Goal: Task Accomplishment & Management: Manage account settings

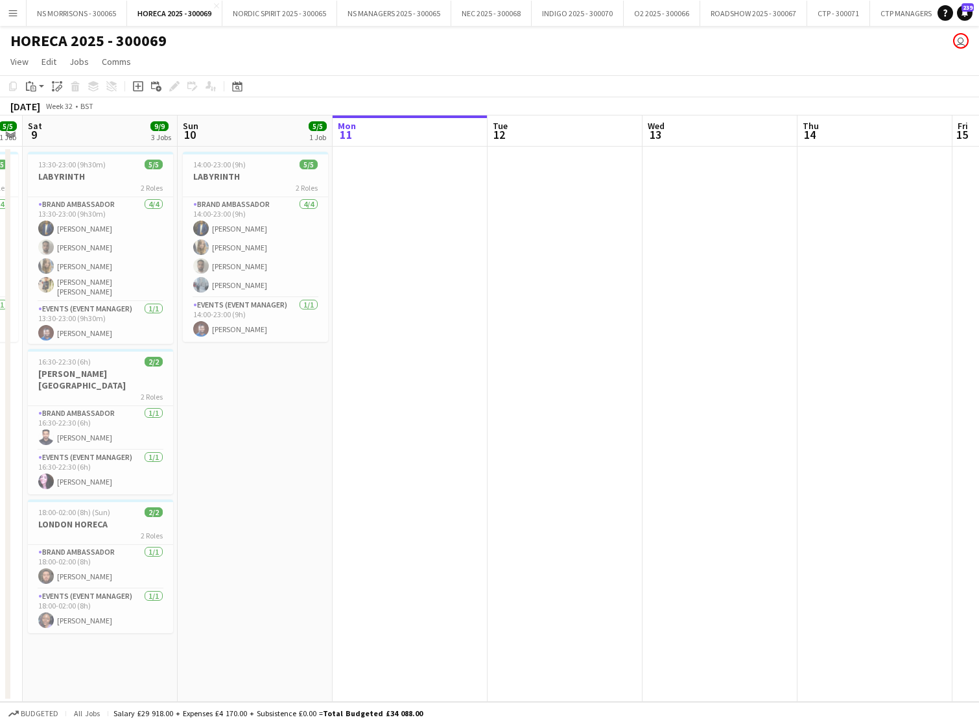
scroll to position [0, 405]
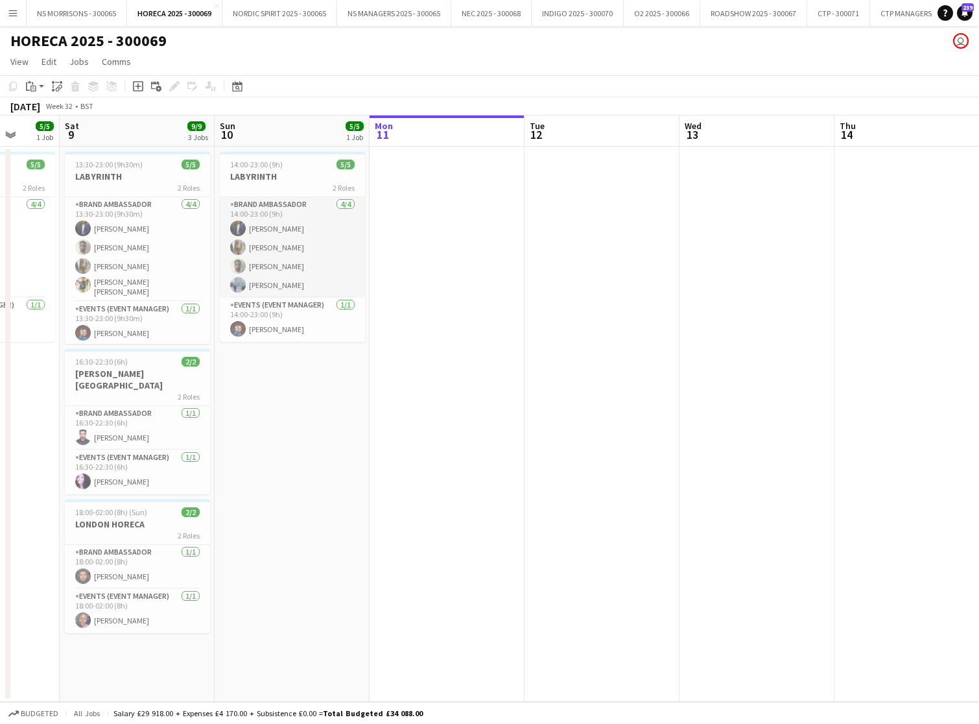
click at [310, 263] on app-card-role "Brand Ambassador [DATE] 14:00-23:00 (9h) [PERSON_NAME] [PERSON_NAME] [PERSON_NA…" at bounding box center [292, 247] width 145 height 101
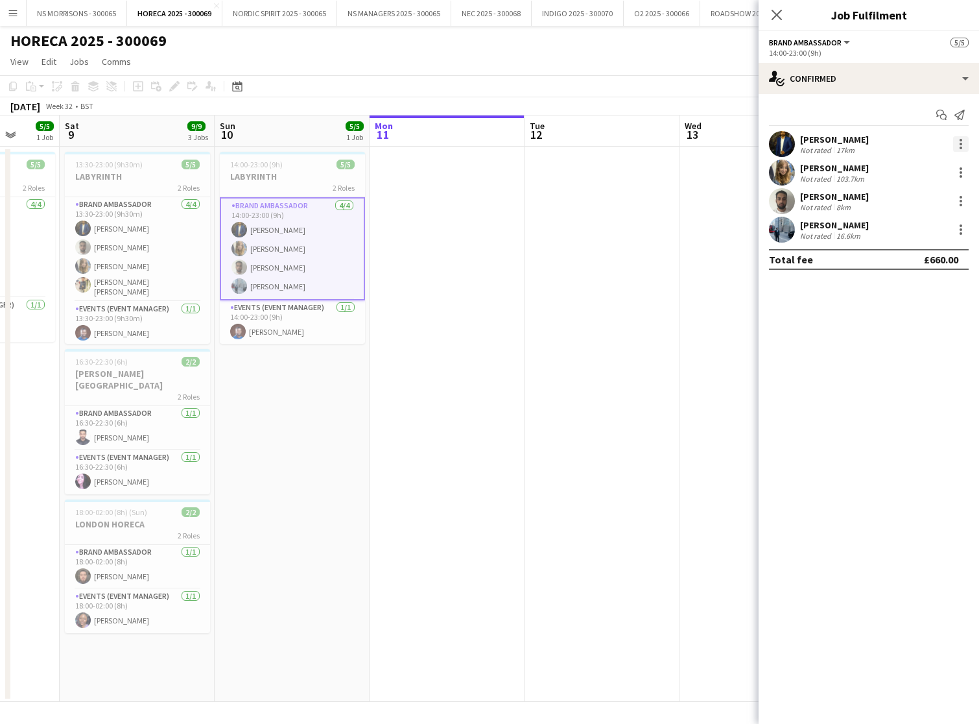
click at [959, 144] on div at bounding box center [961, 144] width 16 height 16
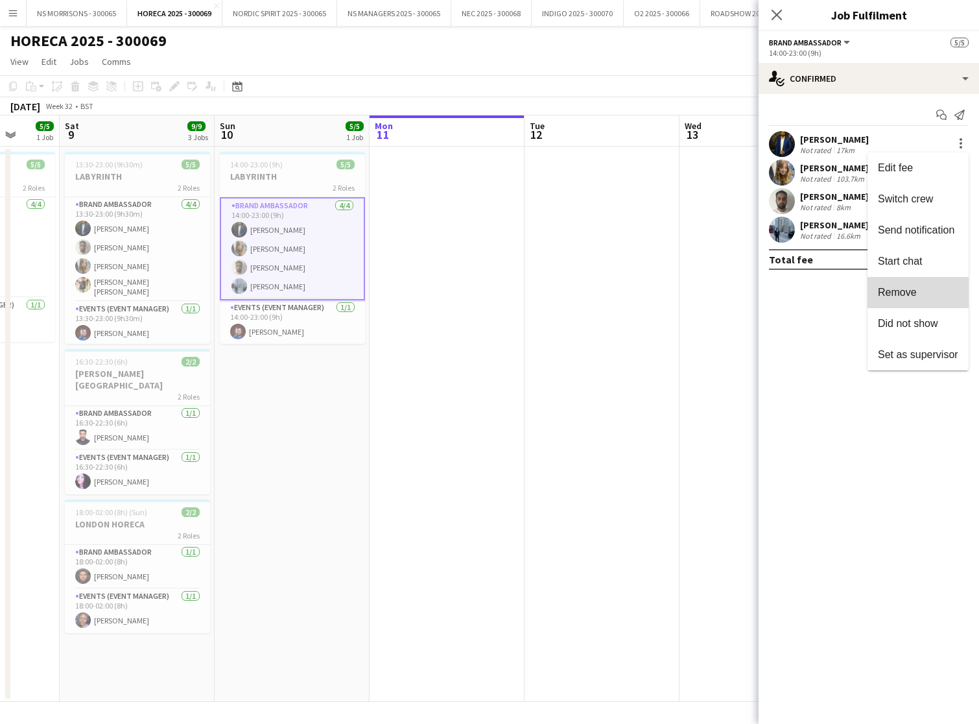
click at [887, 287] on span "Remove" at bounding box center [897, 292] width 39 height 11
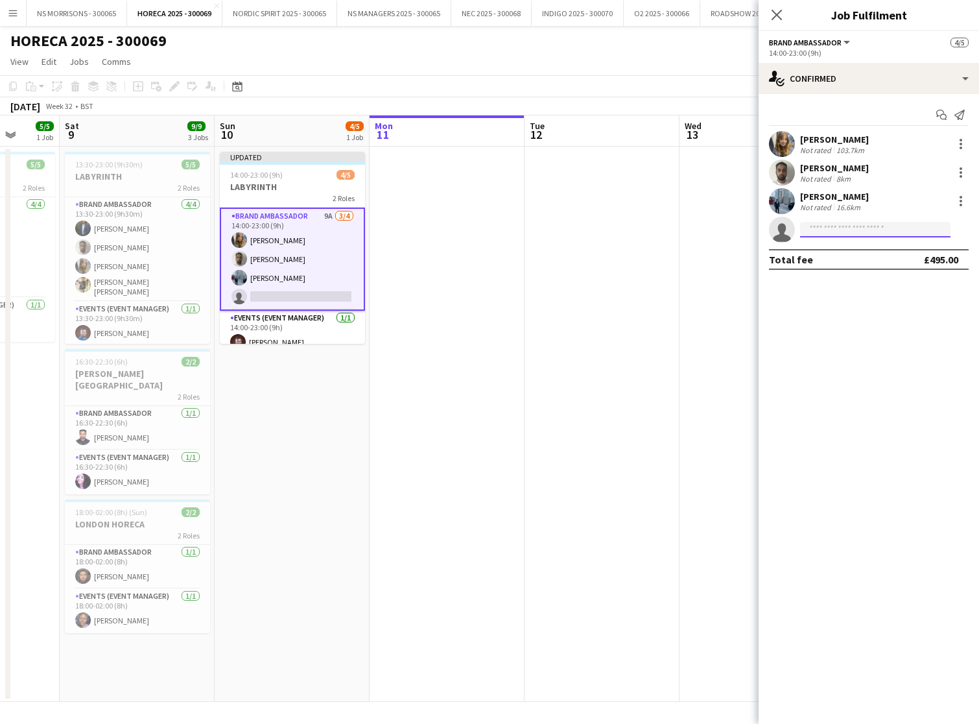
click at [813, 229] on input at bounding box center [875, 230] width 150 height 16
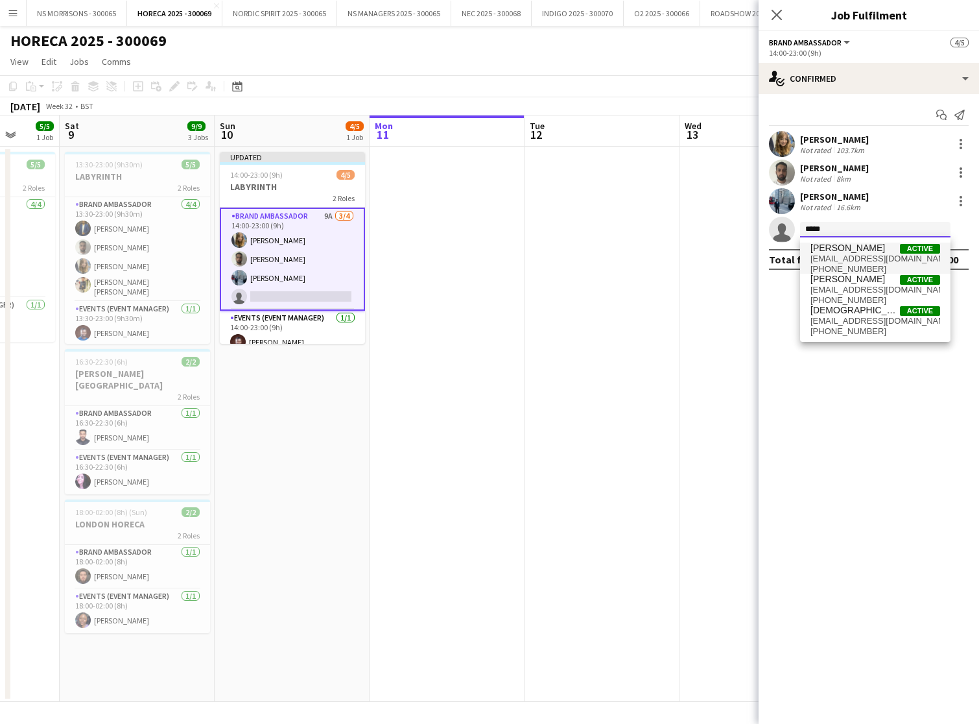
type input "*****"
click at [837, 264] on span "+447943033168" at bounding box center [876, 269] width 130 height 10
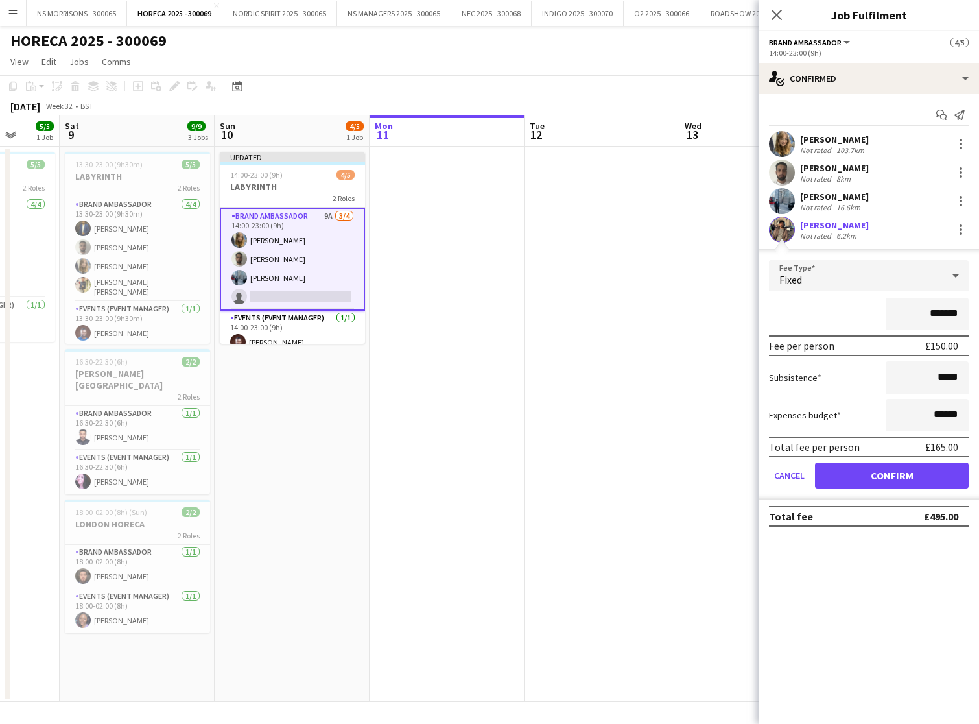
click at [846, 376] on div "Subsistence *****" at bounding box center [869, 377] width 200 height 32
click at [846, 476] on button "Confirm" at bounding box center [892, 475] width 154 height 26
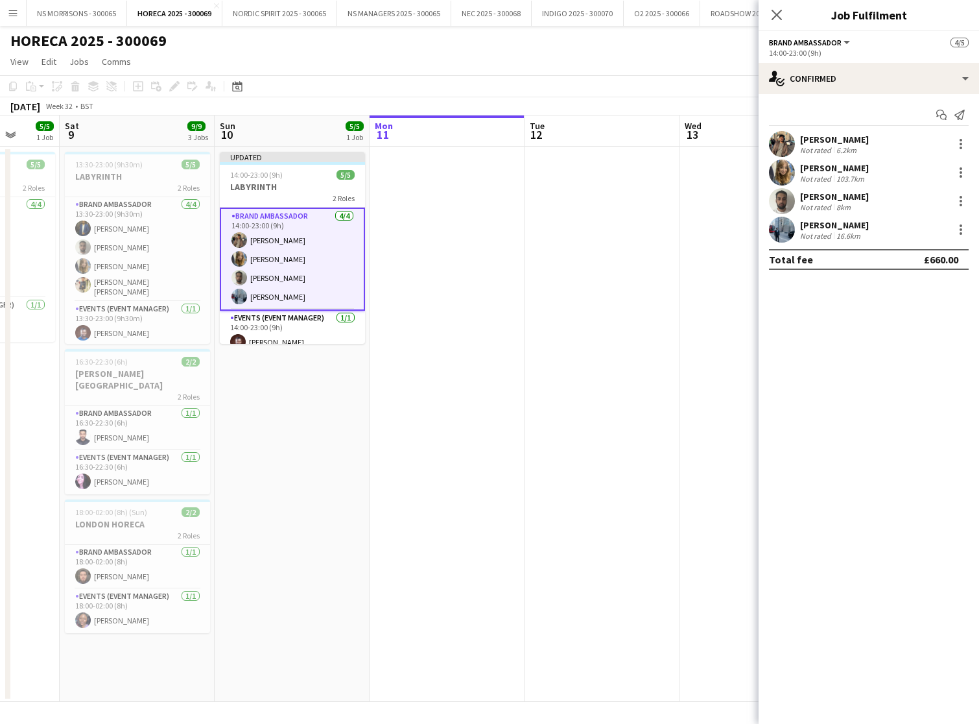
drag, startPoint x: 626, startPoint y: 342, endPoint x: 701, endPoint y: 314, distance: 80.5
click at [626, 343] on app-date-cell at bounding box center [602, 424] width 155 height 555
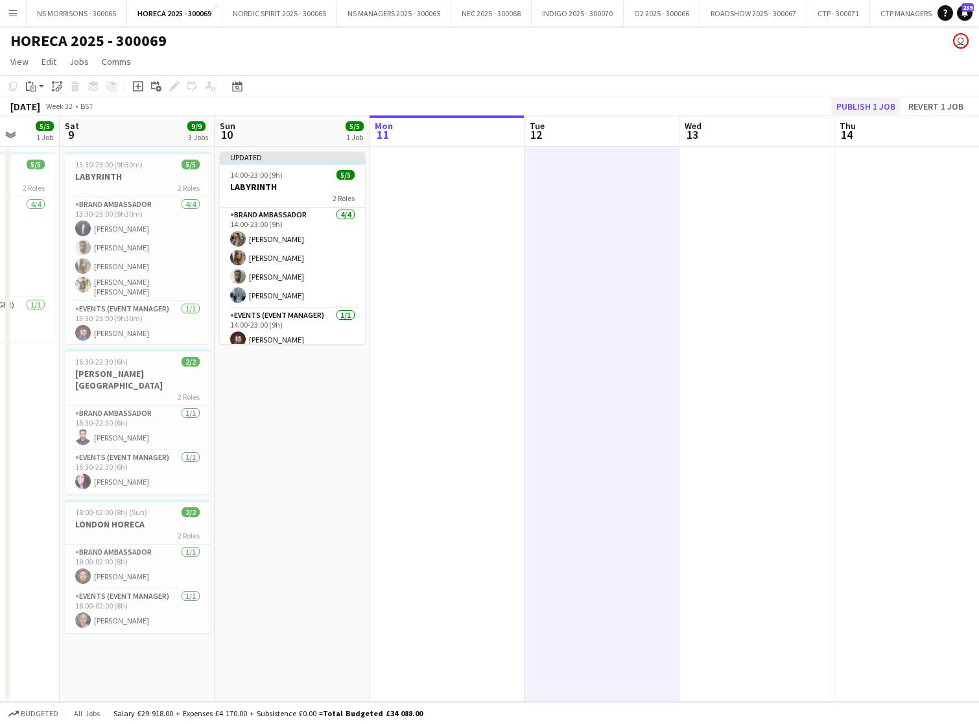
click at [855, 103] on button "Publish 1 job" at bounding box center [865, 106] width 69 height 17
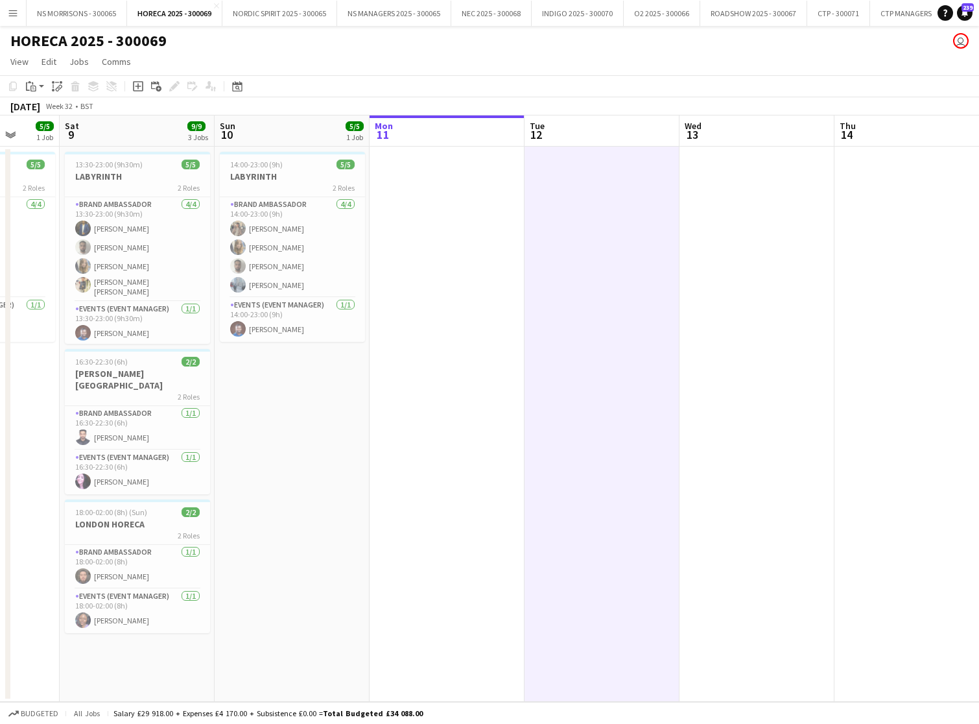
click at [14, 16] on app-icon "Menu" at bounding box center [13, 13] width 10 height 10
drag, startPoint x: 14, startPoint y: 16, endPoint x: 18, endPoint y: 23, distance: 8.1
click at [14, 16] on app-icon "Menu" at bounding box center [13, 13] width 10 height 10
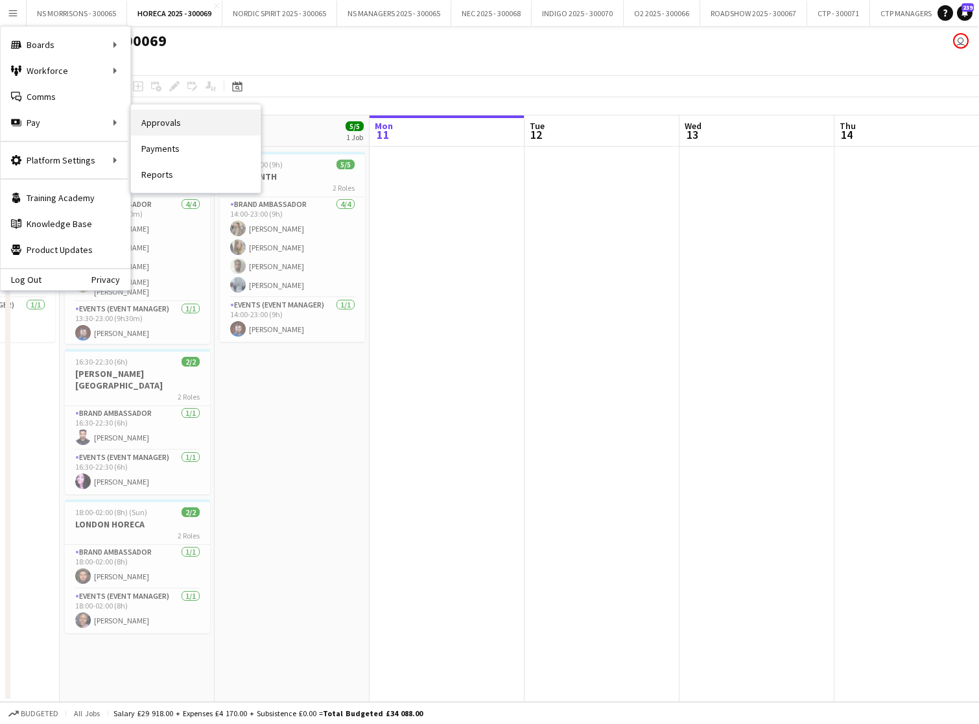
click at [168, 120] on link "Approvals" at bounding box center [196, 123] width 130 height 26
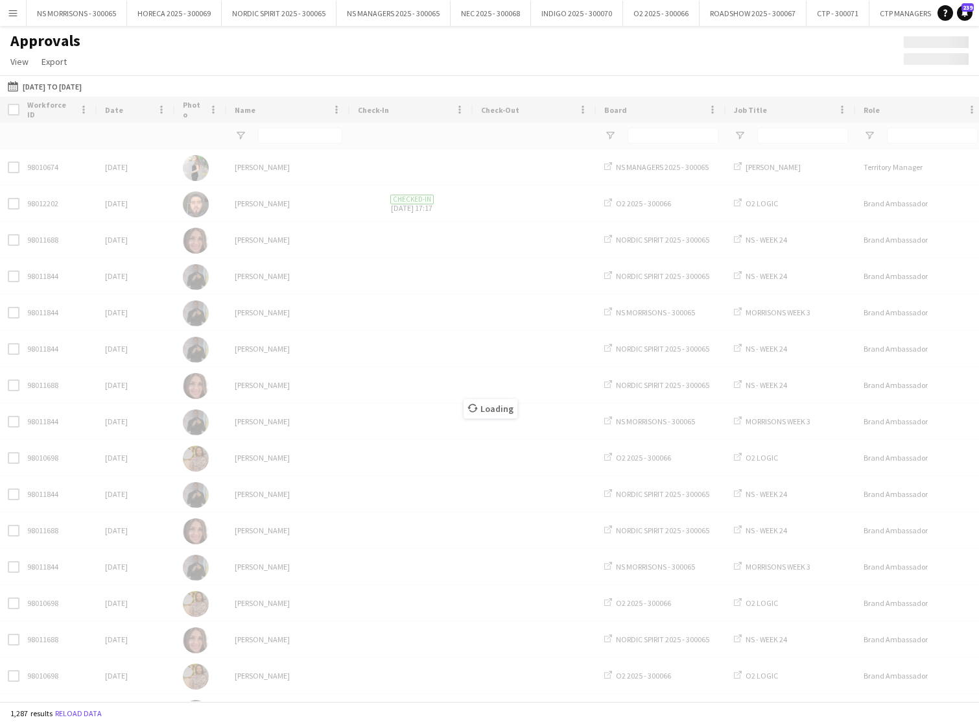
type input "****"
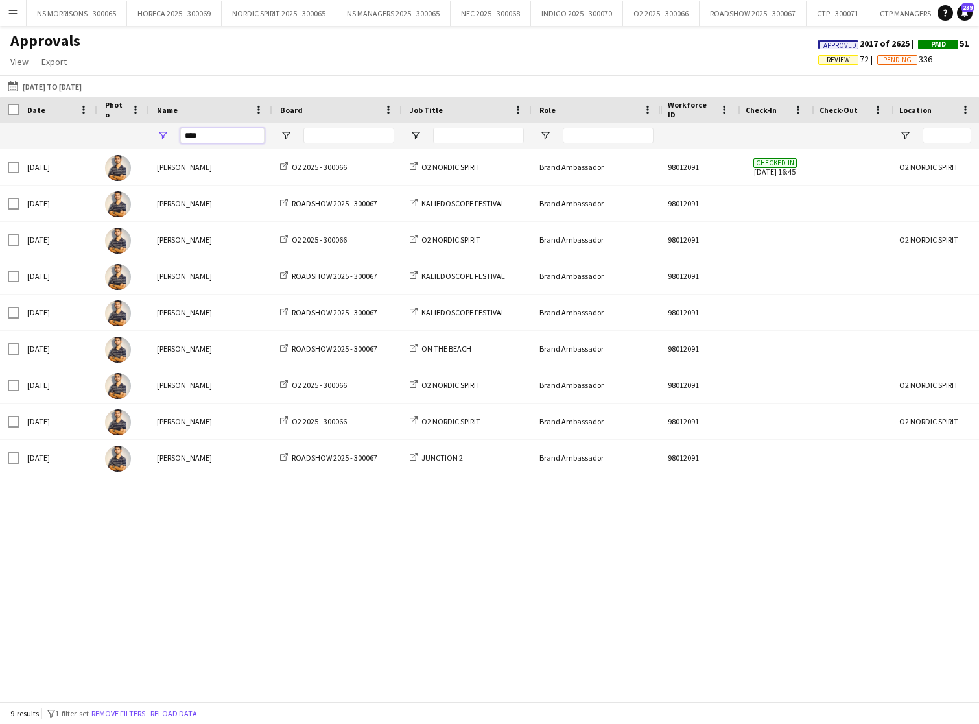
drag, startPoint x: 216, startPoint y: 141, endPoint x: 178, endPoint y: 135, distance: 38.7
click at [172, 139] on div "****" at bounding box center [210, 136] width 123 height 26
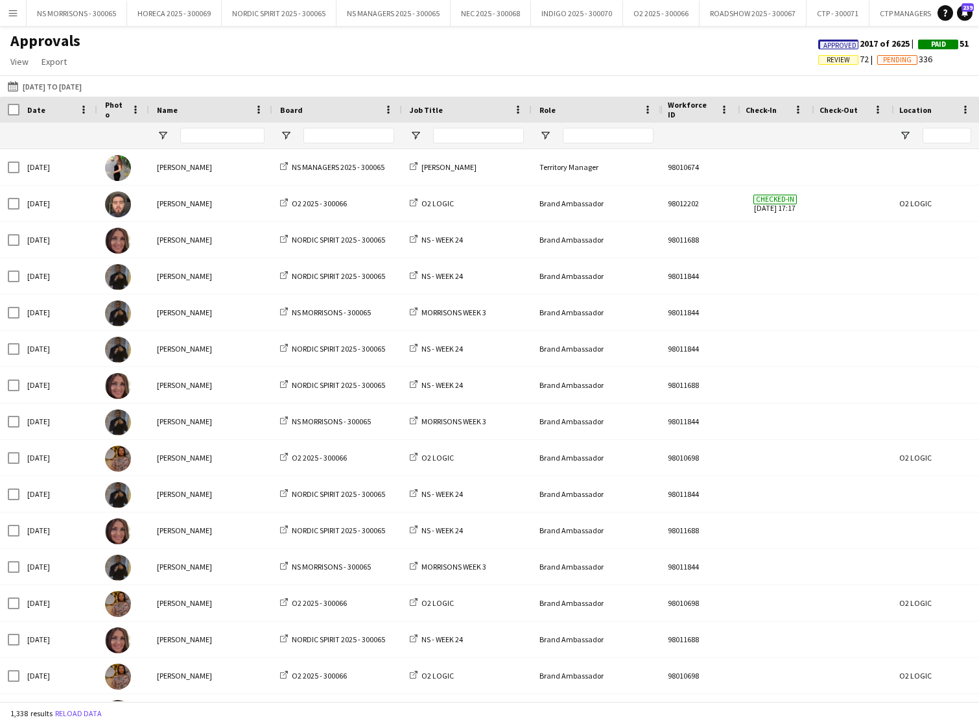
click at [839, 57] on span "Review" at bounding box center [838, 60] width 23 height 8
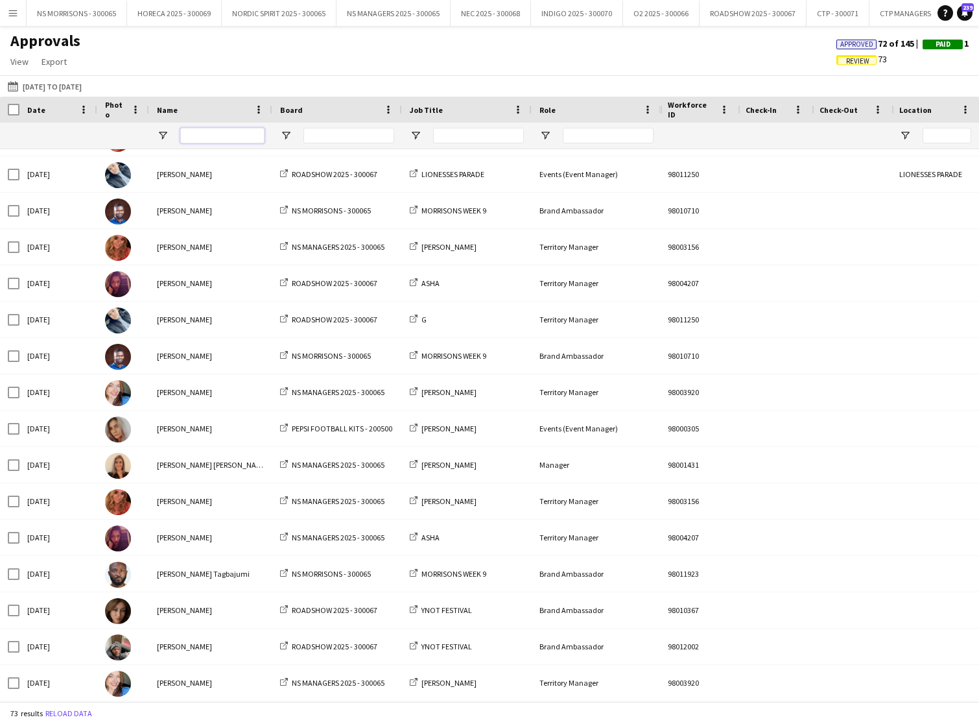
click at [221, 136] on input "Name Filter Input" at bounding box center [222, 136] width 84 height 16
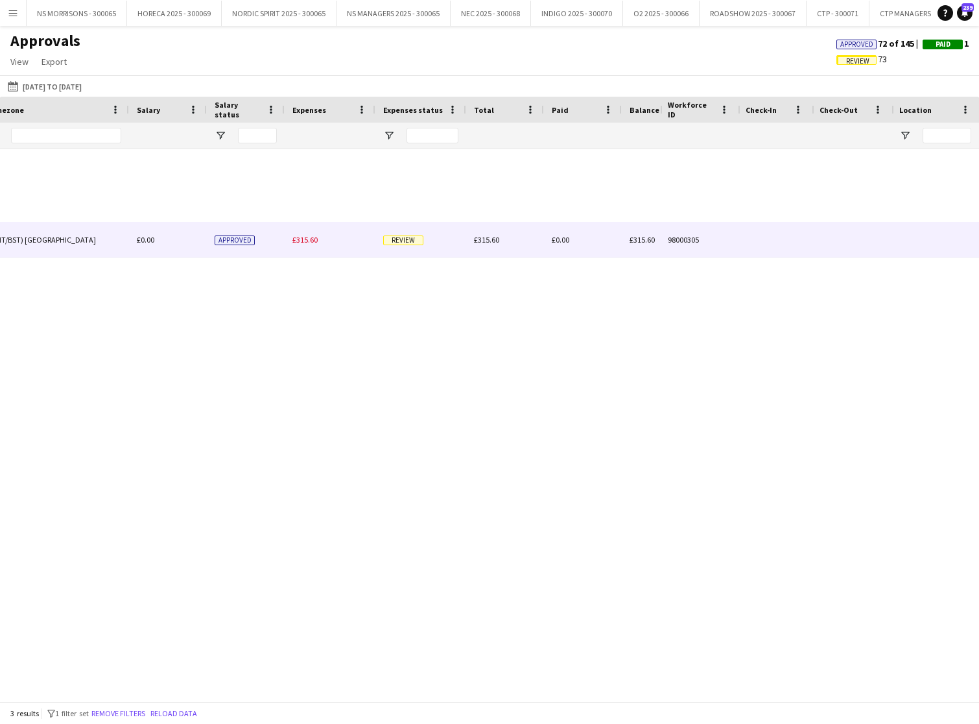
type input "***"
click at [305, 232] on div "£315.60" at bounding box center [330, 240] width 91 height 36
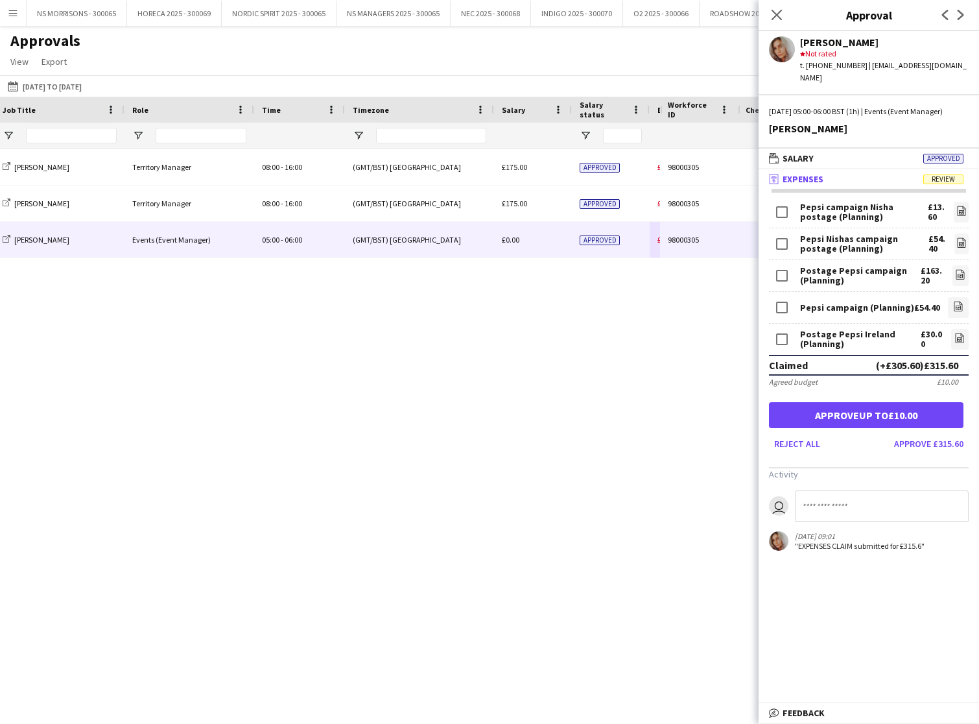
click at [896, 445] on button "Approve £315.60" at bounding box center [929, 443] width 80 height 21
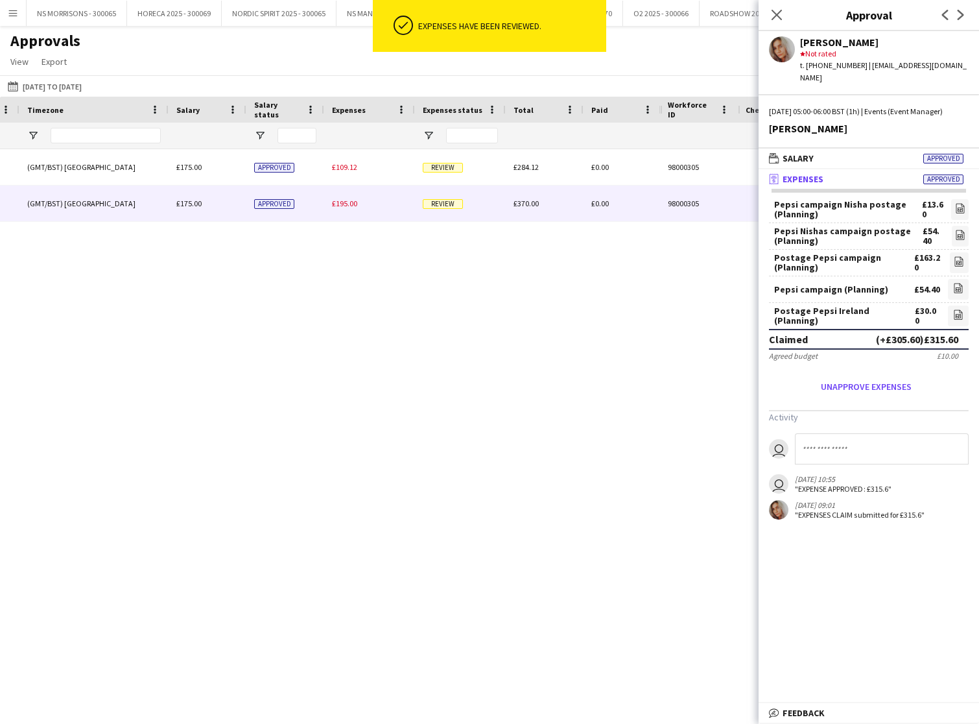
click at [352, 208] on div "£195.00" at bounding box center [369, 203] width 91 height 36
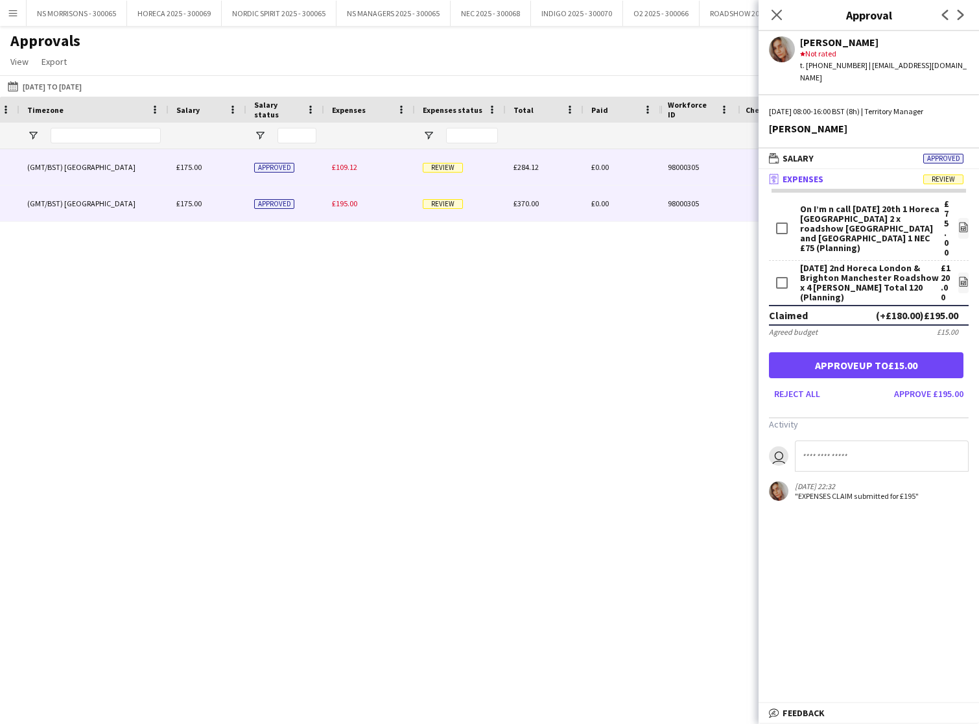
click at [344, 166] on span "£109.12" at bounding box center [344, 167] width 25 height 10
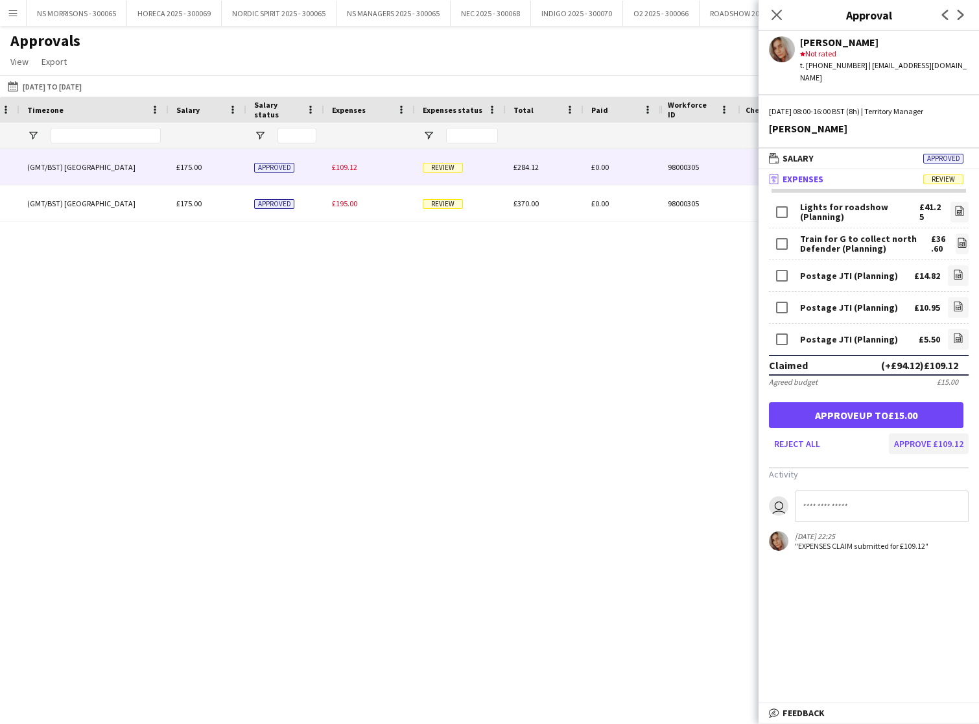
click at [908, 433] on button "Approve £109.12" at bounding box center [929, 443] width 80 height 21
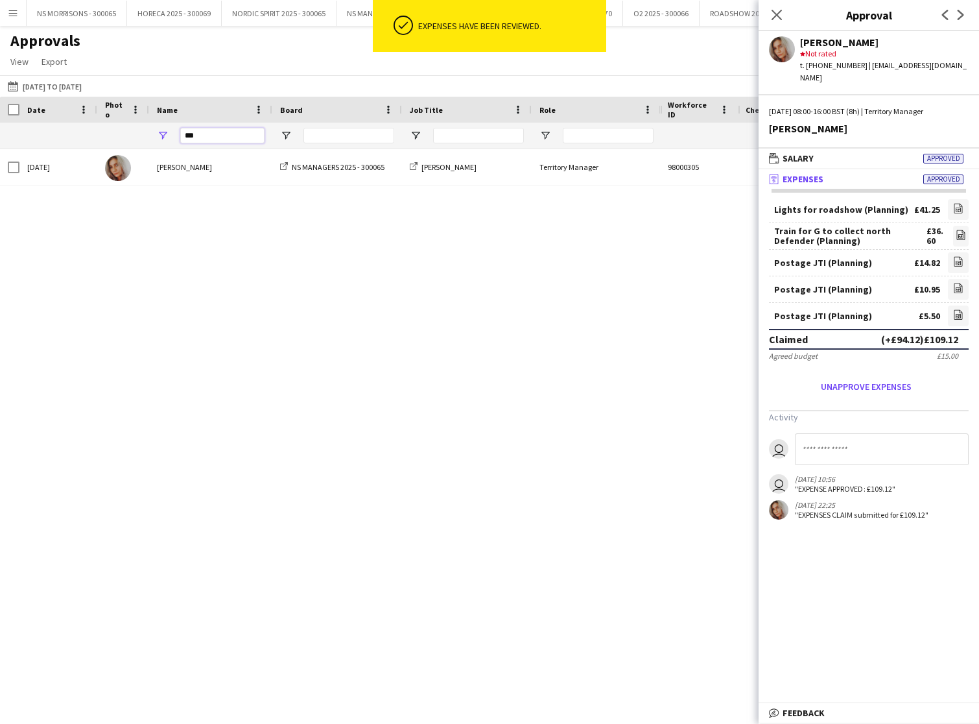
drag, startPoint x: 193, startPoint y: 139, endPoint x: 182, endPoint y: 139, distance: 11.7
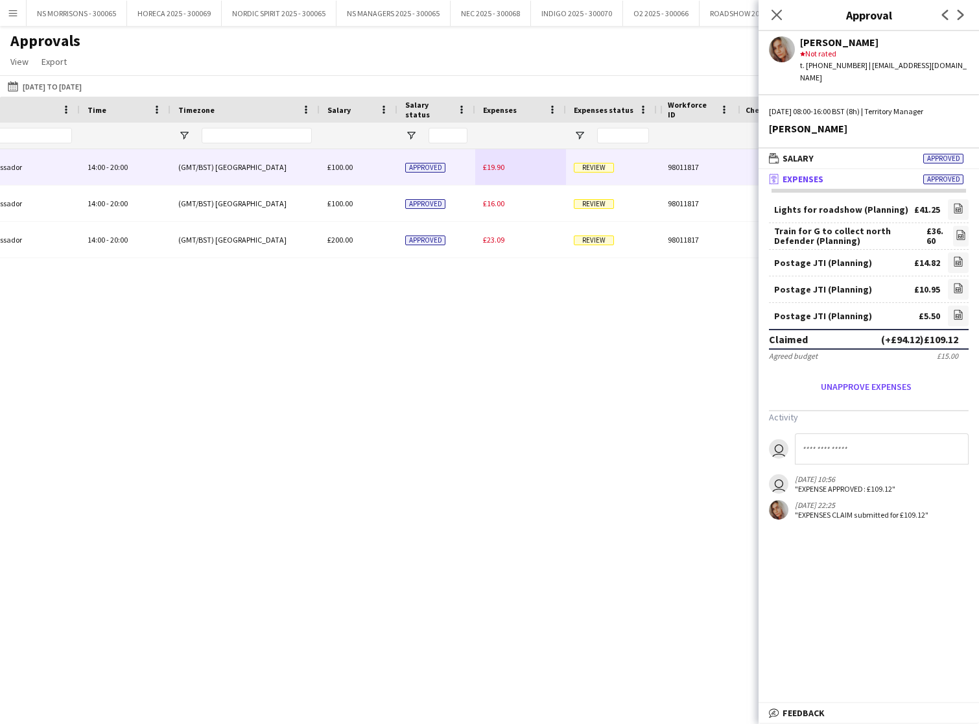
type input "*****"
click at [481, 165] on div "£19.90" at bounding box center [520, 167] width 91 height 36
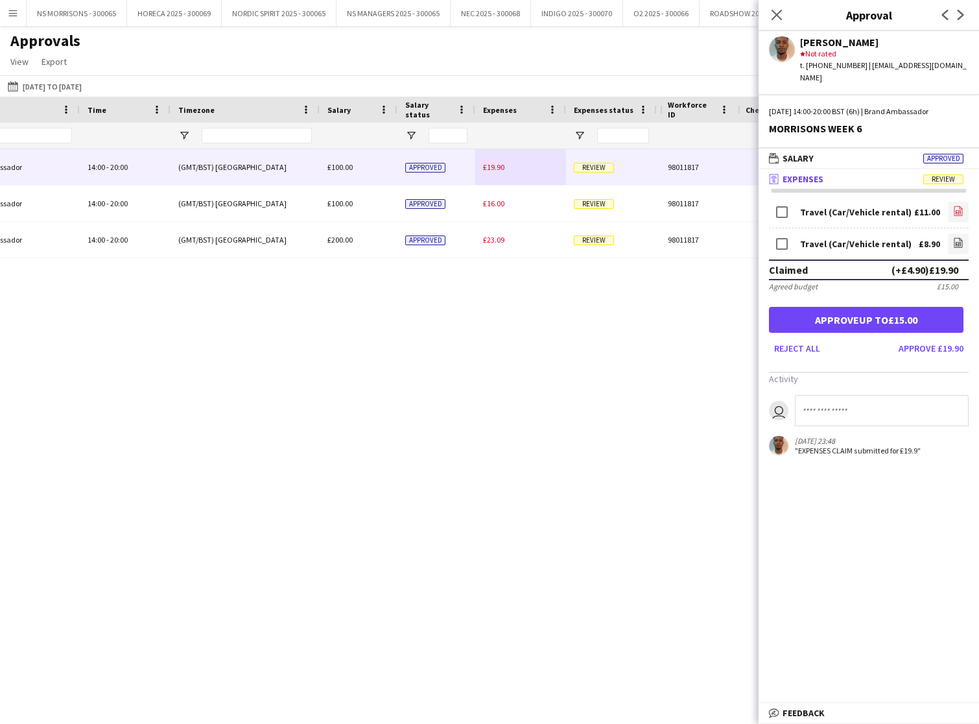
click at [963, 206] on icon at bounding box center [959, 211] width 8 height 10
click at [774, 10] on icon "Close pop-in" at bounding box center [777, 14] width 12 height 12
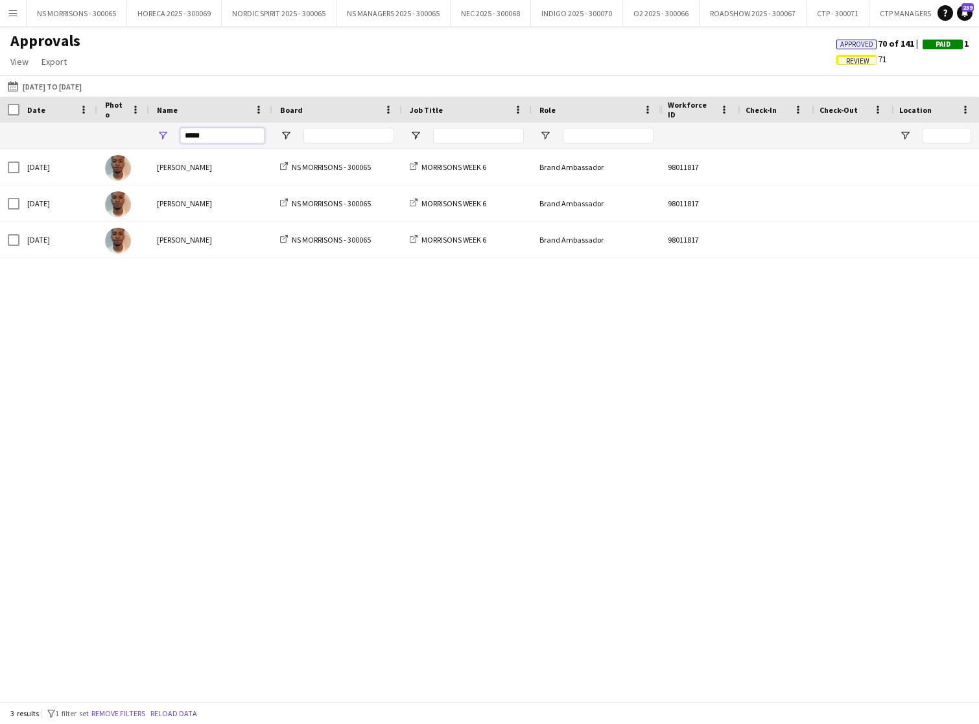
drag, startPoint x: 204, startPoint y: 136, endPoint x: 181, endPoint y: 137, distance: 23.4
drag, startPoint x: 210, startPoint y: 137, endPoint x: 182, endPoint y: 136, distance: 28.6
click at [181, 138] on input "*****" at bounding box center [222, 136] width 84 height 16
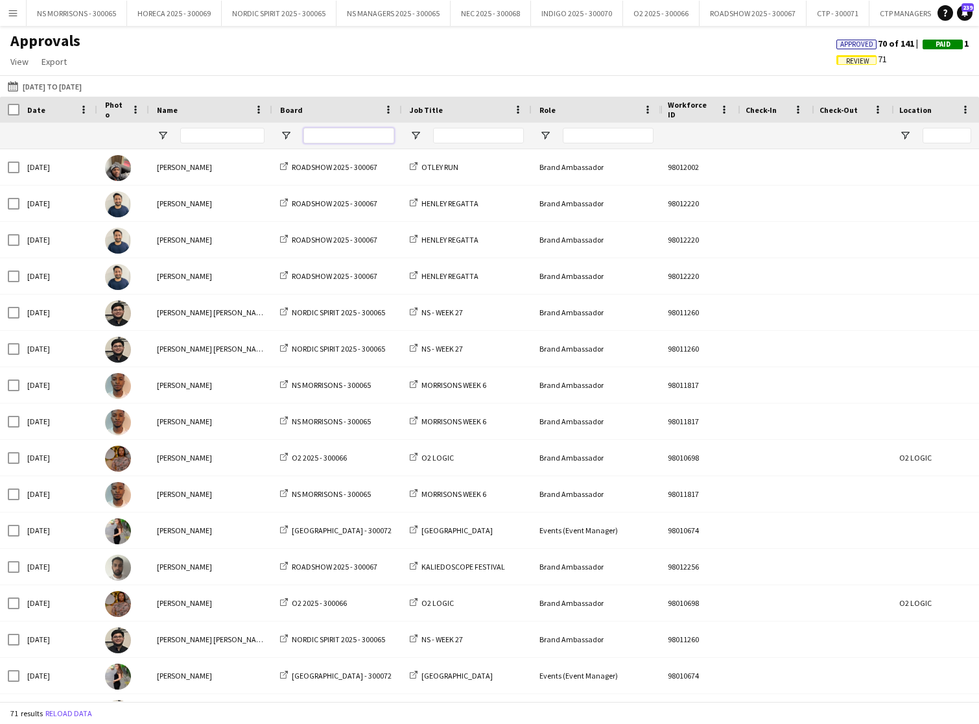
click at [328, 139] on input "Board Filter Input" at bounding box center [349, 136] width 91 height 16
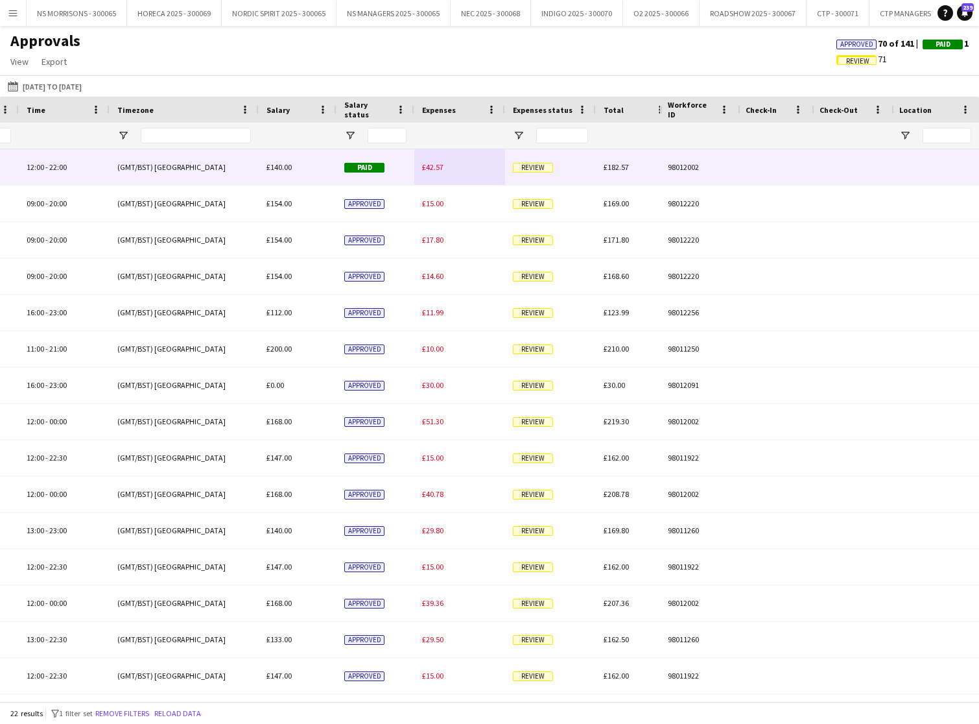
type input "*****"
click at [430, 169] on span "£42.57" at bounding box center [432, 167] width 21 height 10
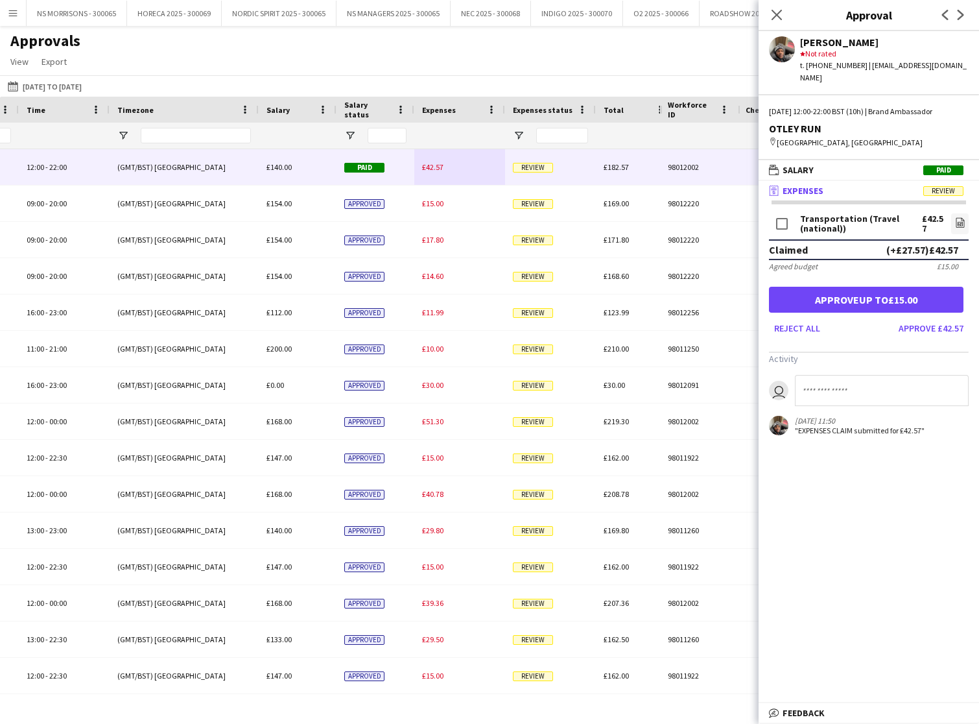
click at [884, 287] on button "Approve up to £15.00" at bounding box center [866, 300] width 195 height 26
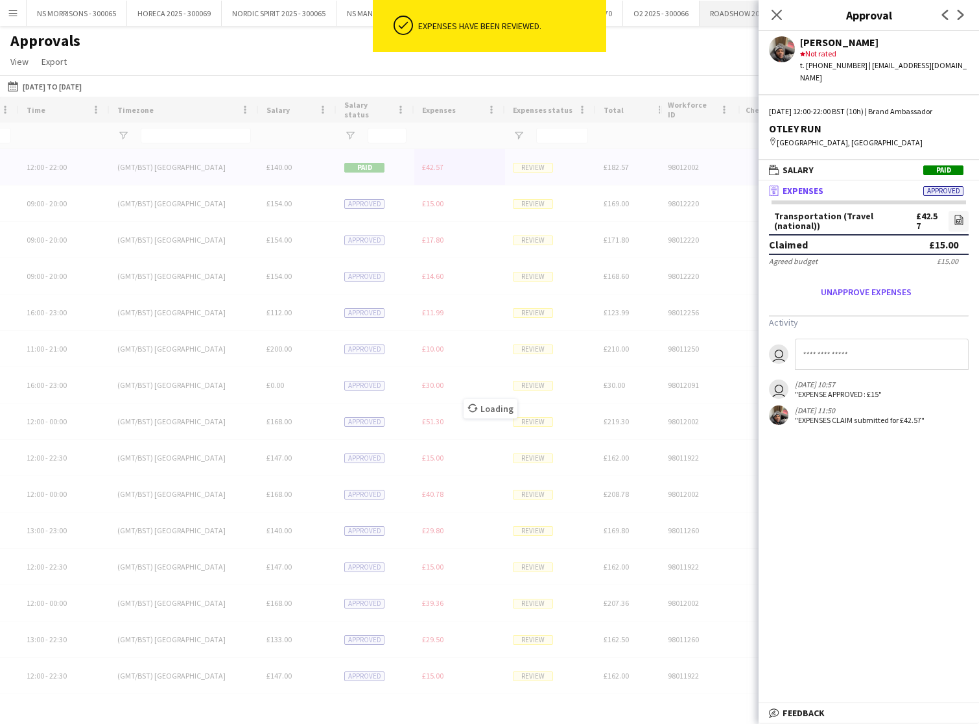
drag, startPoint x: 778, startPoint y: 18, endPoint x: 765, endPoint y: 21, distance: 13.5
click at [778, 18] on icon "Close pop-in" at bounding box center [777, 15] width 10 height 10
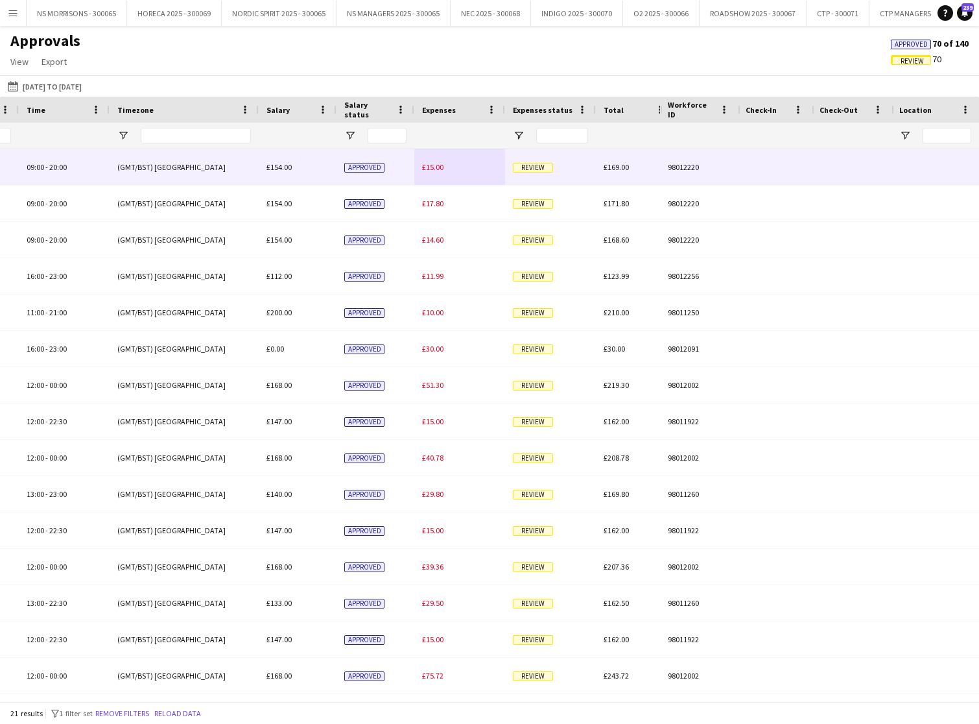
click at [429, 165] on span "£15.00" at bounding box center [432, 167] width 21 height 10
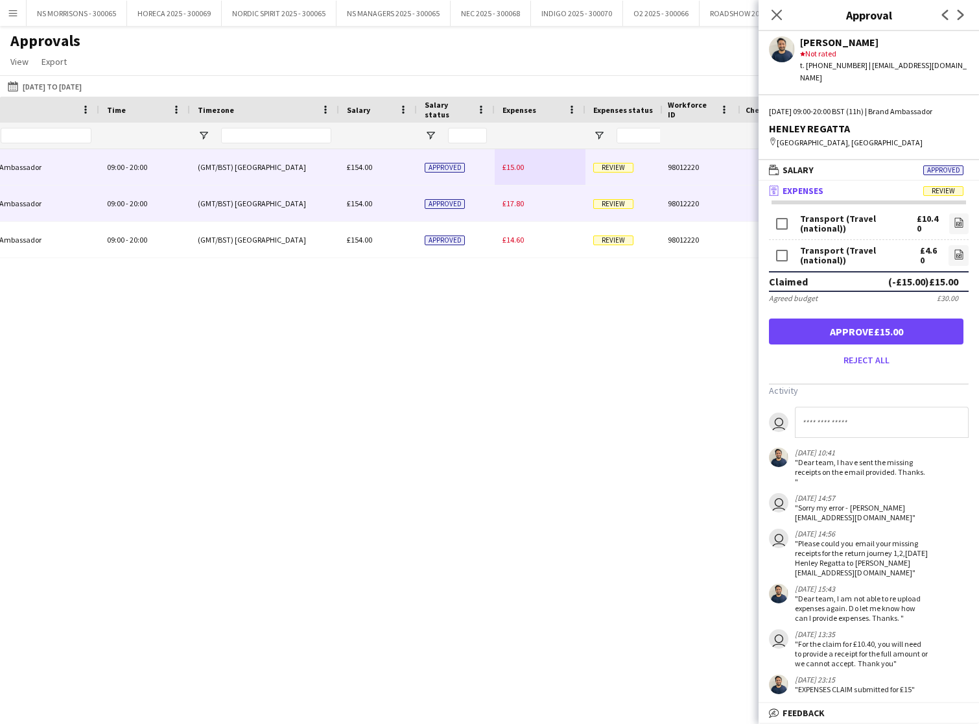
type input "****"
click at [534, 206] on div "£17.80" at bounding box center [540, 203] width 91 height 36
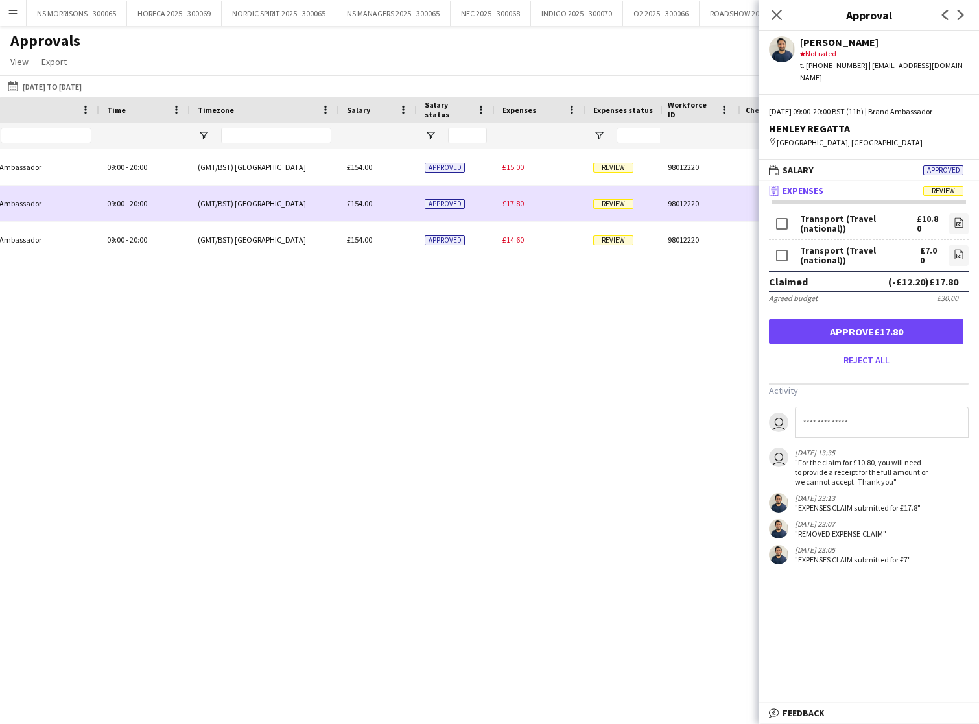
click at [514, 206] on span "£17.80" at bounding box center [513, 203] width 21 height 10
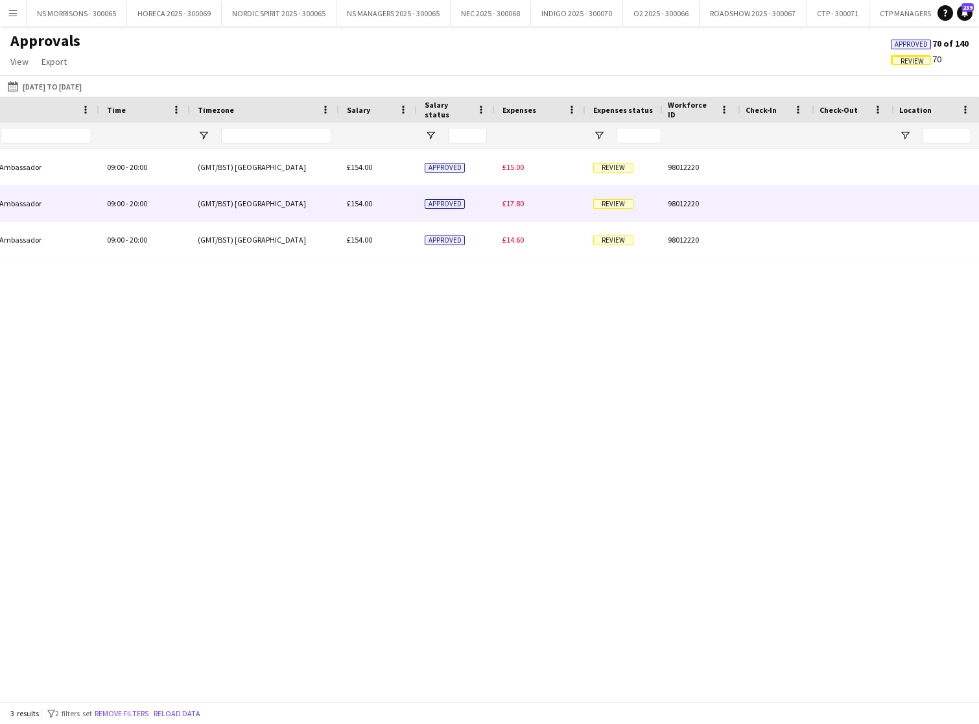
click at [514, 206] on span "£17.80" at bounding box center [513, 203] width 21 height 10
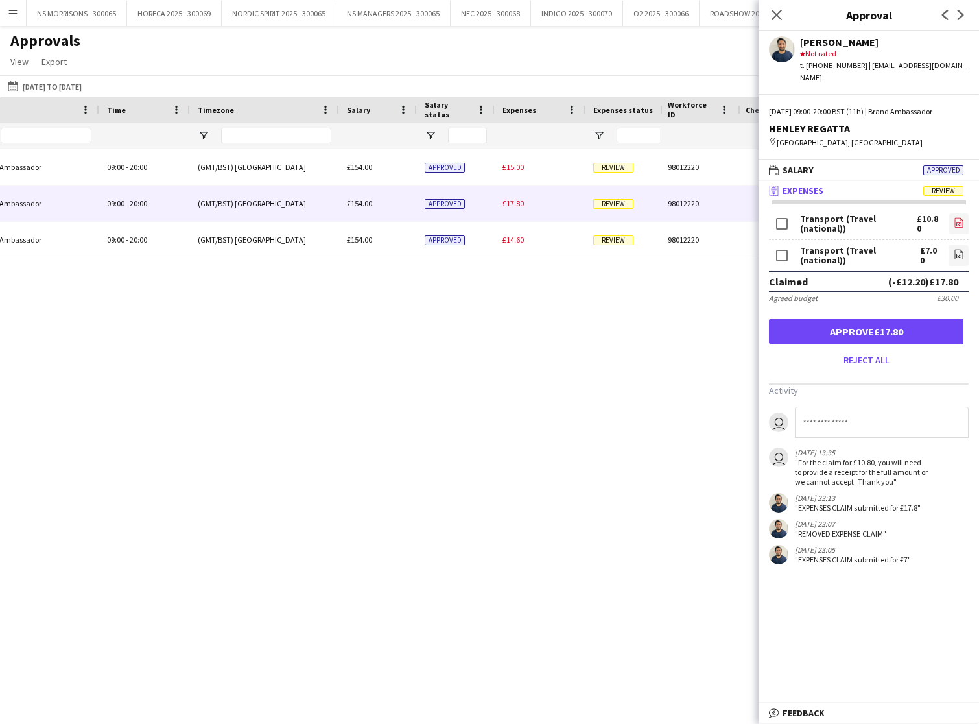
click at [955, 217] on icon "file-image" at bounding box center [959, 222] width 10 height 10
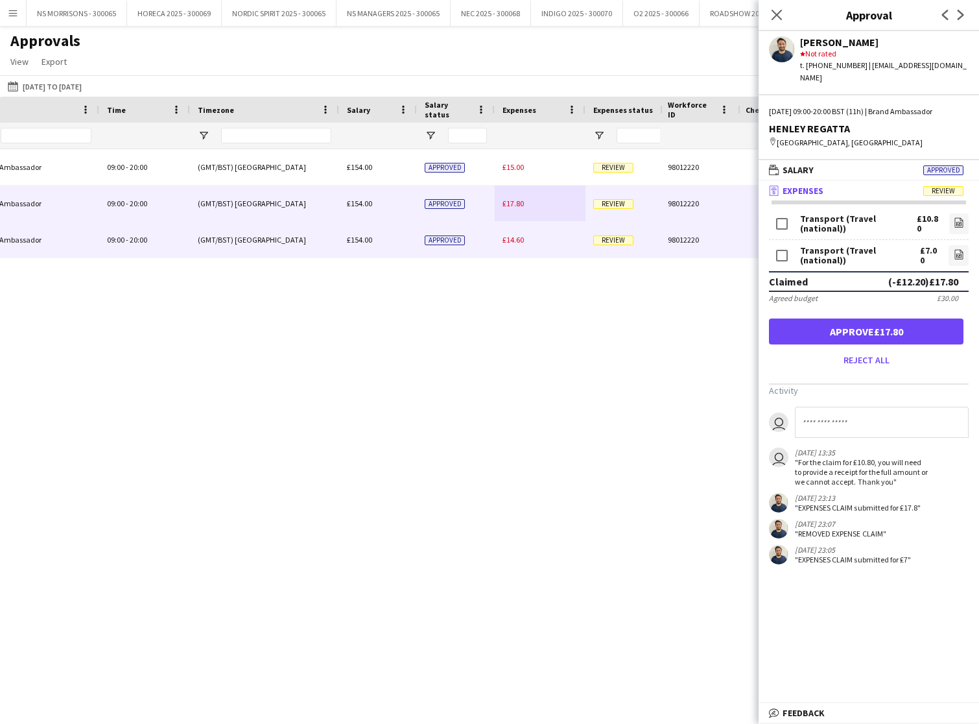
click at [514, 239] on span "£14.60" at bounding box center [513, 240] width 21 height 10
click at [510, 203] on span "£17.80" at bounding box center [513, 203] width 21 height 10
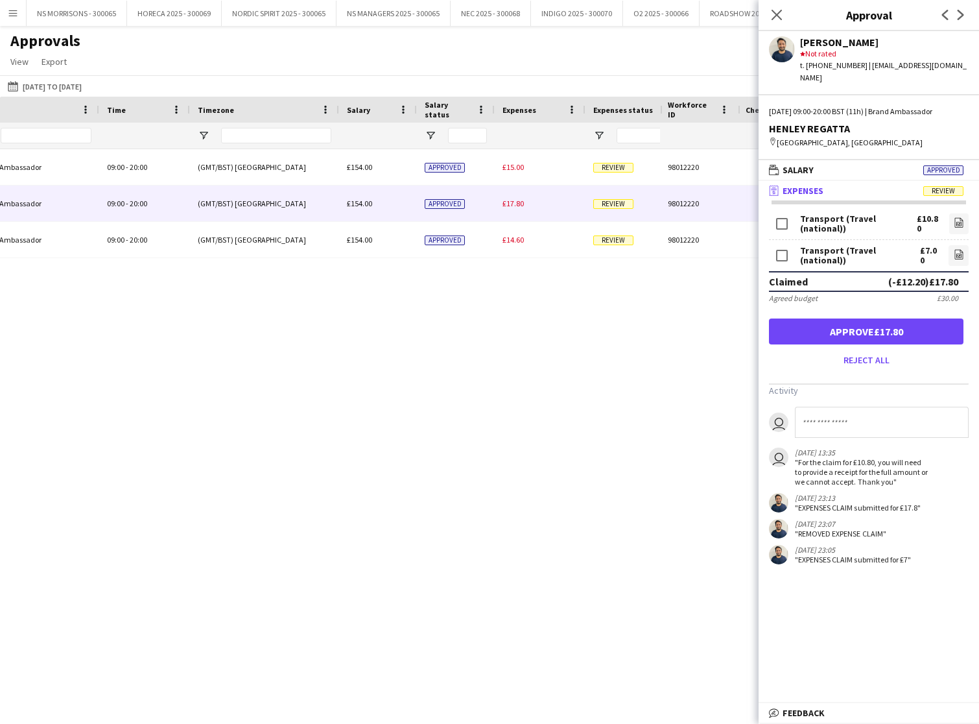
click at [848, 420] on input at bounding box center [882, 422] width 174 height 31
type input "**********"
drag, startPoint x: 963, startPoint y: 409, endPoint x: 765, endPoint y: 403, distance: 197.9
click at [764, 407] on app-messages "**********" at bounding box center [869, 486] width 221 height 158
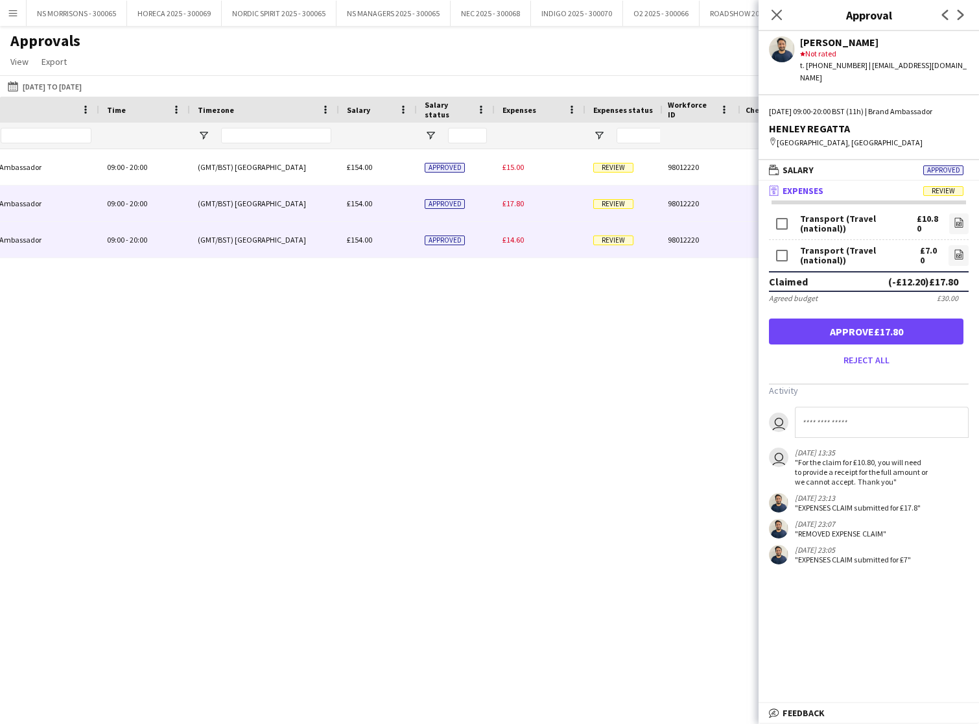
click at [512, 239] on span "£14.60" at bounding box center [513, 240] width 21 height 10
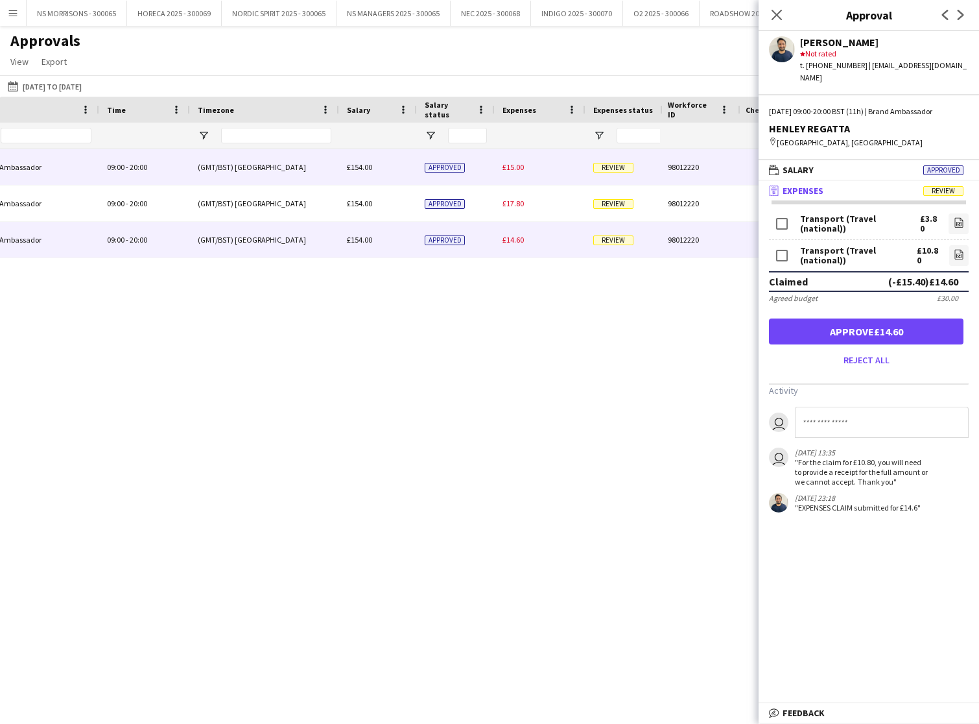
click at [519, 175] on div "£15.00" at bounding box center [540, 167] width 91 height 36
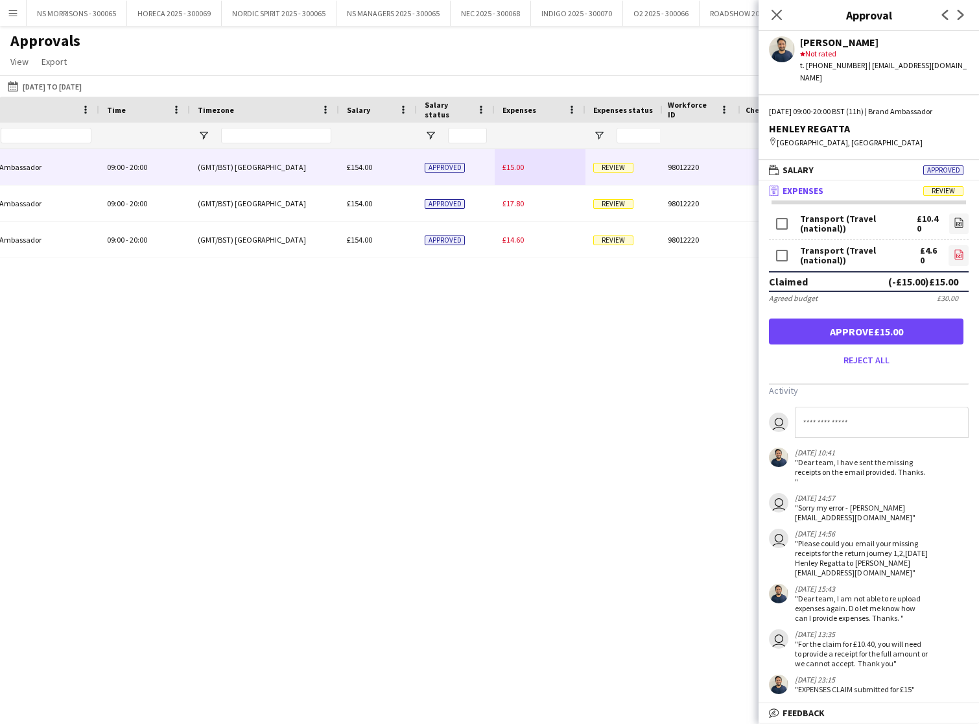
click at [959, 249] on icon "file-image" at bounding box center [959, 254] width 10 height 10
click at [963, 218] on icon at bounding box center [959, 223] width 8 height 10
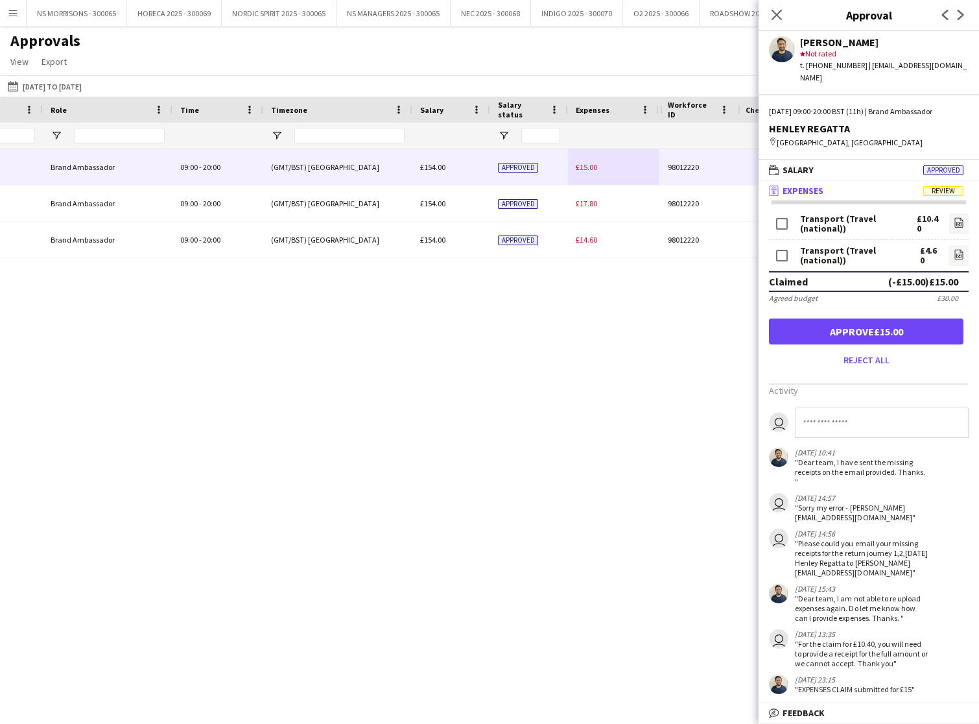
scroll to position [0, 515]
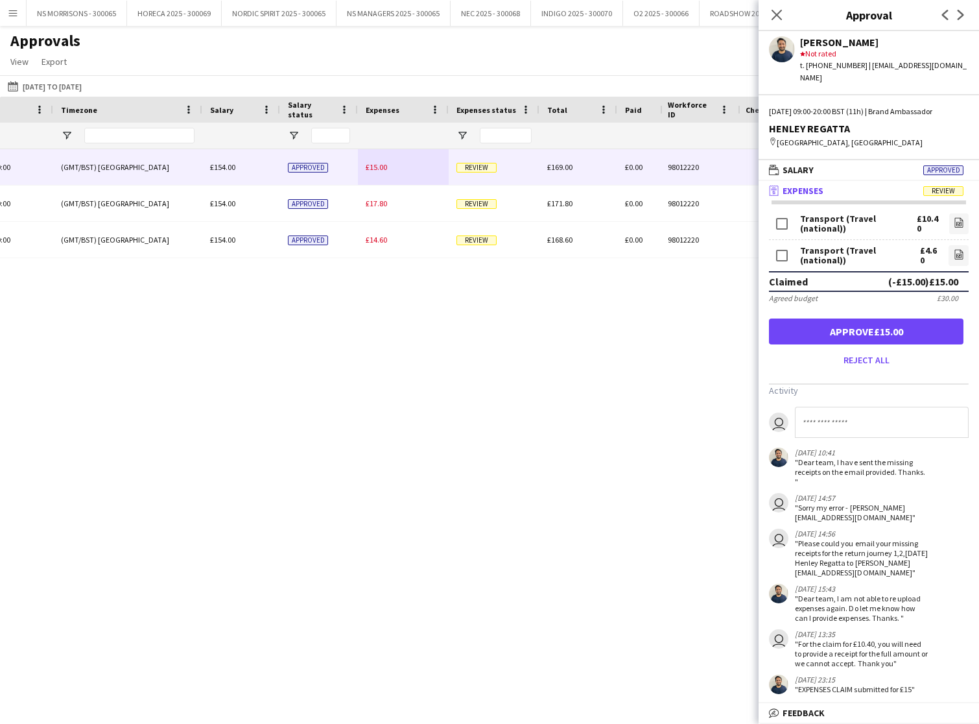
click at [859, 322] on button "Approve £15.00" at bounding box center [866, 331] width 195 height 26
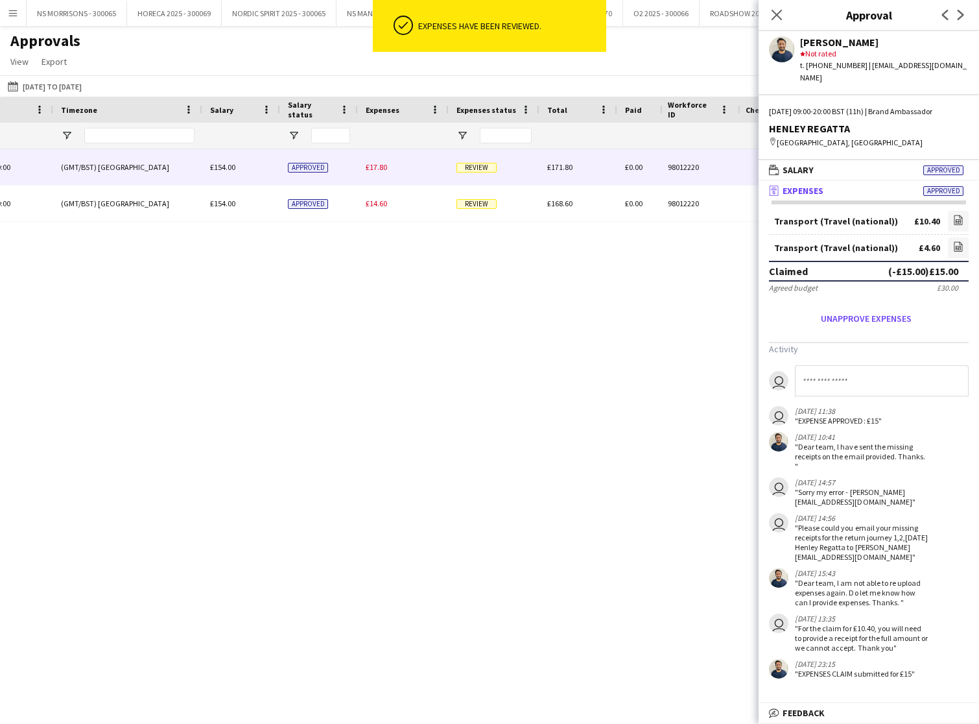
click at [382, 169] on span "£17.80" at bounding box center [376, 167] width 21 height 10
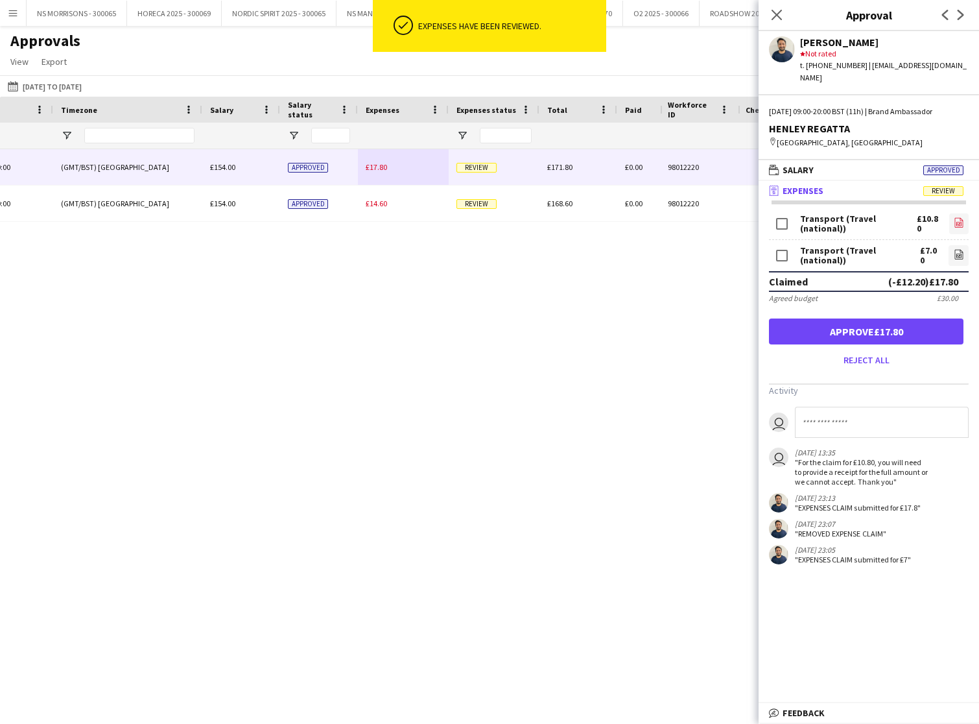
click at [961, 217] on icon "file-image" at bounding box center [959, 222] width 10 height 10
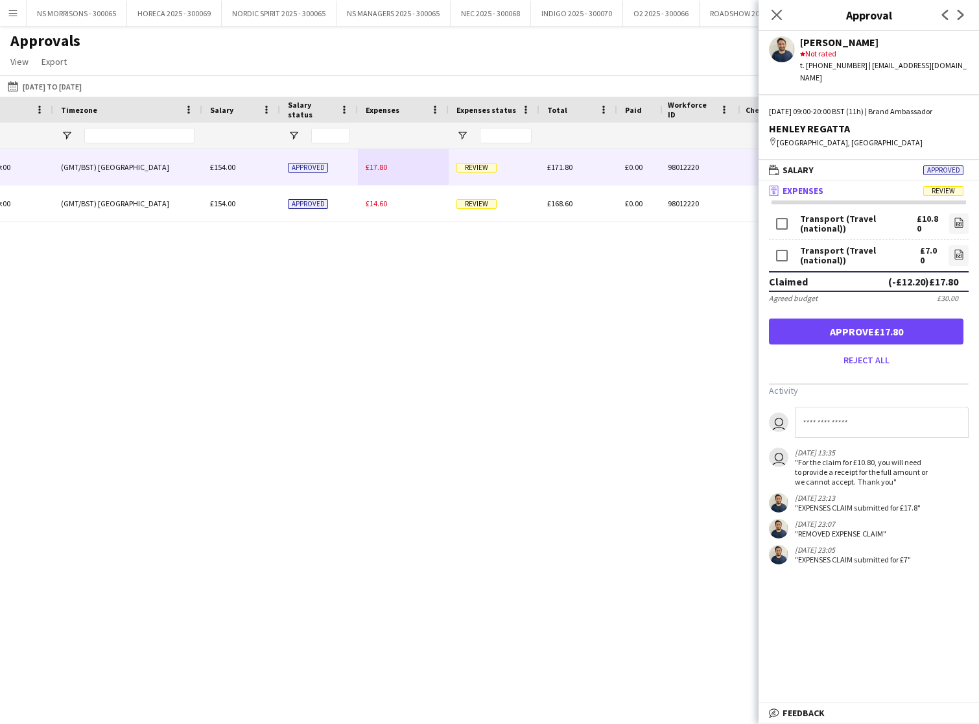
click at [905, 321] on button "Approve £17.80" at bounding box center [866, 331] width 195 height 26
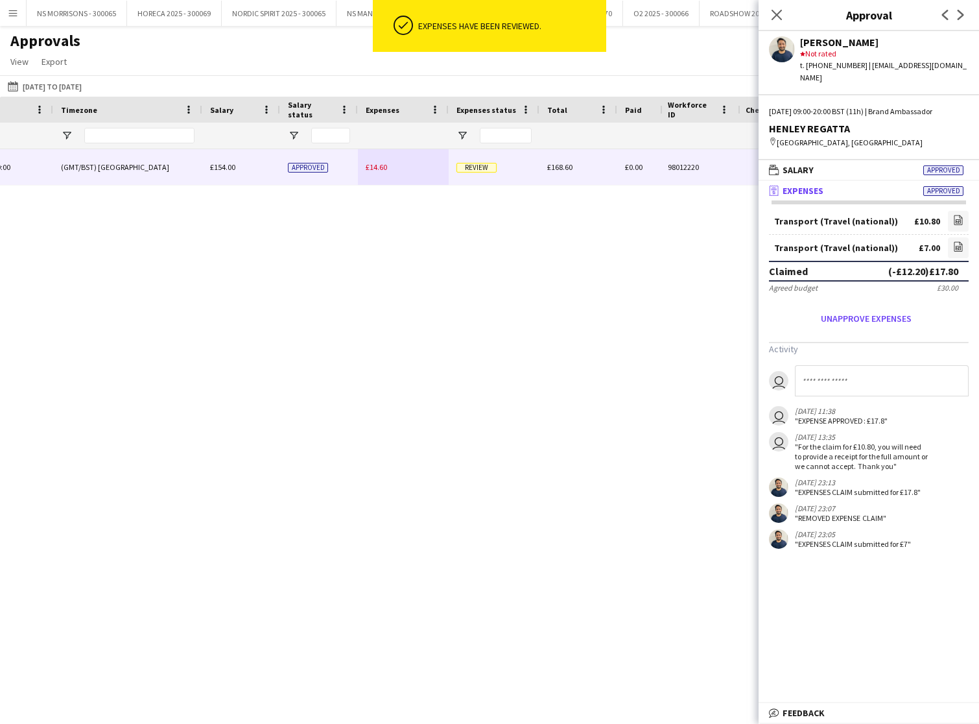
click at [377, 169] on span "£14.60" at bounding box center [376, 167] width 21 height 10
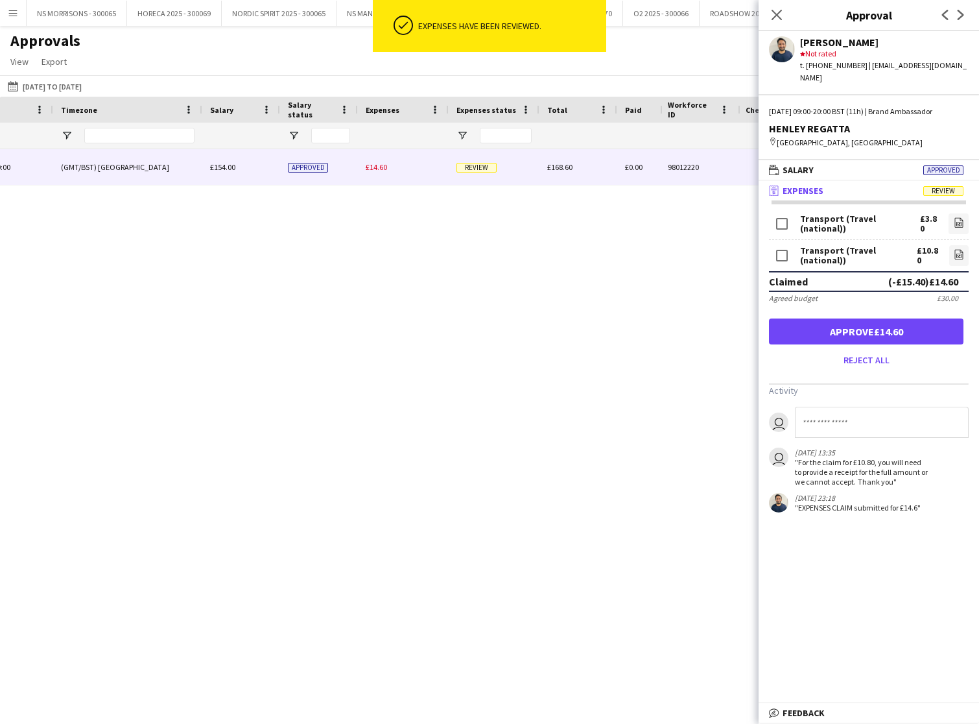
click at [928, 320] on button "Approve £14.60" at bounding box center [866, 331] width 195 height 26
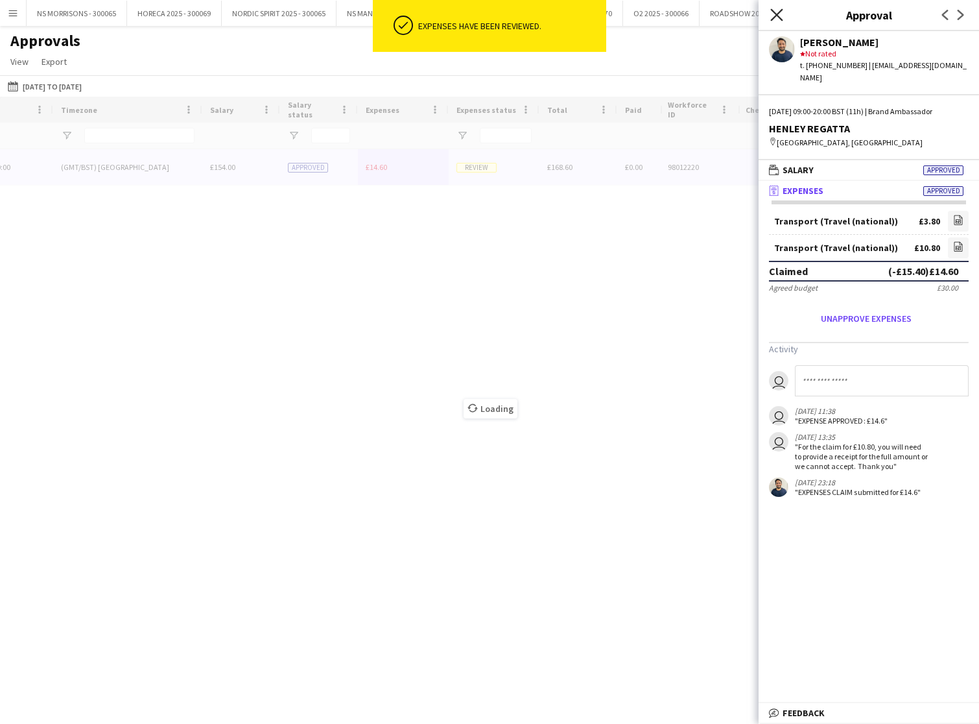
click at [774, 11] on icon "Close pop-in" at bounding box center [777, 14] width 12 height 12
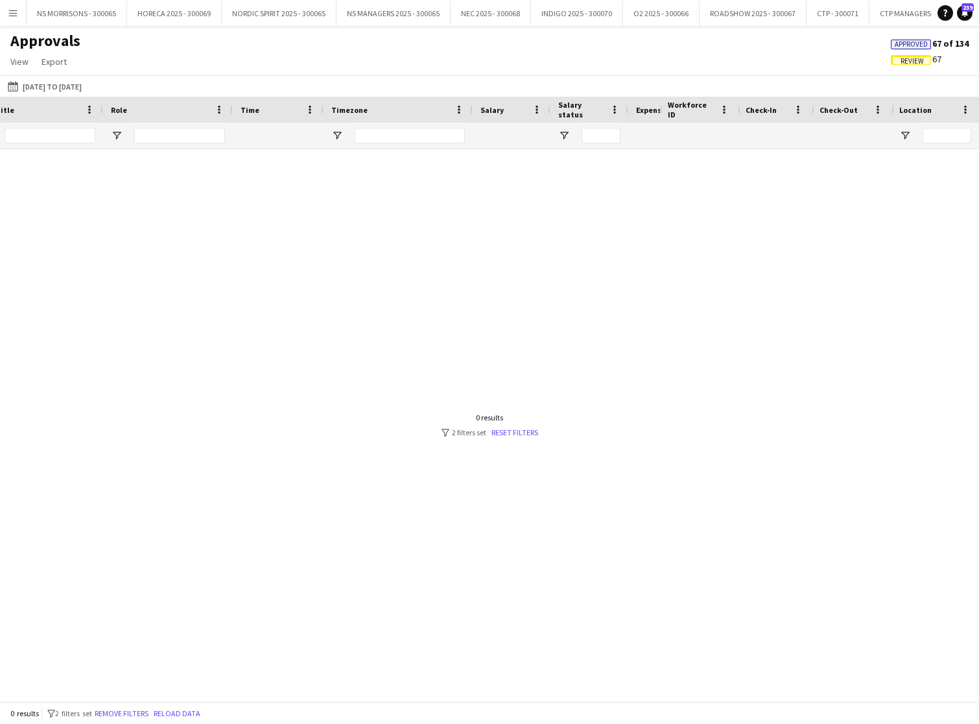
scroll to position [0, 285]
type input "*"
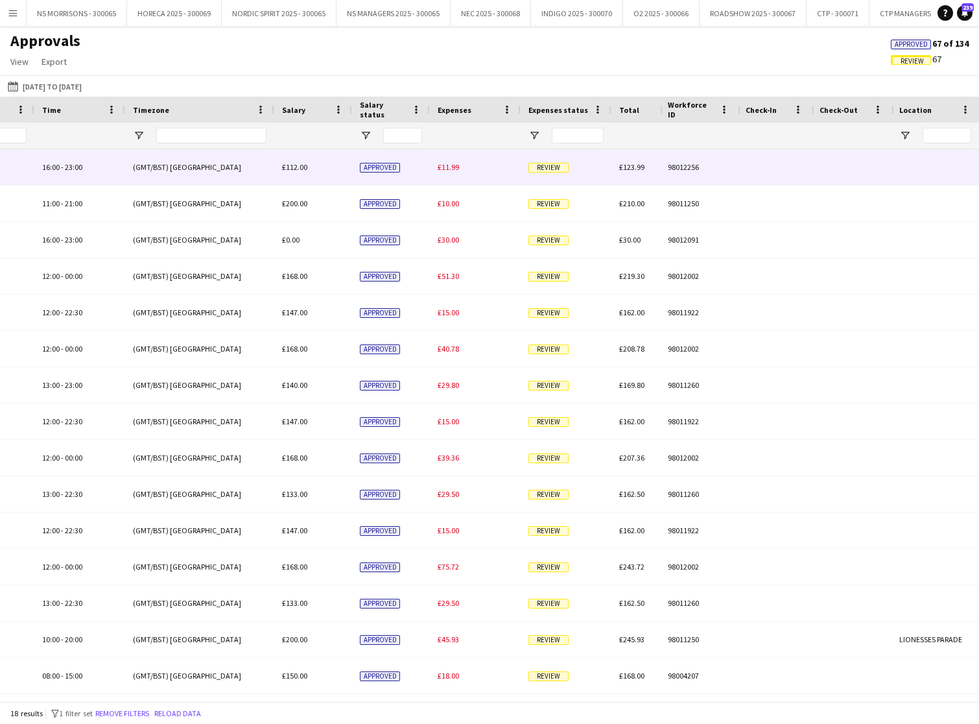
click at [448, 163] on span "£11.99" at bounding box center [448, 167] width 21 height 10
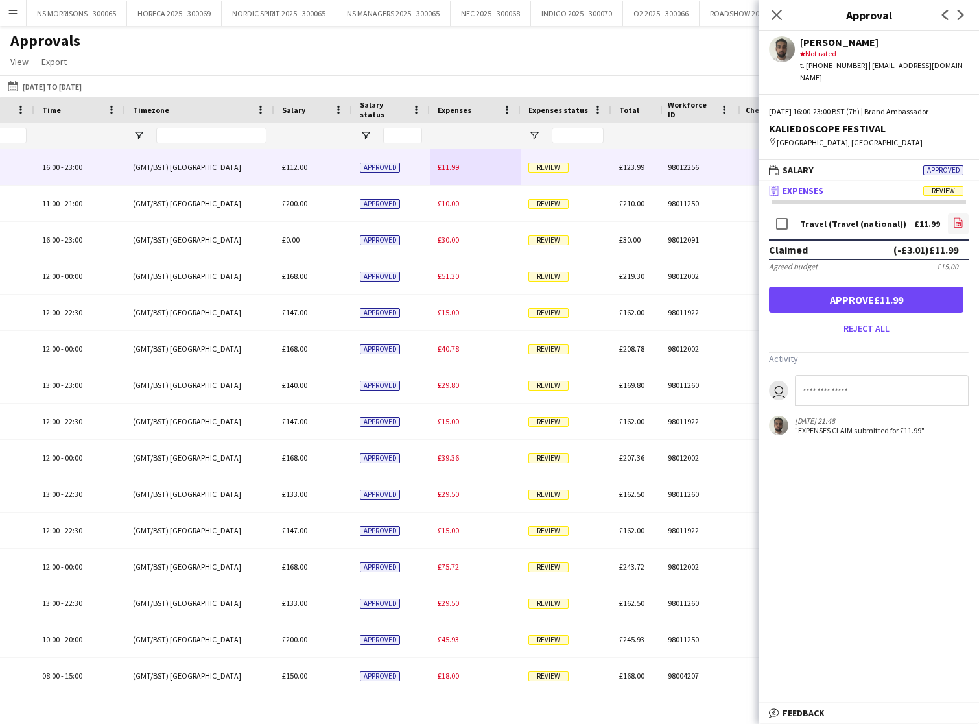
click at [961, 223] on icon "file-image" at bounding box center [958, 222] width 10 height 10
click at [806, 304] on button "Approve £11.99" at bounding box center [866, 300] width 195 height 26
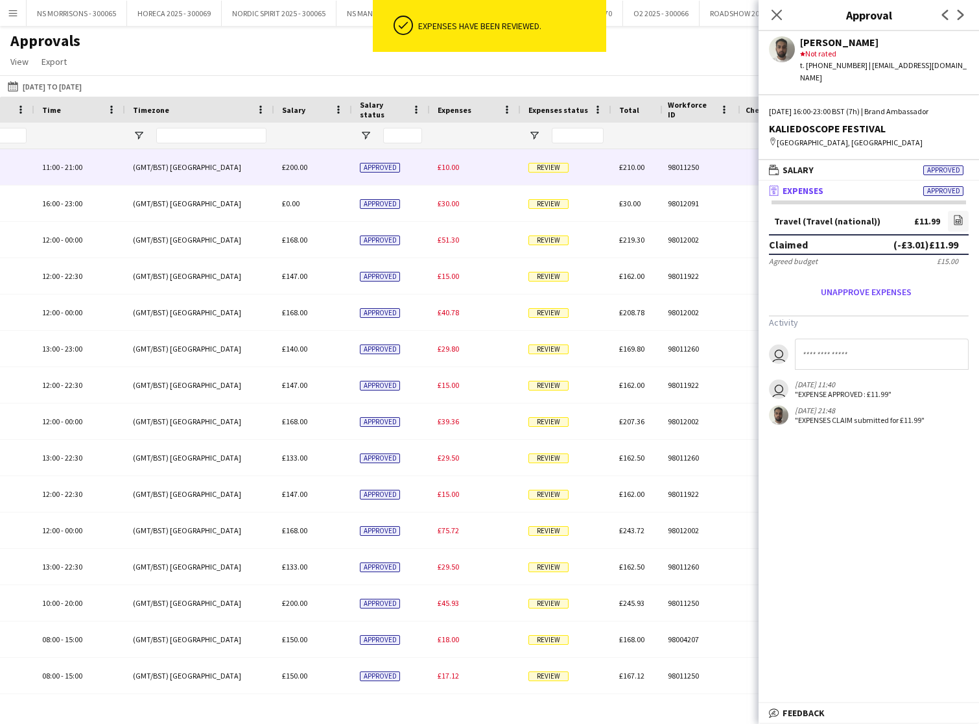
click at [449, 169] on span "£10.00" at bounding box center [448, 167] width 21 height 10
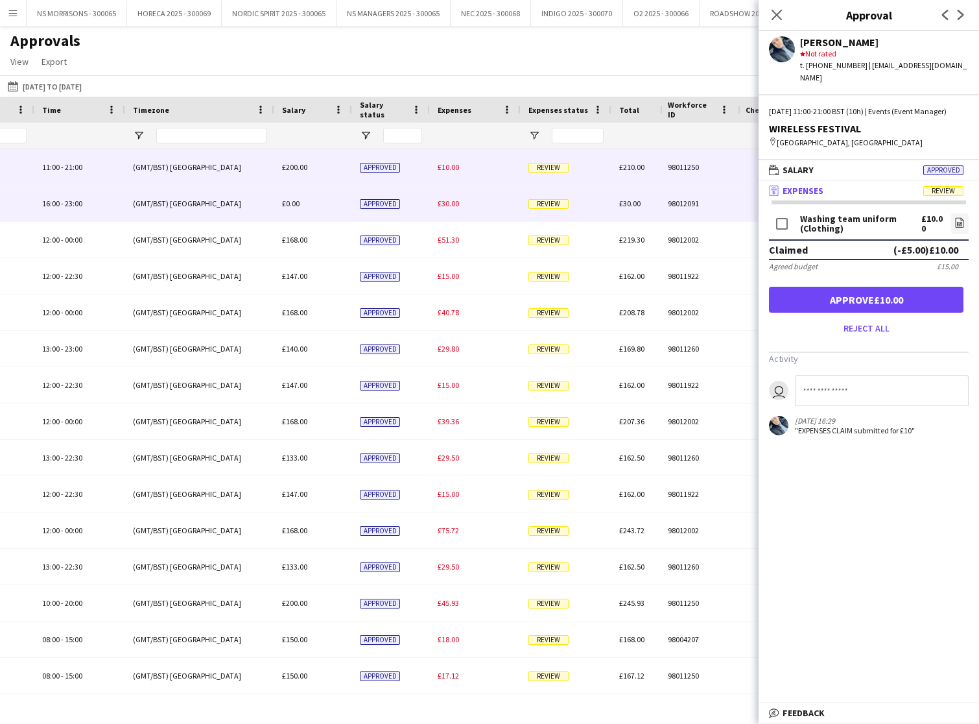
click at [442, 207] on span "£30.00" at bounding box center [448, 203] width 21 height 10
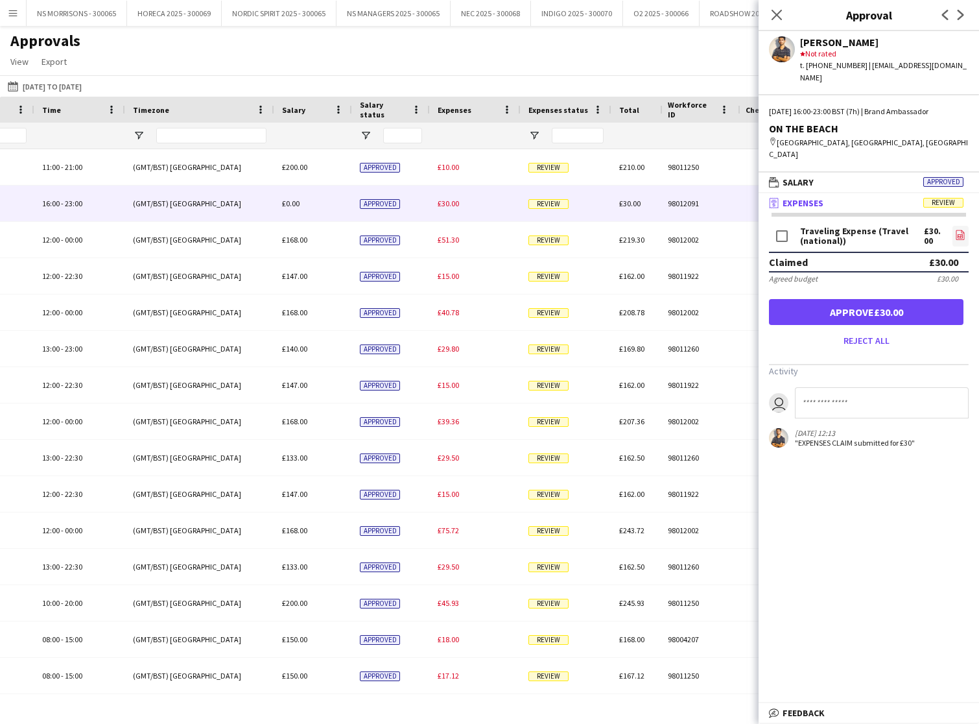
click at [959, 230] on icon "file-image" at bounding box center [960, 235] width 10 height 10
click at [828, 387] on input at bounding box center [882, 402] width 174 height 31
type input "**********"
click at [771, 14] on icon "Close pop-in" at bounding box center [777, 14] width 12 height 12
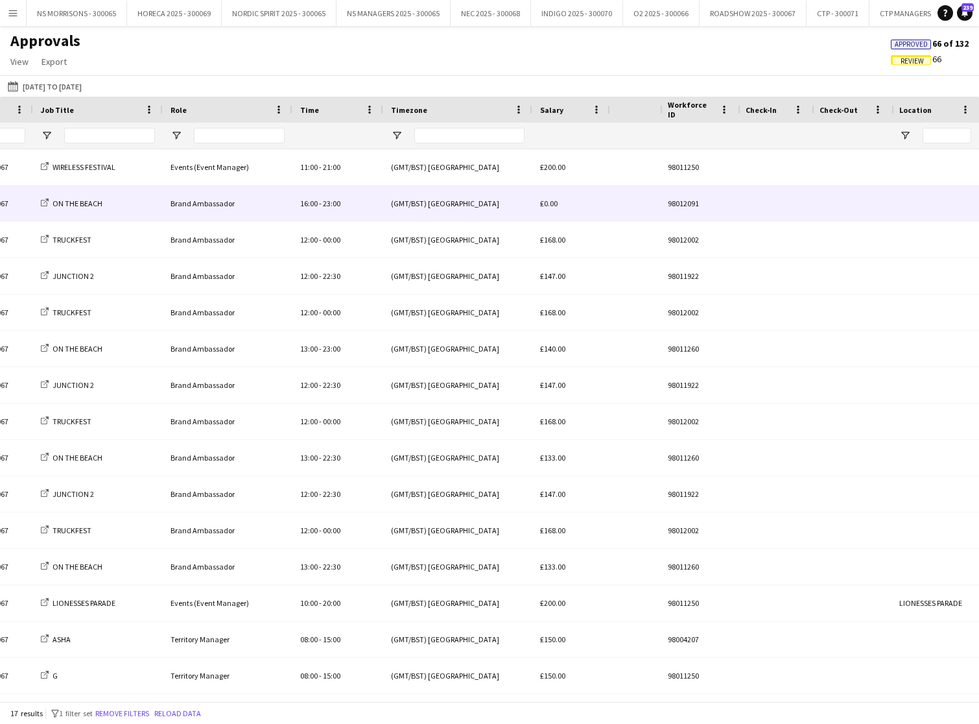
scroll to position [0, -8]
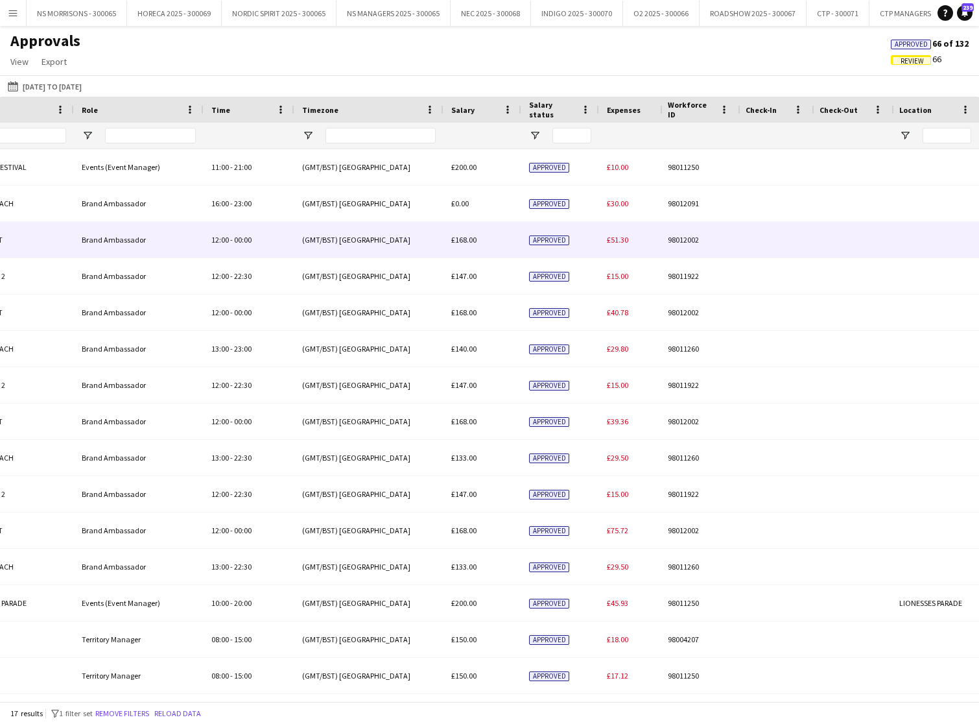
click at [619, 238] on span "£51.30" at bounding box center [617, 240] width 21 height 10
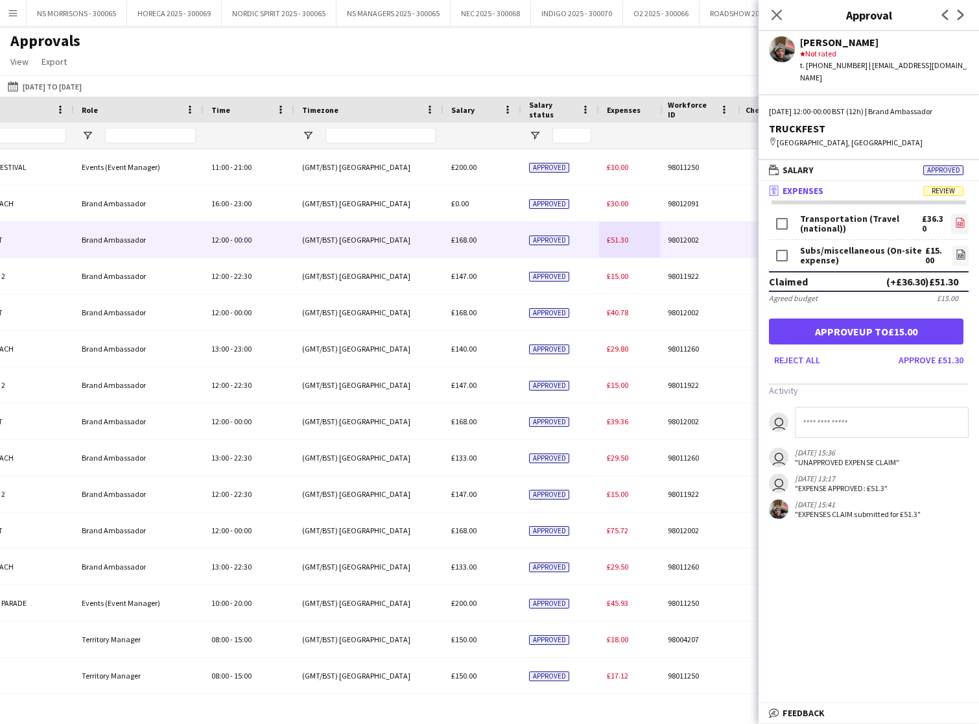
click at [961, 217] on icon "file-image" at bounding box center [960, 222] width 10 height 10
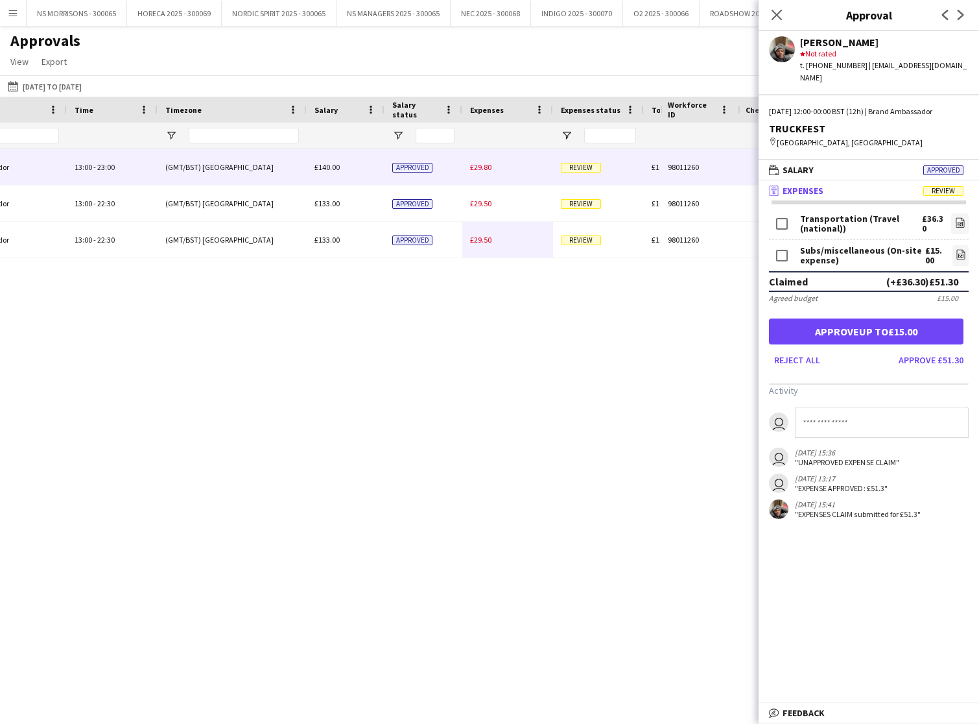
type input "***"
drag, startPoint x: 481, startPoint y: 165, endPoint x: 453, endPoint y: 165, distance: 27.2
click at [481, 165] on span "£29.80" at bounding box center [480, 167] width 21 height 10
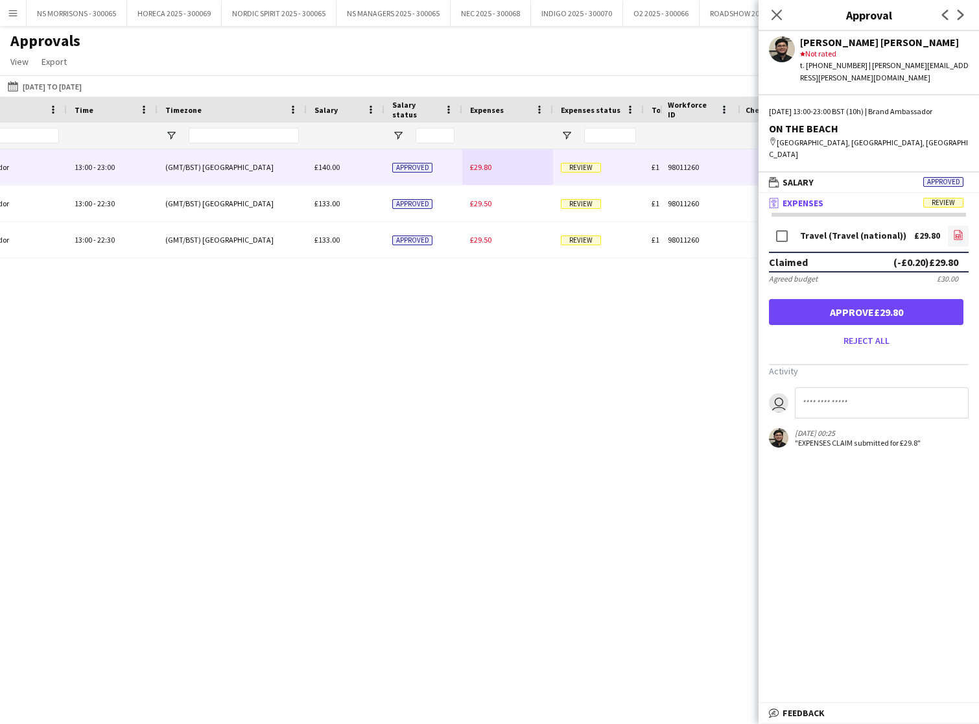
click at [958, 230] on icon "file-image" at bounding box center [958, 235] width 10 height 10
drag, startPoint x: 820, startPoint y: 293, endPoint x: 796, endPoint y: 285, distance: 25.4
click at [820, 299] on button "Approve £29.80" at bounding box center [866, 312] width 195 height 26
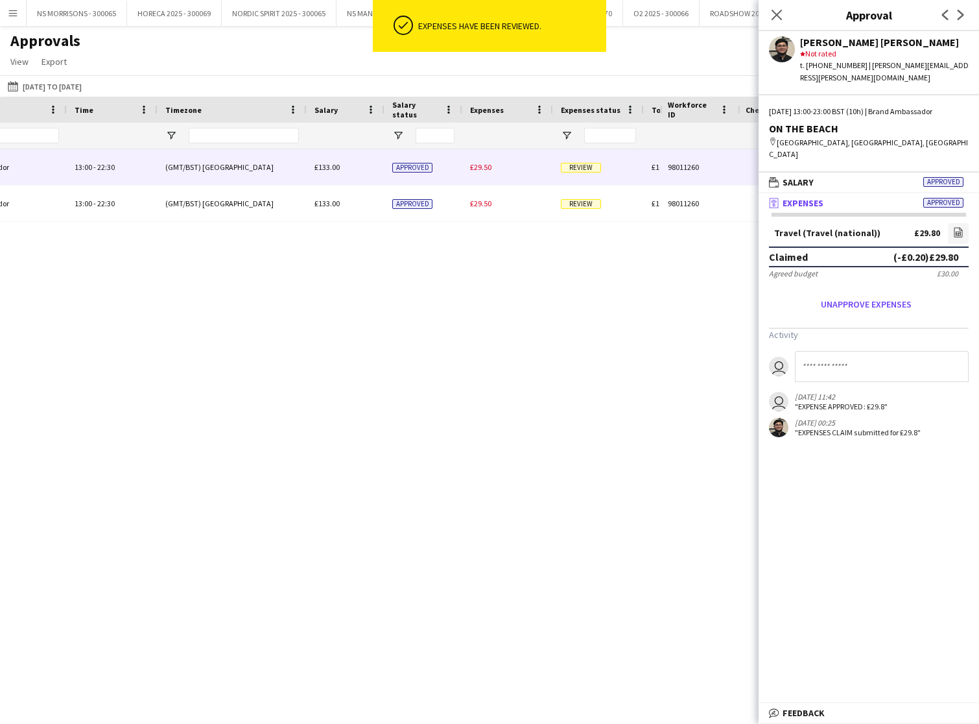
click at [486, 167] on span "£29.50" at bounding box center [480, 167] width 21 height 10
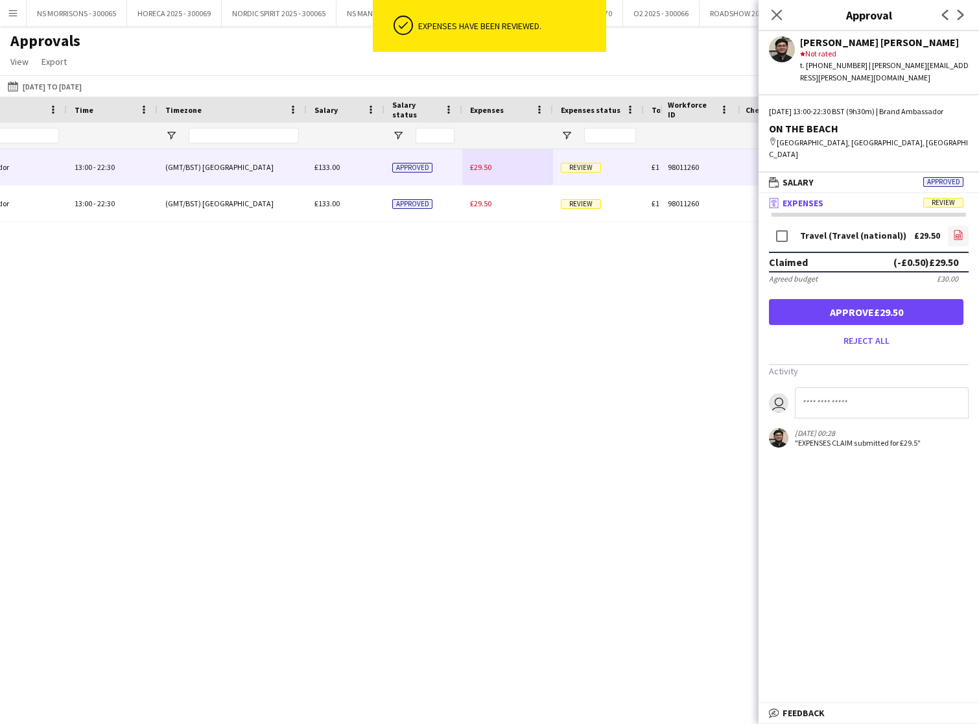
click at [957, 230] on icon "file-image" at bounding box center [958, 235] width 10 height 10
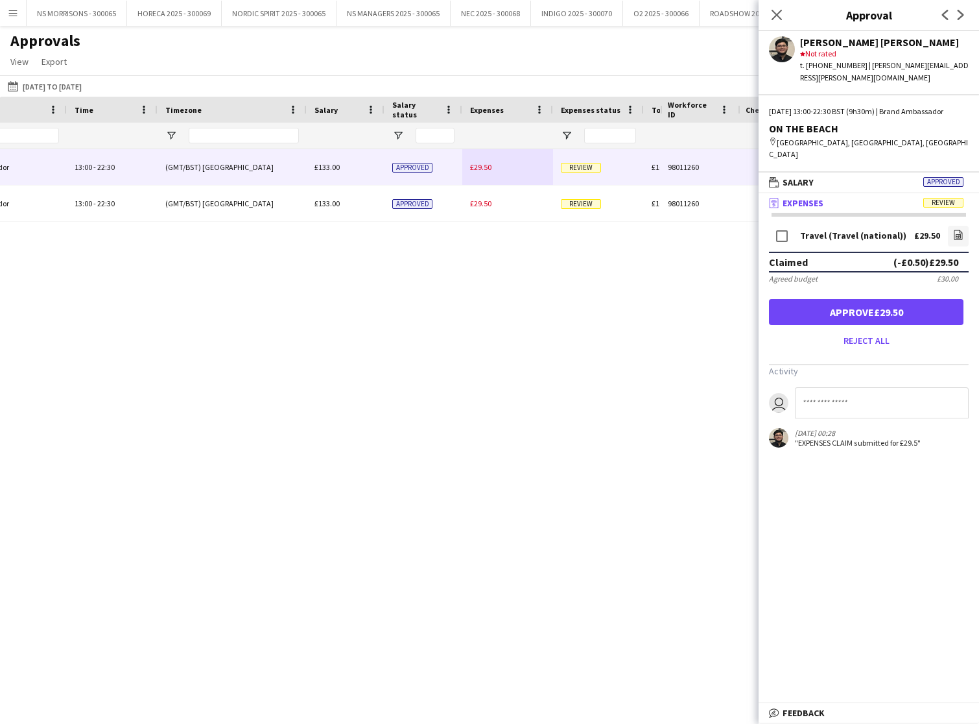
drag, startPoint x: 813, startPoint y: 294, endPoint x: 793, endPoint y: 289, distance: 20.9
click at [809, 299] on button "Approve £29.50" at bounding box center [866, 312] width 195 height 26
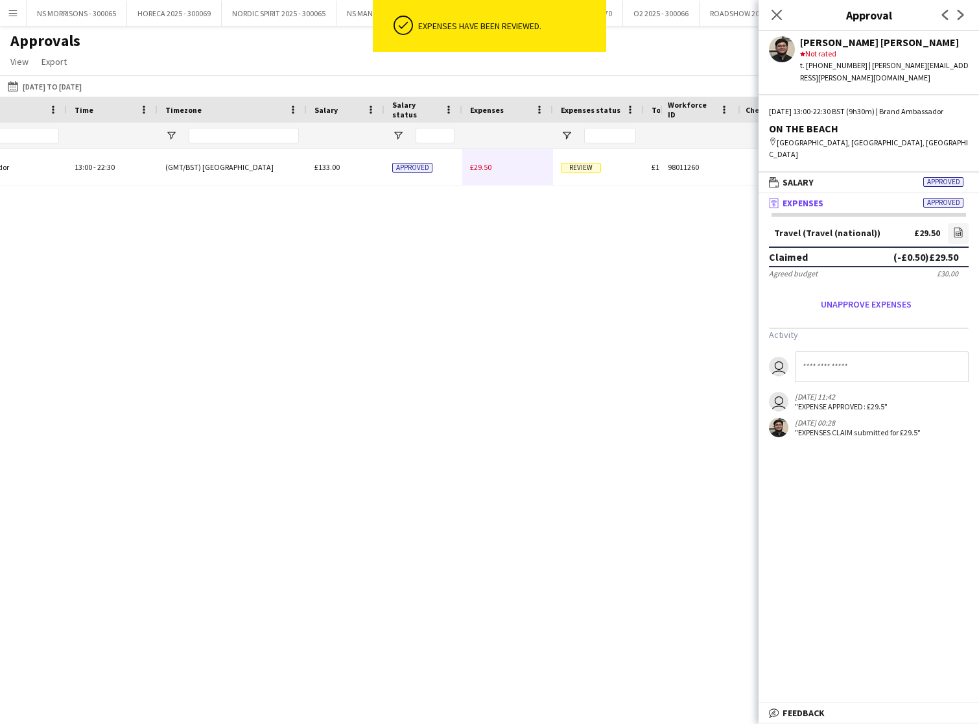
click at [484, 164] on span "£29.50" at bounding box center [480, 167] width 21 height 10
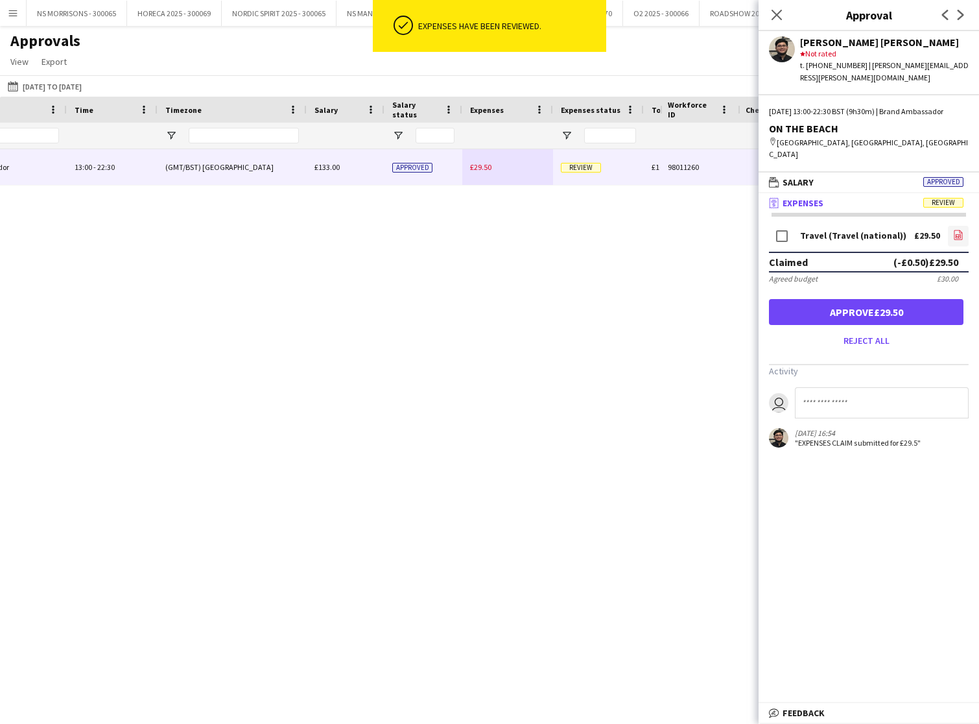
click at [963, 230] on icon at bounding box center [959, 235] width 8 height 10
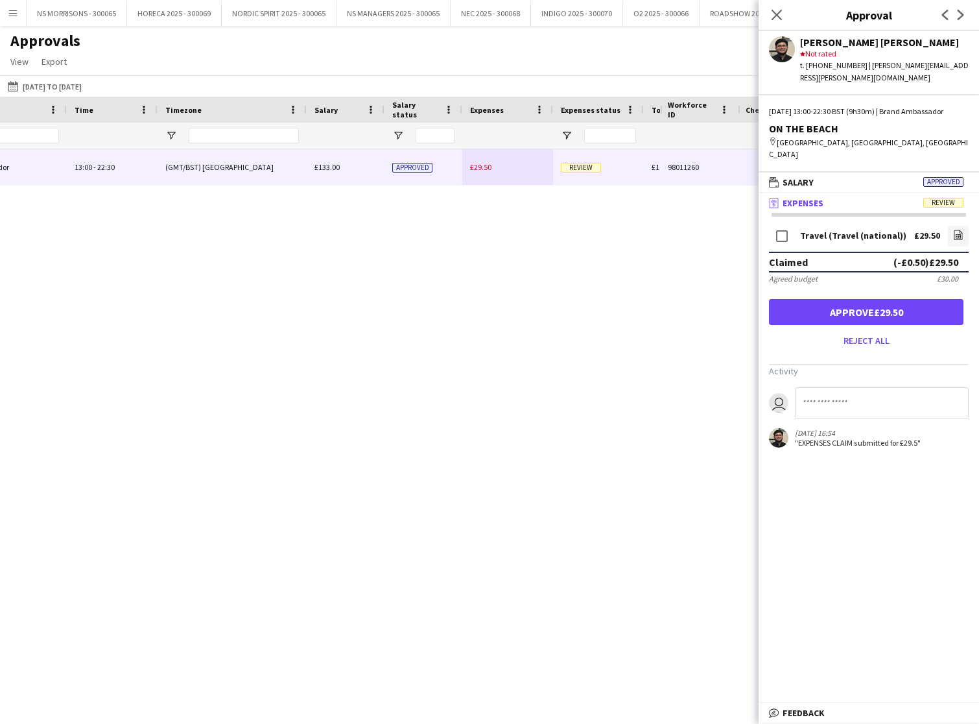
click at [831, 300] on button "Approve £29.50" at bounding box center [866, 312] width 195 height 26
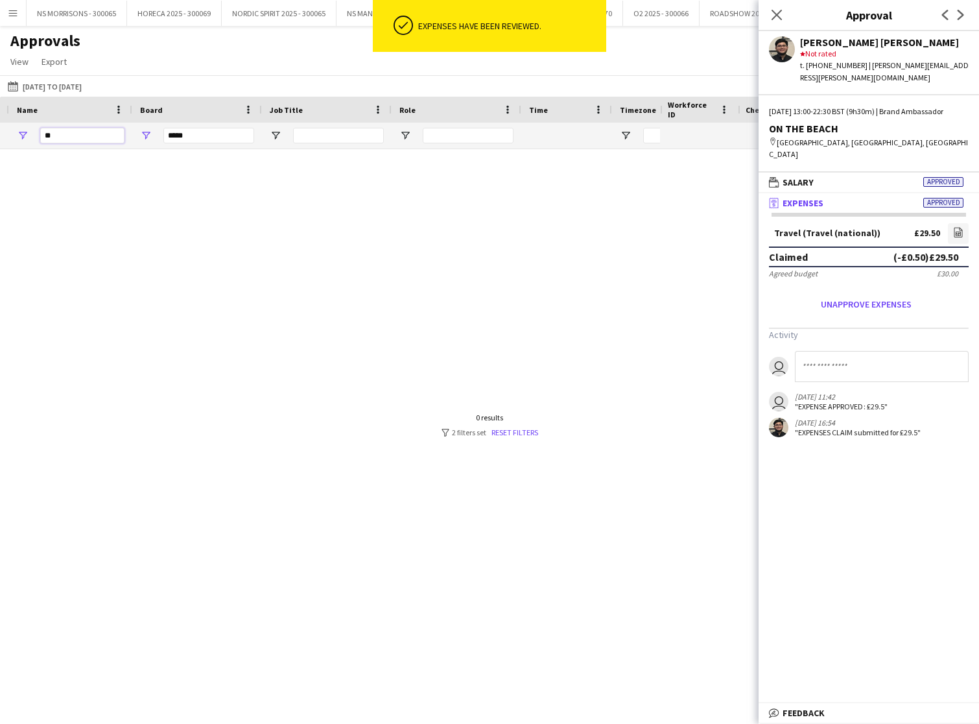
type input "*"
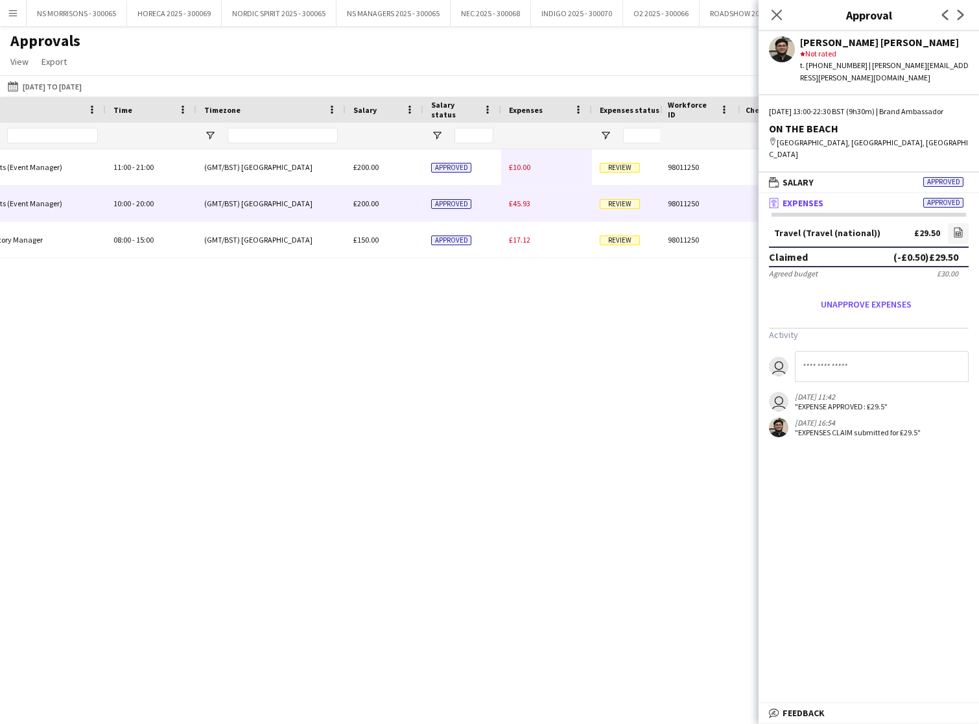
type input "****"
click at [521, 195] on div "£45.93" at bounding box center [546, 203] width 91 height 36
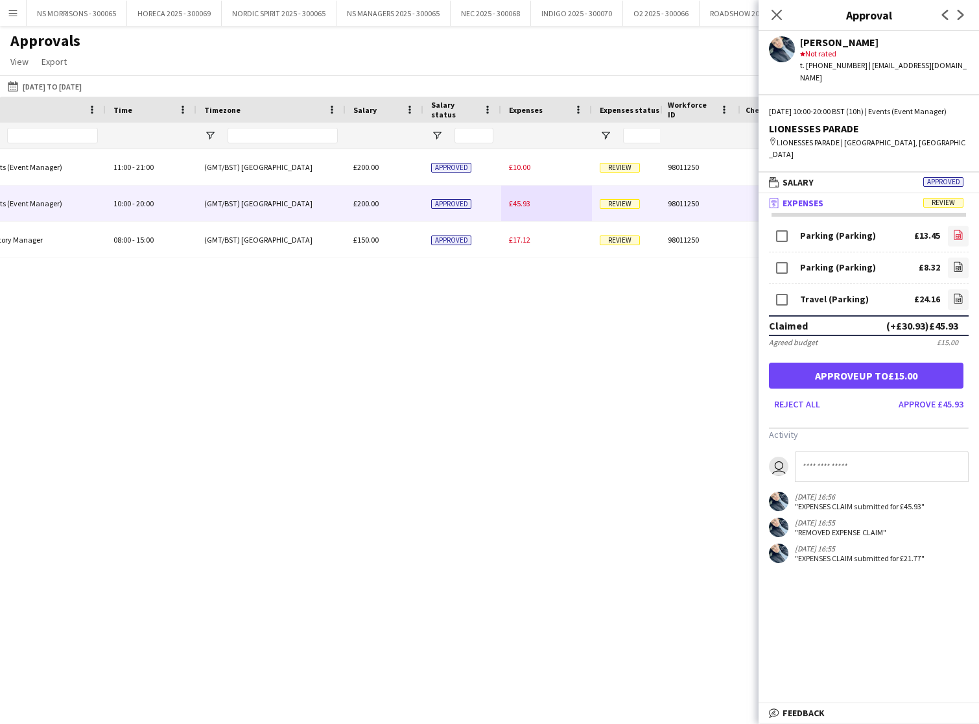
click at [960, 230] on icon at bounding box center [959, 235] width 8 height 10
click at [959, 266] on icon at bounding box center [958, 268] width 5 height 4
click at [961, 289] on link "file-image" at bounding box center [958, 299] width 21 height 21
drag, startPoint x: 915, startPoint y: 392, endPoint x: 906, endPoint y: 385, distance: 11.0
click at [915, 394] on button "Approve £45.93" at bounding box center [931, 404] width 75 height 21
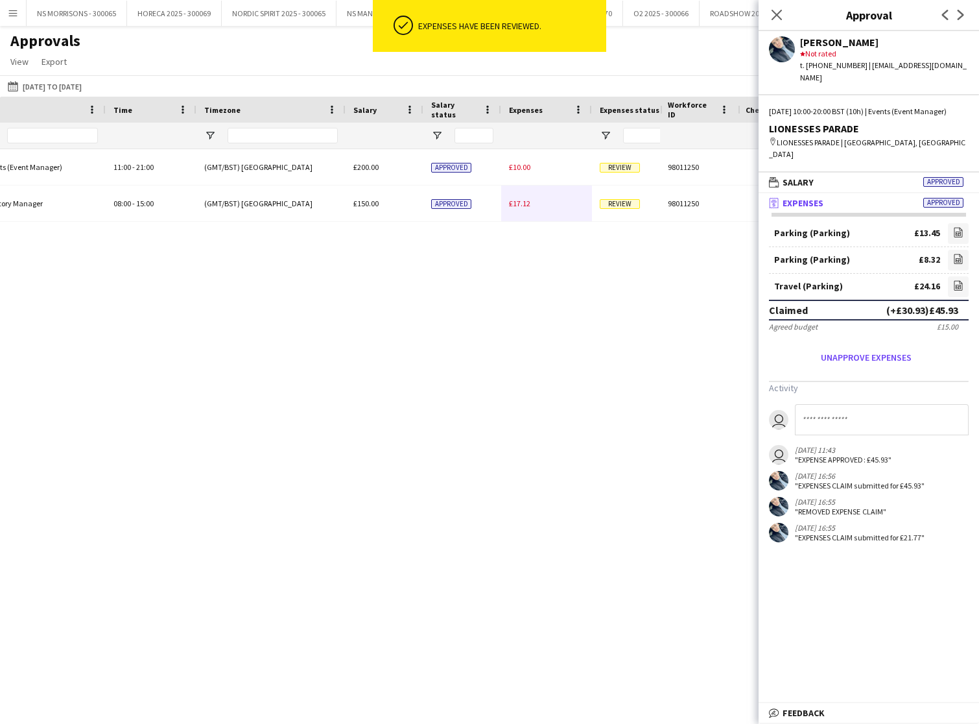
click at [521, 205] on span "£17.12" at bounding box center [519, 203] width 21 height 10
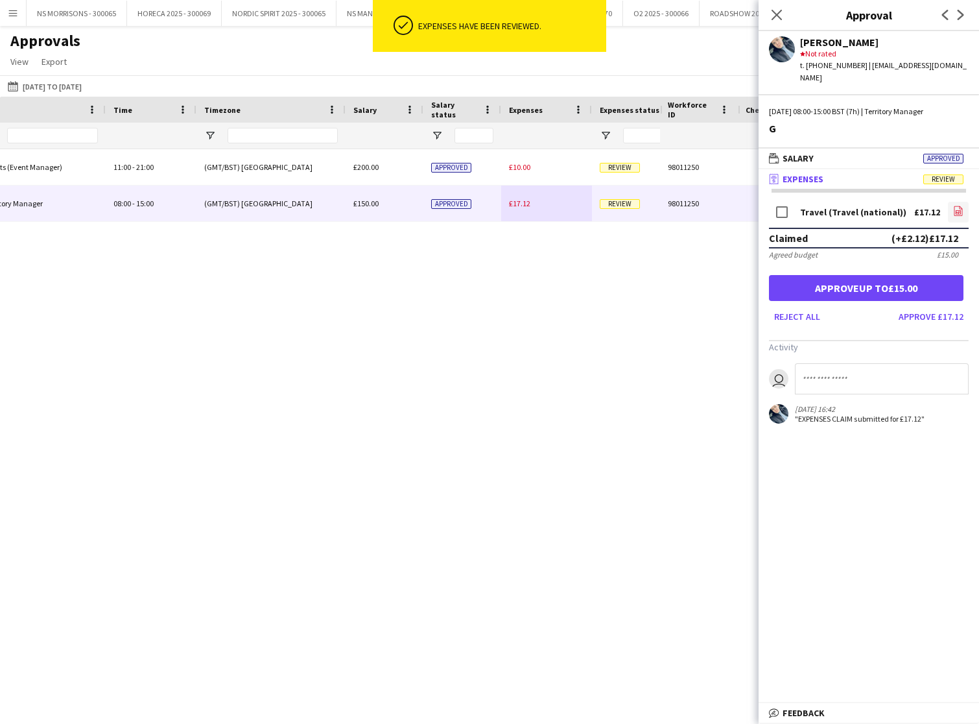
click at [962, 206] on icon "file-image" at bounding box center [958, 211] width 10 height 10
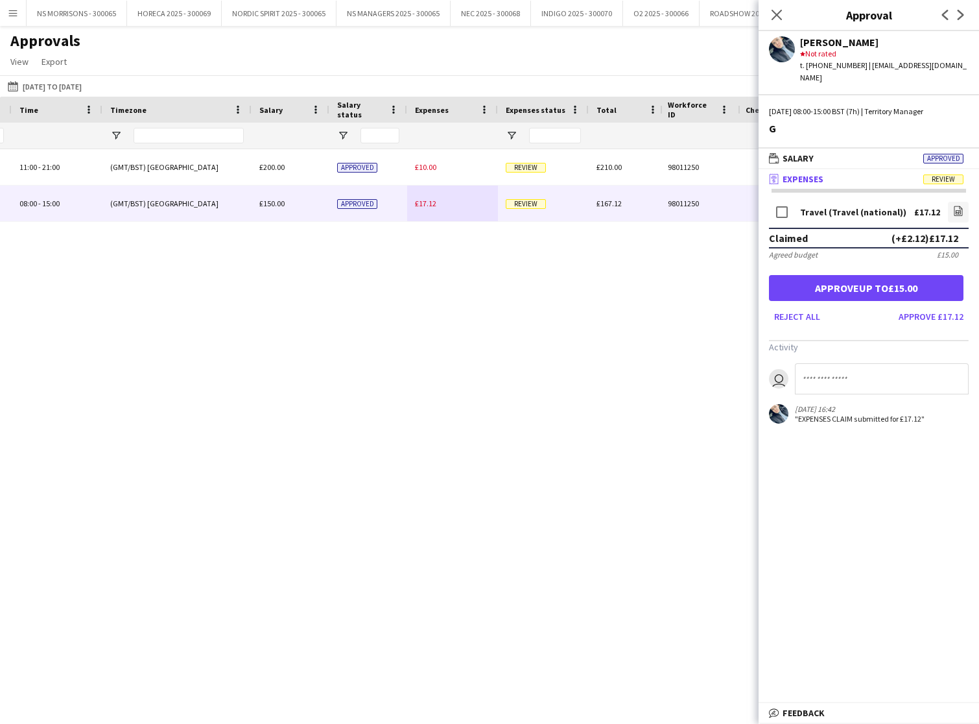
drag, startPoint x: 941, startPoint y: 306, endPoint x: 929, endPoint y: 304, distance: 11.8
click at [940, 306] on button "Approve £17.12" at bounding box center [931, 316] width 75 height 21
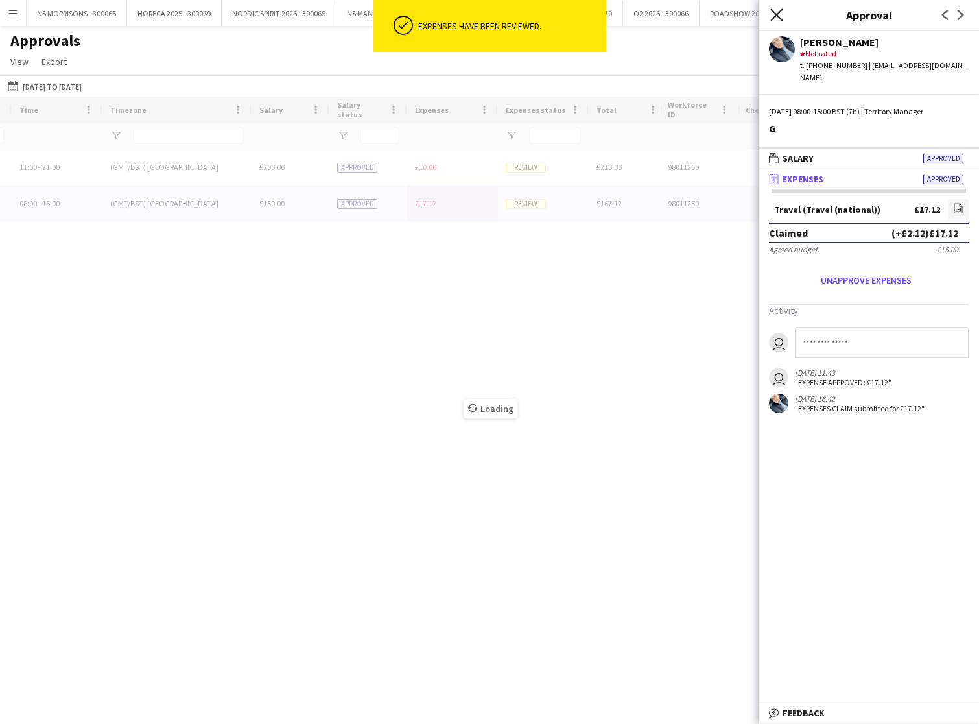
click at [776, 21] on icon "Close pop-in" at bounding box center [777, 14] width 12 height 12
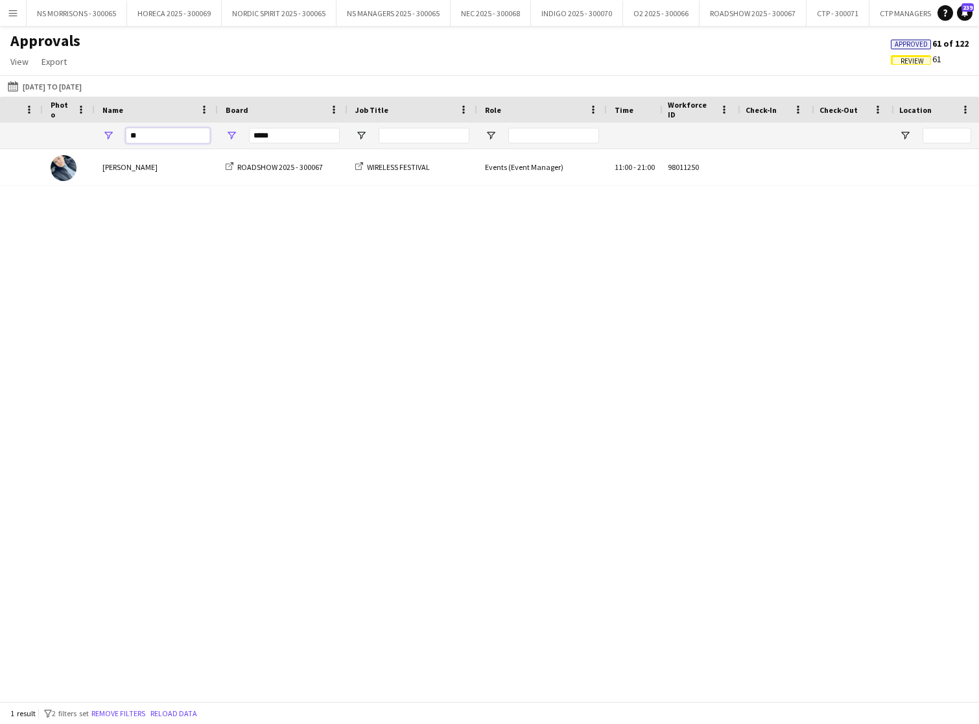
type input "*"
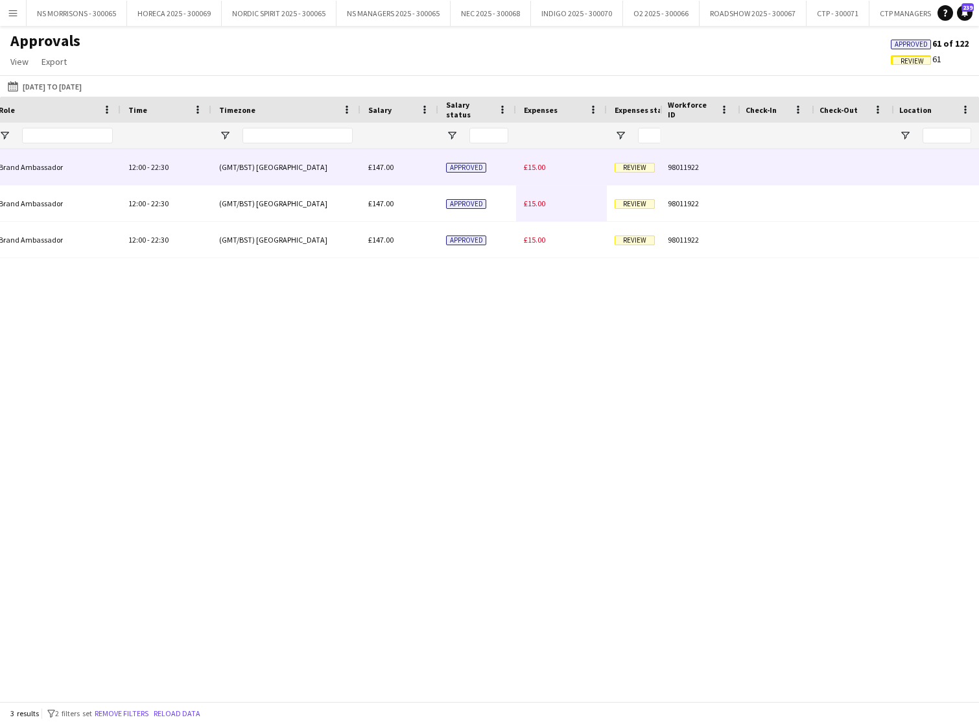
type input "*****"
click at [535, 166] on span "£15.00" at bounding box center [534, 167] width 21 height 10
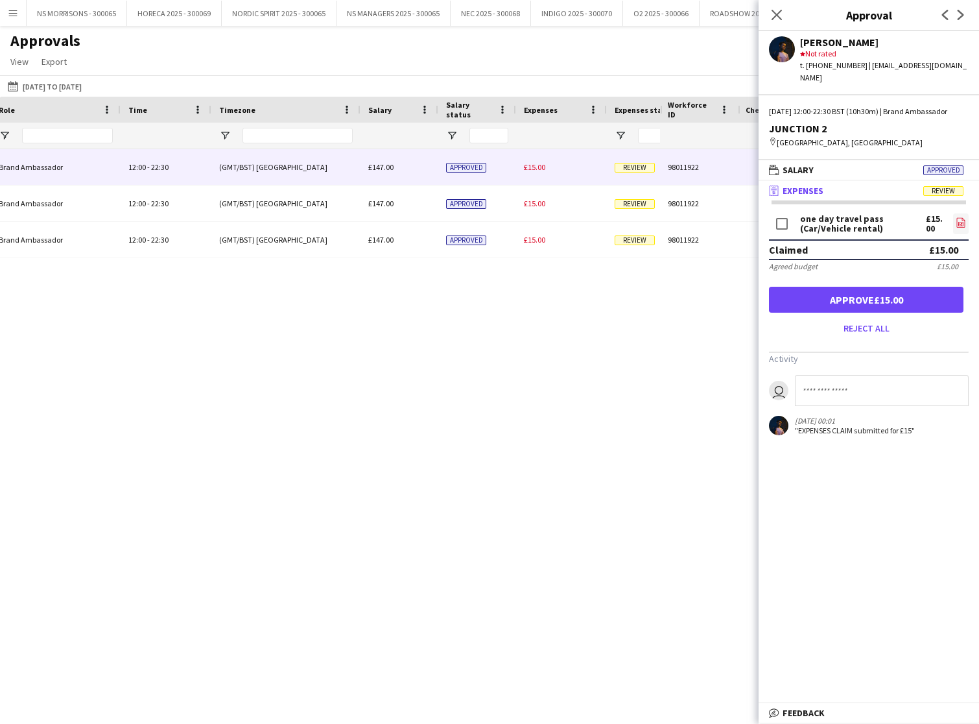
click at [964, 224] on icon "file-image" at bounding box center [961, 222] width 10 height 10
click at [847, 298] on button "Approve £15.00" at bounding box center [866, 300] width 195 height 26
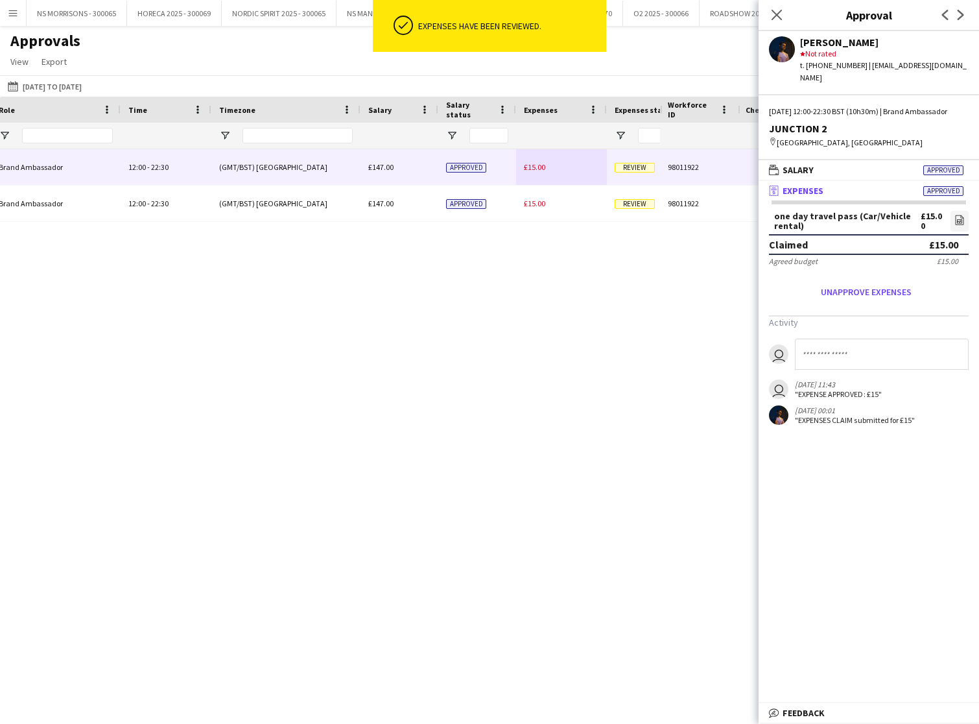
click at [539, 171] on span "£15.00" at bounding box center [534, 167] width 21 height 10
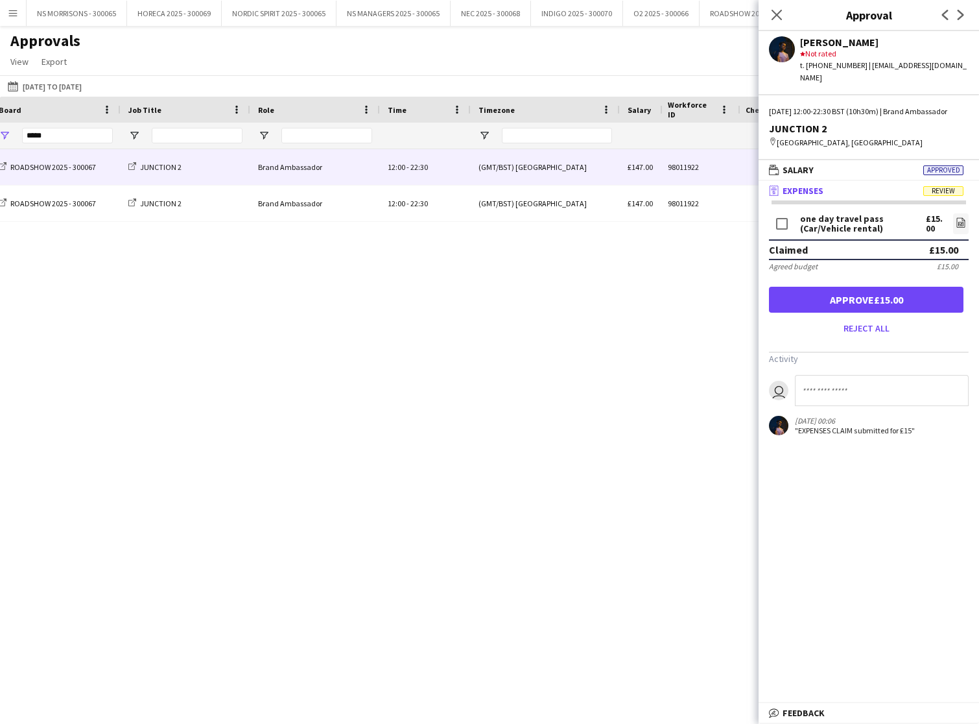
scroll to position [0, 70]
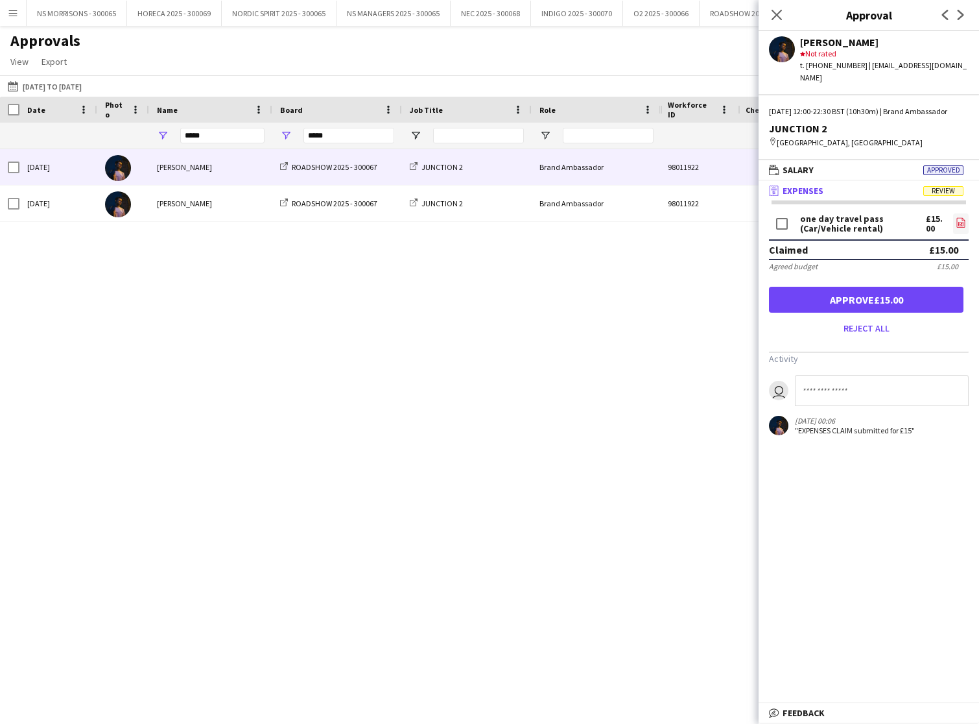
click at [962, 221] on icon "file-image" at bounding box center [961, 222] width 10 height 10
drag, startPoint x: 833, startPoint y: 304, endPoint x: 816, endPoint y: 295, distance: 19.2
click at [833, 304] on button "Approve £15.00" at bounding box center [866, 300] width 195 height 26
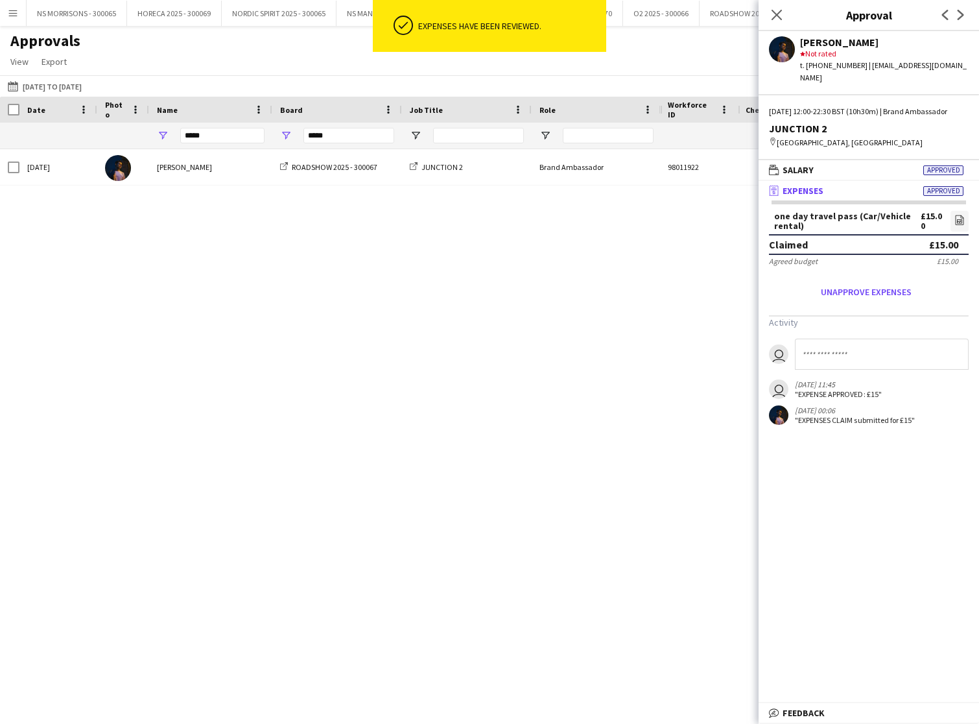
drag, startPoint x: 660, startPoint y: 254, endPoint x: 695, endPoint y: 235, distance: 40.3
click at [659, 254] on div "JUNCTION 2 Brand Ambassador 12:00 - 22:30 (GMT/BST) London ROADSHOW 2025 - 3000…" at bounding box center [330, 425] width 660 height 552
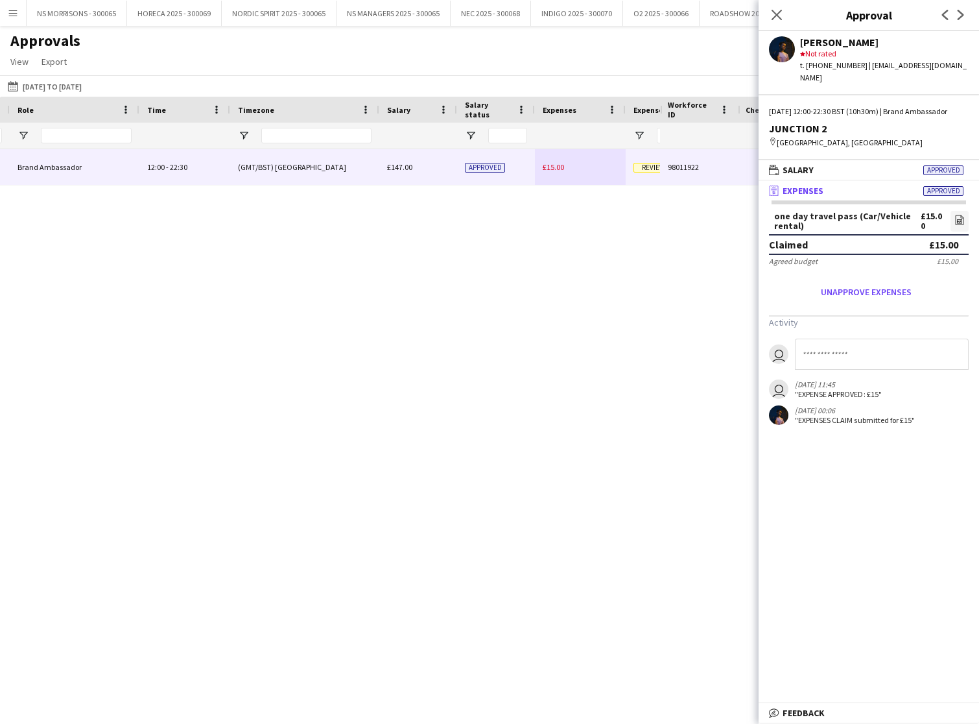
click at [562, 167] on span "£15.00" at bounding box center [553, 167] width 21 height 10
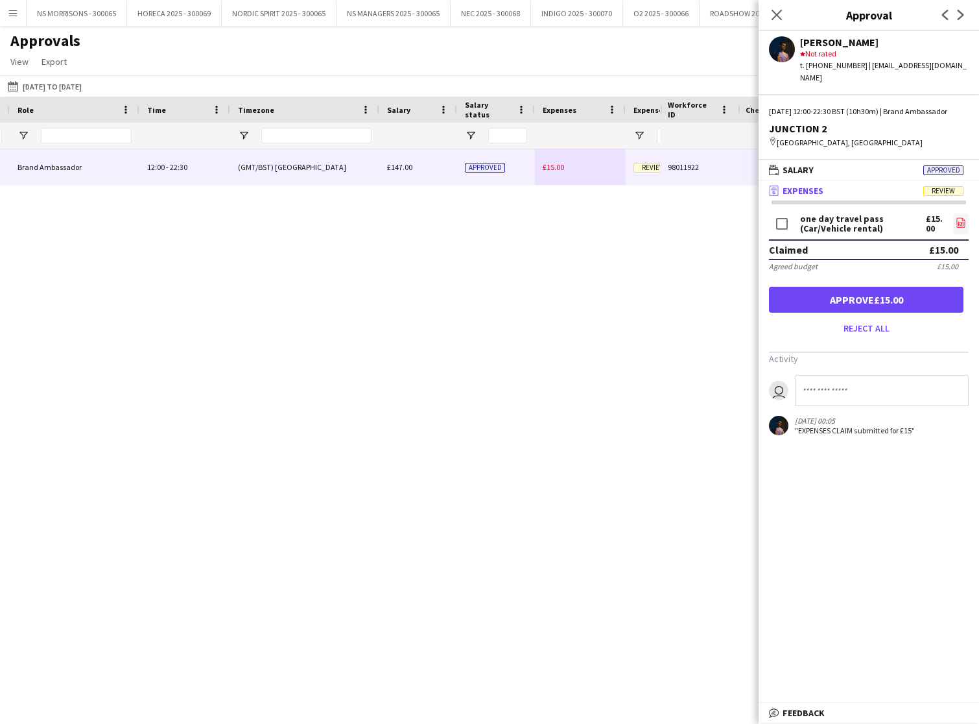
drag, startPoint x: 960, startPoint y: 219, endPoint x: 953, endPoint y: 218, distance: 6.6
click at [959, 219] on icon "file-image" at bounding box center [961, 222] width 10 height 10
click at [825, 296] on button "Approve £15.00" at bounding box center [866, 300] width 195 height 26
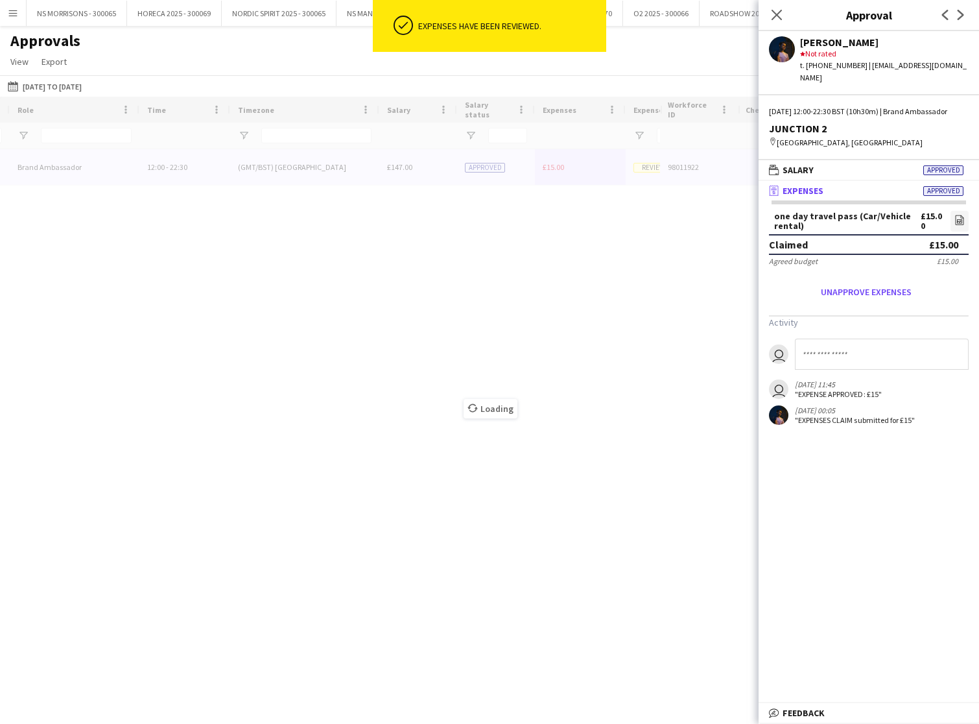
drag, startPoint x: 776, startPoint y: 14, endPoint x: 765, endPoint y: 16, distance: 11.1
click at [776, 14] on icon at bounding box center [777, 15] width 10 height 10
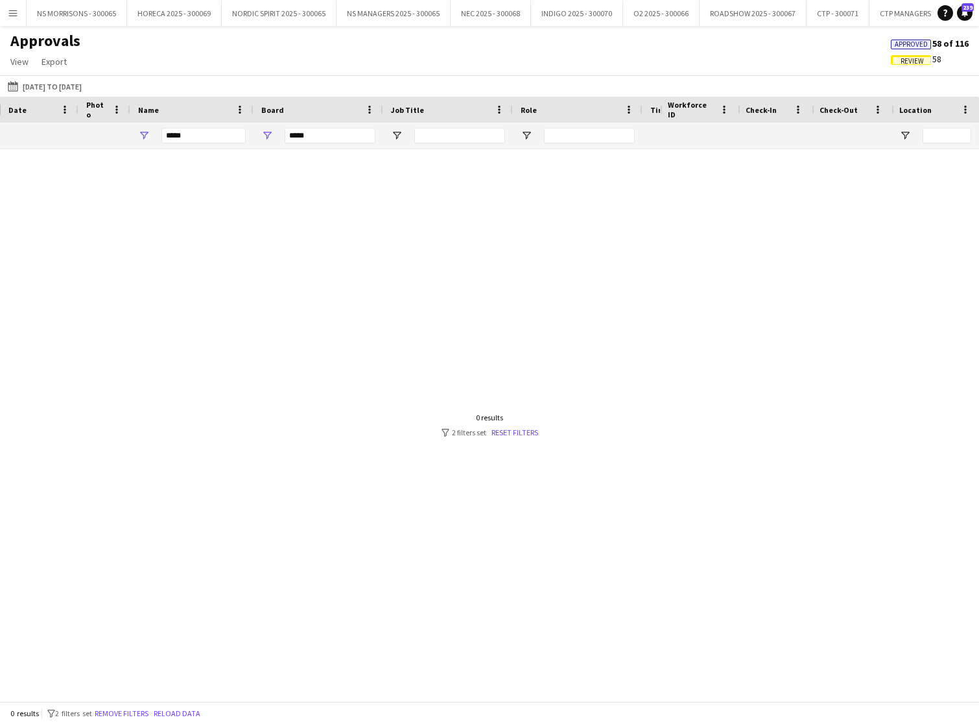
scroll to position [0, -33]
drag, startPoint x: 225, startPoint y: 136, endPoint x: 168, endPoint y: 138, distance: 57.1
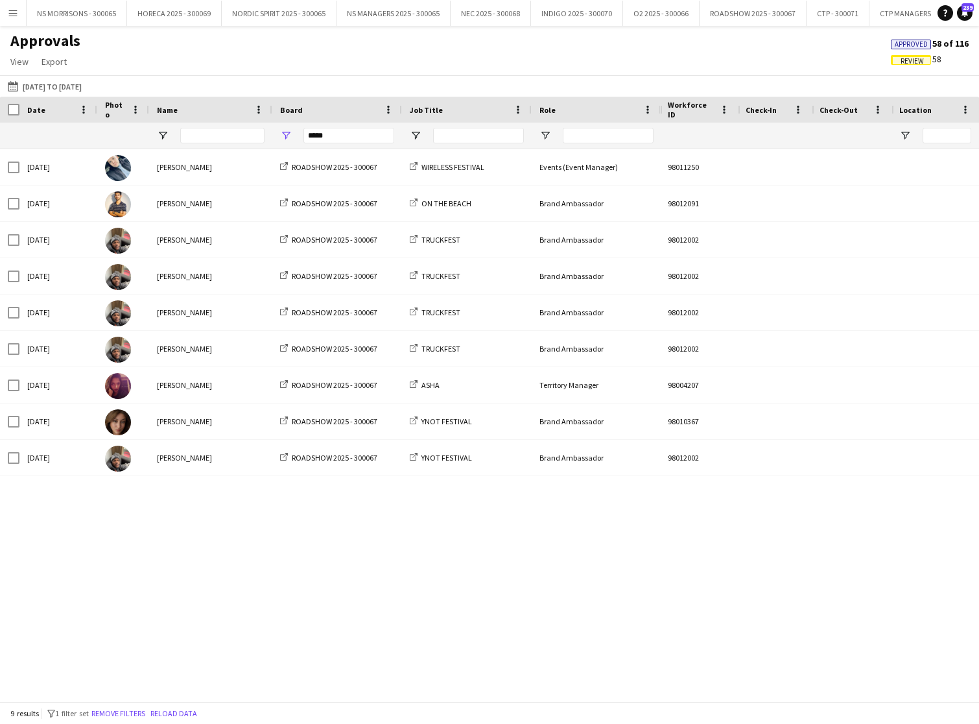
click at [925, 43] on span "Approved" at bounding box center [911, 44] width 33 height 8
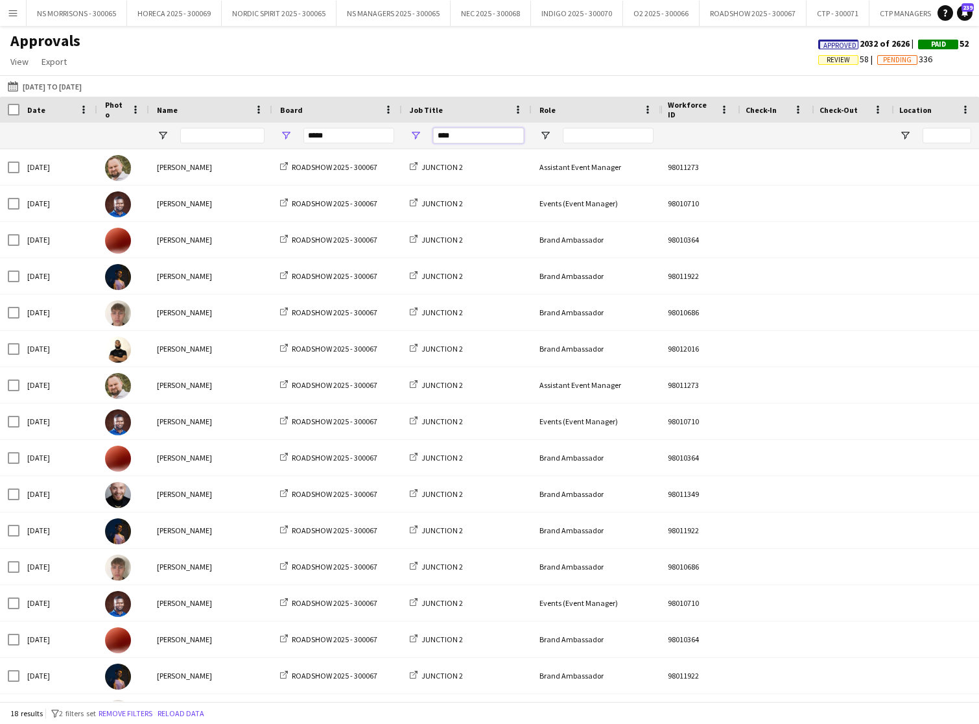
type input "****"
click at [198, 137] on input "Name Filter Input" at bounding box center [222, 136] width 84 height 16
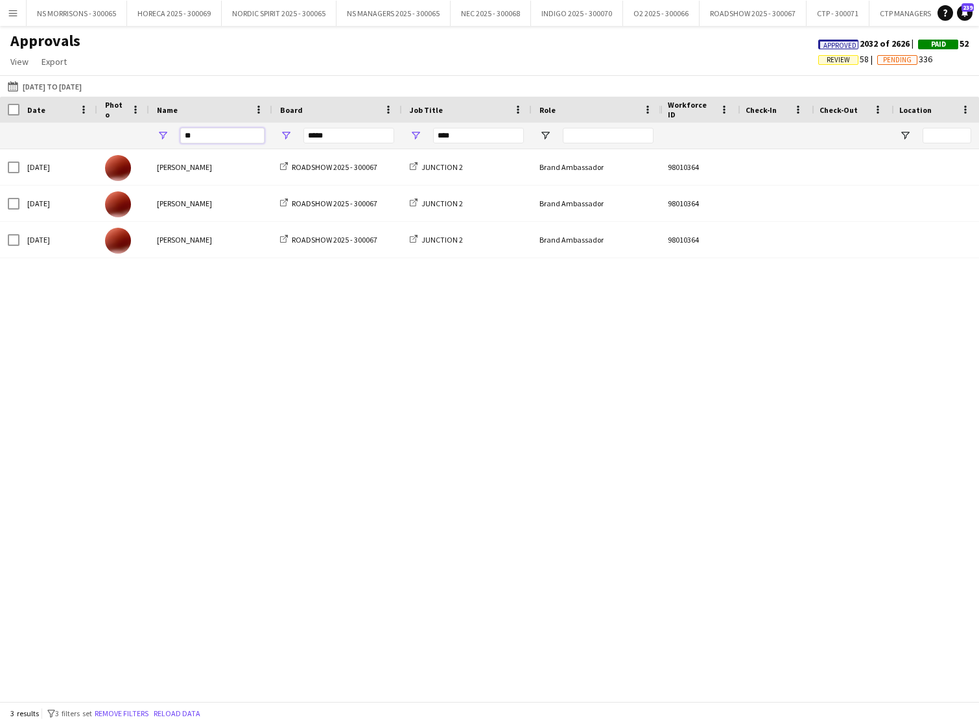
type input "*"
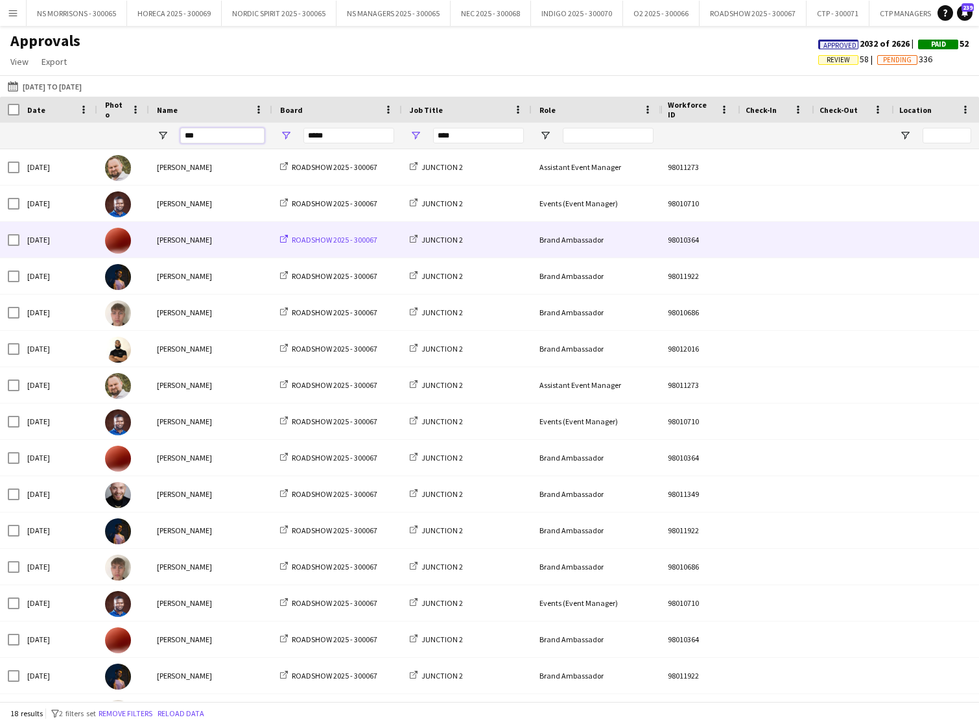
type input "****"
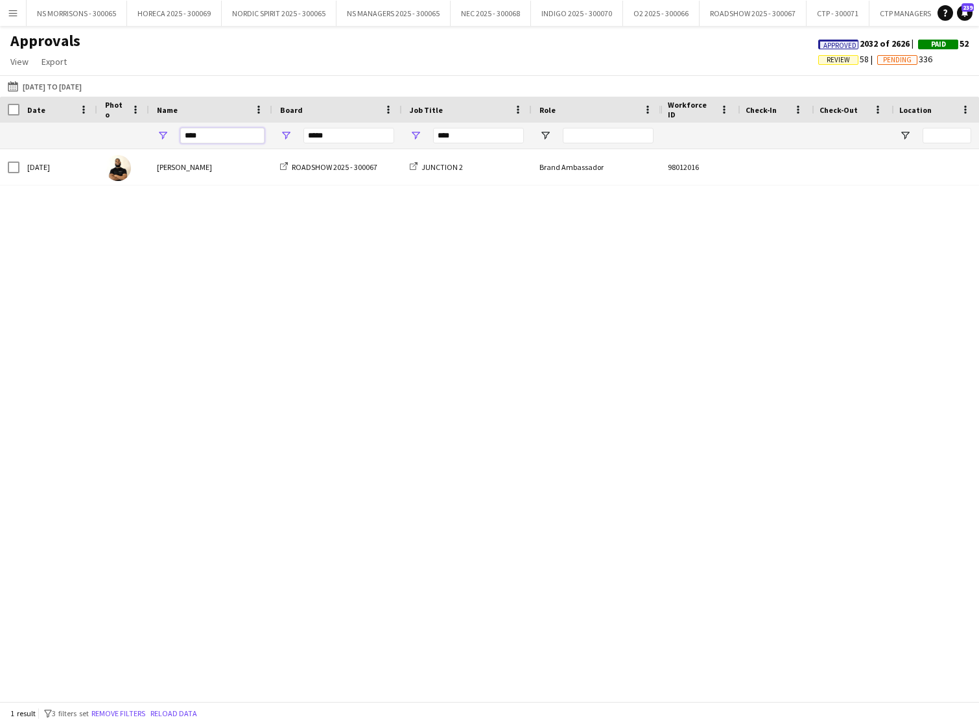
drag, startPoint x: 210, startPoint y: 132, endPoint x: 184, endPoint y: 138, distance: 26.5
click at [184, 138] on input "****" at bounding box center [222, 136] width 84 height 16
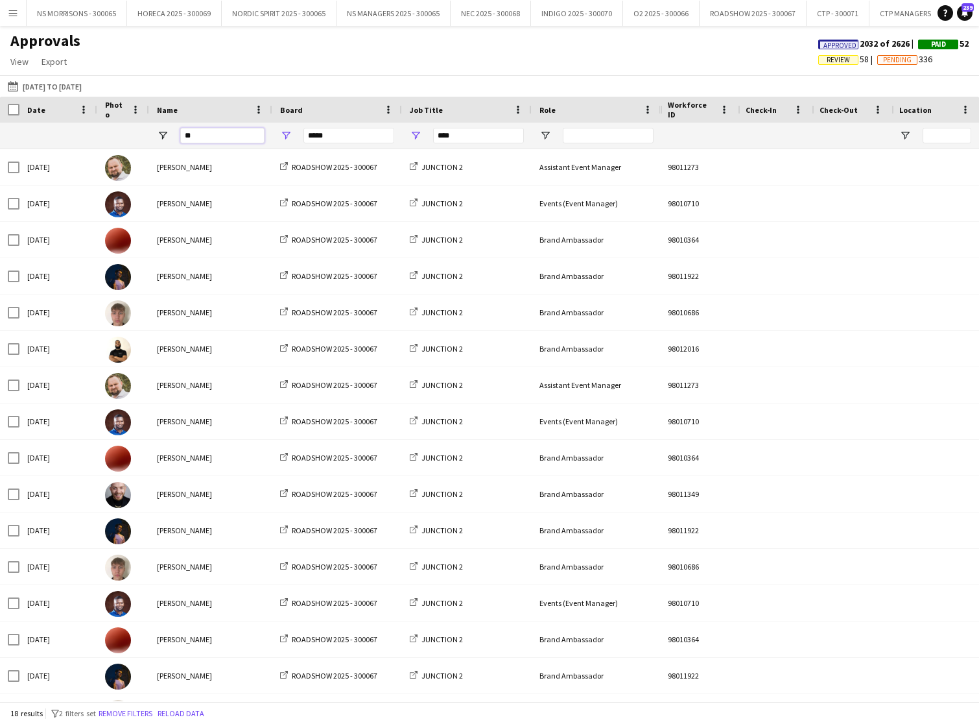
type input "***"
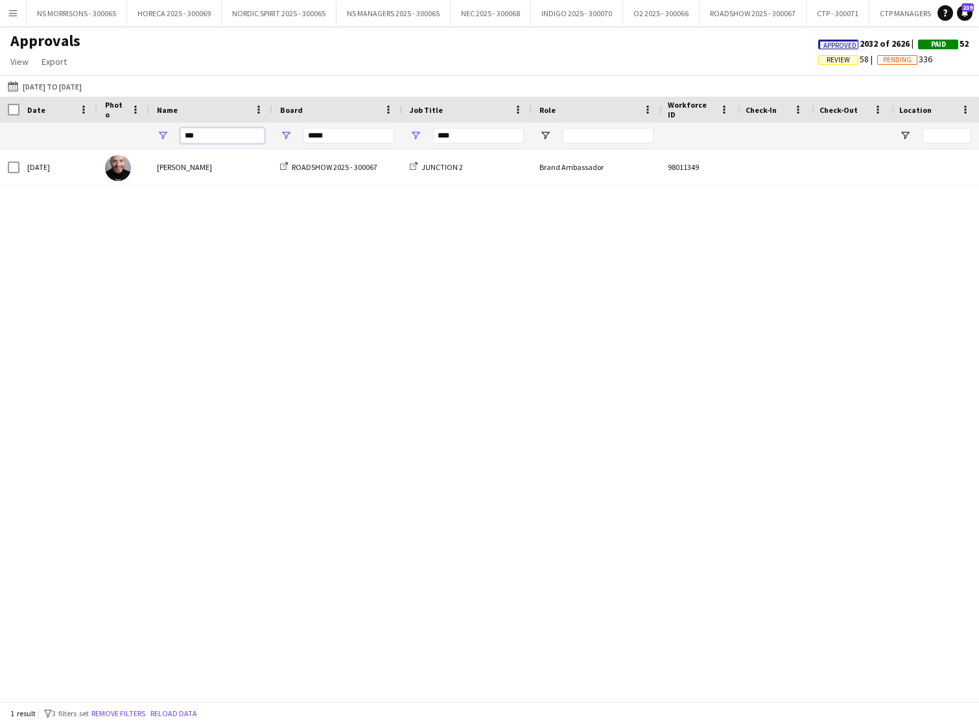
drag, startPoint x: 179, startPoint y: 139, endPoint x: 169, endPoint y: 139, distance: 9.8
click at [169, 139] on div "***" at bounding box center [210, 136] width 123 height 26
type input "*"
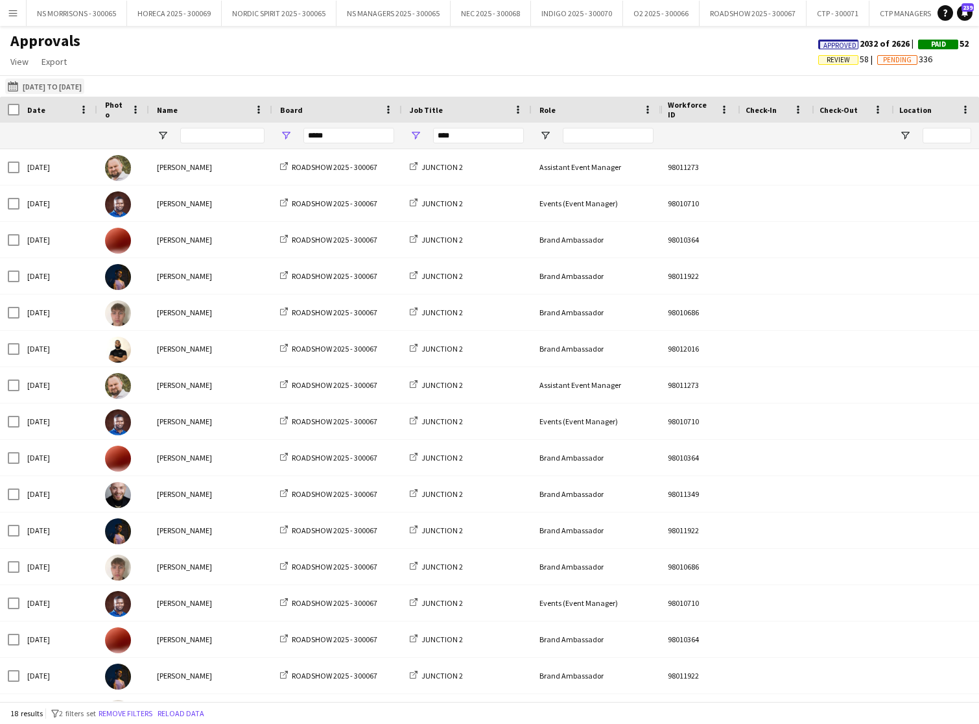
click at [84, 87] on button "01-06-2025 to 31-07-2025 01-06-2025 to 31-07-2025" at bounding box center [44, 86] width 79 height 16
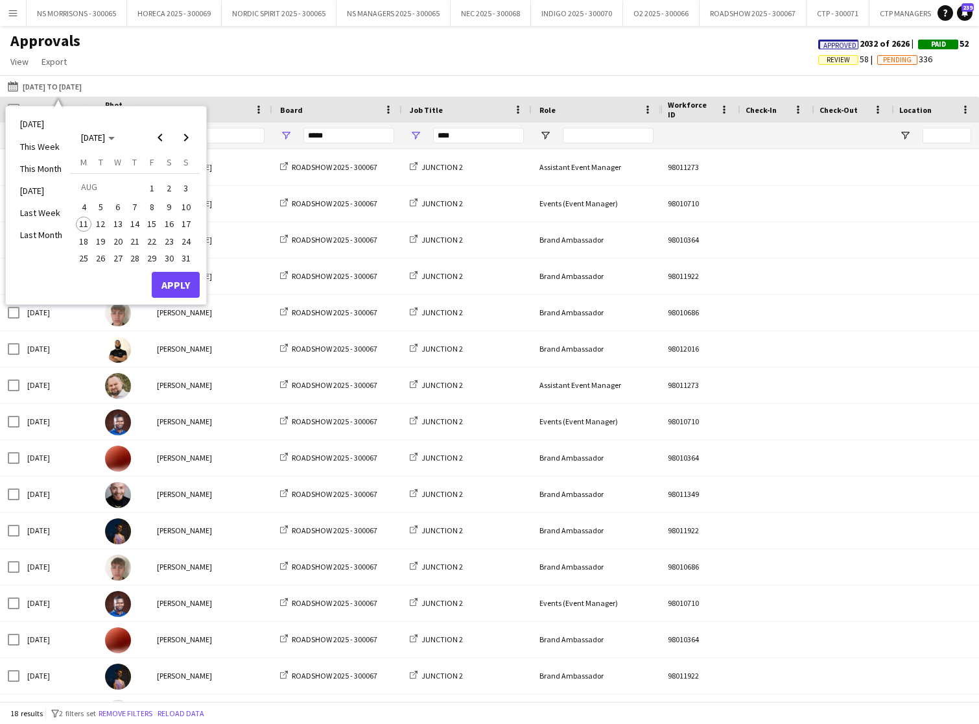
click at [169, 184] on span "2" at bounding box center [169, 188] width 16 height 18
click at [169, 280] on button "Apply" at bounding box center [176, 285] width 48 height 26
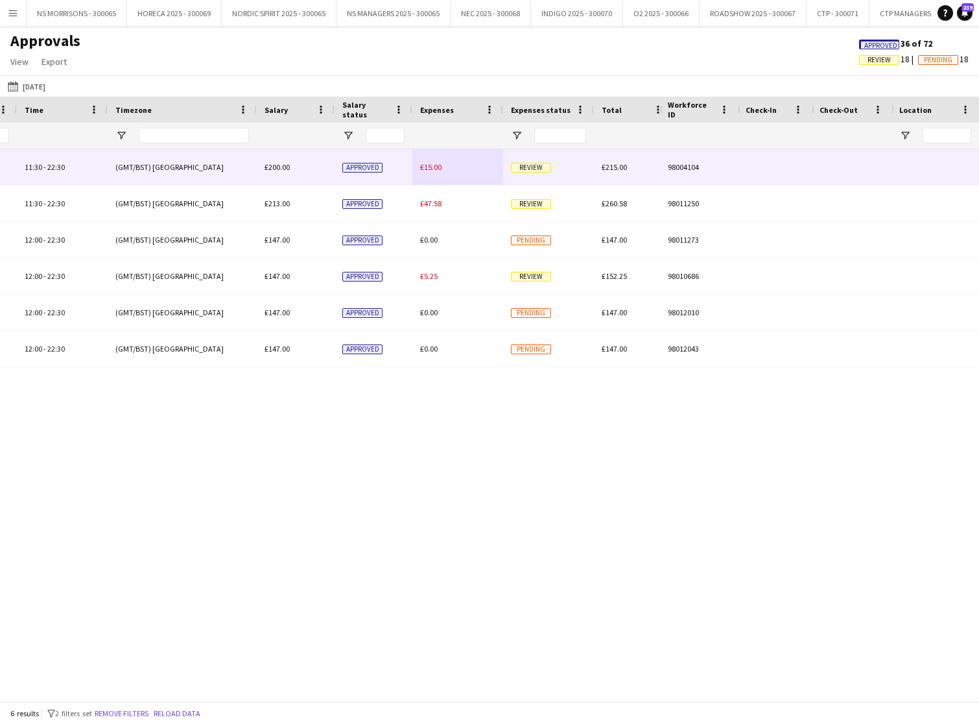
click at [438, 169] on span "£15.00" at bounding box center [430, 167] width 21 height 10
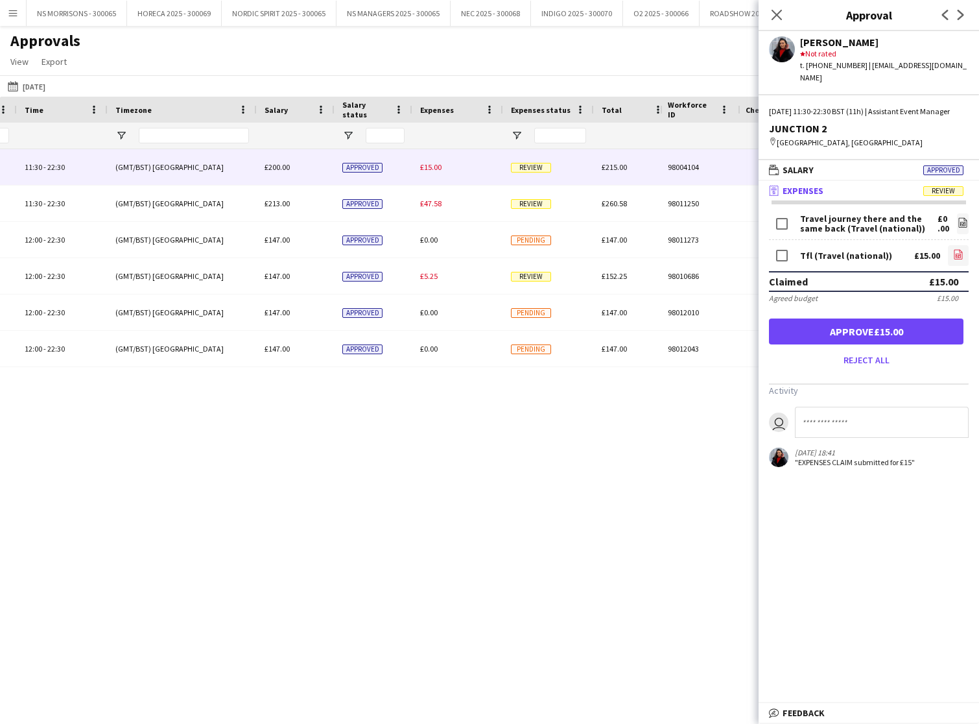
click at [961, 259] on app-icon "file-image" at bounding box center [958, 255] width 10 height 13
click at [862, 337] on button "Approve £15.00" at bounding box center [866, 331] width 195 height 26
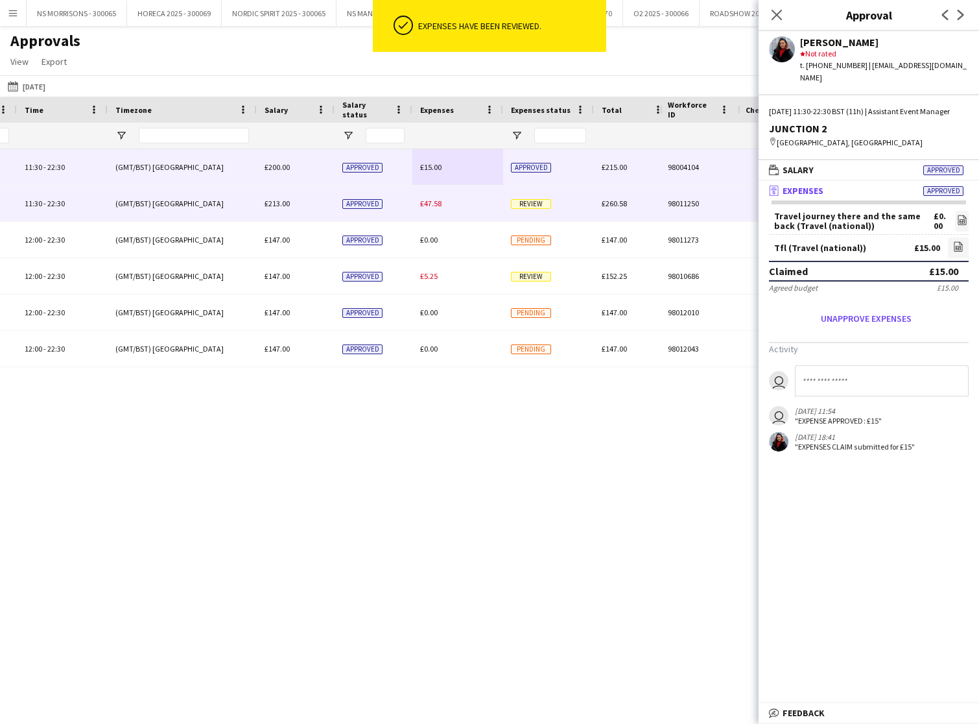
click at [428, 199] on span "£47.58" at bounding box center [430, 203] width 21 height 10
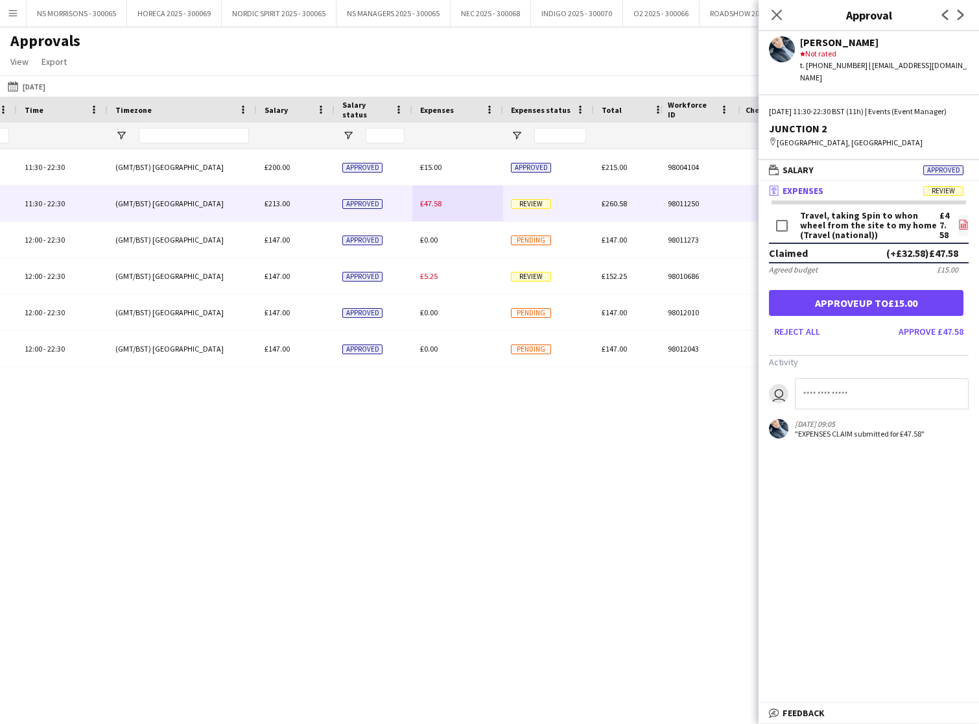
click at [964, 224] on icon "file-image" at bounding box center [964, 224] width 10 height 10
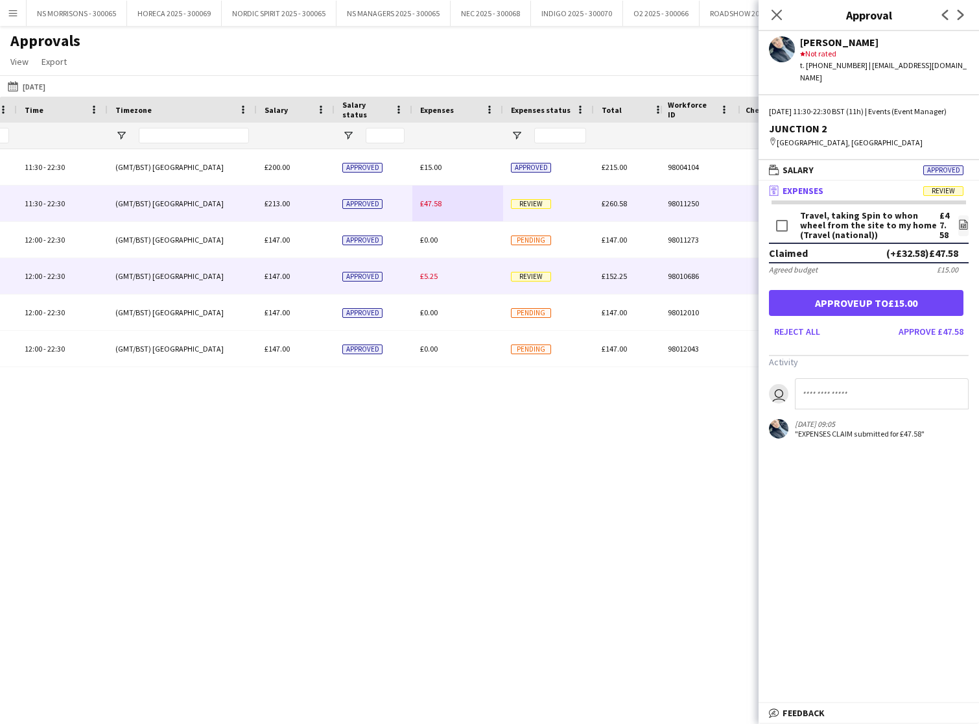
click at [430, 274] on span "£5.25" at bounding box center [429, 276] width 18 height 10
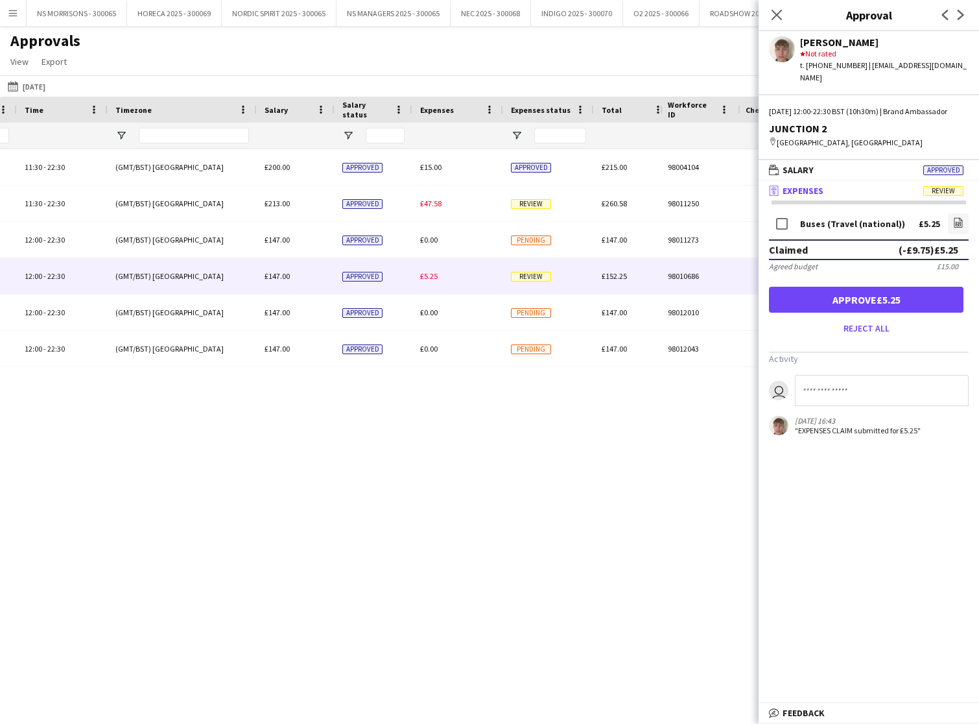
click at [899, 293] on button "Approve £5.25" at bounding box center [866, 300] width 195 height 26
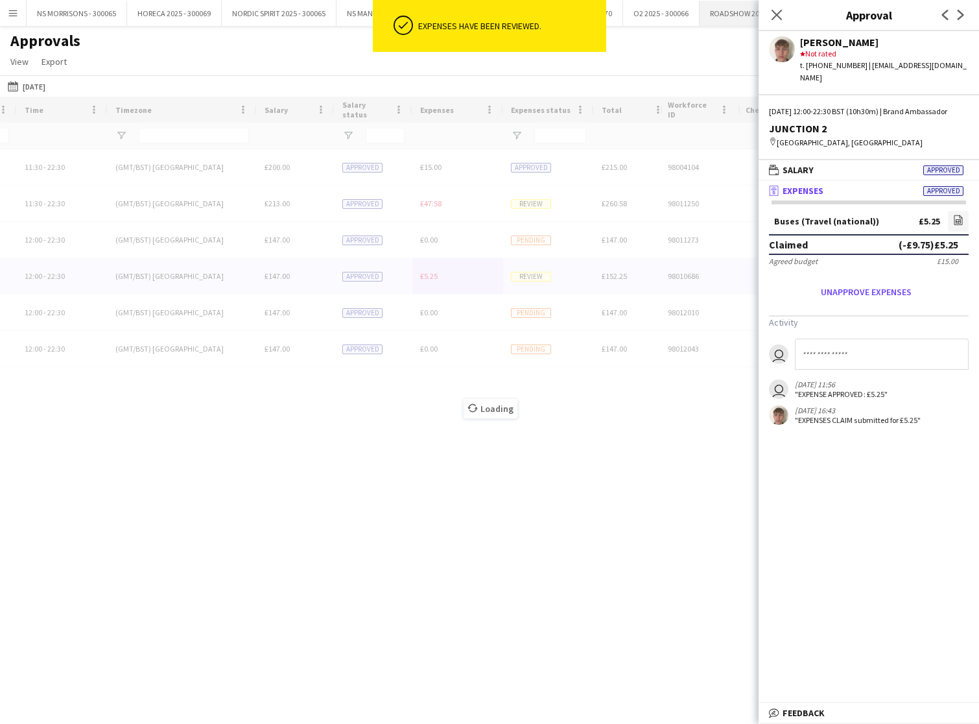
drag, startPoint x: 778, startPoint y: 18, endPoint x: 738, endPoint y: 11, distance: 40.1
click at [777, 18] on icon "Close pop-in" at bounding box center [777, 15] width 10 height 10
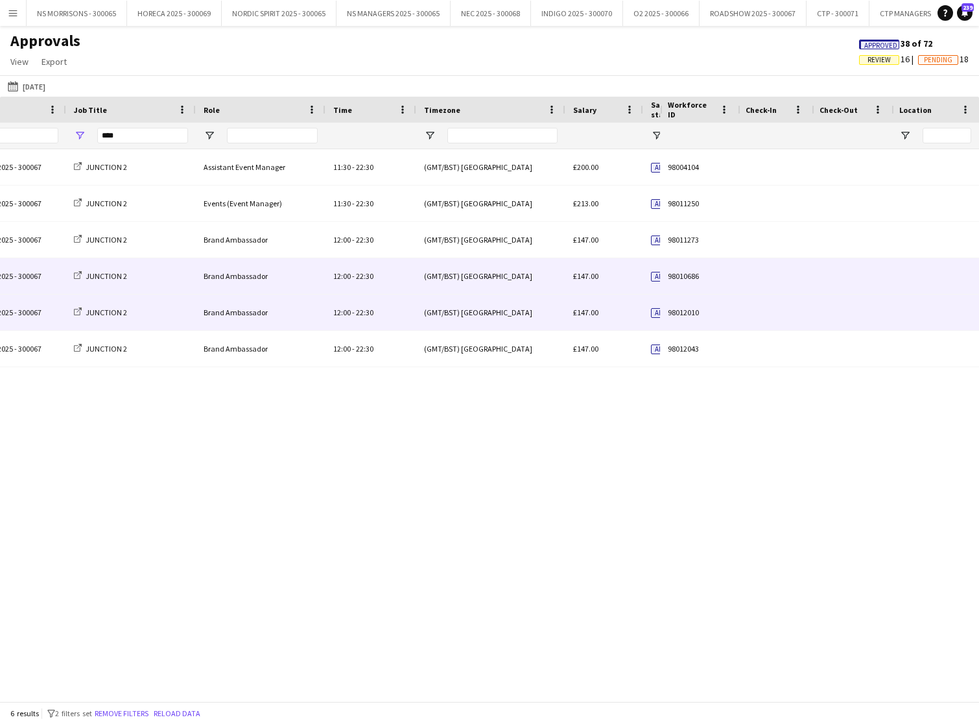
scroll to position [0, 84]
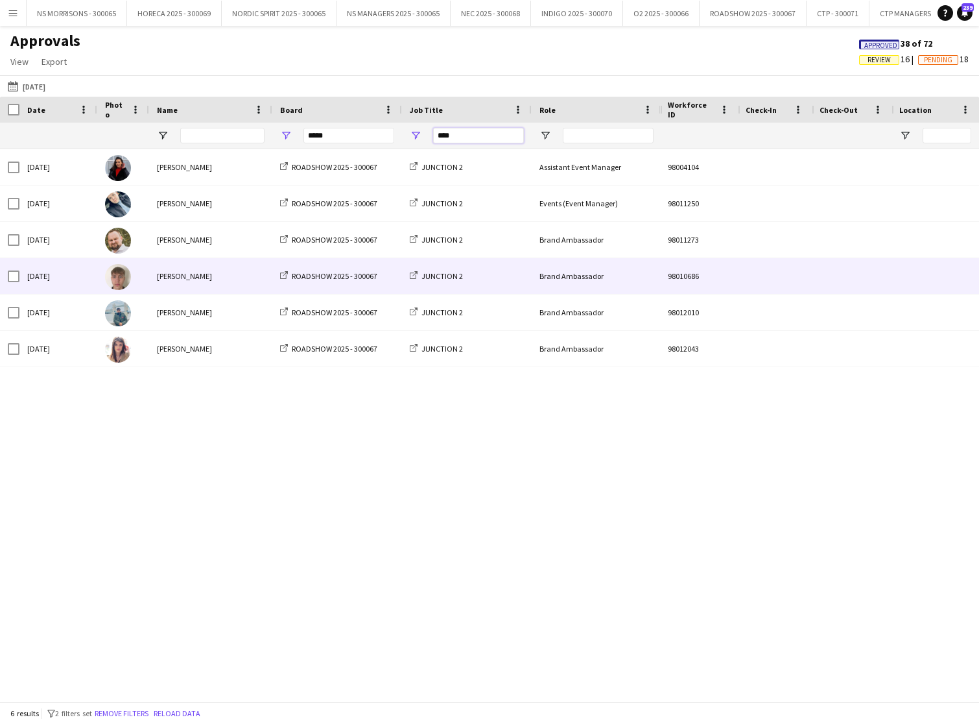
drag, startPoint x: 488, startPoint y: 139, endPoint x: 421, endPoint y: 141, distance: 66.8
click at [421, 141] on div "****" at bounding box center [467, 136] width 130 height 26
type input "*"
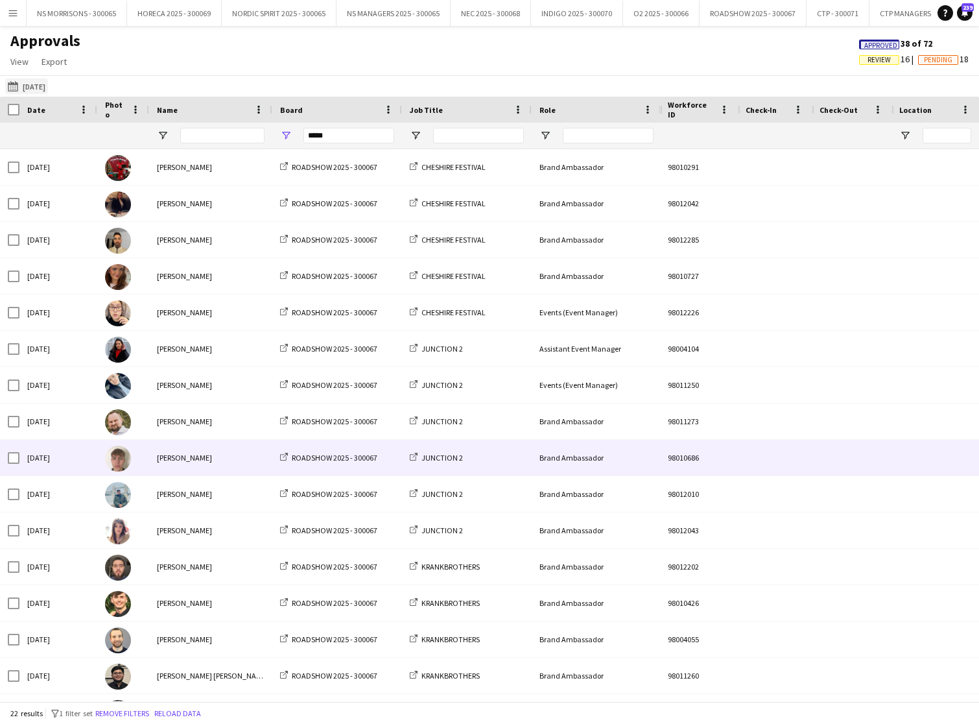
click at [48, 88] on button "01-06-2025 to 31-07-2025 02-08-2025" at bounding box center [26, 86] width 43 height 16
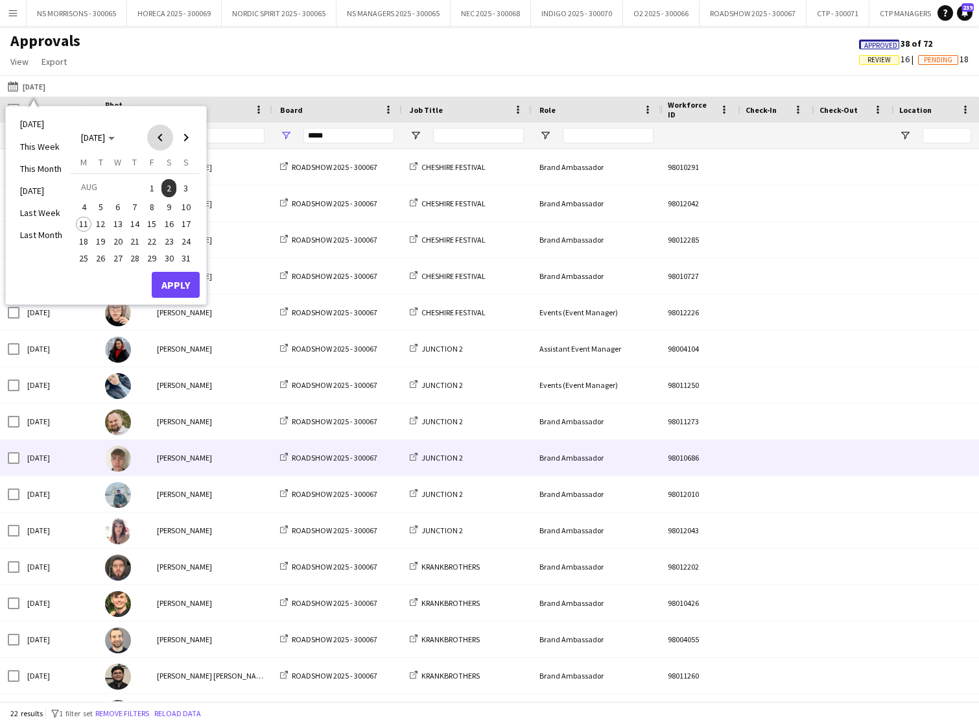
click at [165, 136] on span "Previous month" at bounding box center [160, 138] width 26 height 26
click at [98, 203] on span "1" at bounding box center [101, 204] width 16 height 16
drag, startPoint x: 139, startPoint y: 271, endPoint x: 148, endPoint y: 277, distance: 10.8
click at [139, 272] on span "31" at bounding box center [135, 272] width 16 height 16
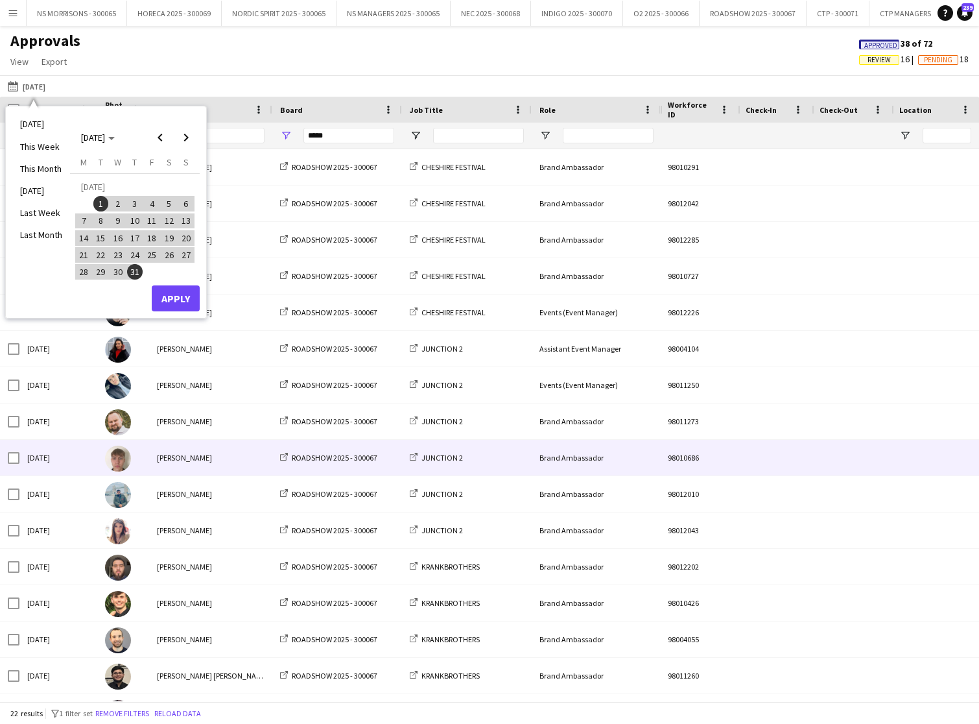
click at [176, 294] on button "Apply" at bounding box center [176, 298] width 48 height 26
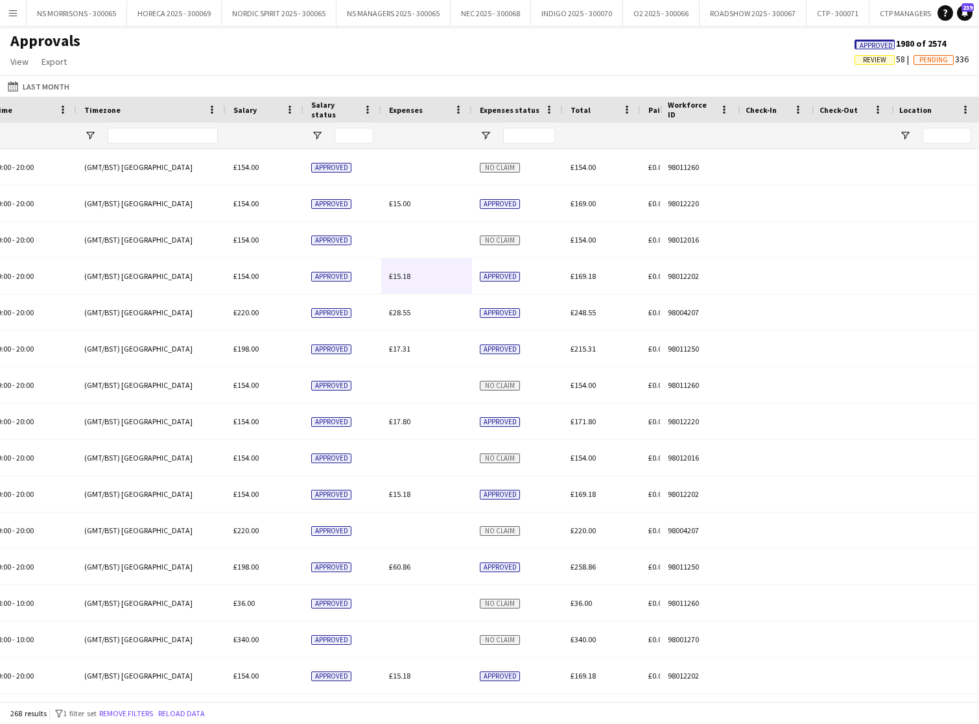
click at [878, 62] on span "Review" at bounding box center [874, 60] width 23 height 8
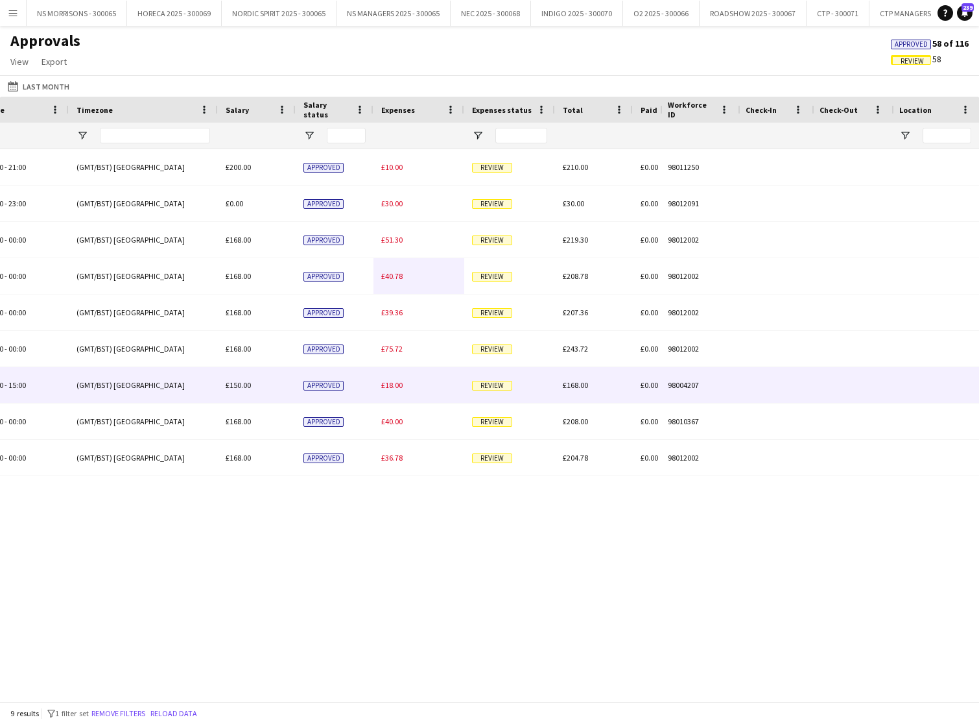
click at [394, 389] on span "£18.00" at bounding box center [391, 385] width 21 height 10
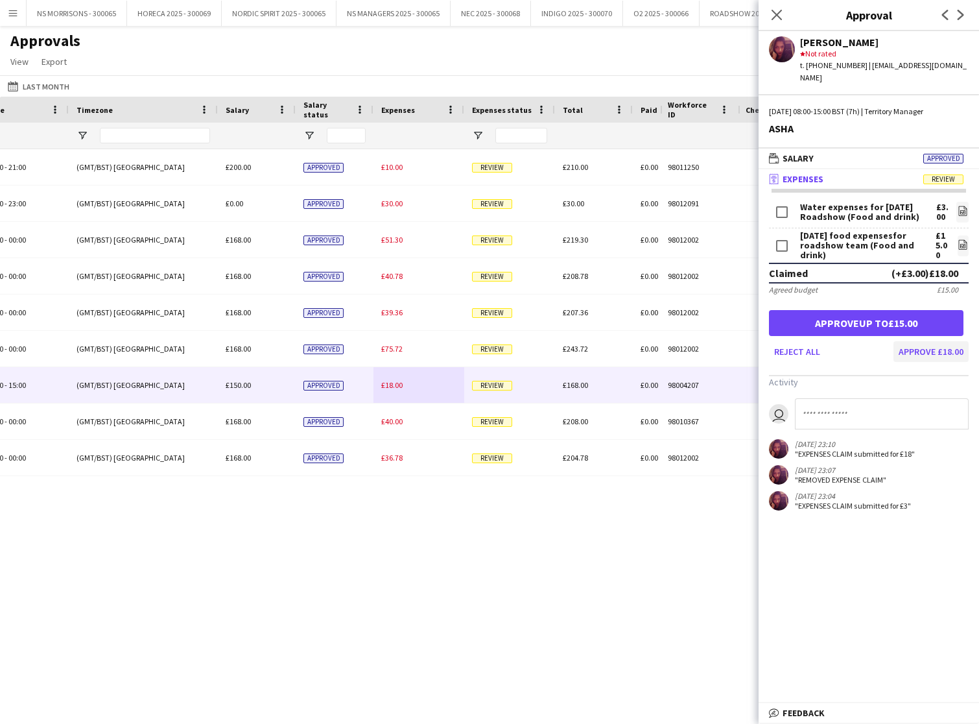
click at [935, 341] on button "Approve £18.00" at bounding box center [931, 351] width 75 height 21
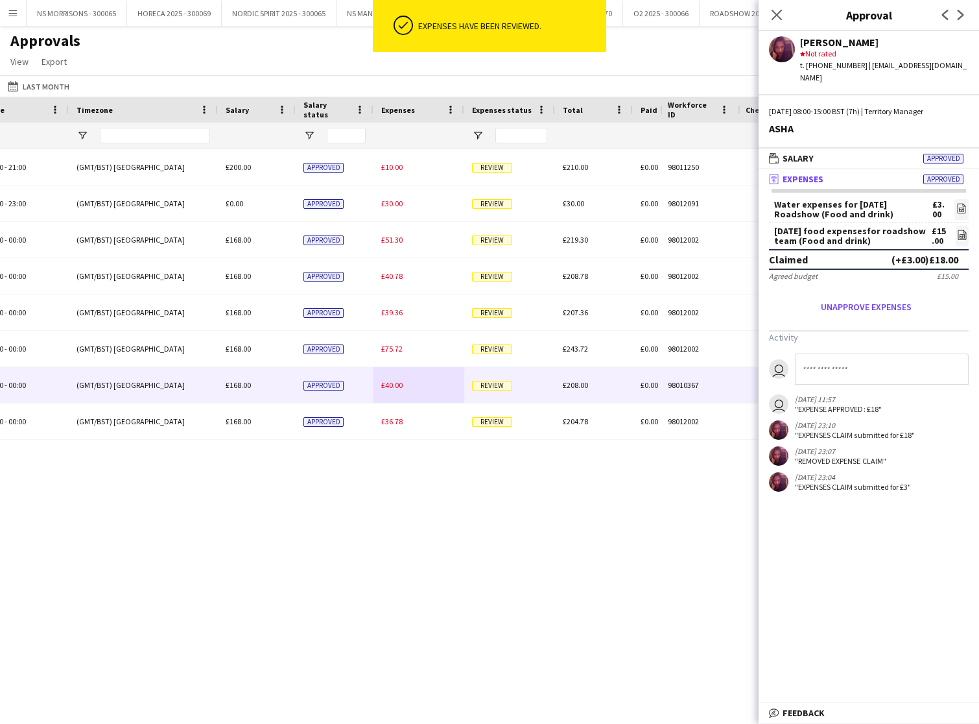
click at [392, 389] on span "£40.00" at bounding box center [391, 385] width 21 height 10
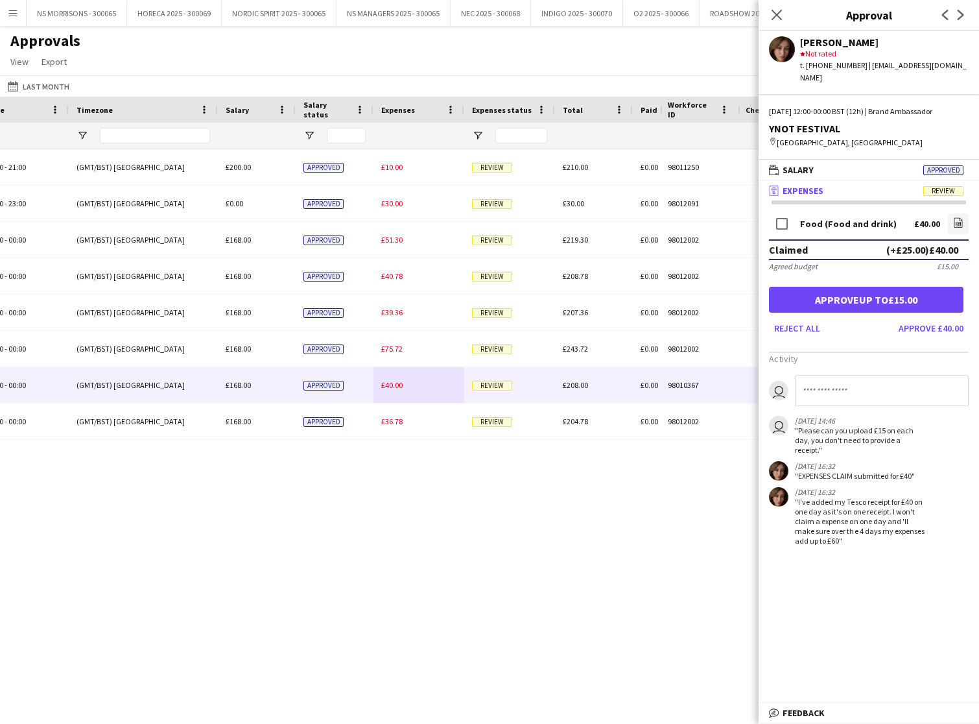
drag, startPoint x: 771, startPoint y: 16, endPoint x: 724, endPoint y: 54, distance: 60.3
click at [771, 16] on app-icon "Close pop-in" at bounding box center [777, 15] width 16 height 16
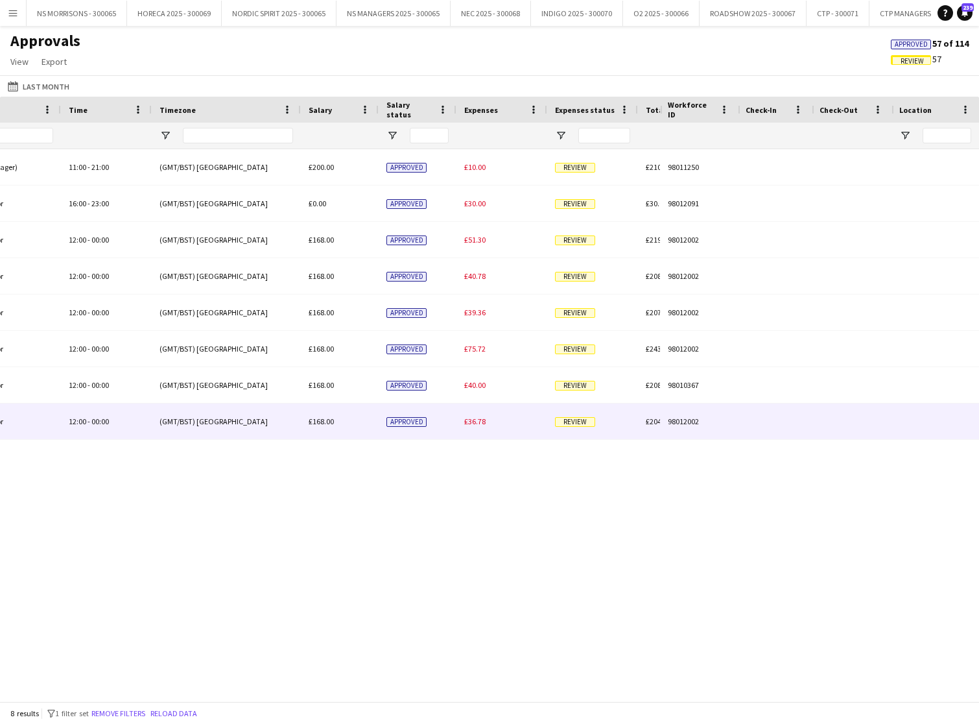
click at [483, 424] on span "£36.78" at bounding box center [474, 421] width 21 height 10
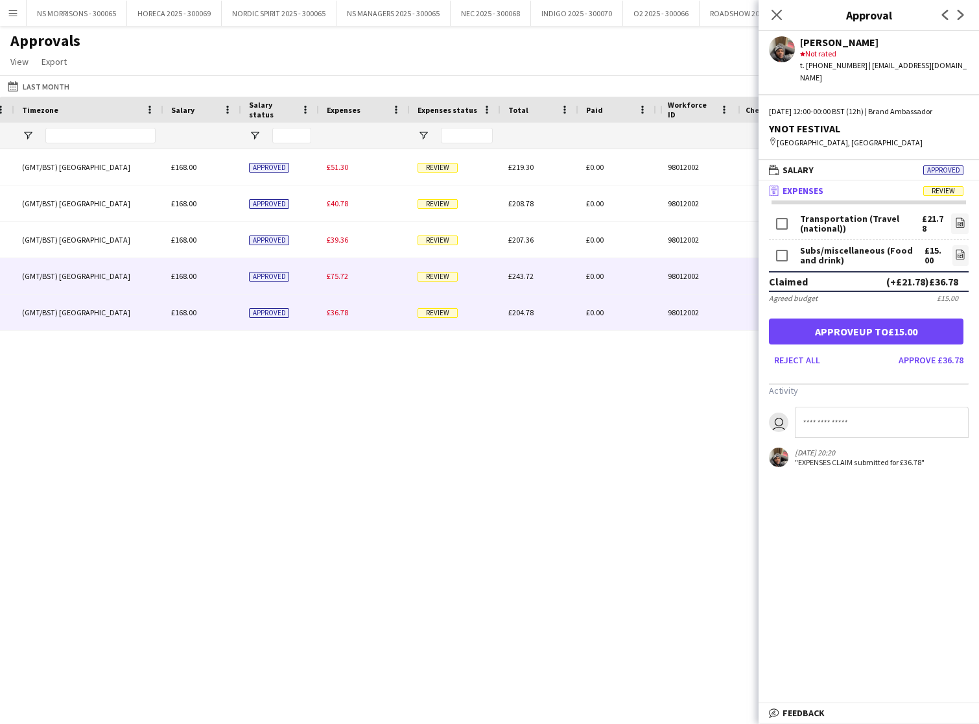
scroll to position [0, 0]
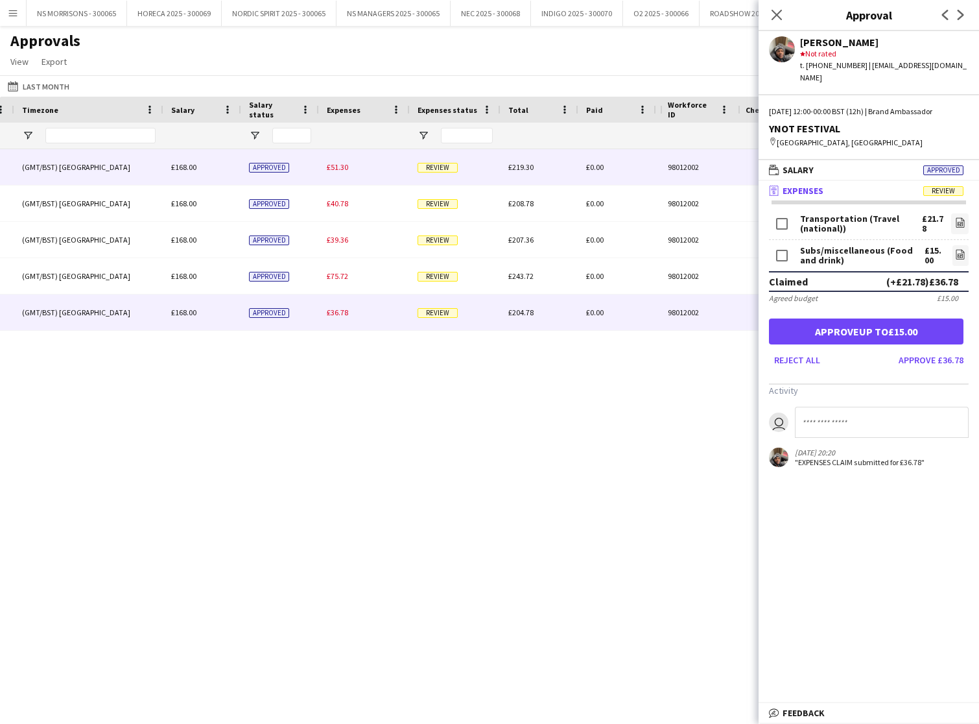
type input "***"
click at [334, 169] on span "£51.30" at bounding box center [337, 167] width 21 height 10
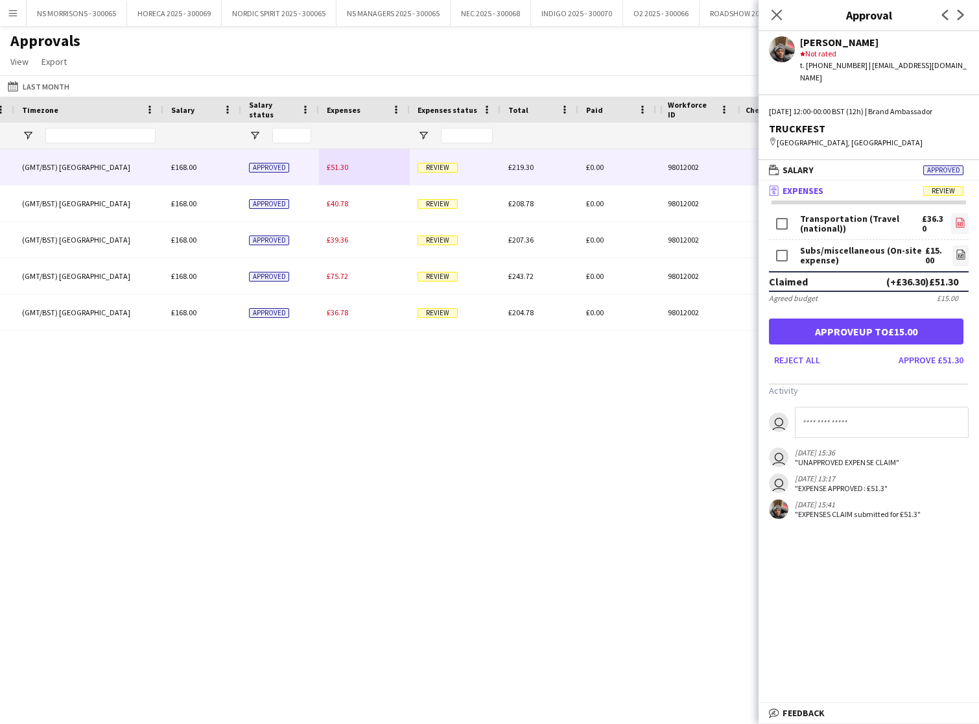
click at [961, 217] on icon "file-image" at bounding box center [960, 222] width 10 height 10
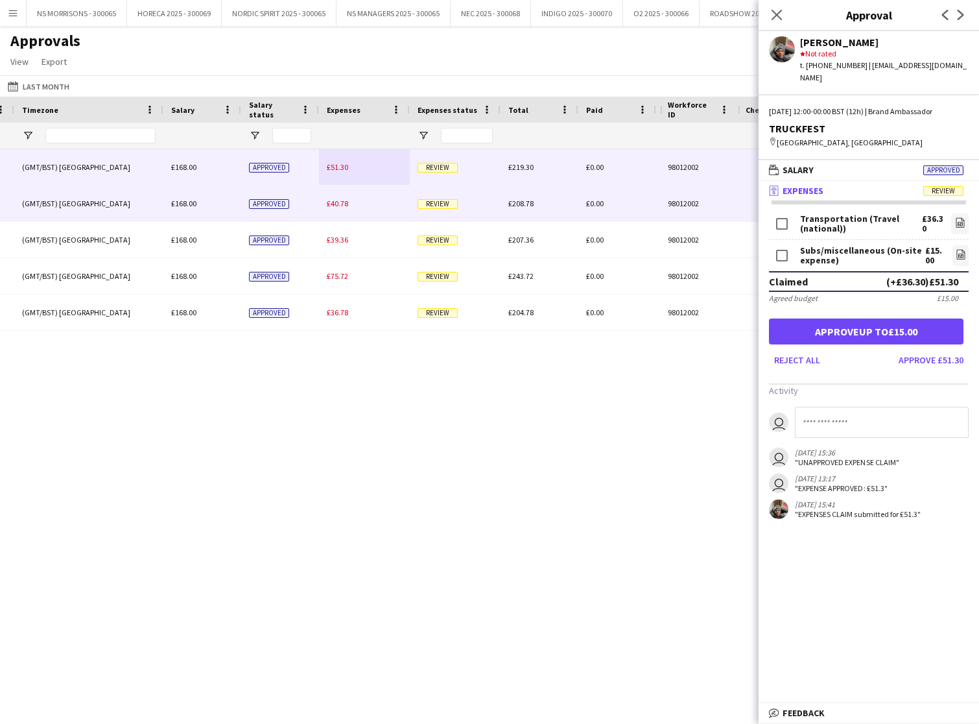
click at [337, 197] on div "£40.78" at bounding box center [364, 203] width 91 height 36
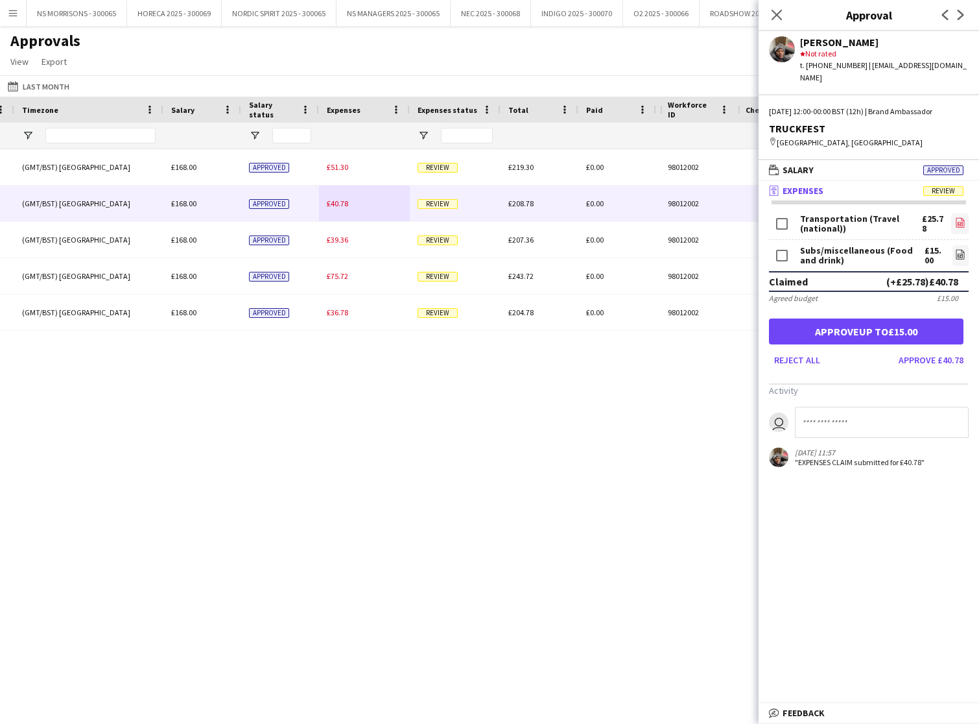
click at [963, 217] on icon "file-image" at bounding box center [960, 222] width 10 height 10
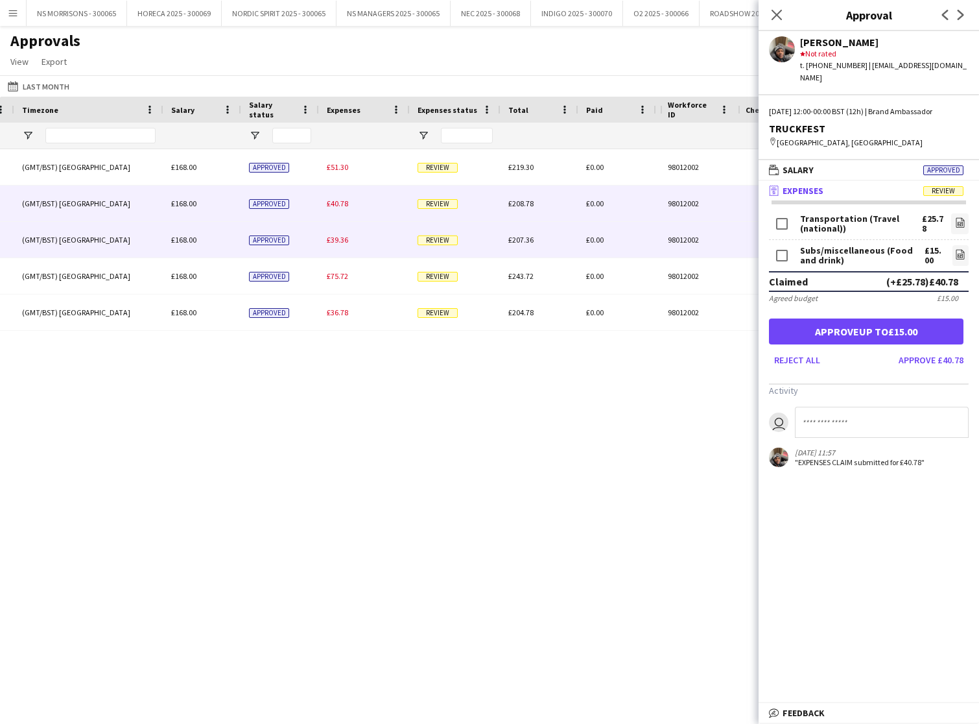
click at [342, 243] on span "£39.36" at bounding box center [337, 240] width 21 height 10
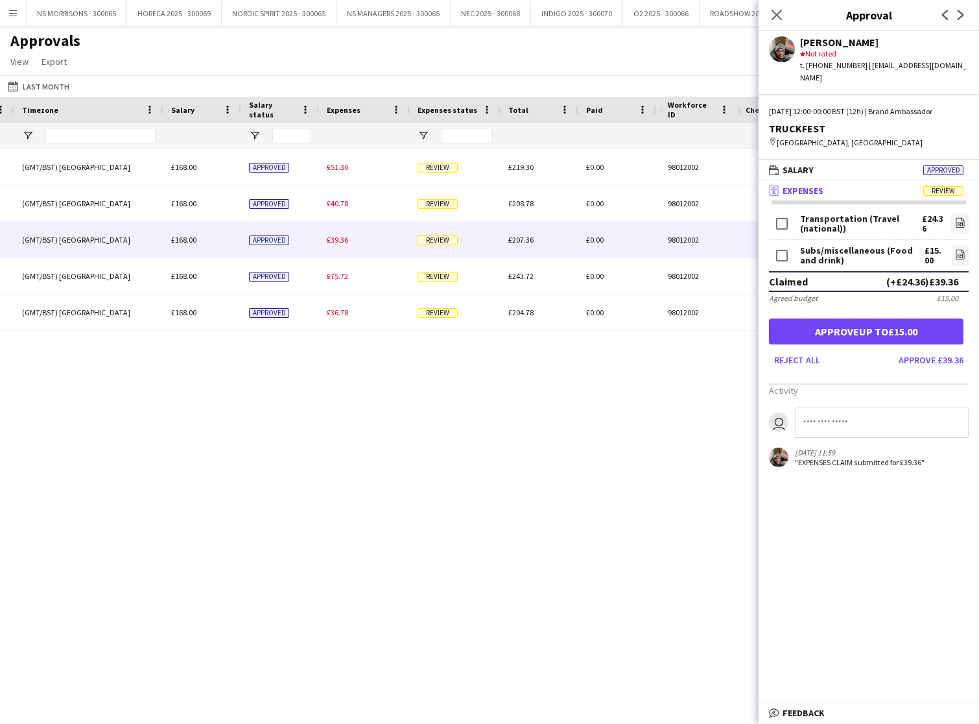
click at [969, 212] on form "Transportation (Travel (national)) £24.36 file-image Subs/miscellaneous (Food a…" at bounding box center [869, 291] width 221 height 160
click at [959, 217] on icon "file-image" at bounding box center [960, 222] width 10 height 10
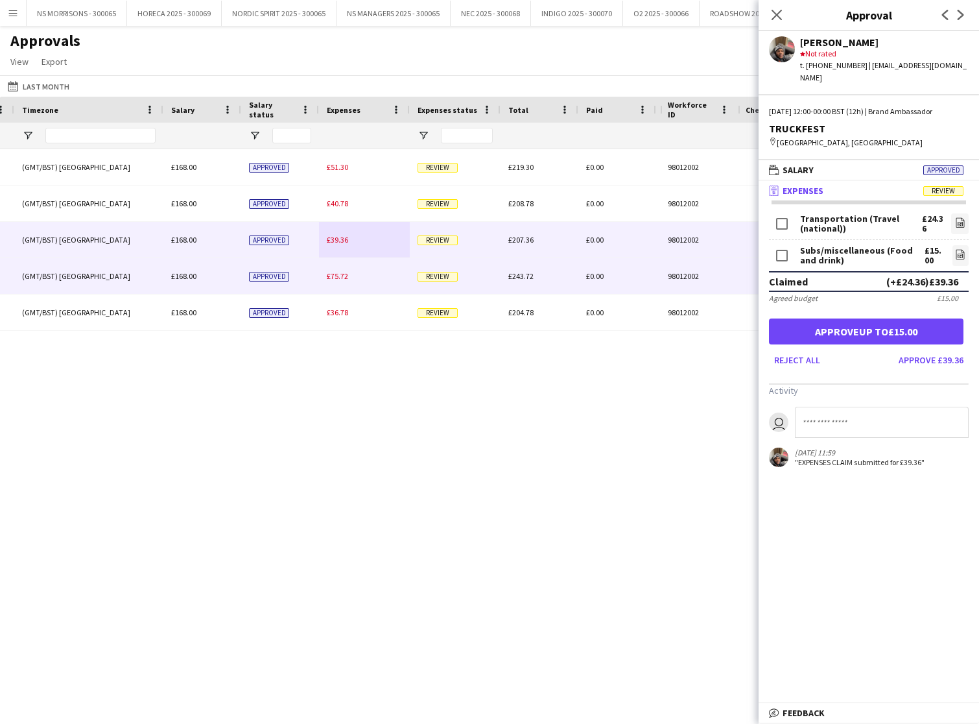
click at [342, 273] on span "£75.72" at bounding box center [337, 276] width 21 height 10
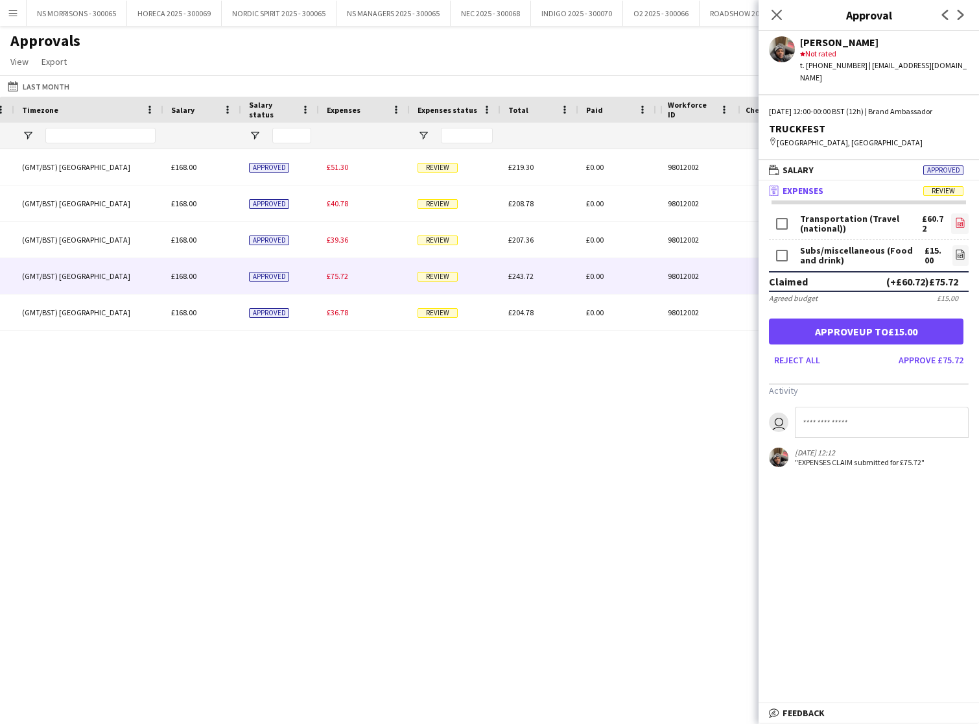
click at [956, 218] on icon at bounding box center [960, 223] width 8 height 10
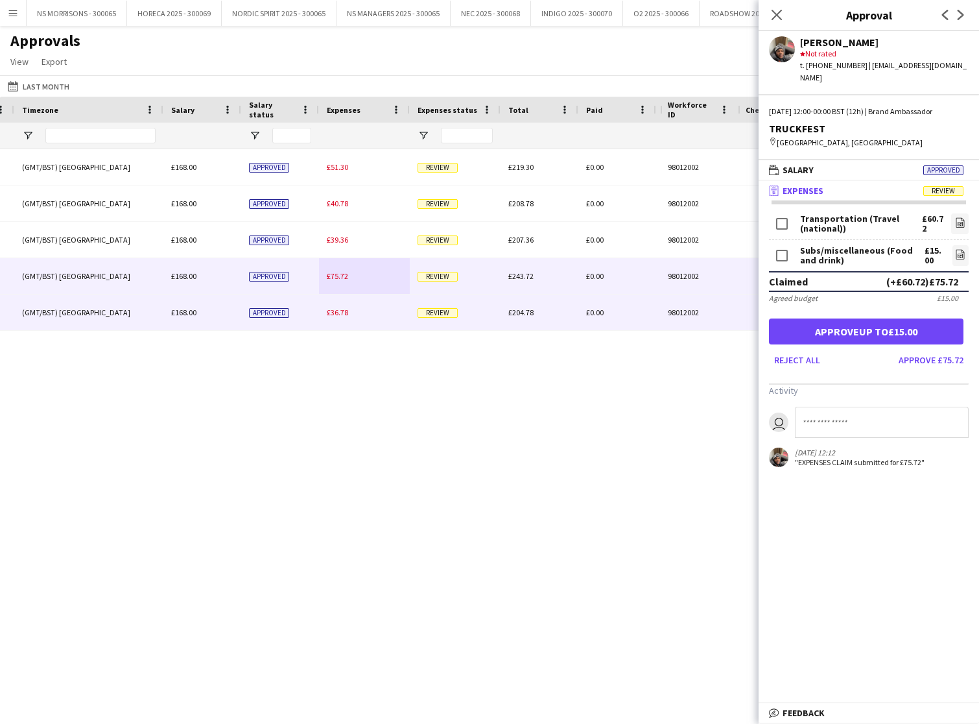
click at [347, 305] on div "£36.78" at bounding box center [364, 312] width 91 height 36
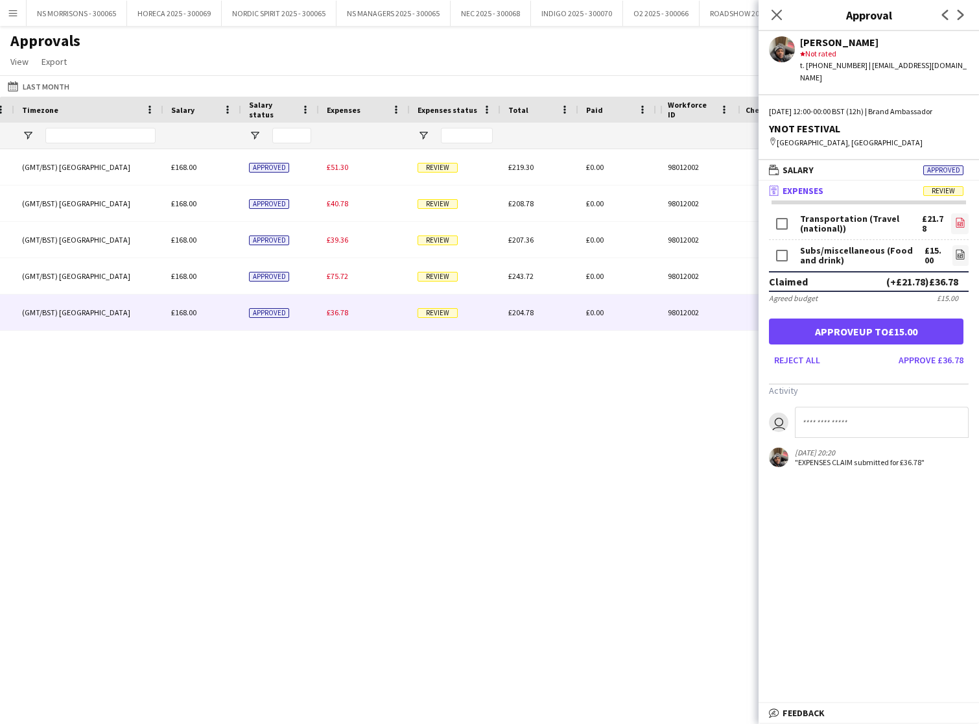
click at [958, 217] on icon "file-image" at bounding box center [960, 222] width 10 height 10
drag, startPoint x: 926, startPoint y: 344, endPoint x: 919, endPoint y: 331, distance: 14.5
click at [926, 350] on button "Approve £36.78" at bounding box center [931, 360] width 75 height 21
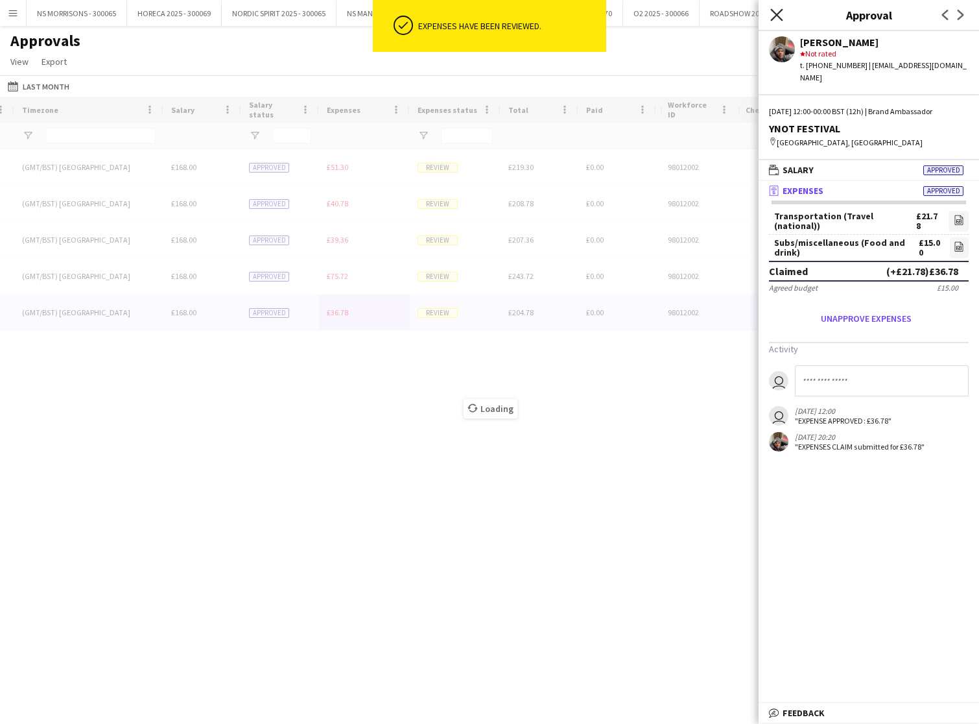
click at [772, 14] on icon "Close pop-in" at bounding box center [777, 14] width 12 height 12
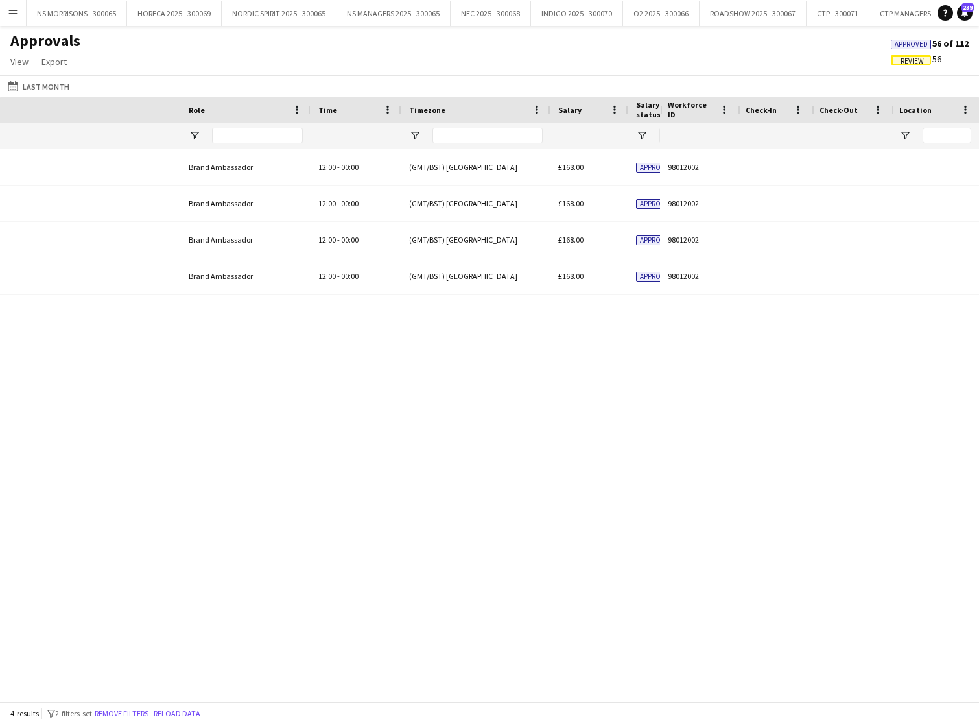
scroll to position [0, 133]
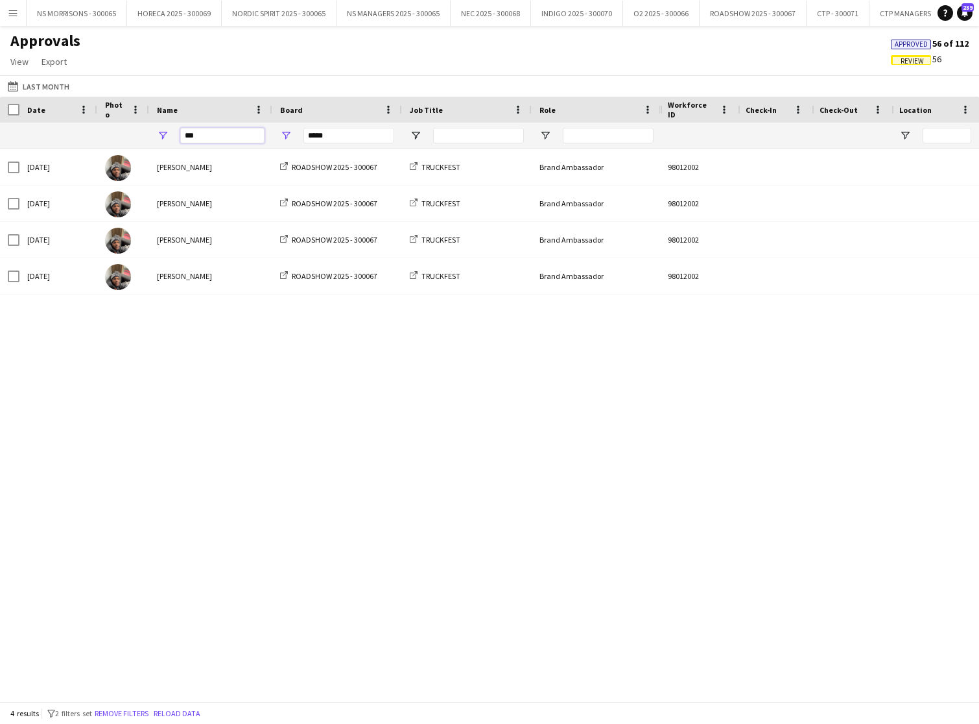
drag, startPoint x: 206, startPoint y: 131, endPoint x: 163, endPoint y: 137, distance: 43.2
drag, startPoint x: 208, startPoint y: 136, endPoint x: 193, endPoint y: 137, distance: 14.3
click at [195, 137] on input "***" at bounding box center [222, 136] width 84 height 16
click at [172, 139] on div "***" at bounding box center [210, 136] width 123 height 26
drag, startPoint x: 178, startPoint y: 137, endPoint x: 170, endPoint y: 136, distance: 7.8
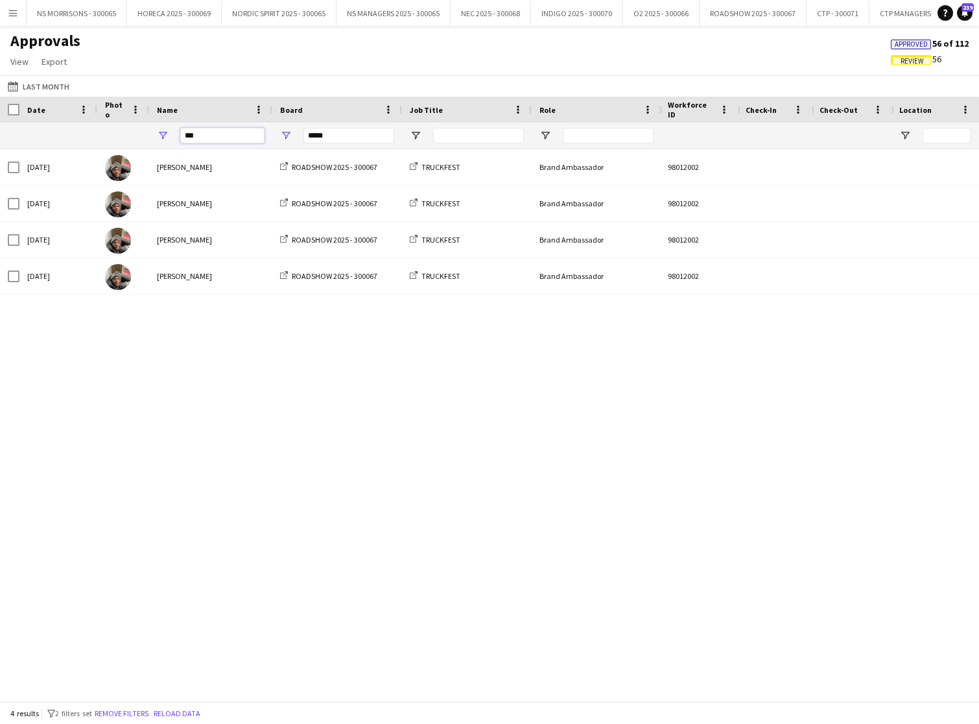
click at [170, 137] on div "***" at bounding box center [210, 136] width 123 height 26
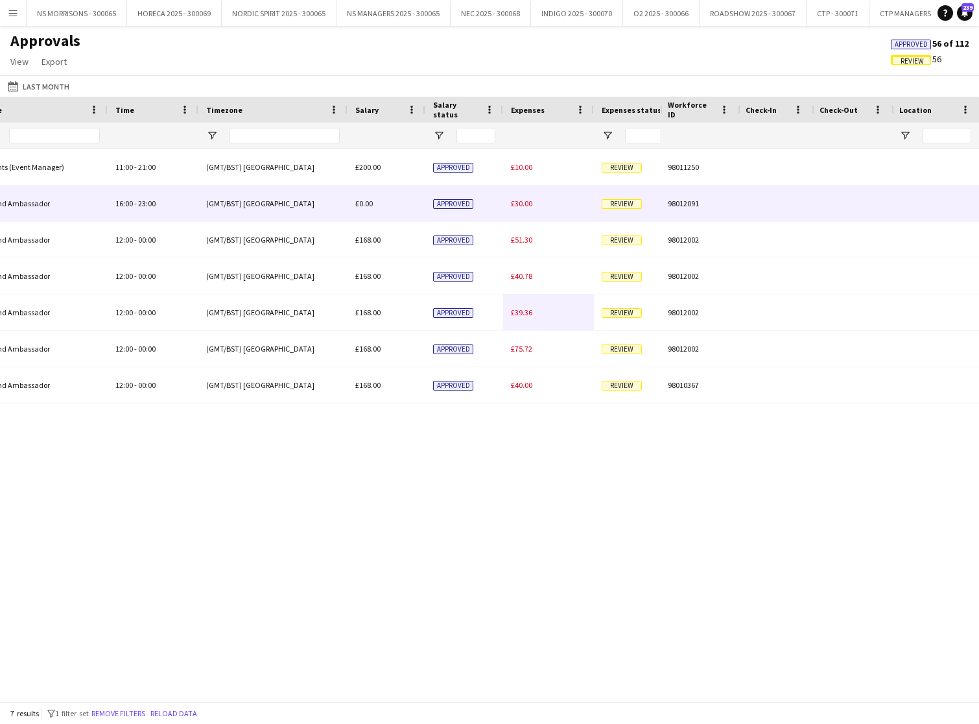
click at [517, 204] on span "£30.00" at bounding box center [521, 203] width 21 height 10
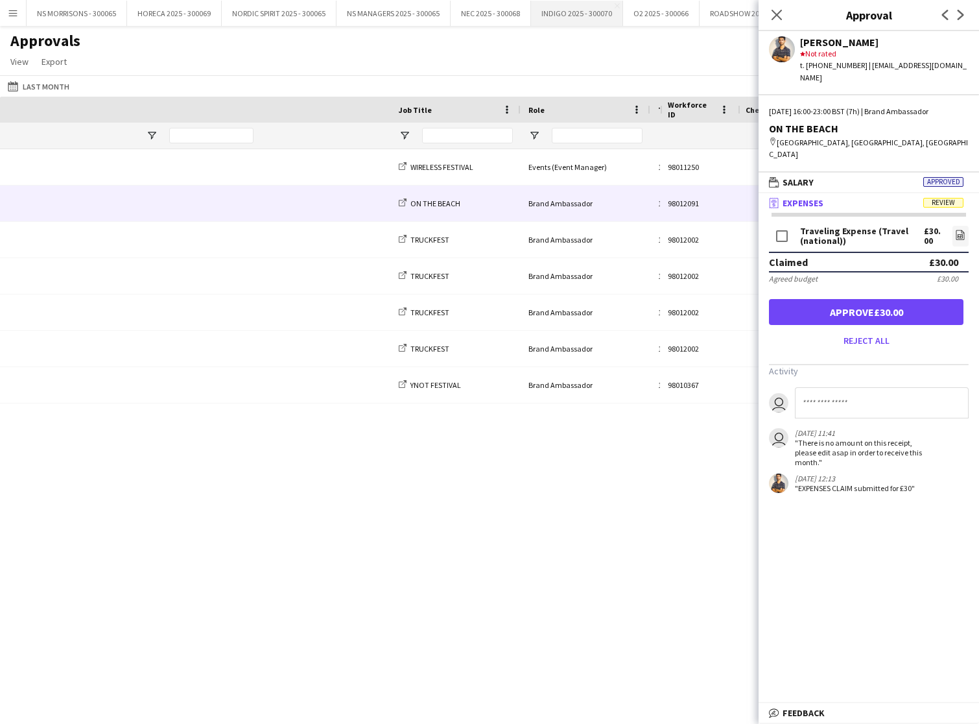
scroll to position [0, -27]
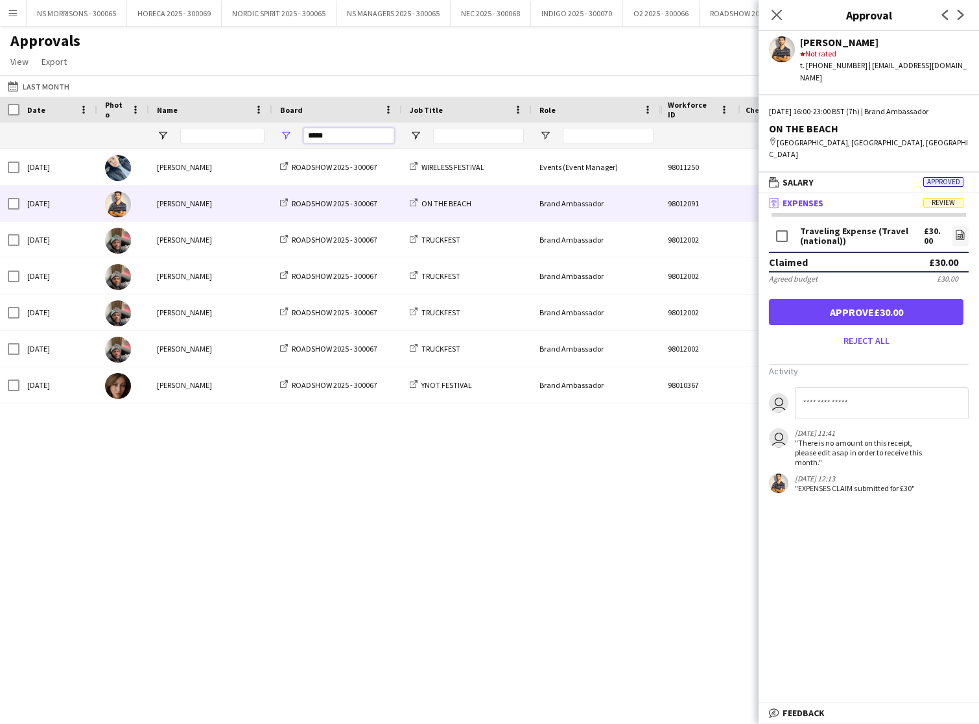
drag, startPoint x: 333, startPoint y: 138, endPoint x: 298, endPoint y: 138, distance: 35.0
click at [298, 138] on div "*****" at bounding box center [337, 136] width 130 height 26
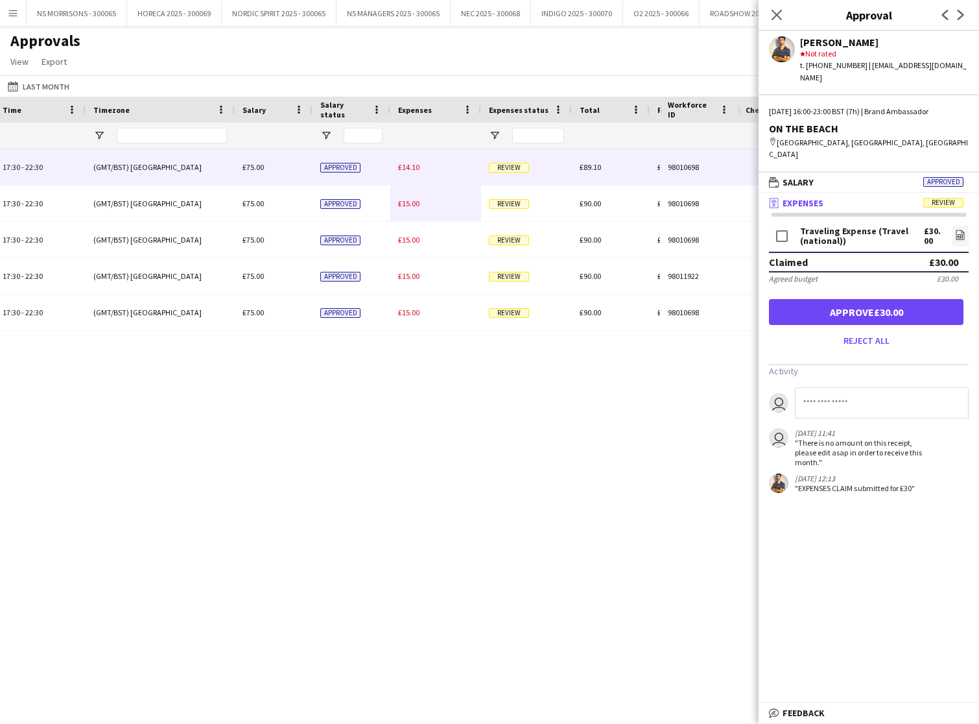
type input "**"
click at [414, 171] on span "£14.10" at bounding box center [408, 167] width 21 height 10
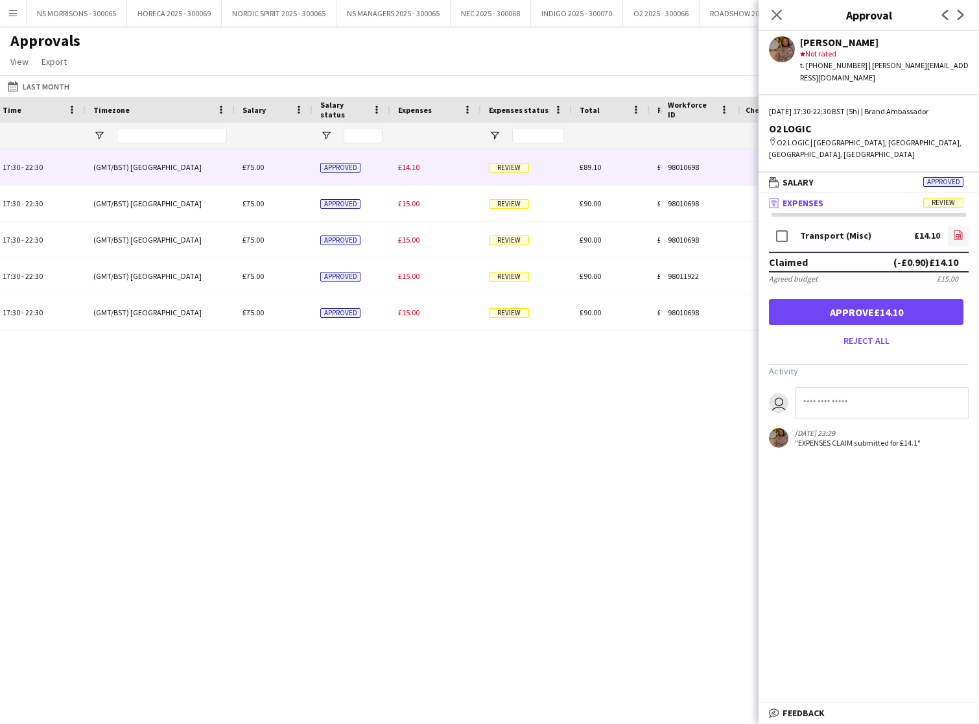
click at [964, 226] on link "file-image" at bounding box center [958, 236] width 21 height 21
click at [872, 299] on button "Approve £14.10" at bounding box center [866, 312] width 195 height 26
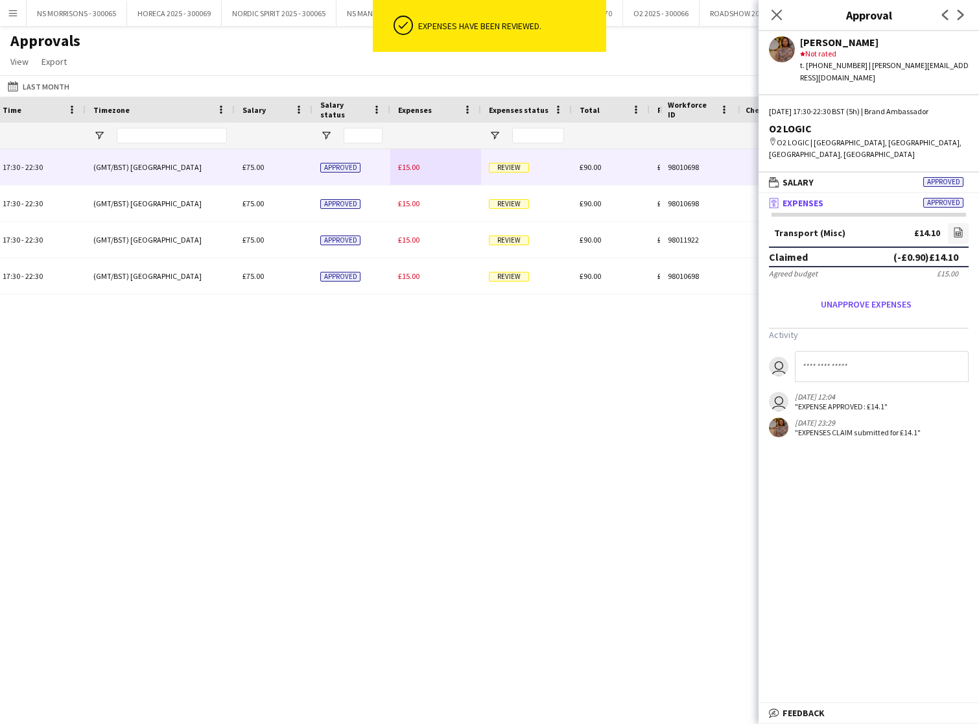
drag, startPoint x: 420, startPoint y: 180, endPoint x: 528, endPoint y: 180, distance: 108.3
click at [420, 180] on div "£15.00" at bounding box center [435, 167] width 91 height 36
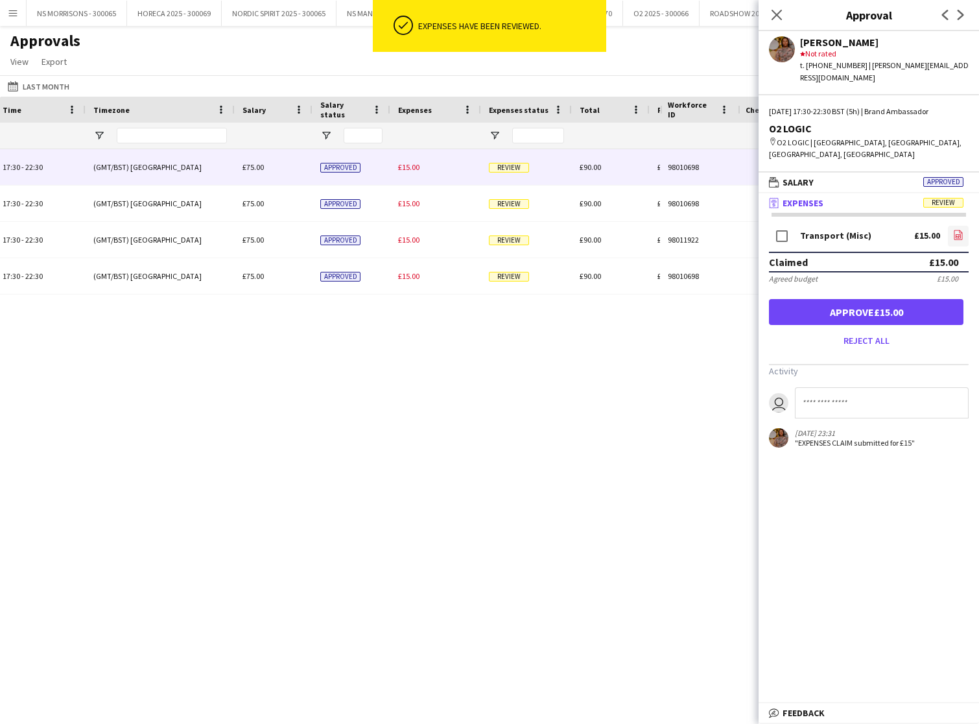
click at [956, 226] on link "file-image" at bounding box center [958, 236] width 21 height 21
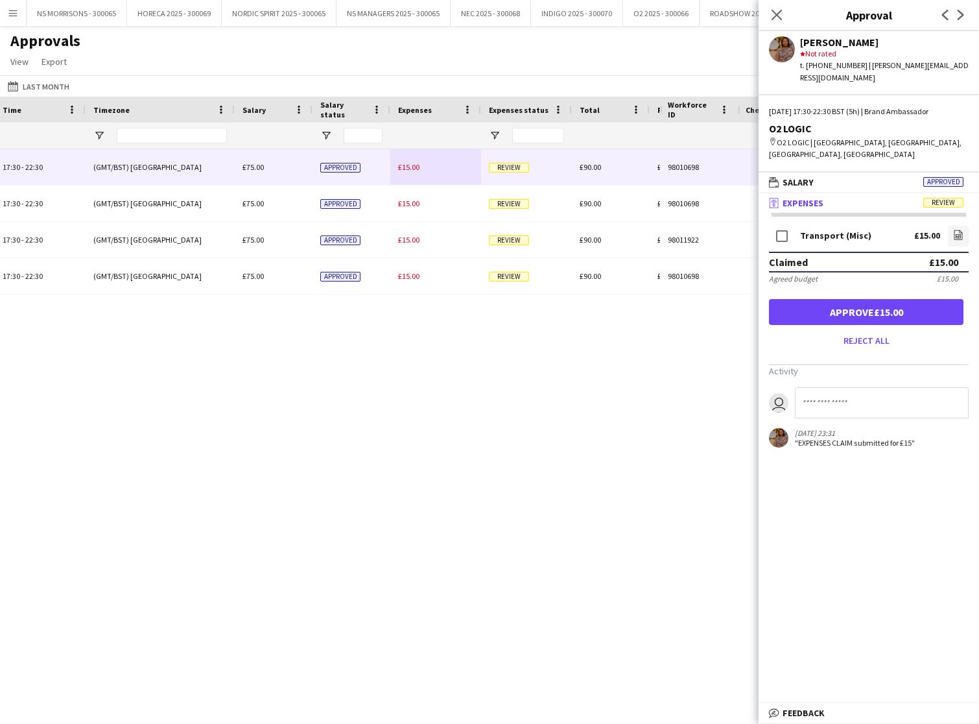
click at [935, 299] on button "Approve £15.00" at bounding box center [866, 312] width 195 height 26
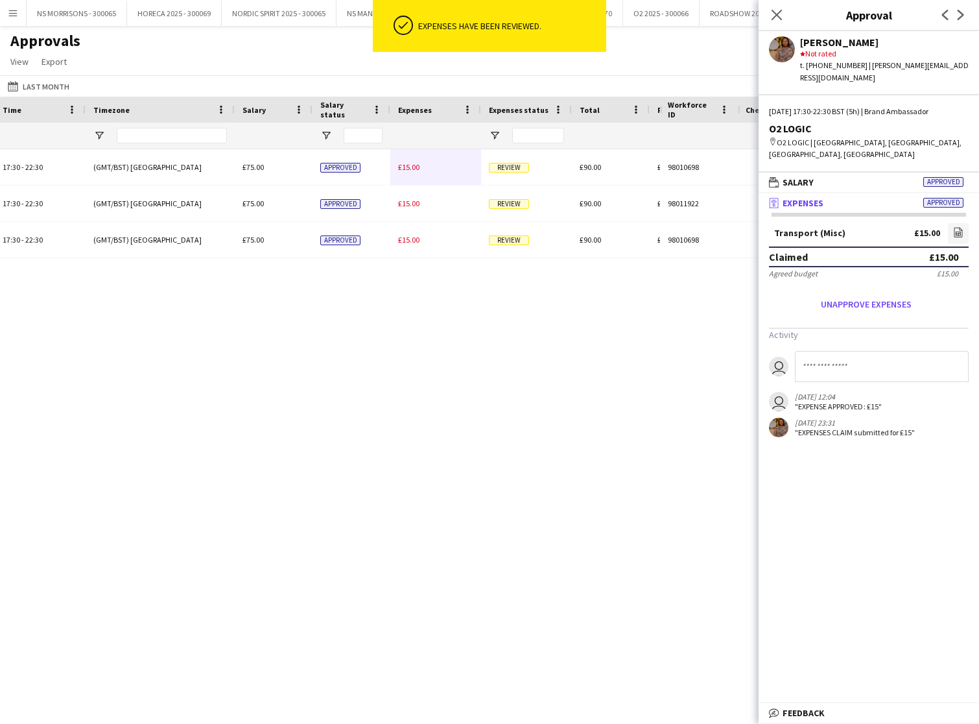
click at [418, 167] on span "£15.00" at bounding box center [408, 167] width 21 height 10
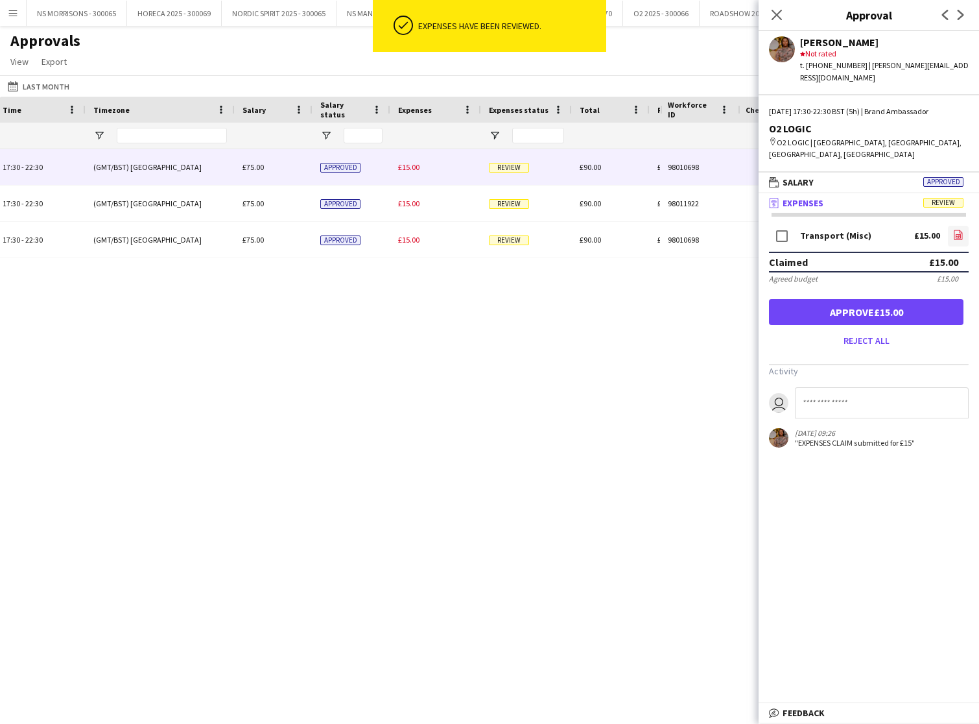
click at [953, 226] on link "file-image" at bounding box center [958, 236] width 21 height 21
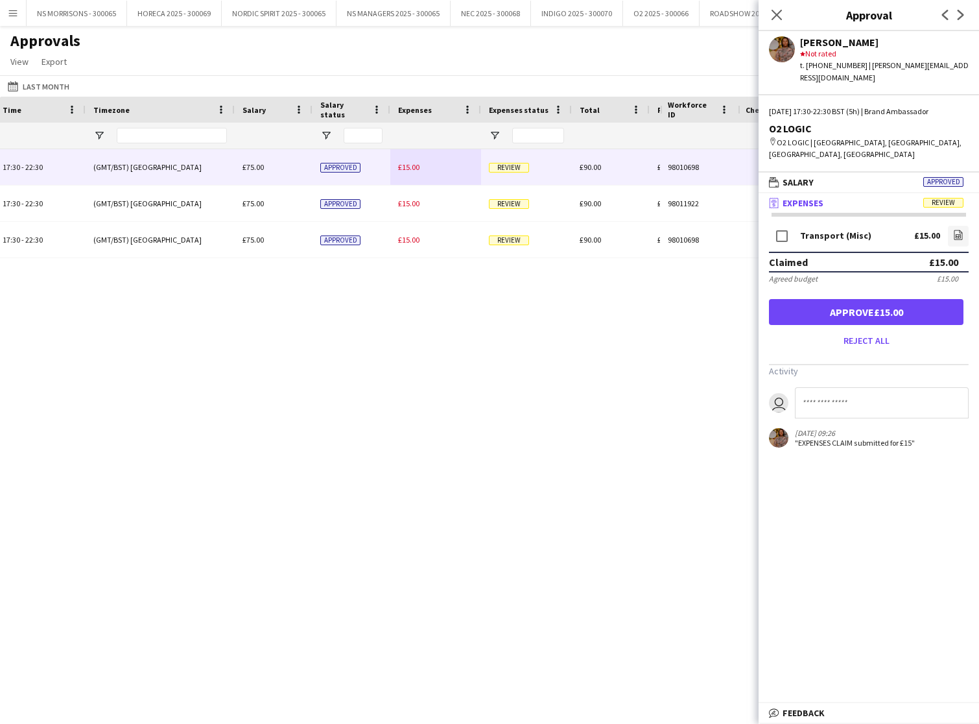
click at [850, 299] on button "Approve £15.00" at bounding box center [866, 312] width 195 height 26
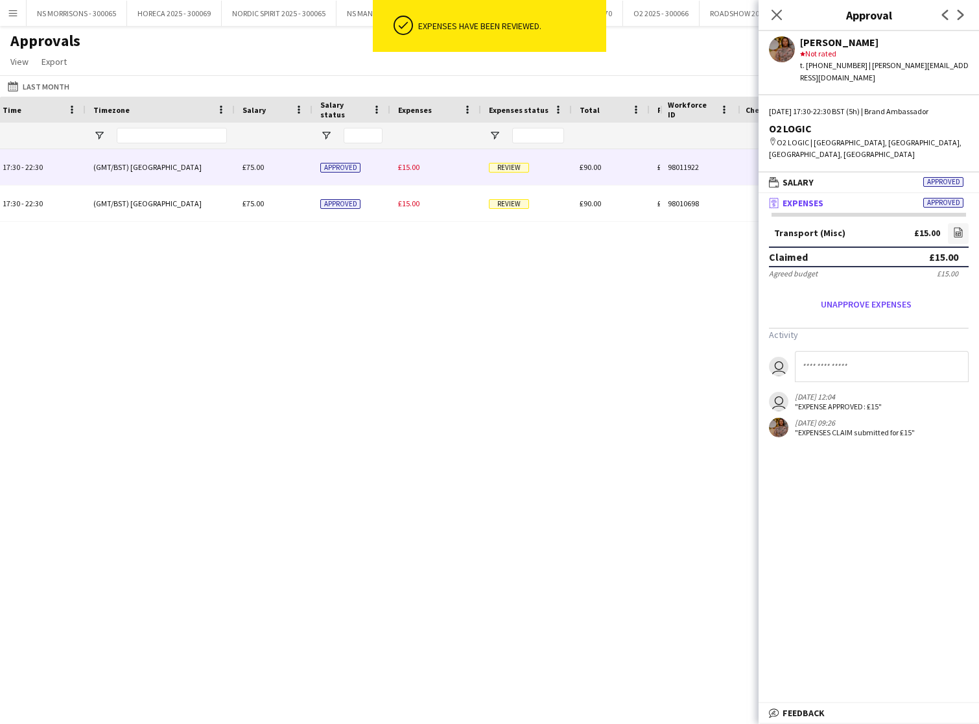
click at [409, 171] on span "£15.00" at bounding box center [408, 167] width 21 height 10
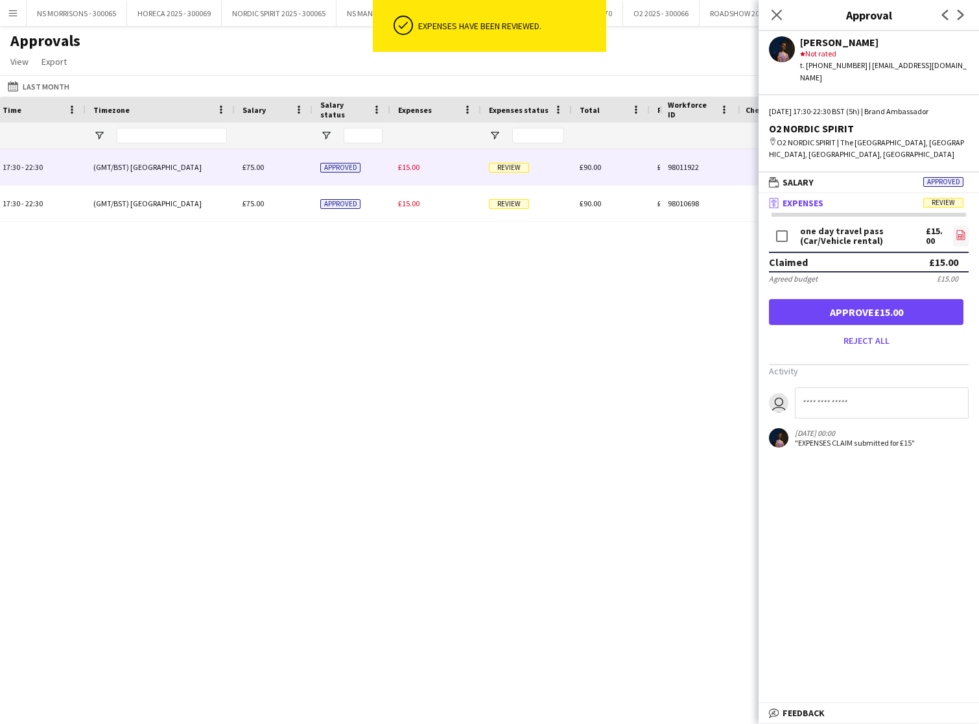
click at [967, 226] on link "file-image" at bounding box center [961, 236] width 16 height 21
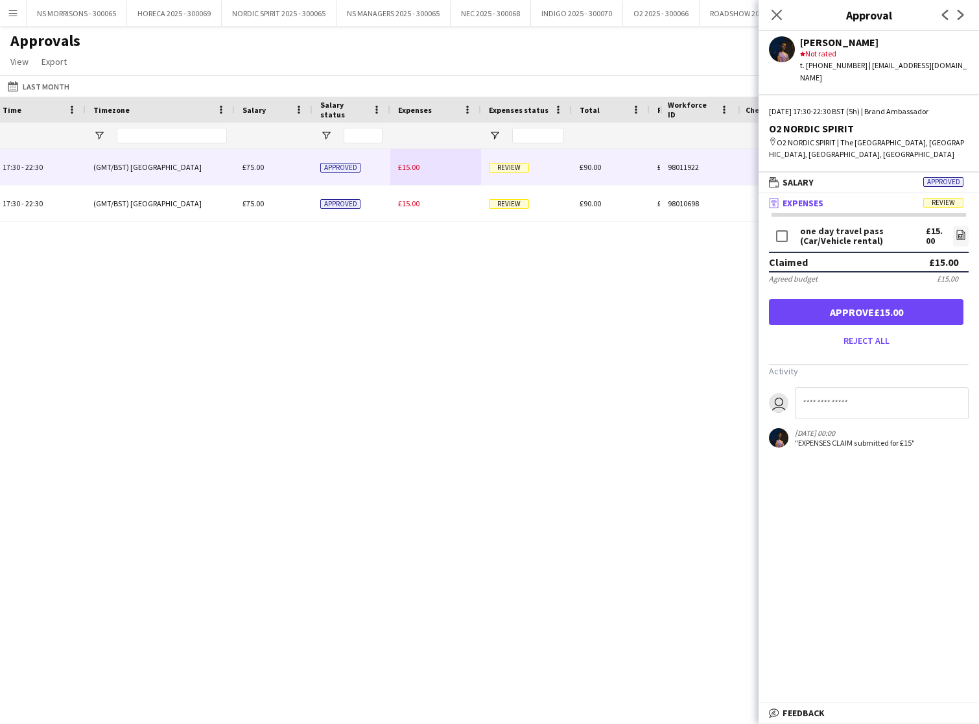
click at [819, 299] on button "Approve £15.00" at bounding box center [866, 312] width 195 height 26
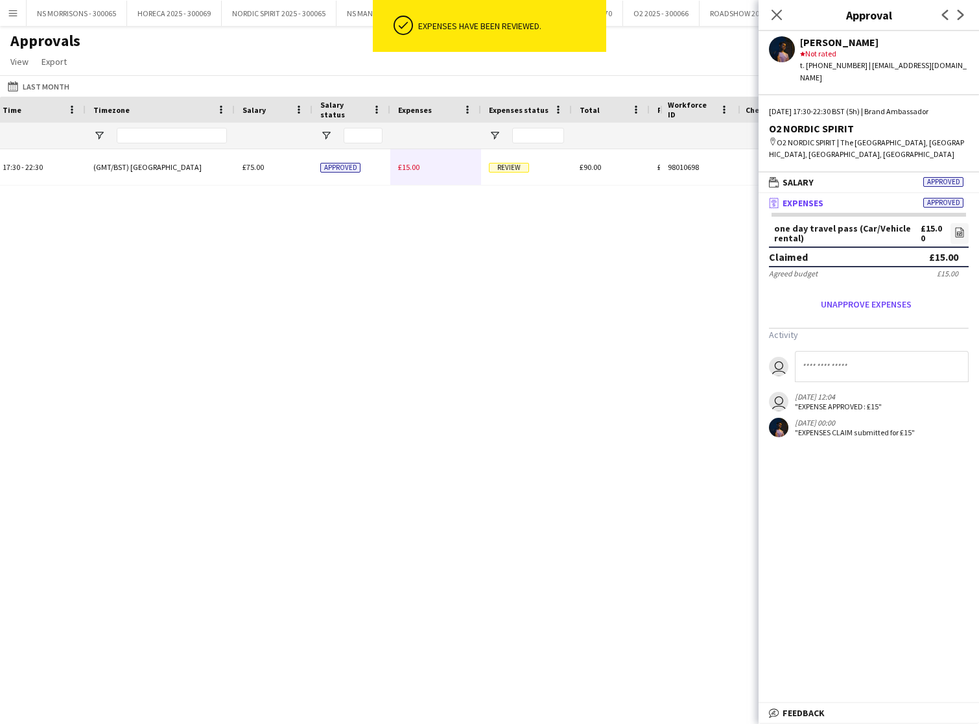
click at [421, 163] on div "Brand Ambassador 17:30 - 22:30 (GMT/BST) London £75.00 Approved £15.00 Review £…" at bounding box center [283, 167] width 1900 height 36
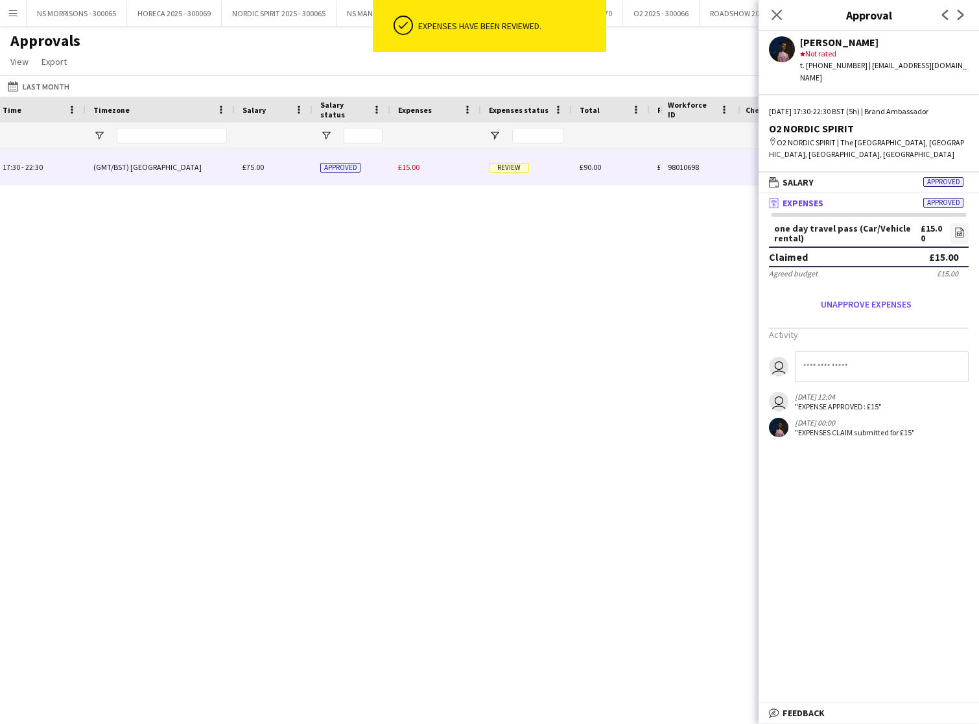
click at [415, 163] on span "£15.00" at bounding box center [408, 167] width 21 height 10
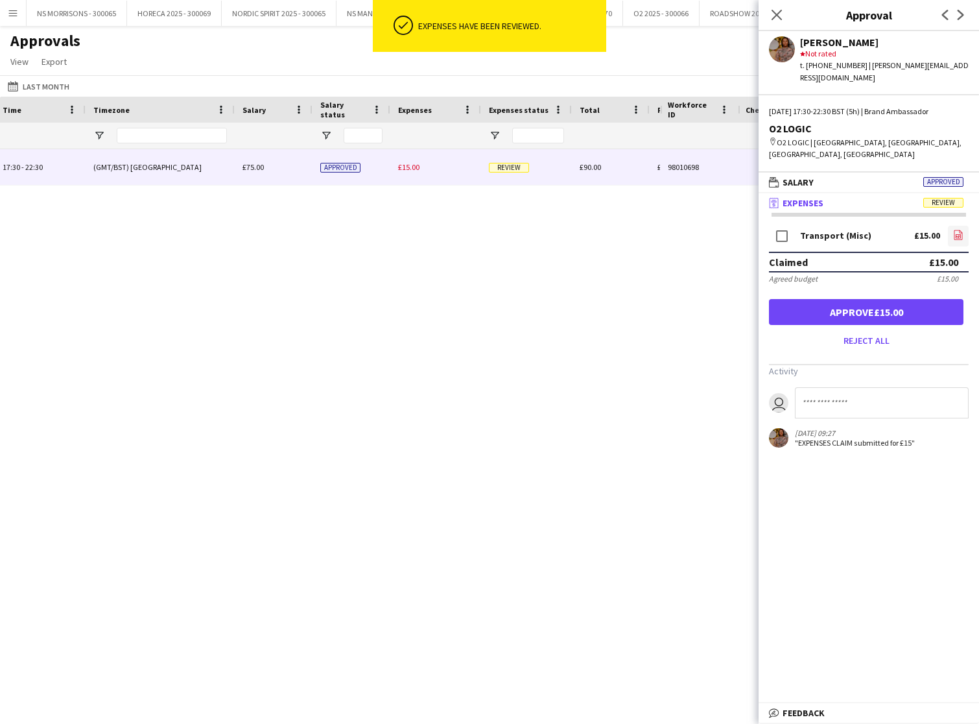
click at [960, 230] on icon at bounding box center [959, 235] width 8 height 10
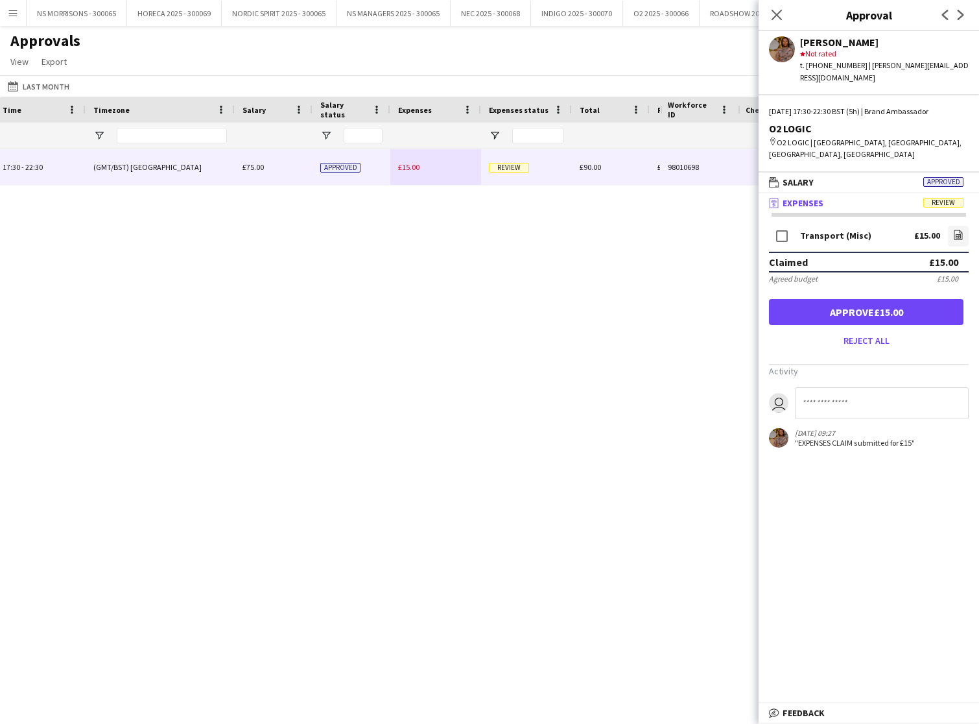
click at [789, 299] on button "Approve £15.00" at bounding box center [866, 312] width 195 height 26
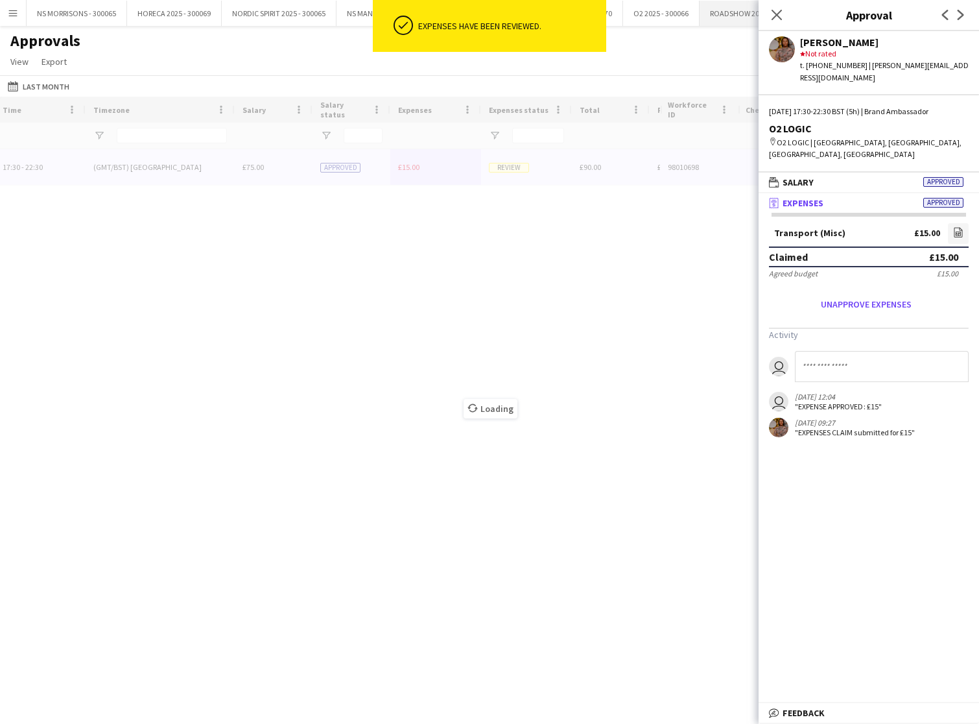
drag, startPoint x: 773, startPoint y: 21, endPoint x: 751, endPoint y: 18, distance: 22.2
click at [773, 20] on icon "Close pop-in" at bounding box center [777, 15] width 10 height 10
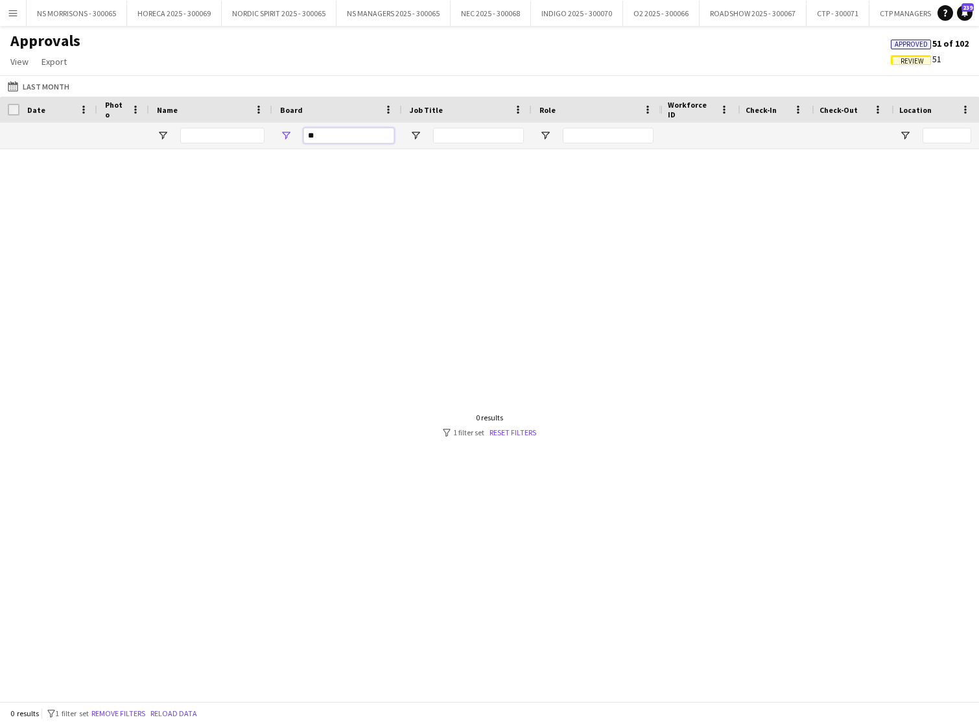
drag, startPoint x: 321, startPoint y: 136, endPoint x: 302, endPoint y: 139, distance: 19.1
click at [302, 139] on div "**" at bounding box center [337, 136] width 130 height 26
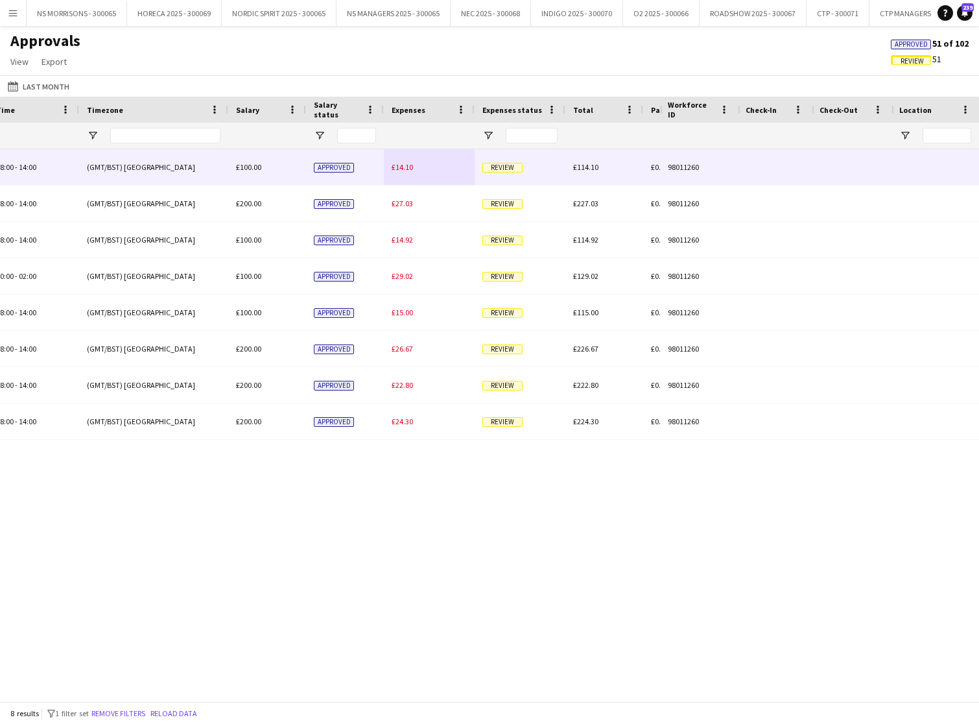
type input "***"
click at [396, 167] on span "£14.10" at bounding box center [402, 167] width 21 height 10
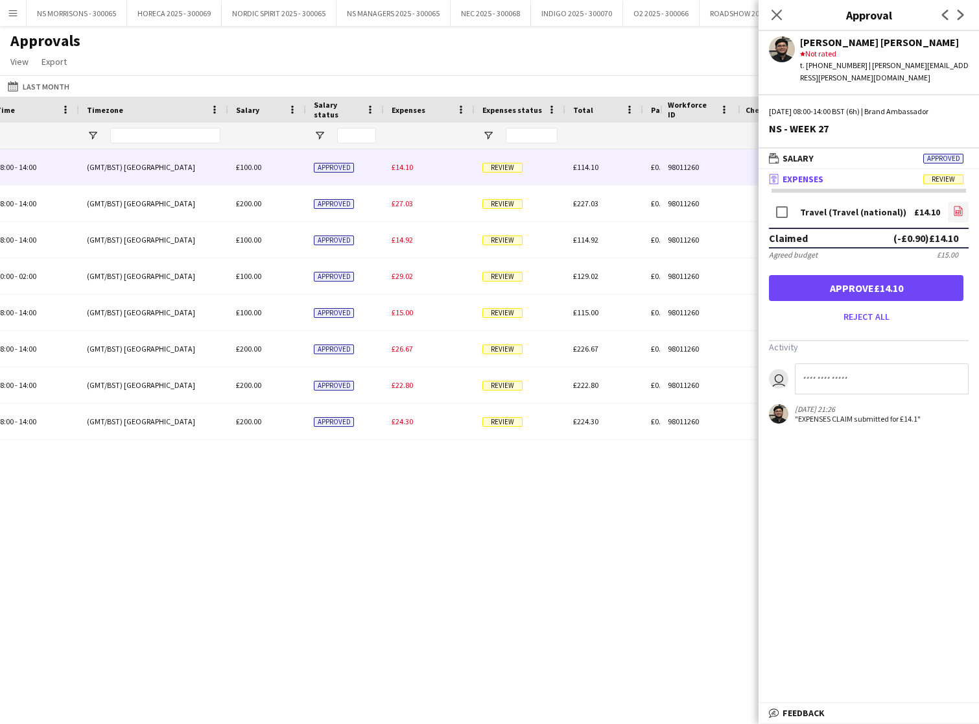
click at [964, 202] on link "file-image" at bounding box center [958, 212] width 21 height 21
drag, startPoint x: 864, startPoint y: 272, endPoint x: 826, endPoint y: 264, distance: 39.1
click at [863, 275] on button "Approve £14.10" at bounding box center [866, 288] width 195 height 26
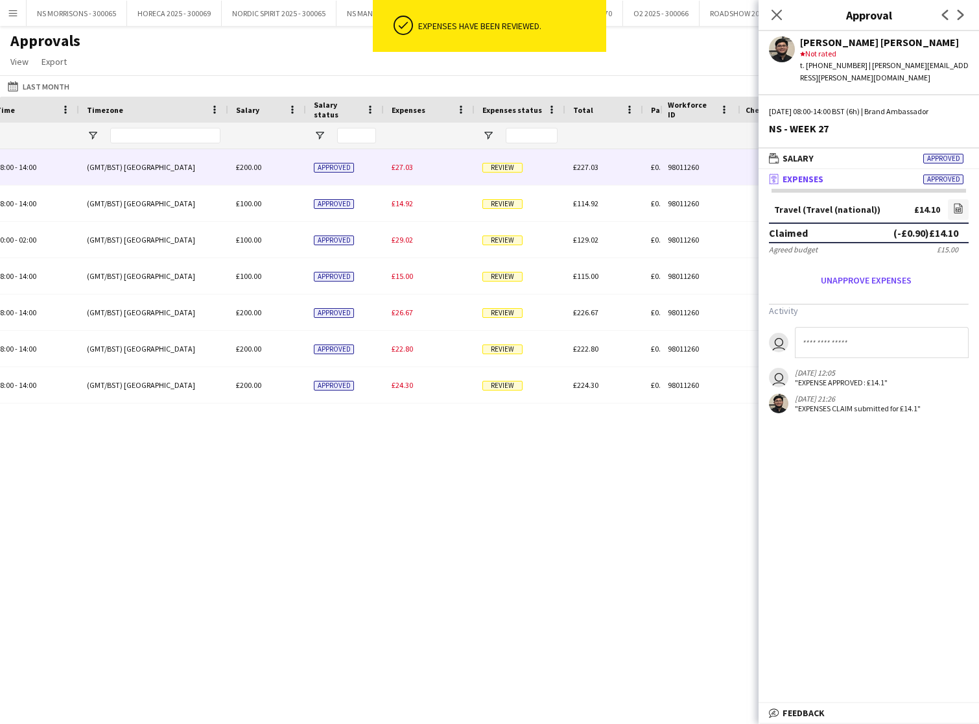
click at [410, 170] on span "£27.03" at bounding box center [402, 167] width 21 height 10
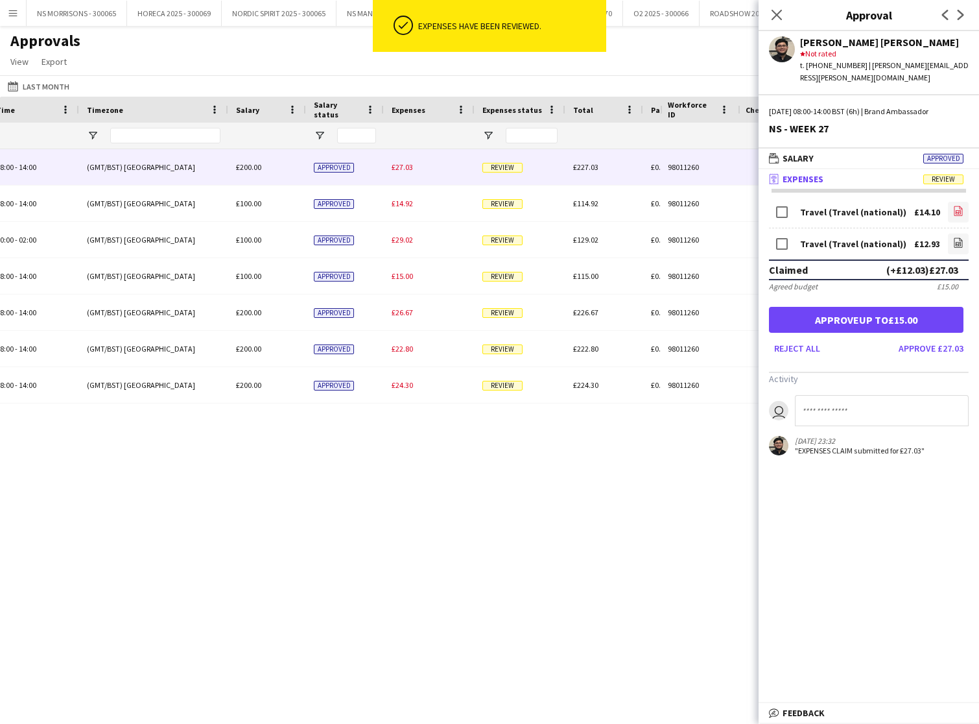
click at [963, 206] on icon "file-image" at bounding box center [958, 211] width 10 height 10
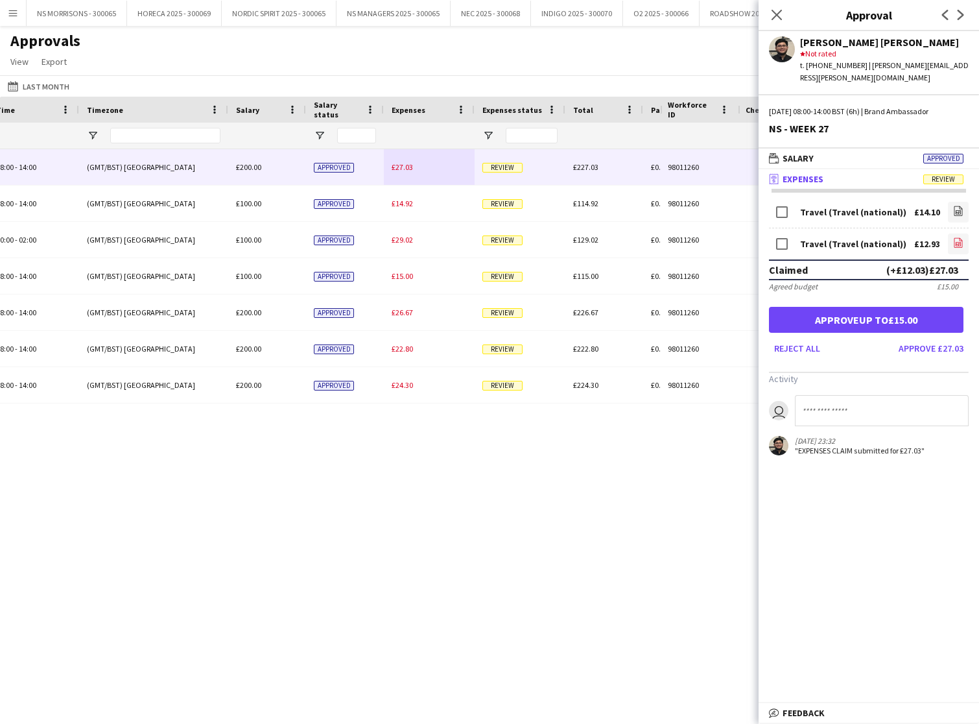
click at [959, 237] on icon "file-image" at bounding box center [958, 242] width 10 height 10
click at [930, 338] on button "Approve £27.03" at bounding box center [931, 348] width 75 height 21
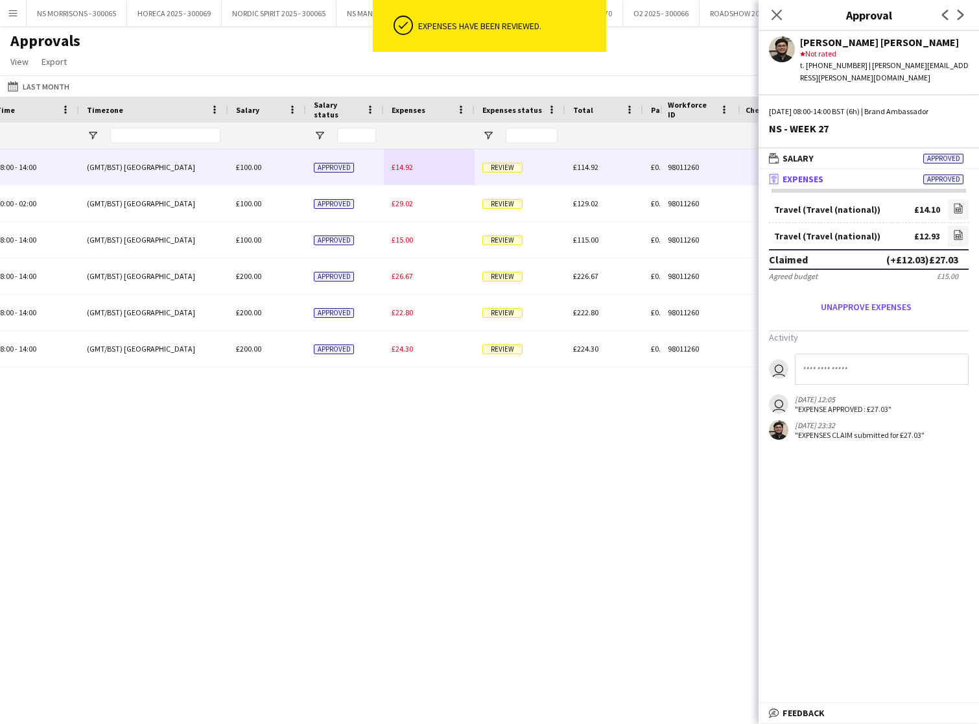
drag, startPoint x: 406, startPoint y: 170, endPoint x: 418, endPoint y: 169, distance: 11.7
click at [406, 170] on span "£14.92" at bounding box center [402, 167] width 21 height 10
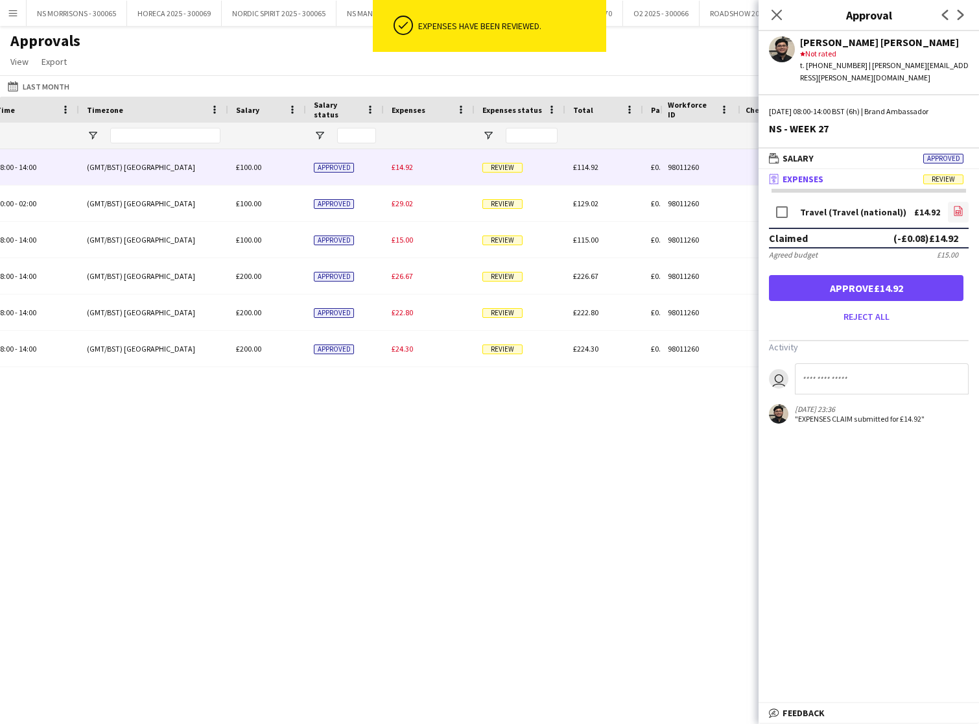
click at [959, 206] on icon "file-image" at bounding box center [958, 211] width 10 height 10
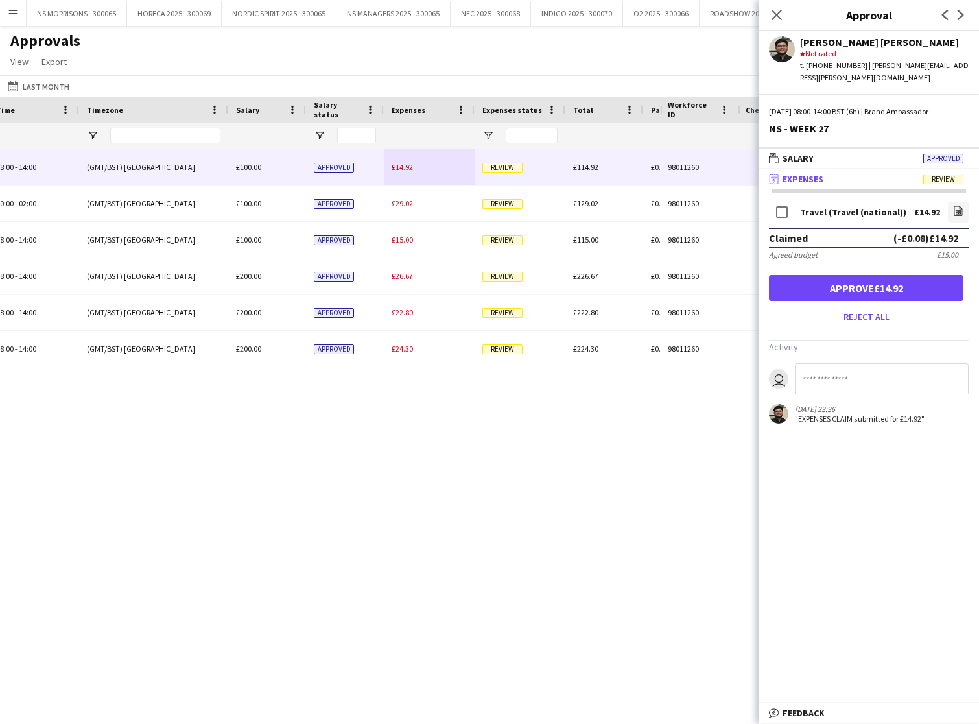
drag, startPoint x: 862, startPoint y: 278, endPoint x: 836, endPoint y: 274, distance: 26.3
click at [862, 278] on button "Approve £14.92" at bounding box center [866, 288] width 195 height 26
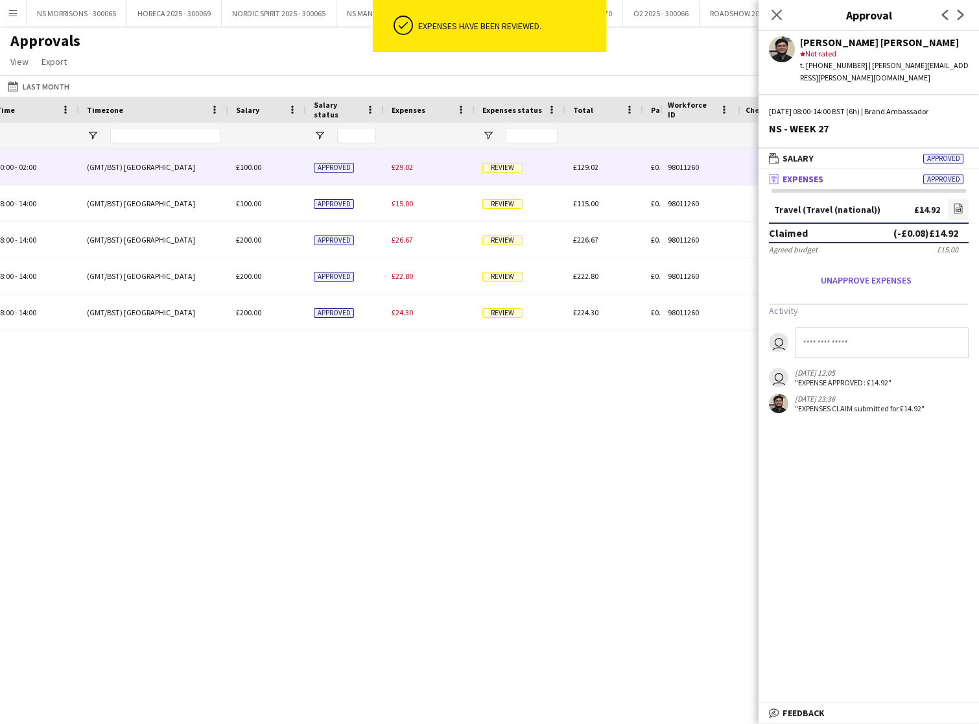
drag, startPoint x: 403, startPoint y: 165, endPoint x: 494, endPoint y: 167, distance: 90.8
click at [403, 165] on span "£29.02" at bounding box center [402, 167] width 21 height 10
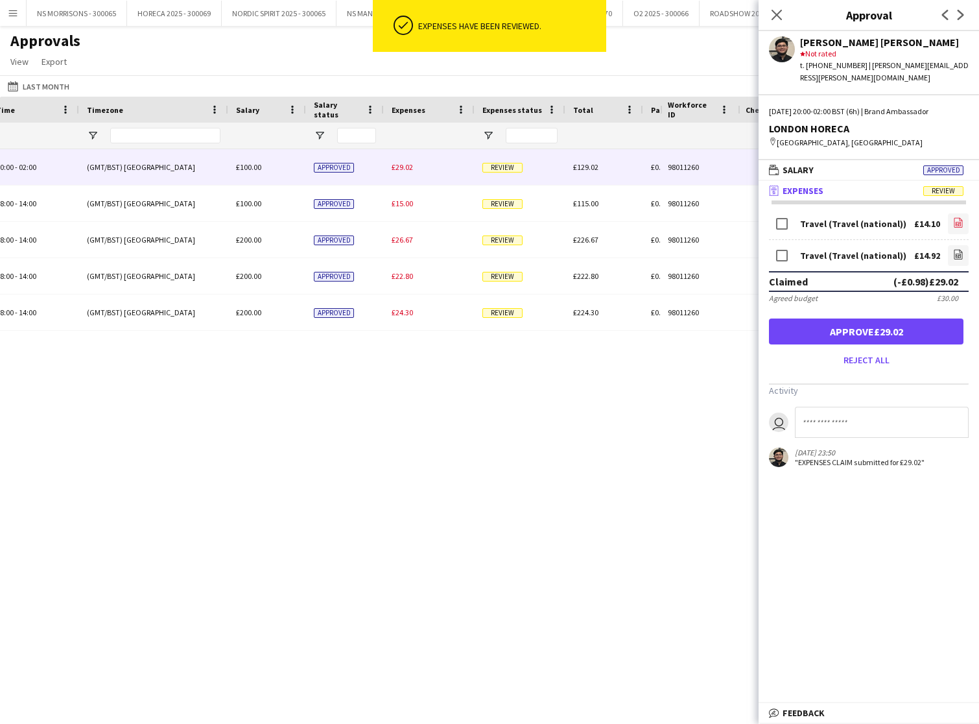
drag, startPoint x: 959, startPoint y: 211, endPoint x: 952, endPoint y: 211, distance: 6.5
click at [958, 217] on icon "file-image" at bounding box center [958, 222] width 10 height 10
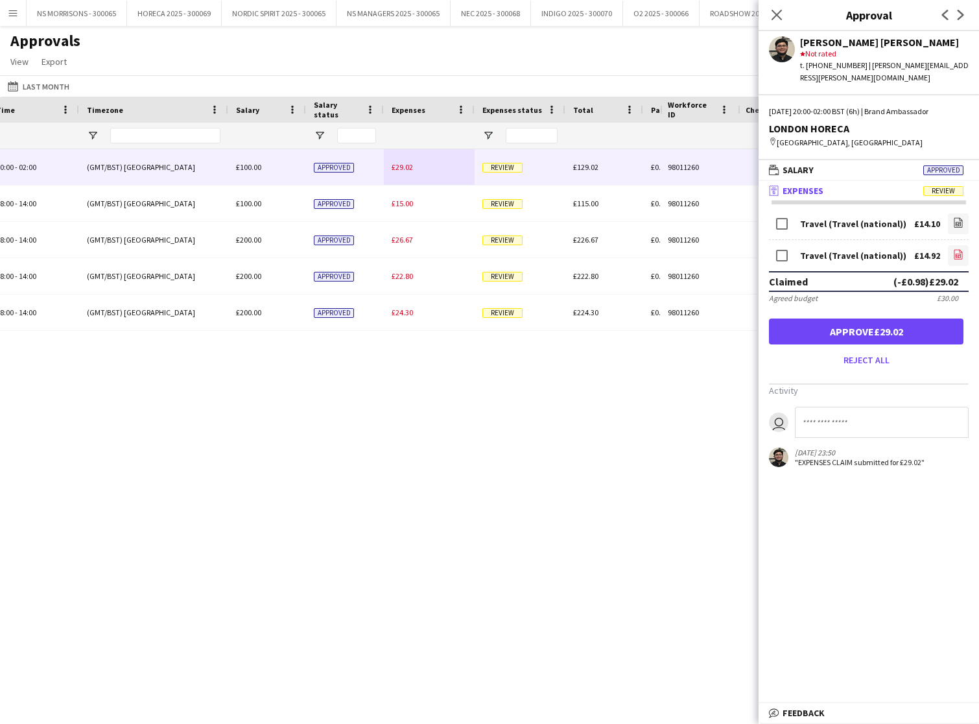
click at [964, 245] on link "file-image" at bounding box center [958, 255] width 21 height 21
click at [855, 322] on button "Approve £29.02" at bounding box center [866, 331] width 195 height 26
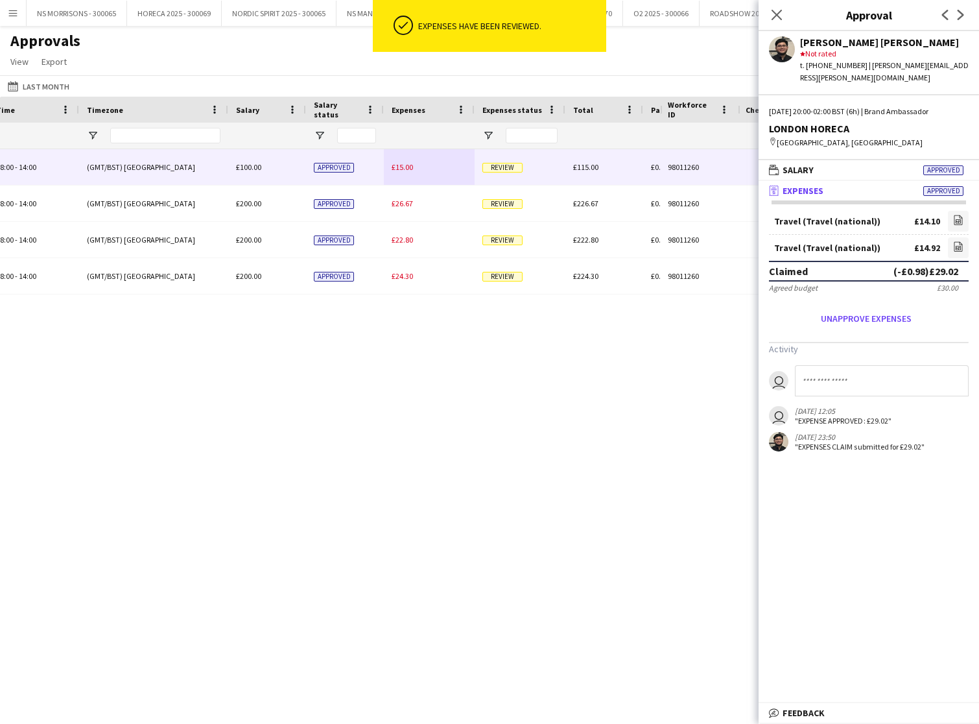
click at [407, 166] on span "£15.00" at bounding box center [402, 167] width 21 height 10
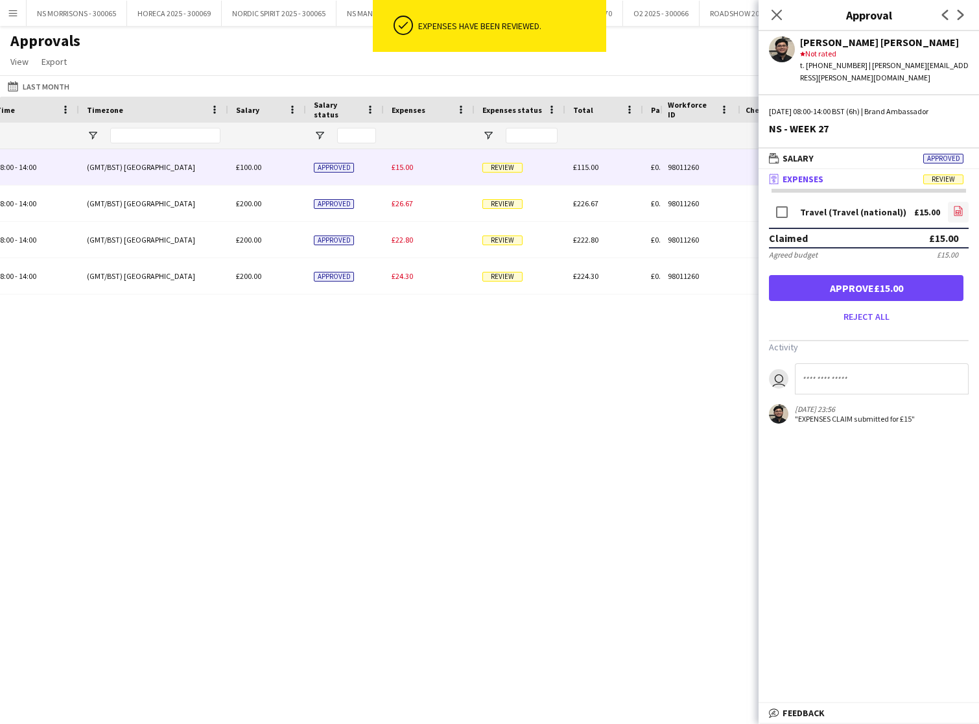
click at [954, 206] on icon "file-image" at bounding box center [958, 211] width 10 height 10
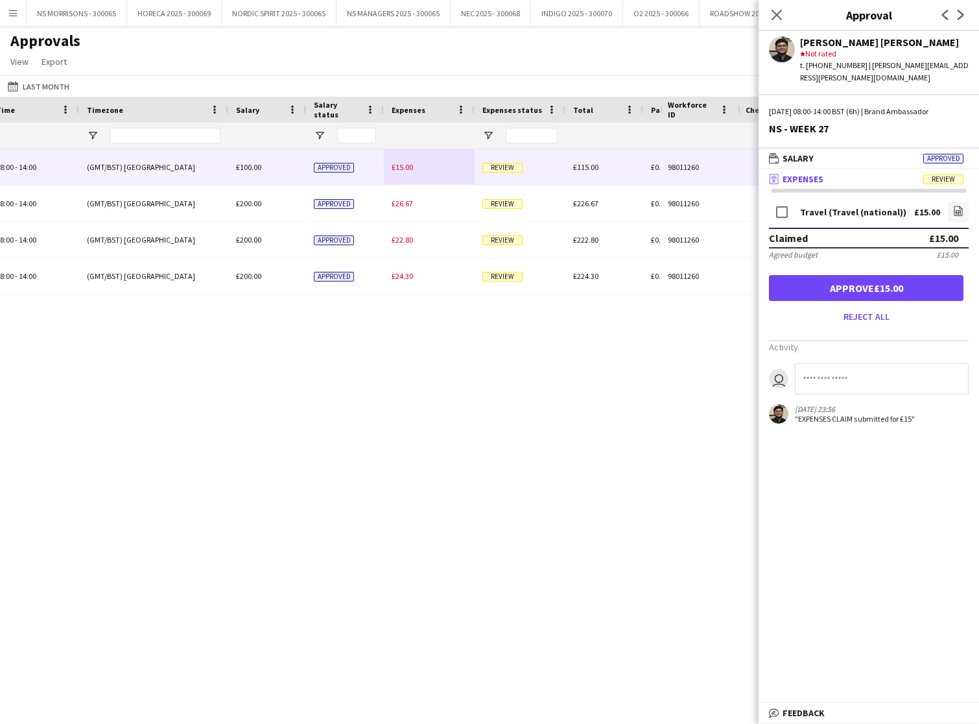
drag, startPoint x: 854, startPoint y: 279, endPoint x: 847, endPoint y: 276, distance: 7.0
click at [854, 278] on button "Approve £15.00" at bounding box center [866, 288] width 195 height 26
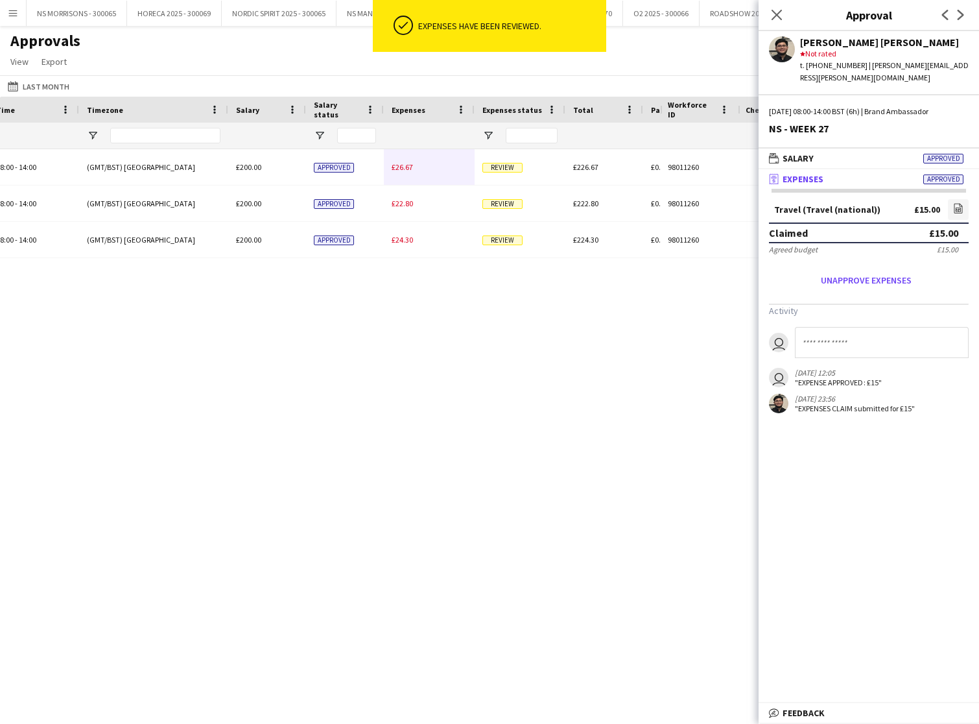
click at [400, 168] on span "£26.67" at bounding box center [402, 167] width 21 height 10
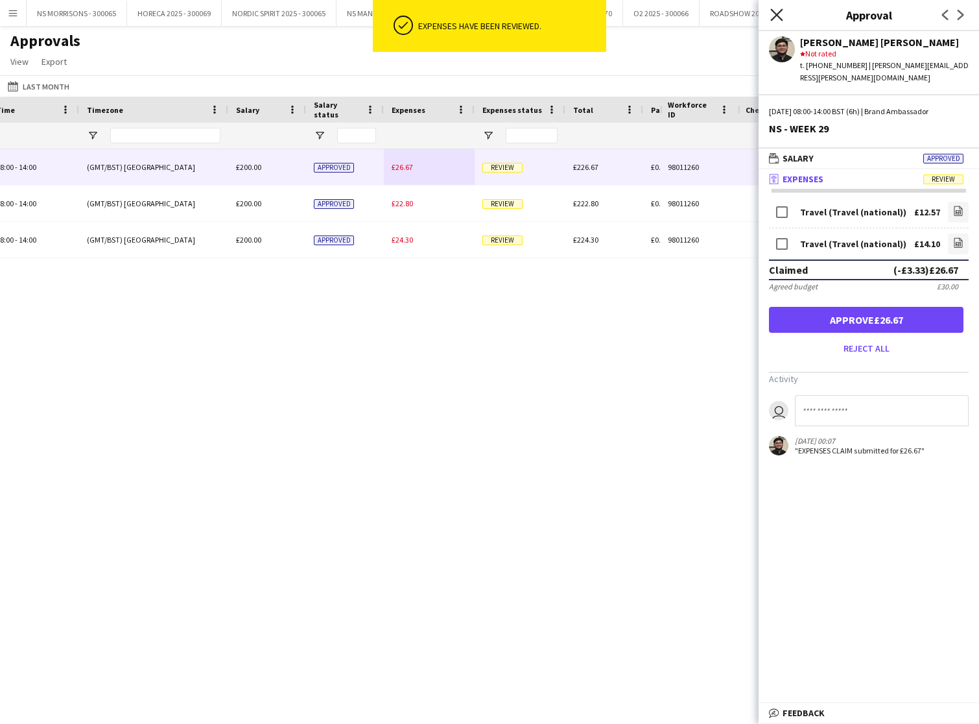
click at [777, 18] on icon "Close pop-in" at bounding box center [777, 14] width 12 height 12
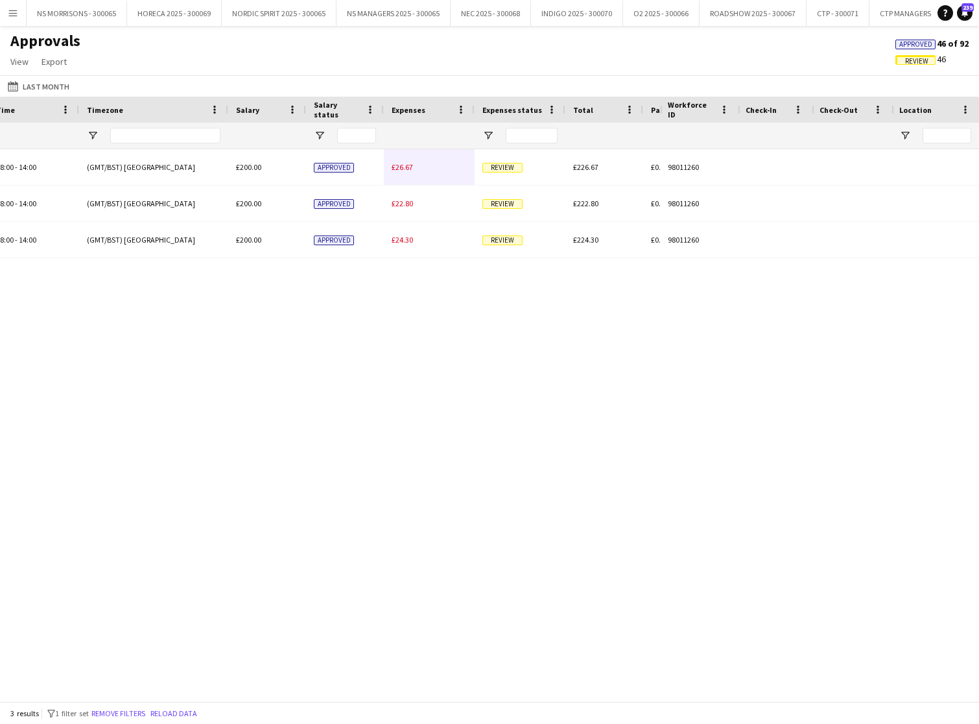
click at [924, 46] on span "Approved" at bounding box center [916, 44] width 33 height 8
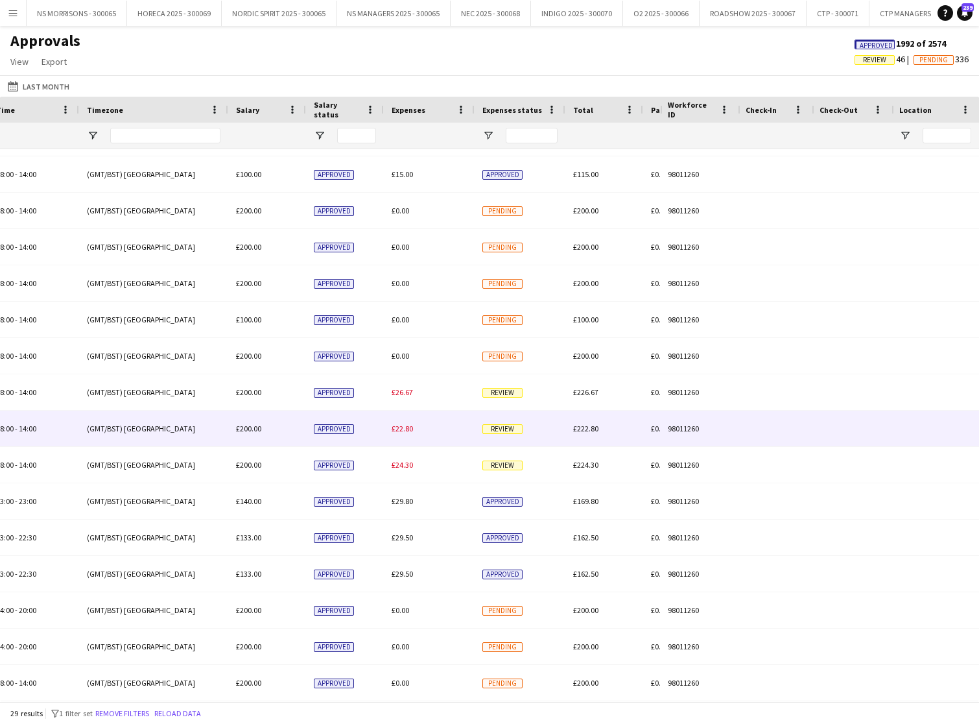
scroll to position [403, 0]
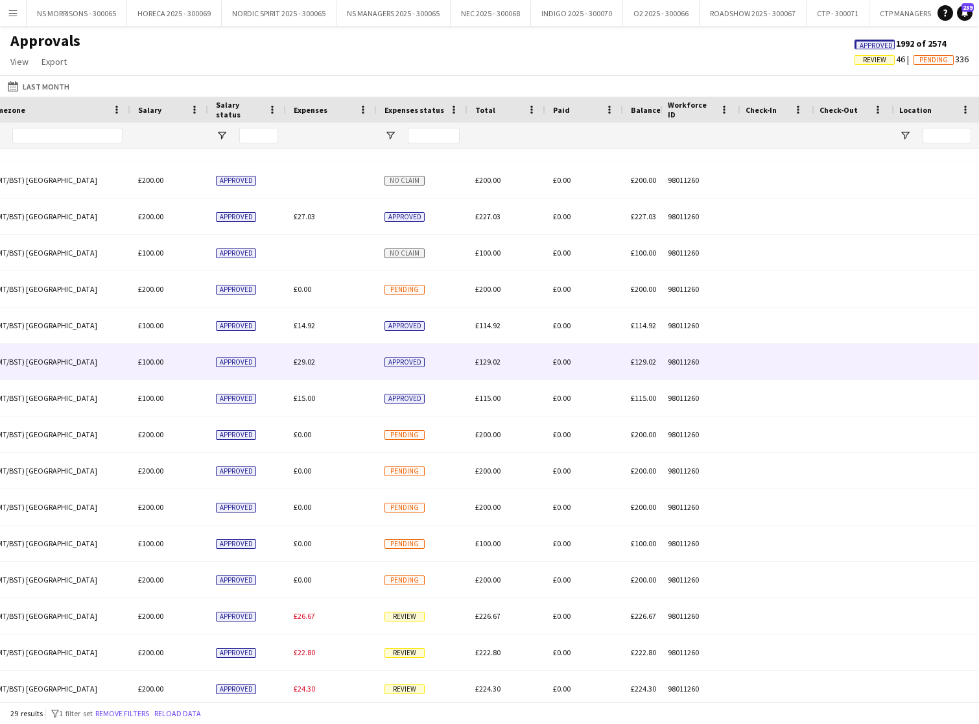
click at [308, 362] on span "£29.02" at bounding box center [304, 362] width 21 height 10
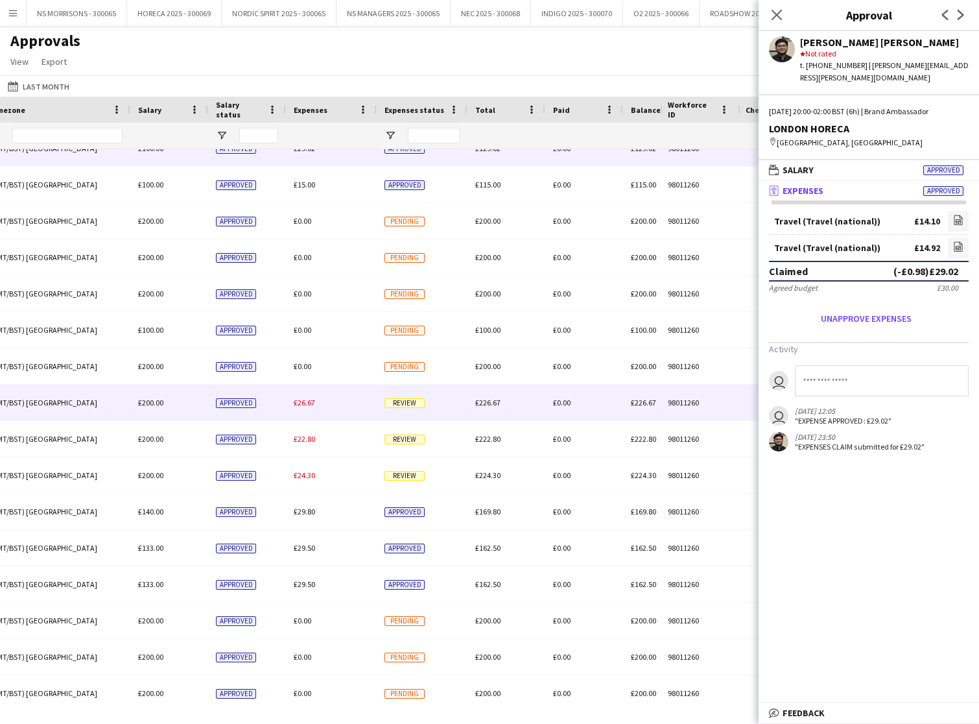
click at [303, 403] on span "£26.67" at bounding box center [304, 403] width 21 height 10
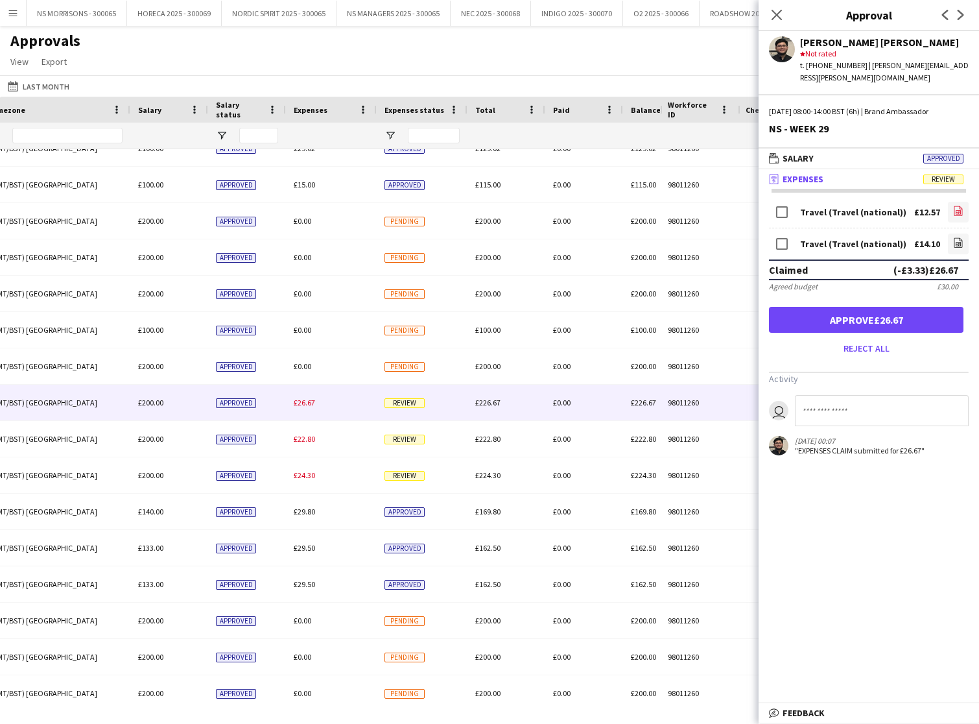
click at [952, 202] on link "file-image" at bounding box center [958, 212] width 21 height 21
click at [960, 242] on icon at bounding box center [958, 244] width 5 height 4
click at [785, 307] on button "Approve £26.67" at bounding box center [866, 320] width 195 height 26
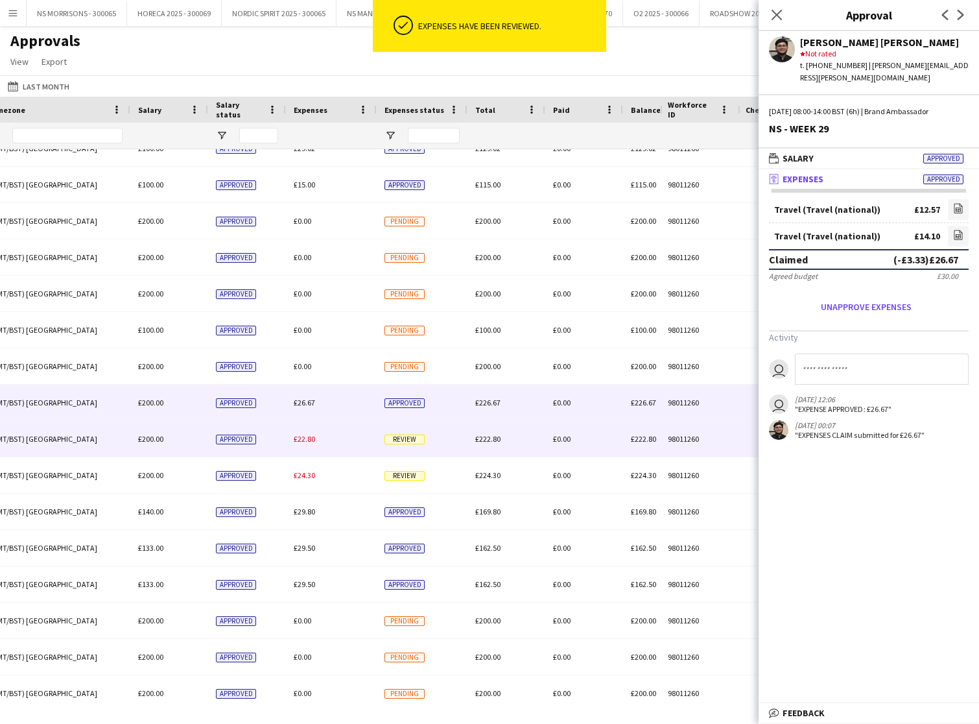
drag, startPoint x: 304, startPoint y: 436, endPoint x: 326, endPoint y: 429, distance: 24.0
click at [312, 434] on span "£22.80" at bounding box center [304, 439] width 21 height 10
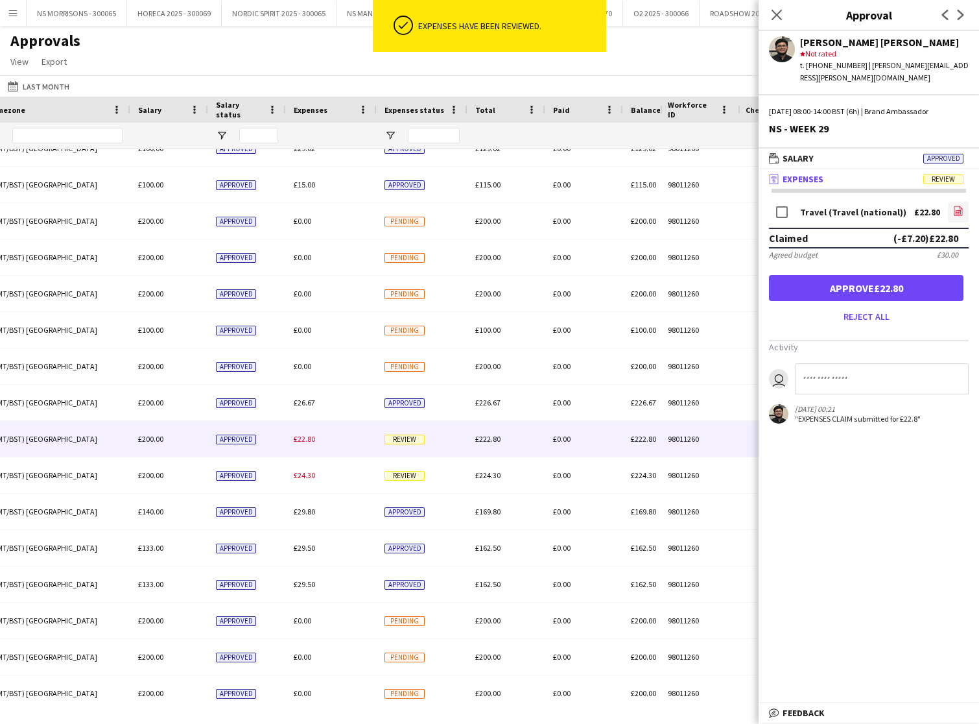
click at [956, 210] on icon at bounding box center [958, 212] width 5 height 4
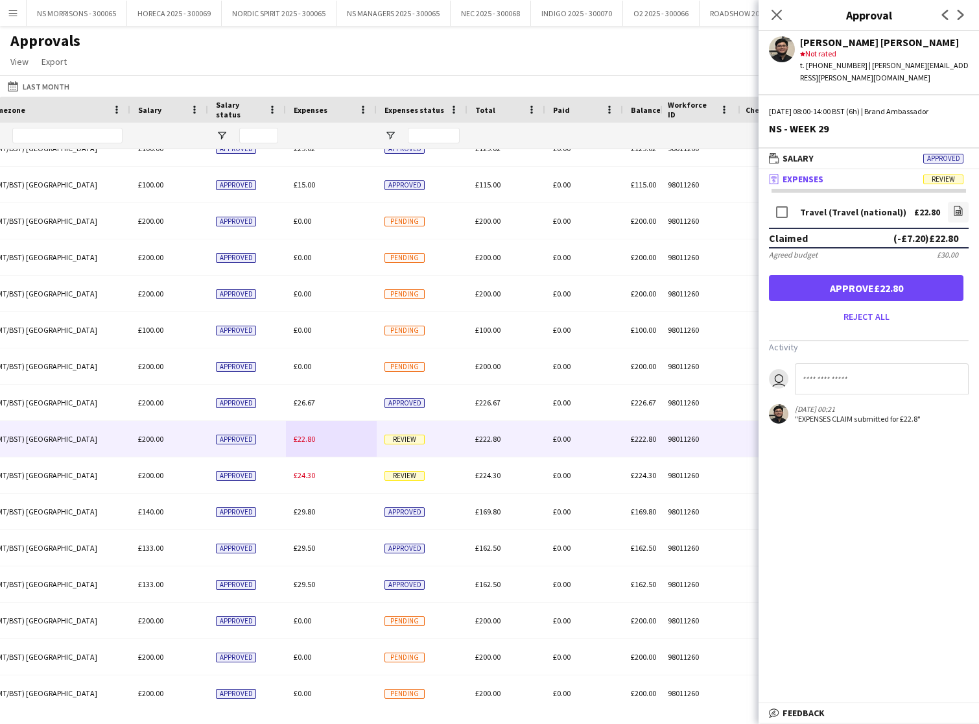
click at [820, 280] on button "Approve £22.80" at bounding box center [866, 288] width 195 height 26
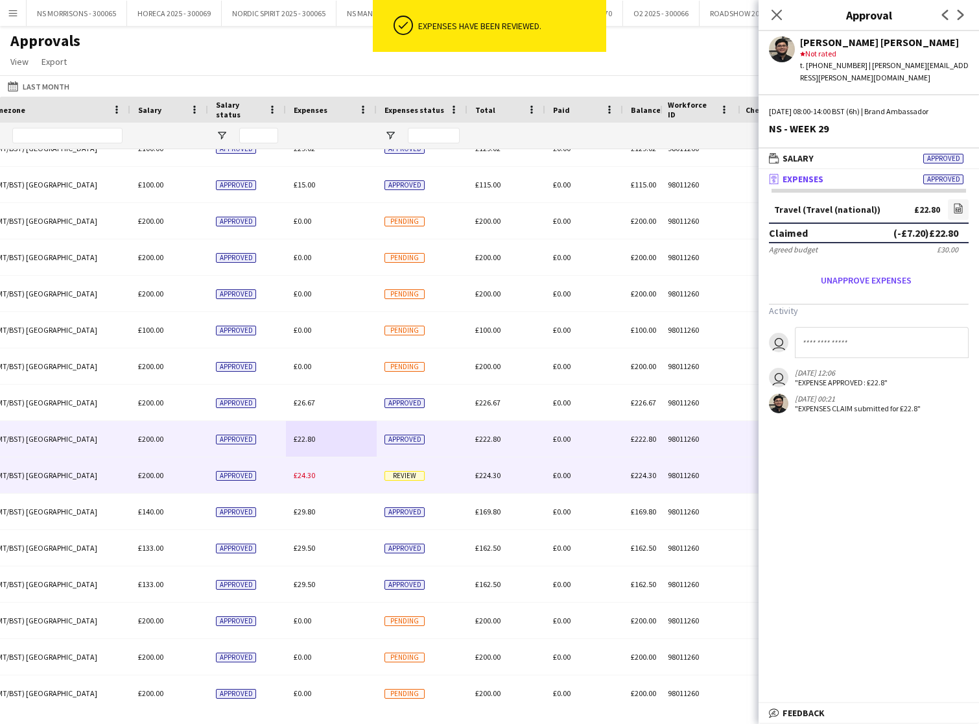
click at [302, 470] on div "£24.30" at bounding box center [331, 475] width 91 height 36
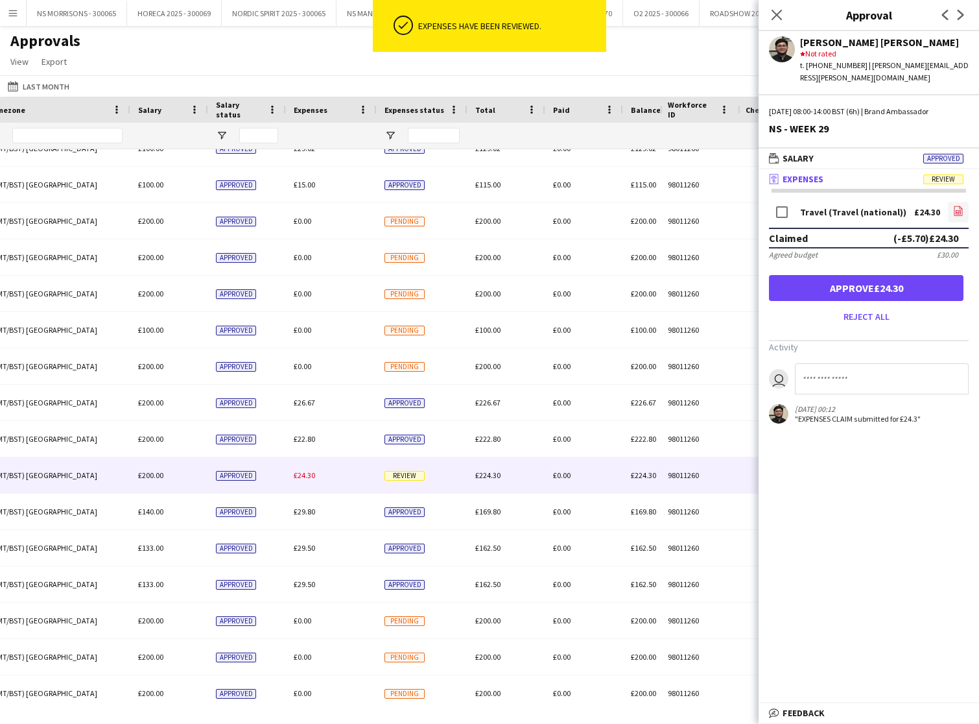
click at [957, 206] on icon "file-image" at bounding box center [958, 211] width 10 height 10
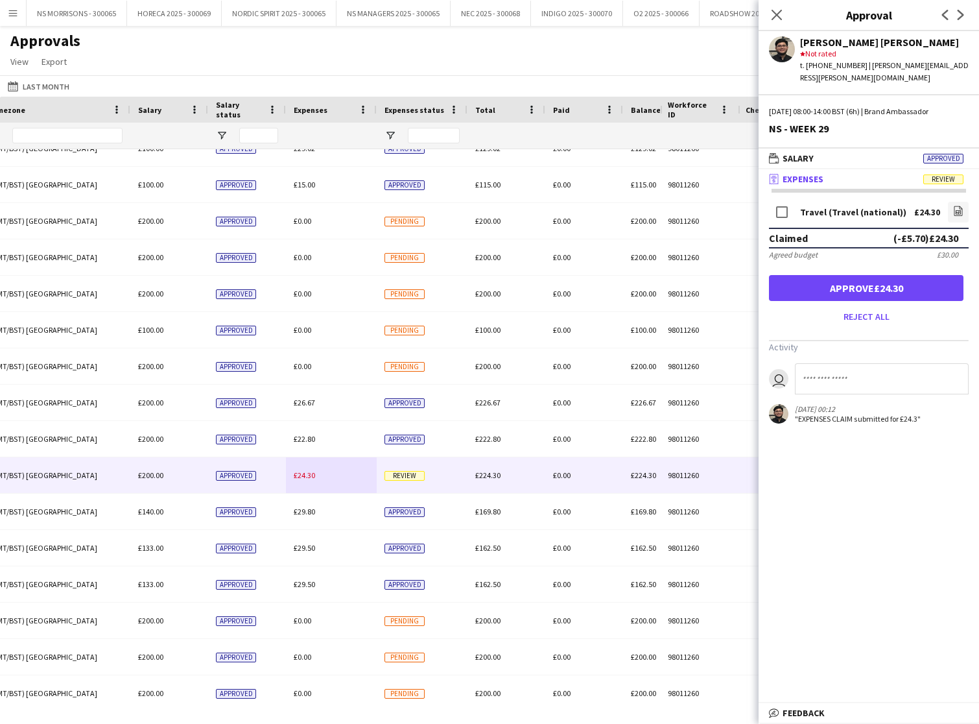
drag, startPoint x: 823, startPoint y: 265, endPoint x: 815, endPoint y: 272, distance: 11.0
click at [823, 275] on button "Approve £24.30" at bounding box center [866, 288] width 195 height 26
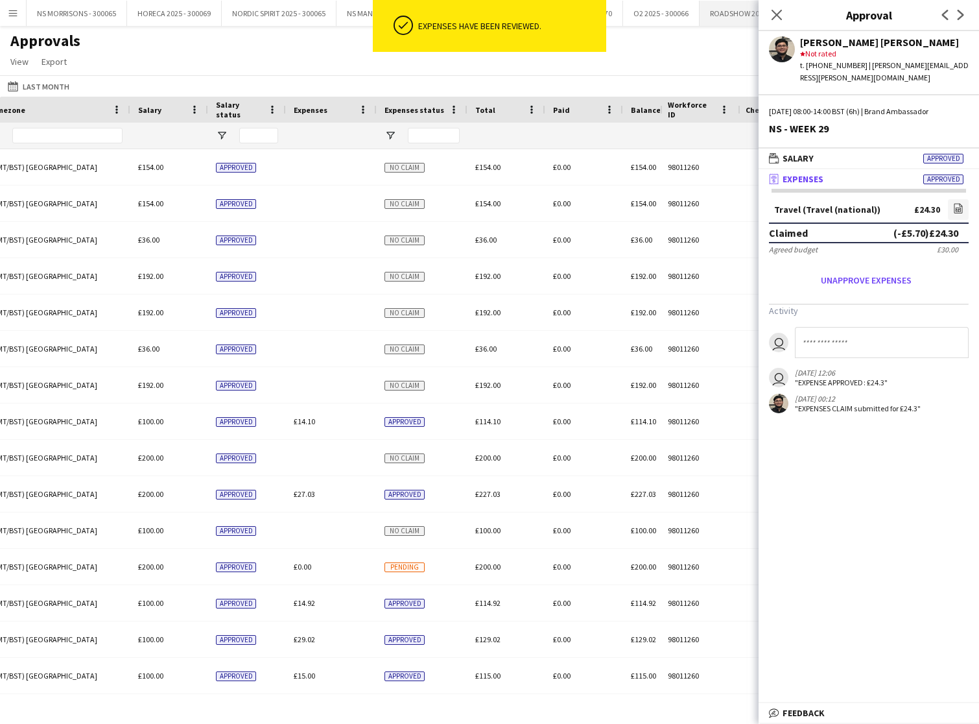
drag, startPoint x: 773, startPoint y: 16, endPoint x: 744, endPoint y: 21, distance: 29.6
click at [772, 16] on icon "Close pop-in" at bounding box center [777, 15] width 10 height 10
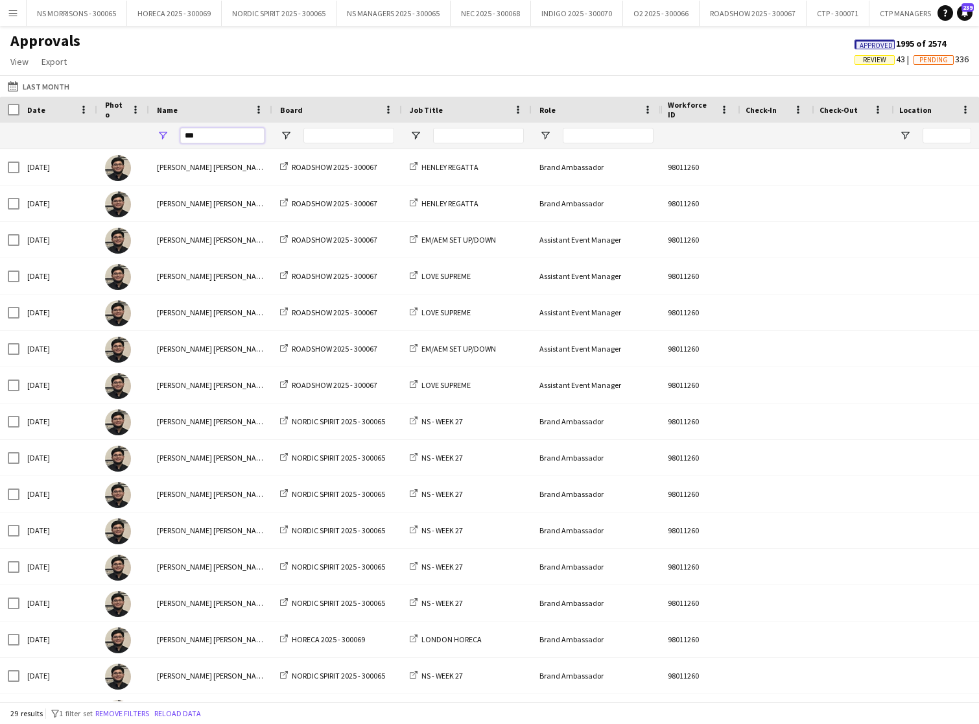
drag, startPoint x: 209, startPoint y: 138, endPoint x: 182, endPoint y: 138, distance: 27.9
click at [226, 134] on input "***" at bounding box center [222, 136] width 84 height 16
type input "*"
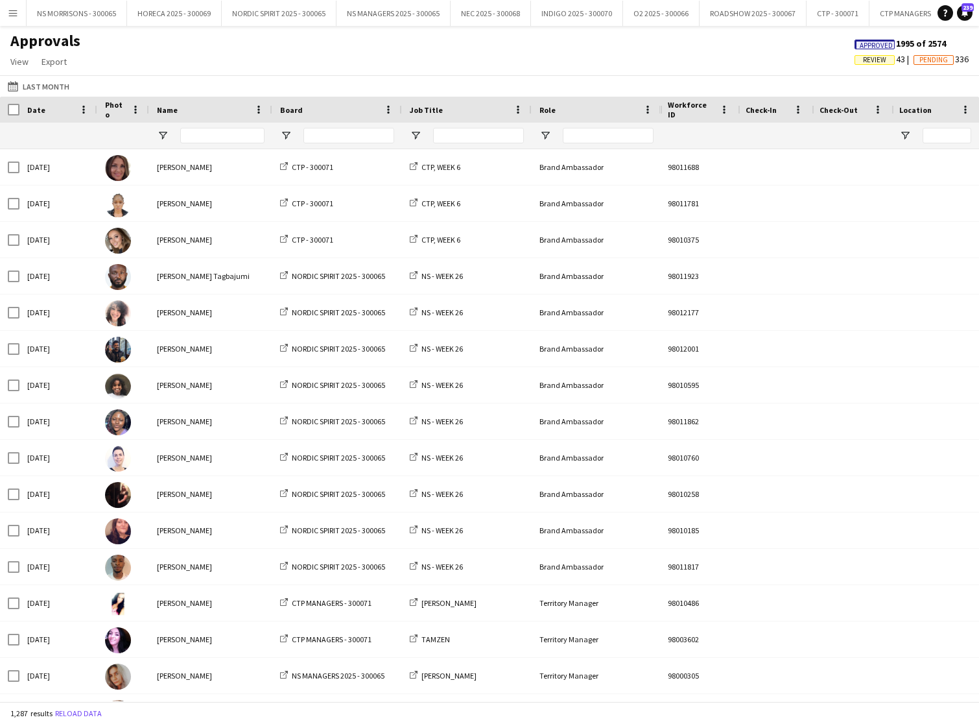
click at [870, 60] on span "Review" at bounding box center [874, 60] width 23 height 8
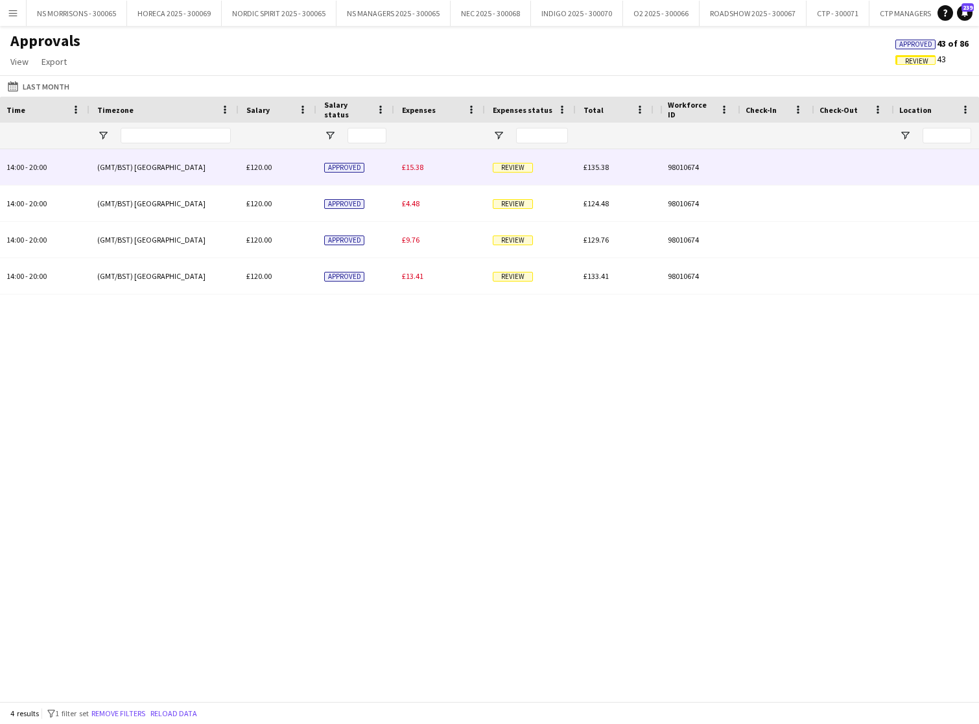
type input "****"
click at [403, 160] on div "£15.38" at bounding box center [439, 167] width 91 height 36
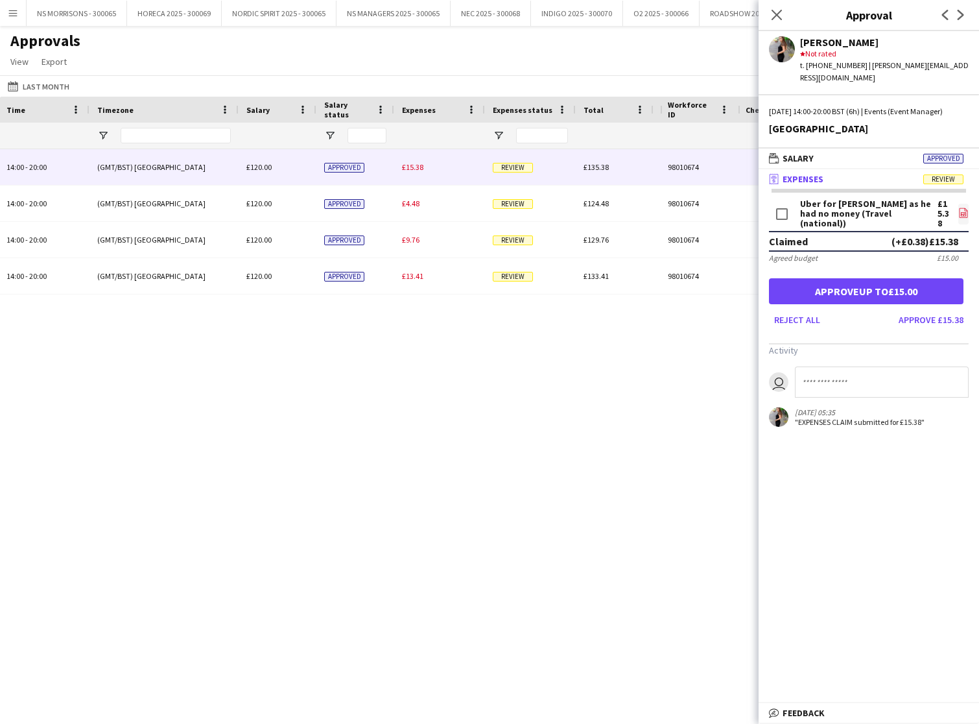
click at [962, 208] on icon "file-image" at bounding box center [964, 213] width 10 height 10
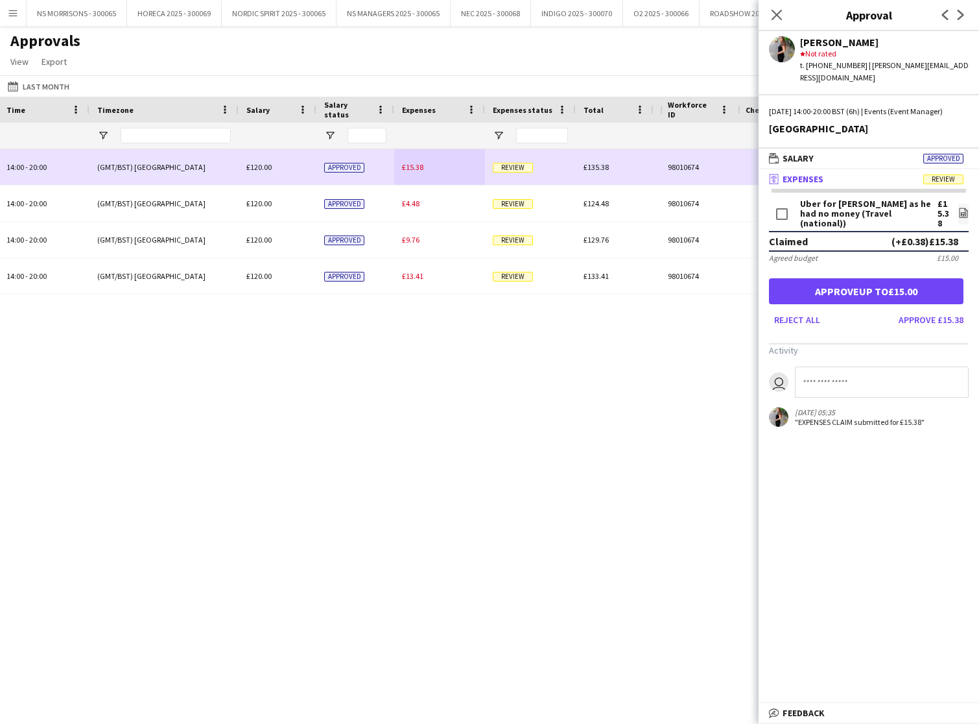
click at [412, 174] on div "£15.38" at bounding box center [439, 167] width 91 height 36
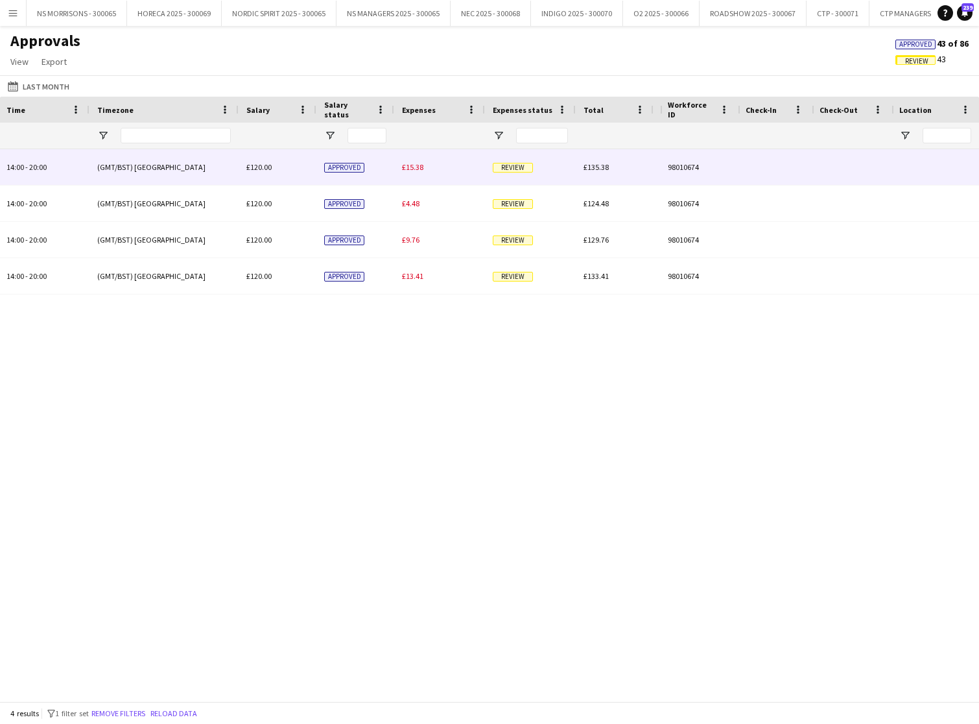
click at [415, 167] on span "£15.38" at bounding box center [412, 167] width 21 height 10
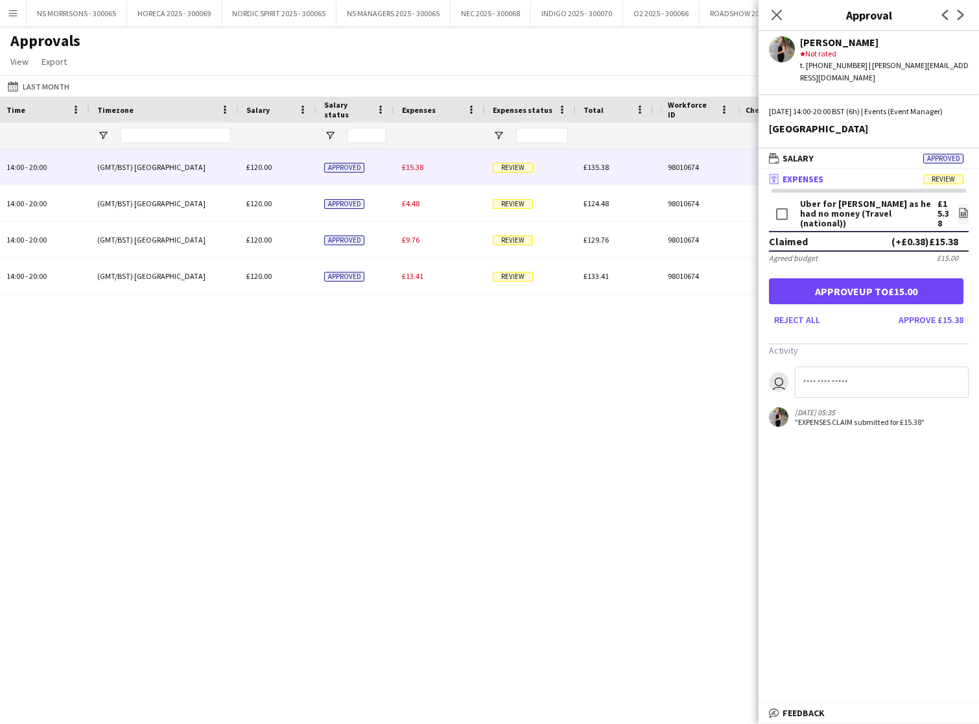
click at [883, 366] on input at bounding box center [882, 381] width 174 height 31
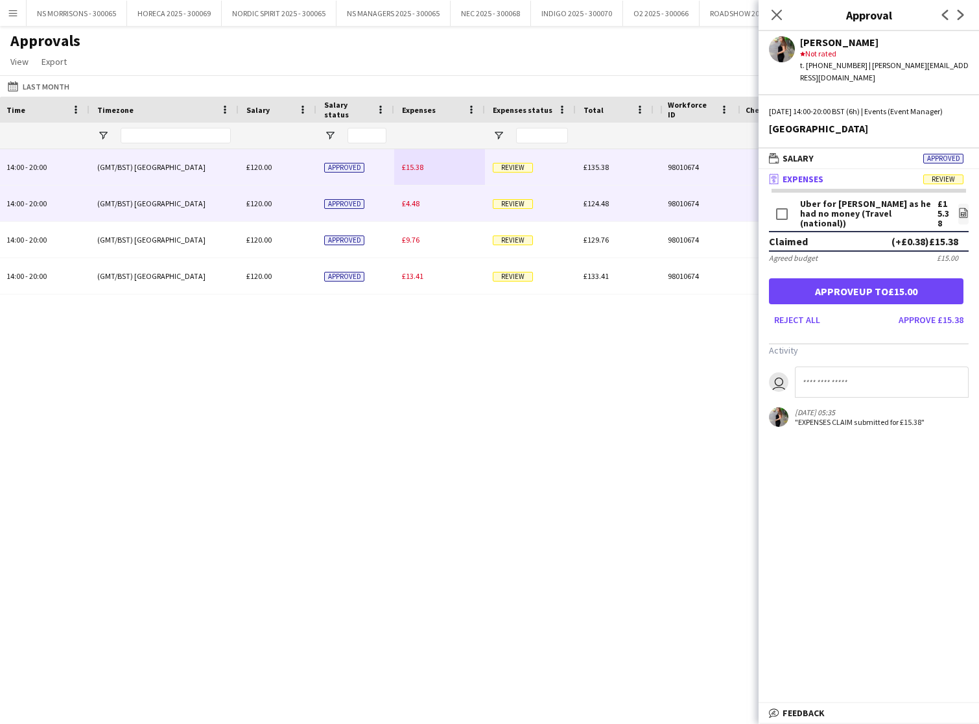
click at [414, 203] on span "£4.48" at bounding box center [411, 203] width 18 height 10
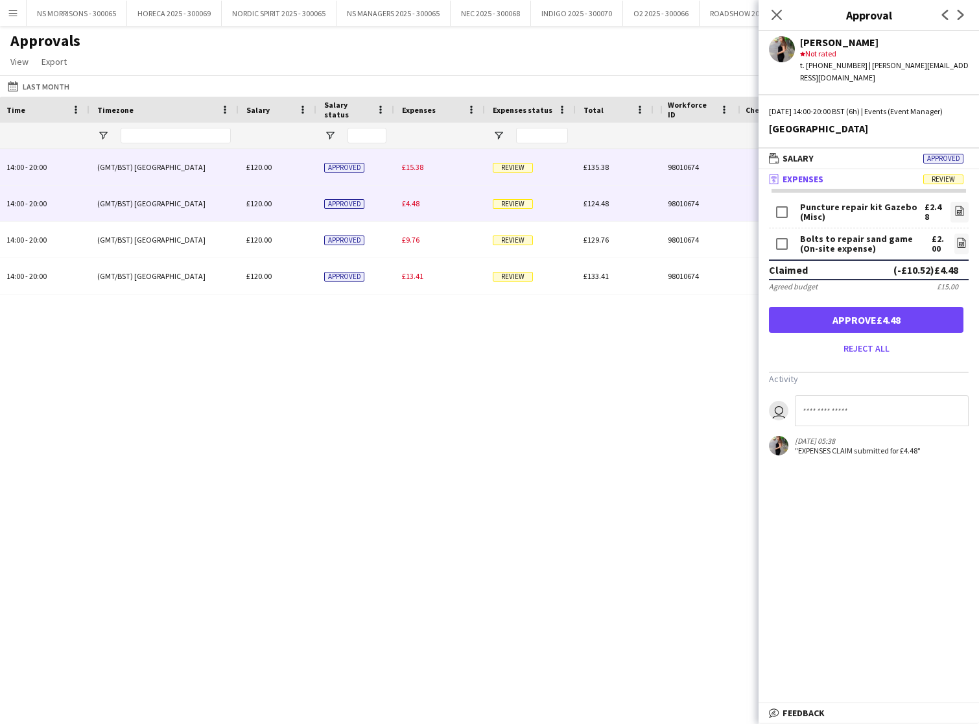
drag, startPoint x: 415, startPoint y: 169, endPoint x: 599, endPoint y: 205, distance: 187.1
click at [416, 169] on span "£15.38" at bounding box center [412, 167] width 21 height 10
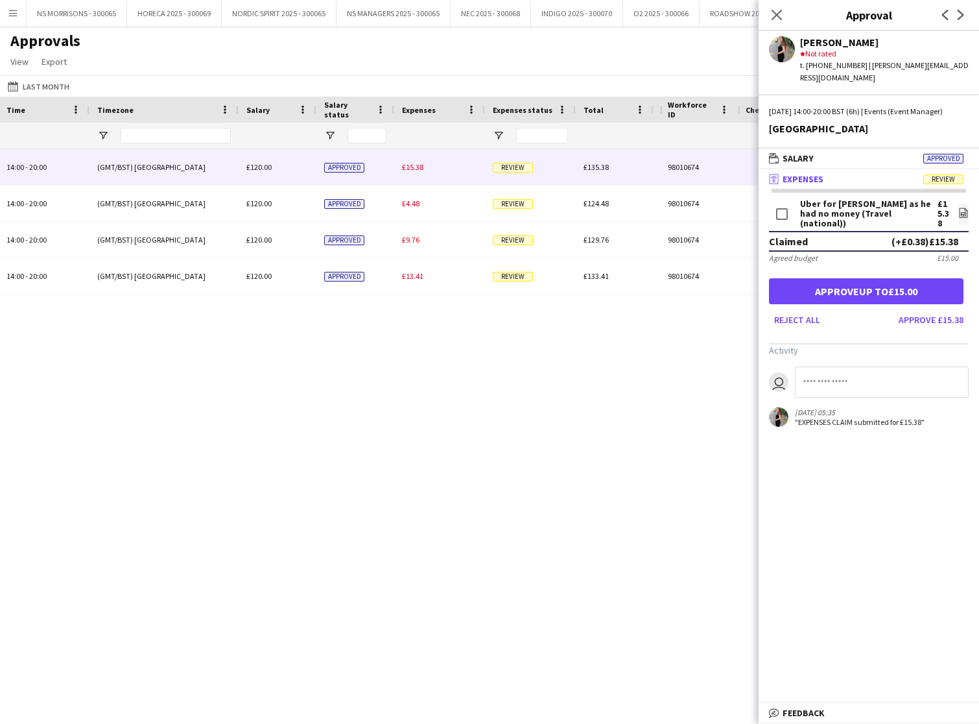
click at [810, 351] on app-approvals-popin-expenses-tab "Uber for Toheeb as he had no money (Travel (national)) £15.38 file-image Claime…" at bounding box center [869, 313] width 221 height 228
click at [809, 366] on input at bounding box center [882, 381] width 174 height 31
type input "**********"
click at [916, 309] on button "Approve £15.38" at bounding box center [931, 319] width 75 height 21
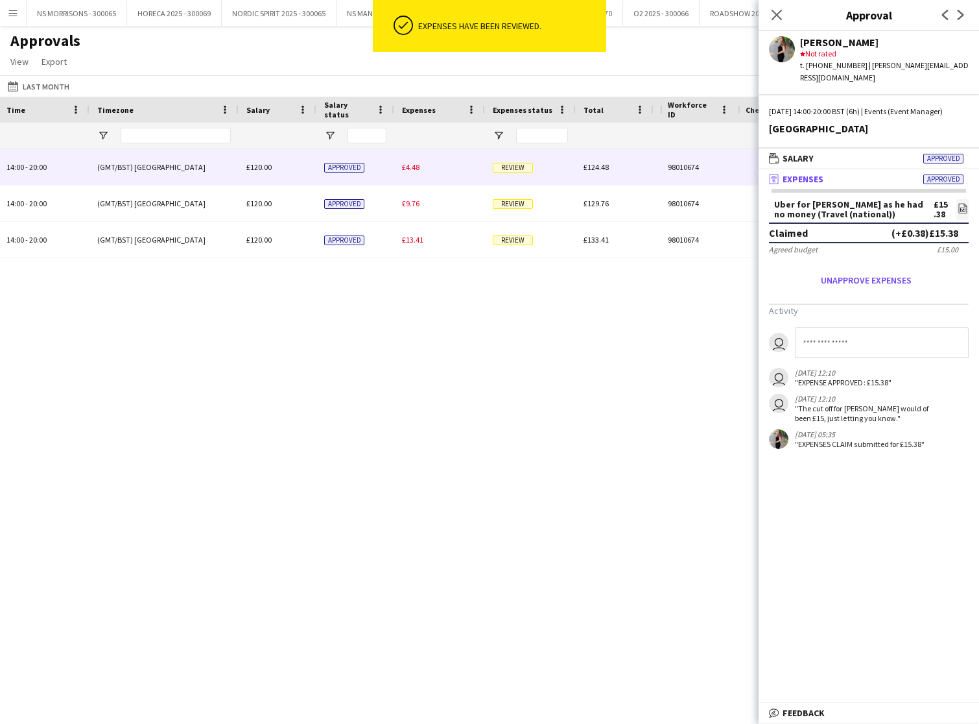
click at [418, 165] on span "£4.48" at bounding box center [411, 167] width 18 height 10
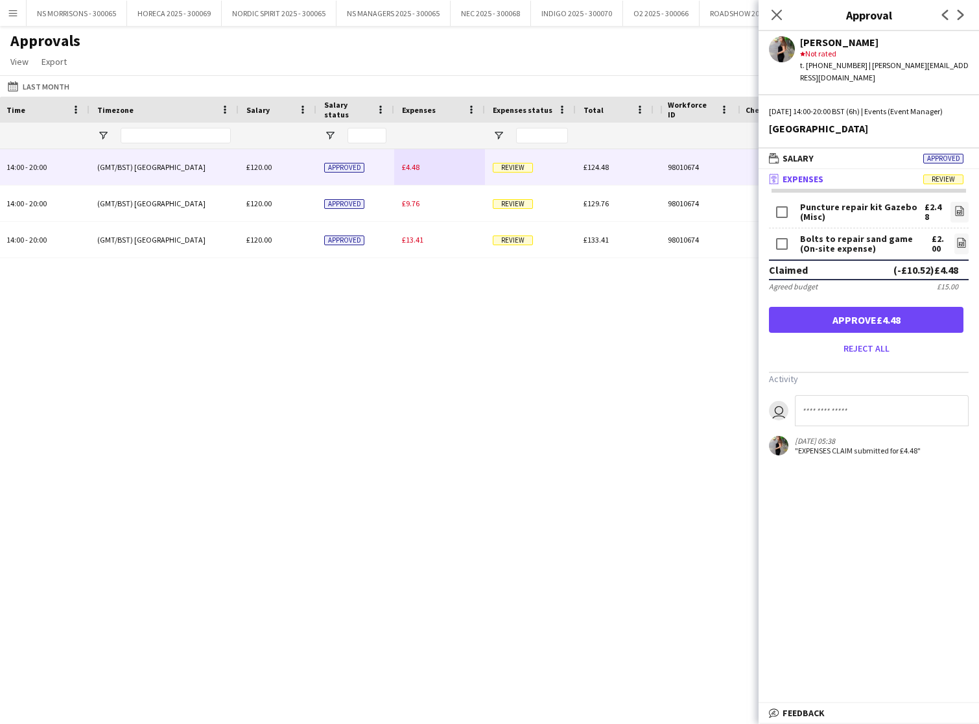
drag, startPoint x: 893, startPoint y: 322, endPoint x: 843, endPoint y: 309, distance: 52.2
click at [893, 322] on button "Approve £4.48" at bounding box center [866, 320] width 195 height 26
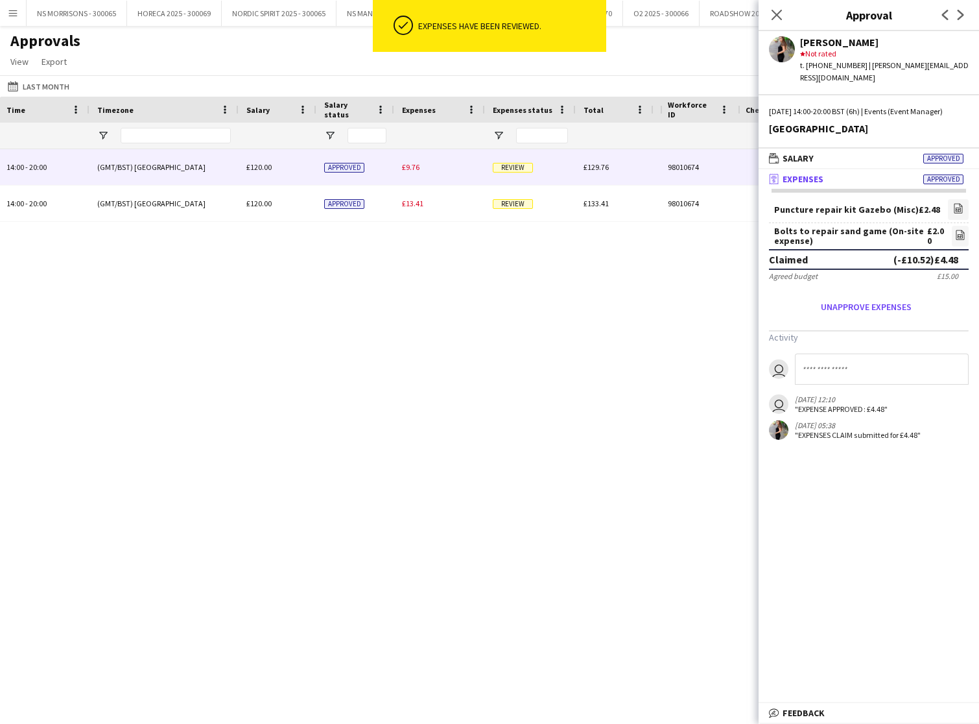
click at [413, 167] on span "£9.76" at bounding box center [411, 167] width 18 height 10
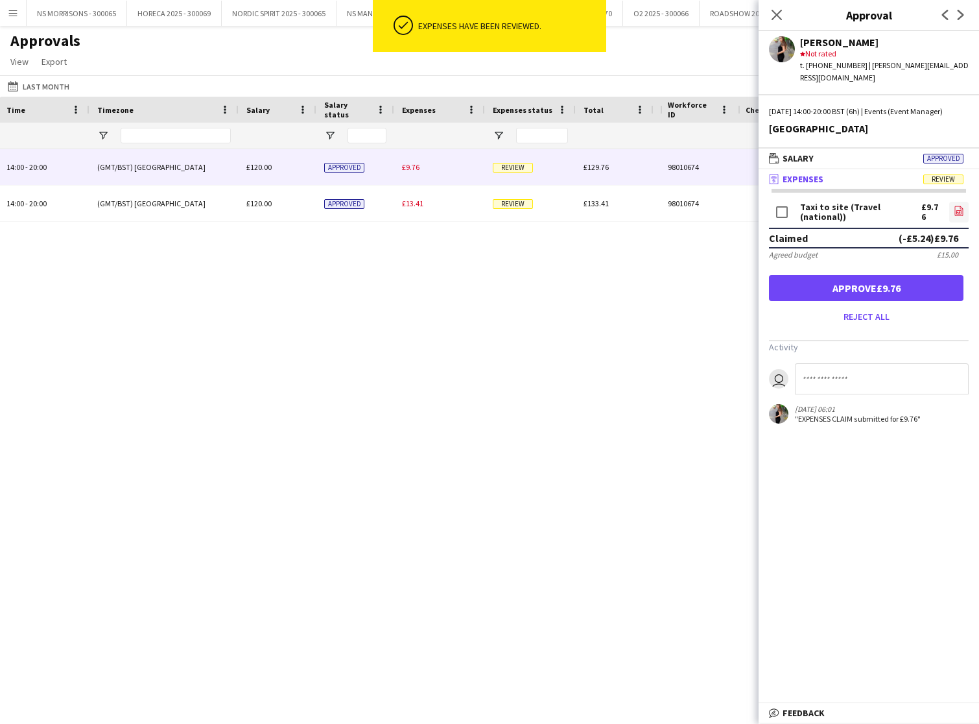
click at [958, 209] on icon "file-image" at bounding box center [959, 211] width 10 height 10
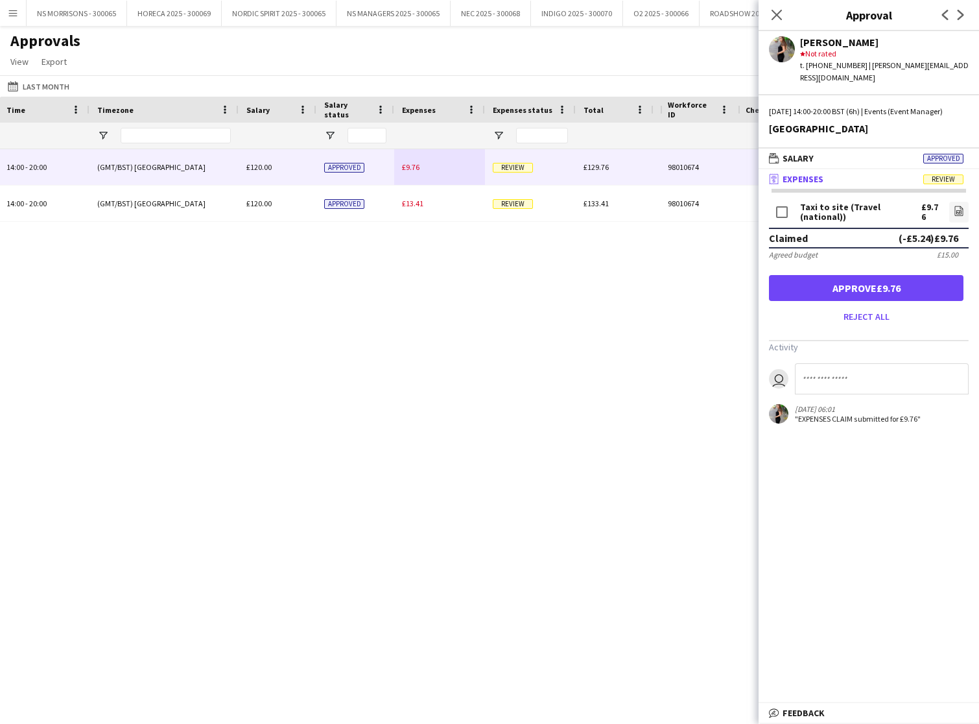
click at [857, 293] on button "Approve £9.76" at bounding box center [866, 288] width 195 height 26
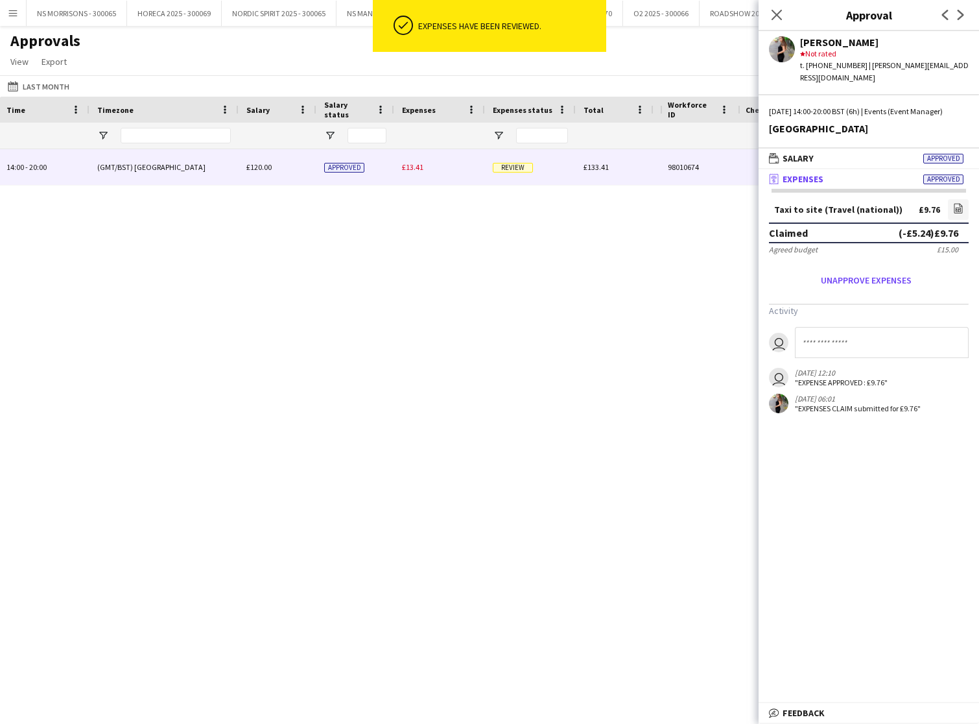
click at [415, 173] on div "£13.41" at bounding box center [439, 167] width 91 height 36
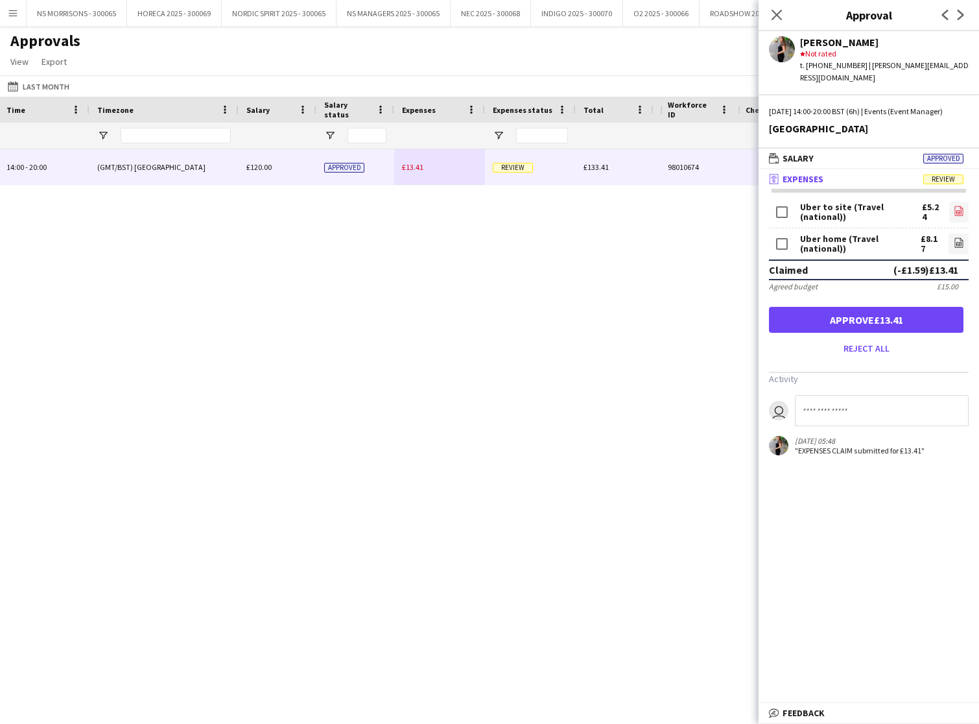
click at [959, 206] on icon "file-image" at bounding box center [959, 211] width 10 height 10
click at [959, 237] on icon "file-image" at bounding box center [959, 242] width 10 height 10
click at [867, 308] on button "Approve £13.41" at bounding box center [866, 320] width 195 height 26
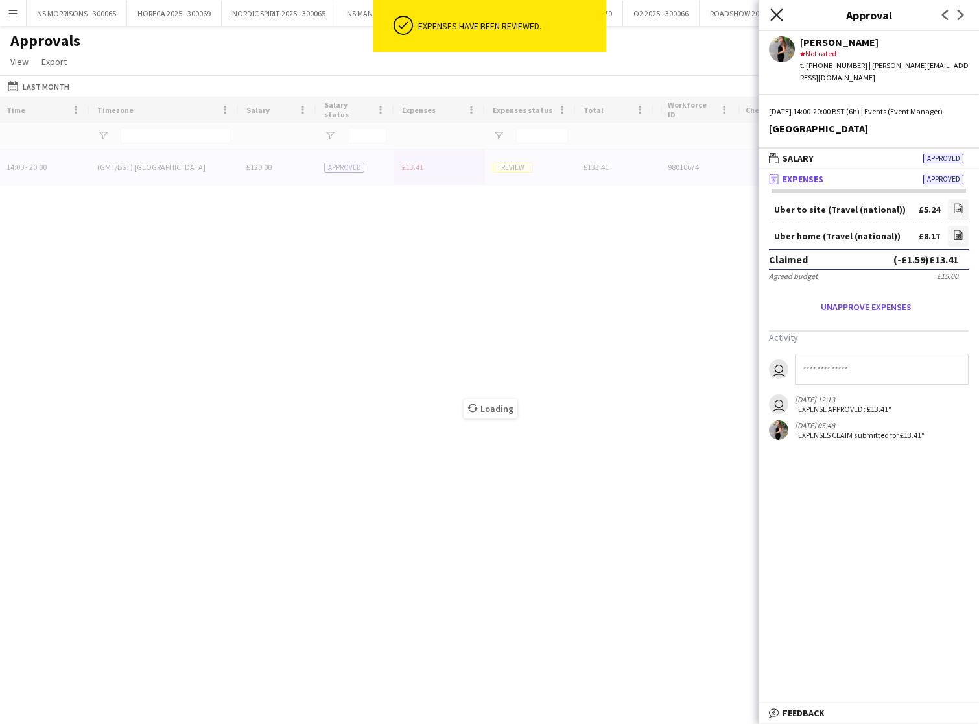
click at [778, 16] on icon at bounding box center [777, 14] width 12 height 12
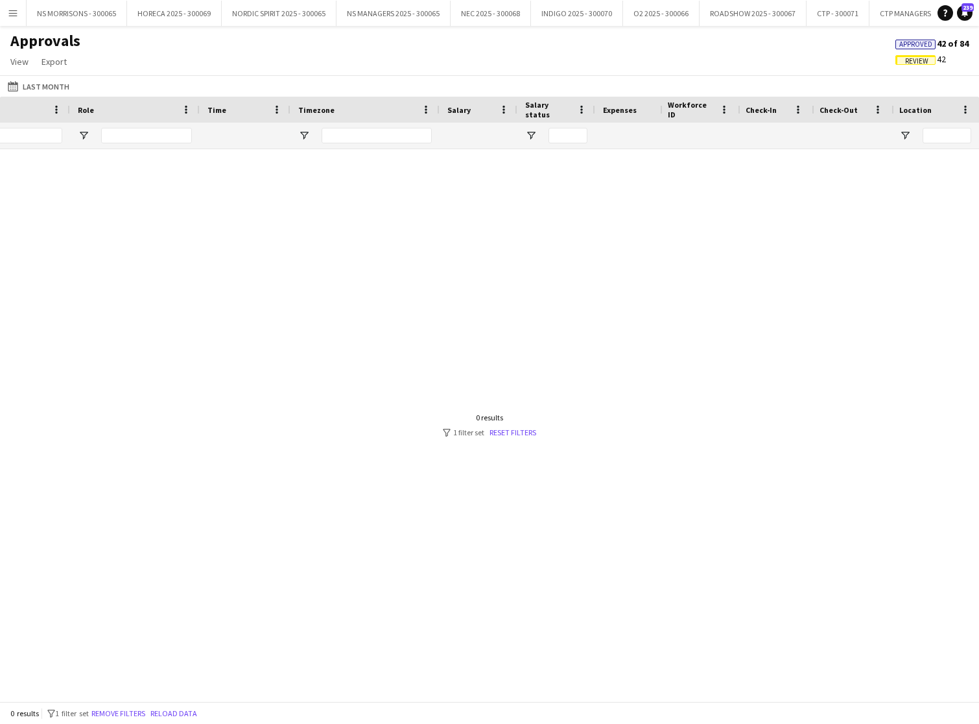
scroll to position [0, 39]
drag, startPoint x: 475, startPoint y: 135, endPoint x: 435, endPoint y: 138, distance: 40.9
click at [435, 138] on input "****" at bounding box center [478, 136] width 91 height 16
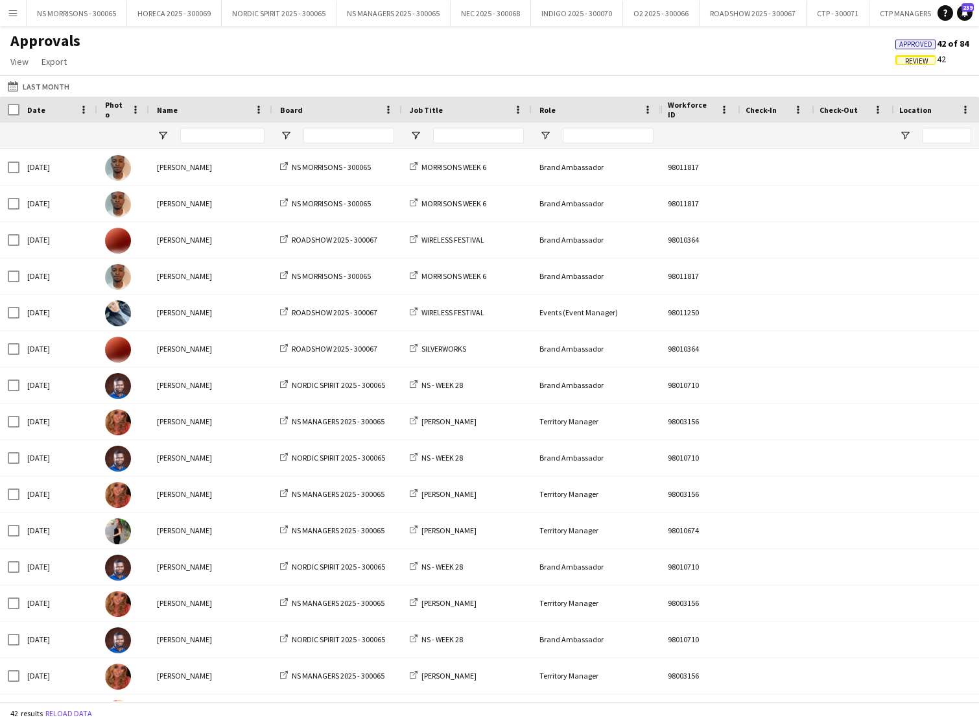
click at [913, 44] on span "Approved" at bounding box center [916, 44] width 33 height 8
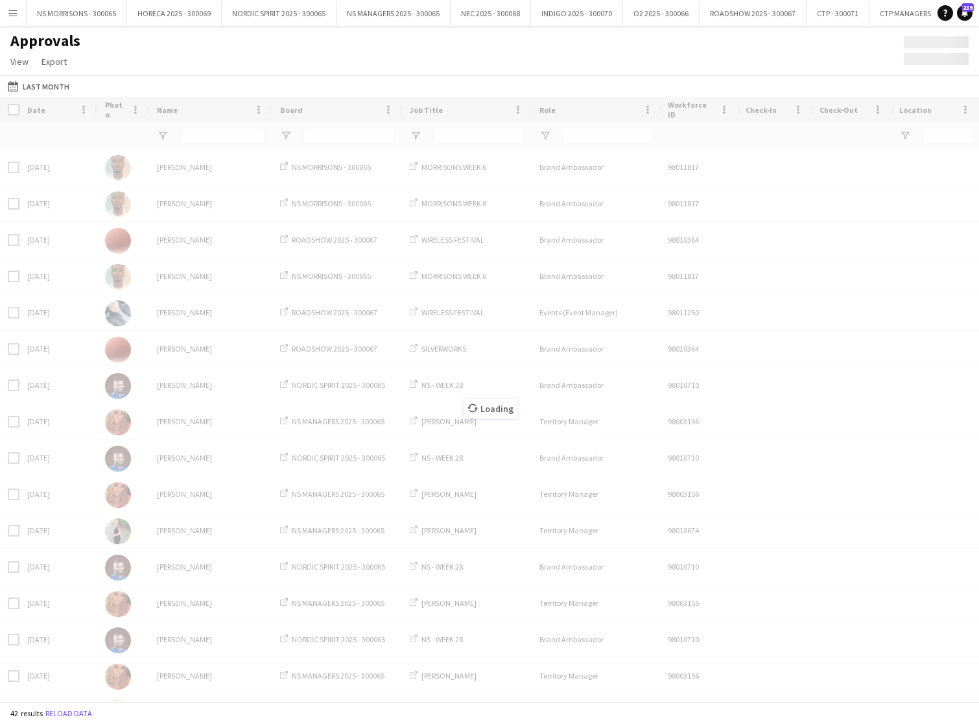
click at [331, 134] on div "Loading" at bounding box center [489, 399] width 979 height 604
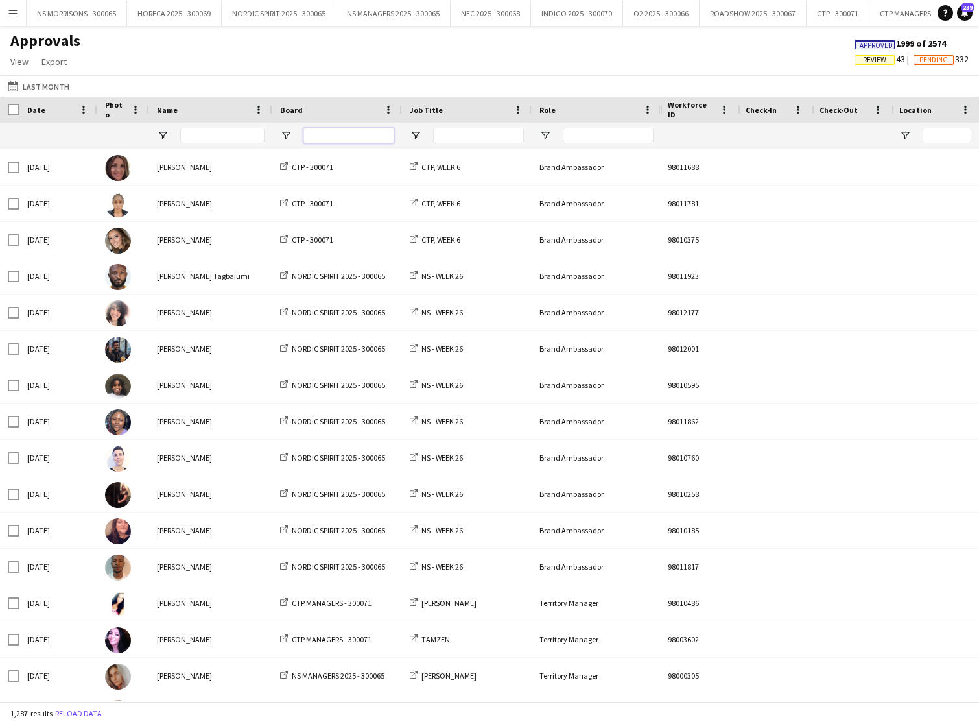
click at [326, 138] on input "Board Filter Input" at bounding box center [349, 136] width 91 height 16
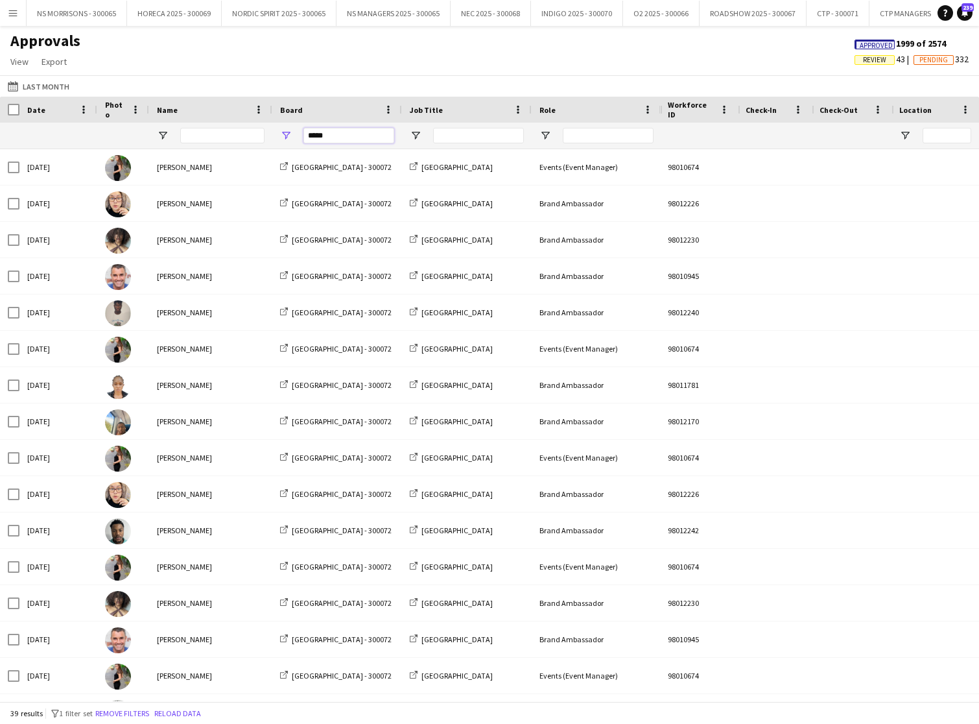
type input "******"
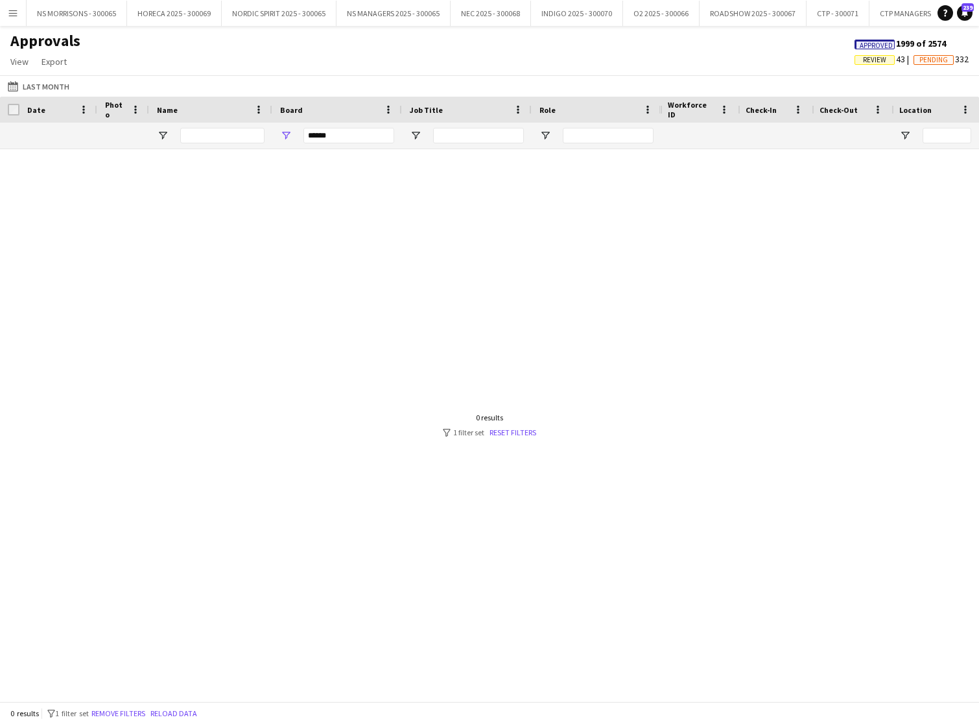
drag, startPoint x: 340, startPoint y: 136, endPoint x: 293, endPoint y: 134, distance: 46.7
click at [293, 134] on div "******" at bounding box center [337, 136] width 130 height 26
type input "*******"
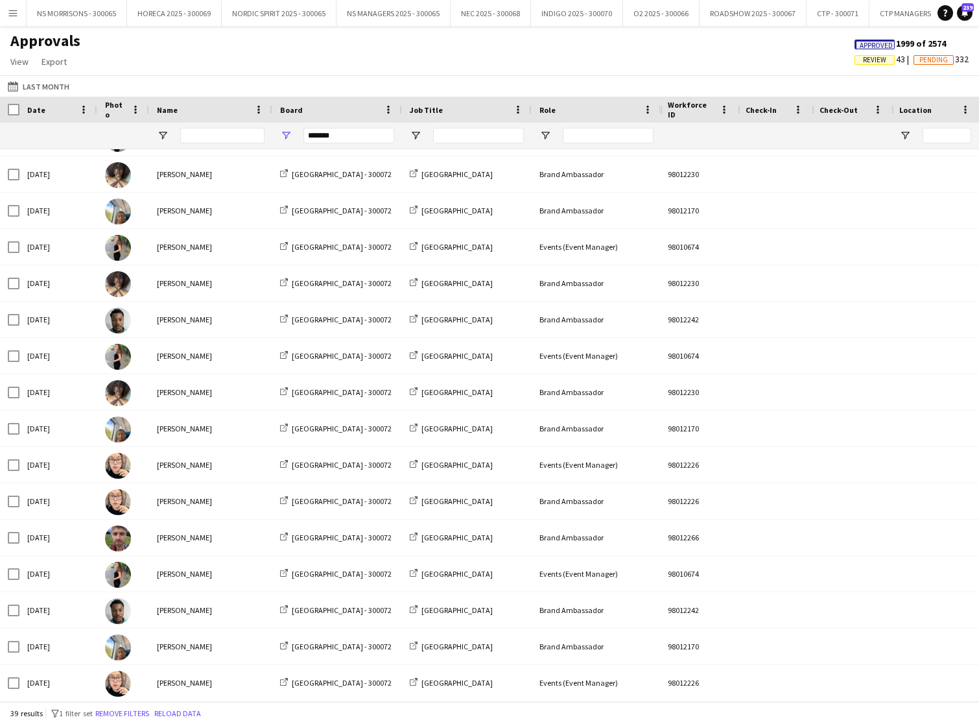
drag, startPoint x: 350, startPoint y: 139, endPoint x: 257, endPoint y: 134, distance: 93.5
click at [257, 134] on div "*******" at bounding box center [950, 136] width 1900 height 26
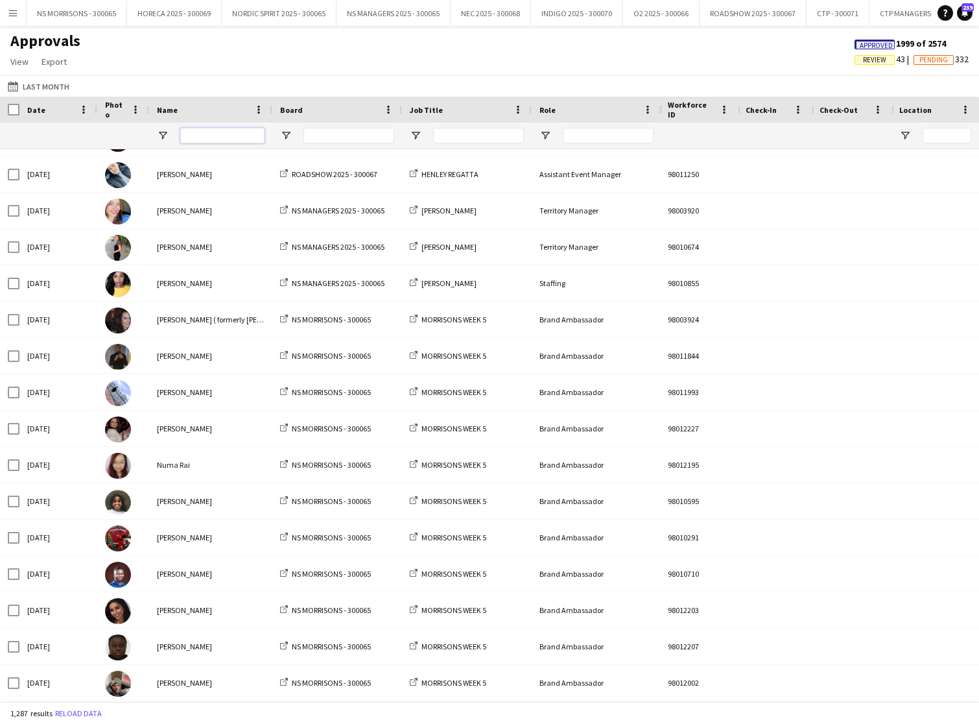
click at [228, 135] on input "Name Filter Input" at bounding box center [222, 136] width 84 height 16
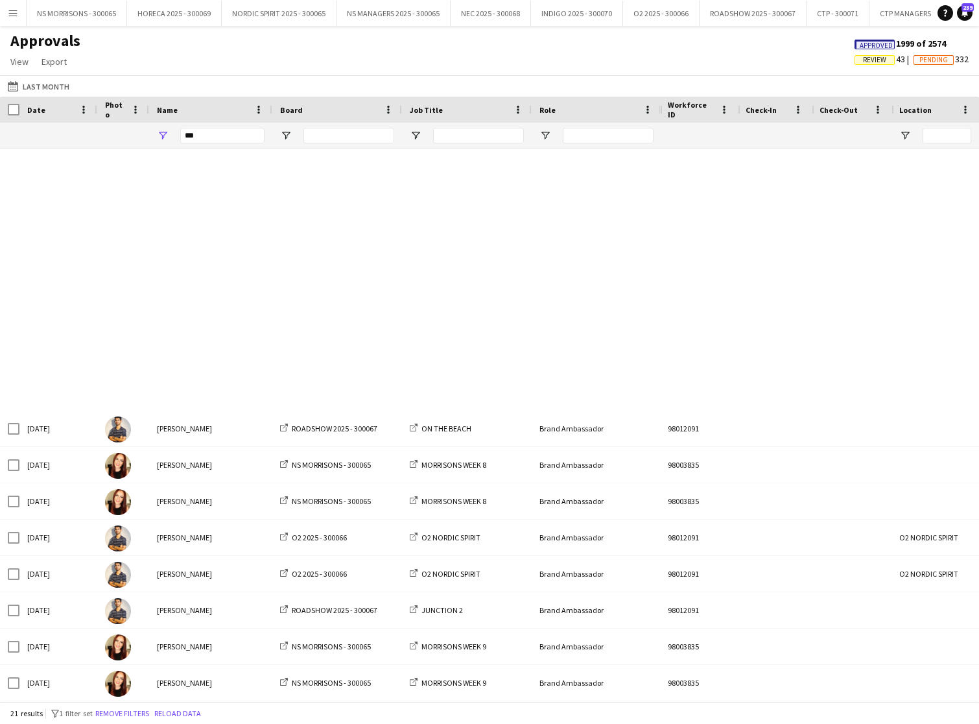
drag, startPoint x: 227, startPoint y: 135, endPoint x: 868, endPoint y: 62, distance: 644.9
click at [868, 62] on span "Review" at bounding box center [874, 60] width 23 height 8
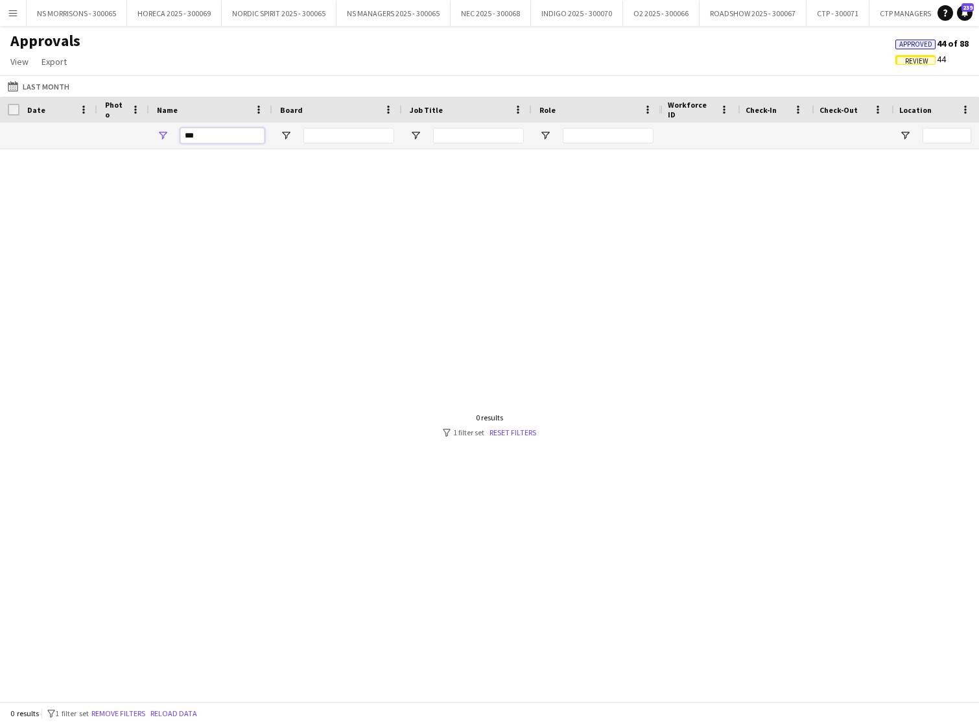
click at [173, 138] on div "***" at bounding box center [210, 136] width 123 height 26
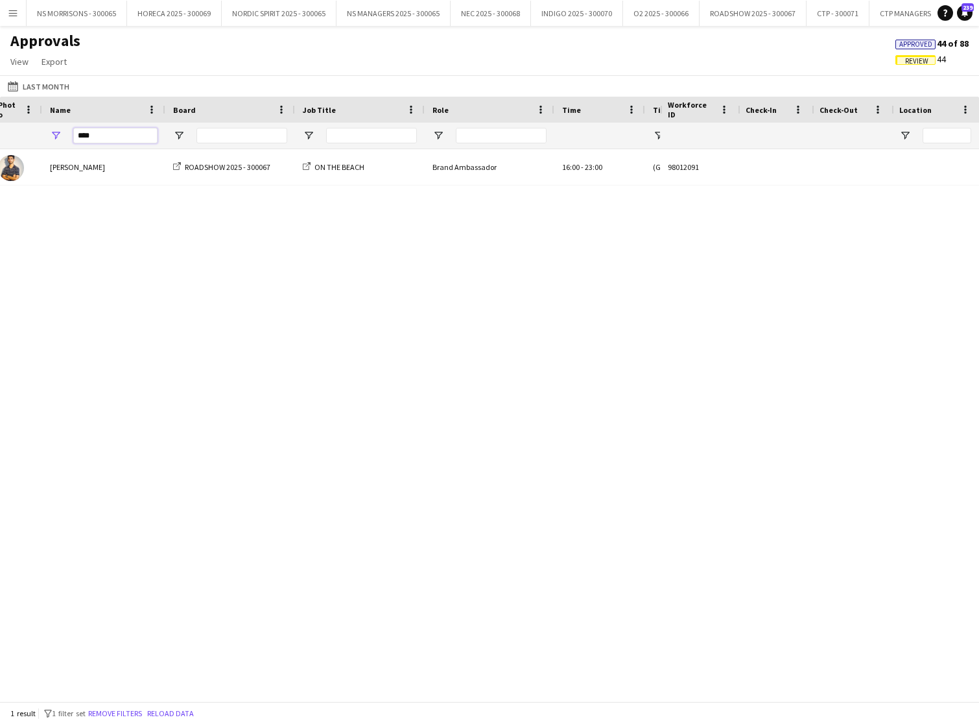
scroll to position [0, 173]
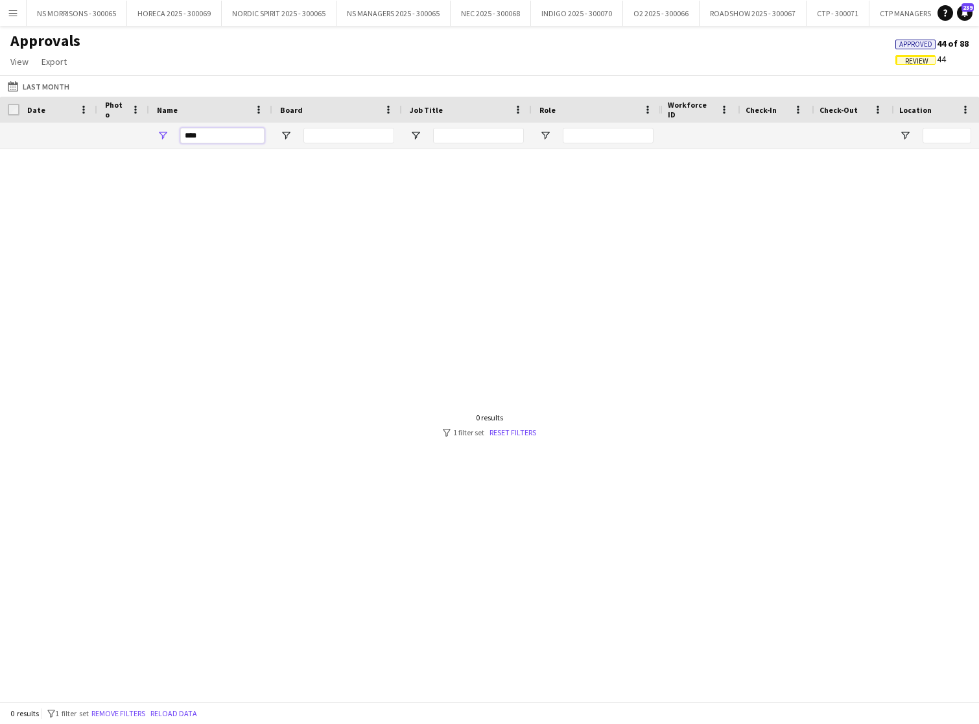
click at [213, 135] on input "****" at bounding box center [222, 136] width 84 height 16
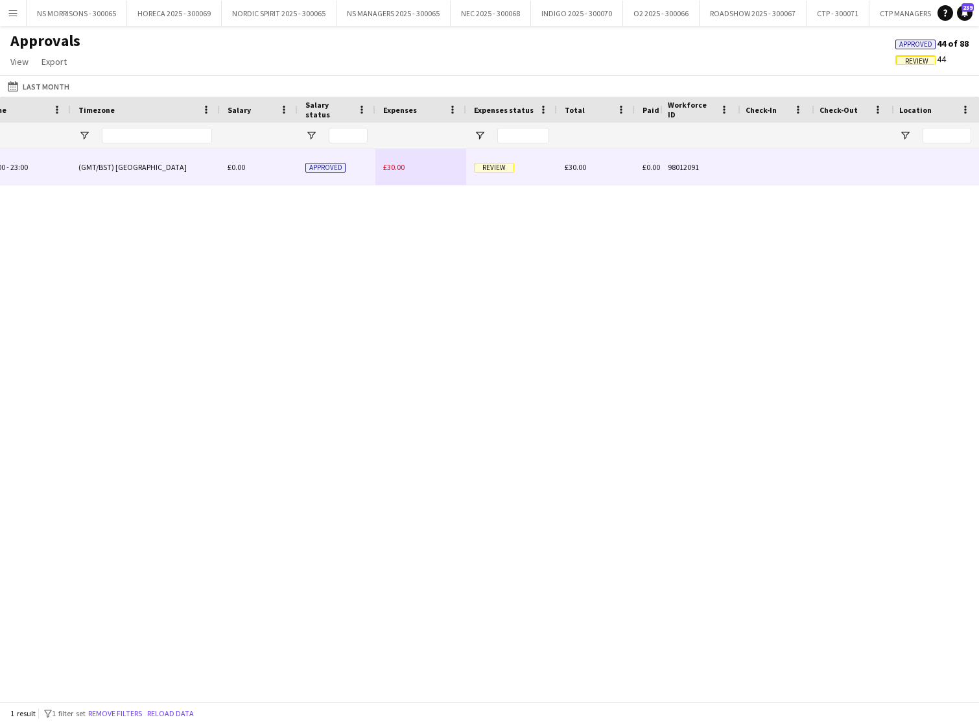
type input "****"
click at [401, 169] on span "£30.00" at bounding box center [393, 167] width 21 height 10
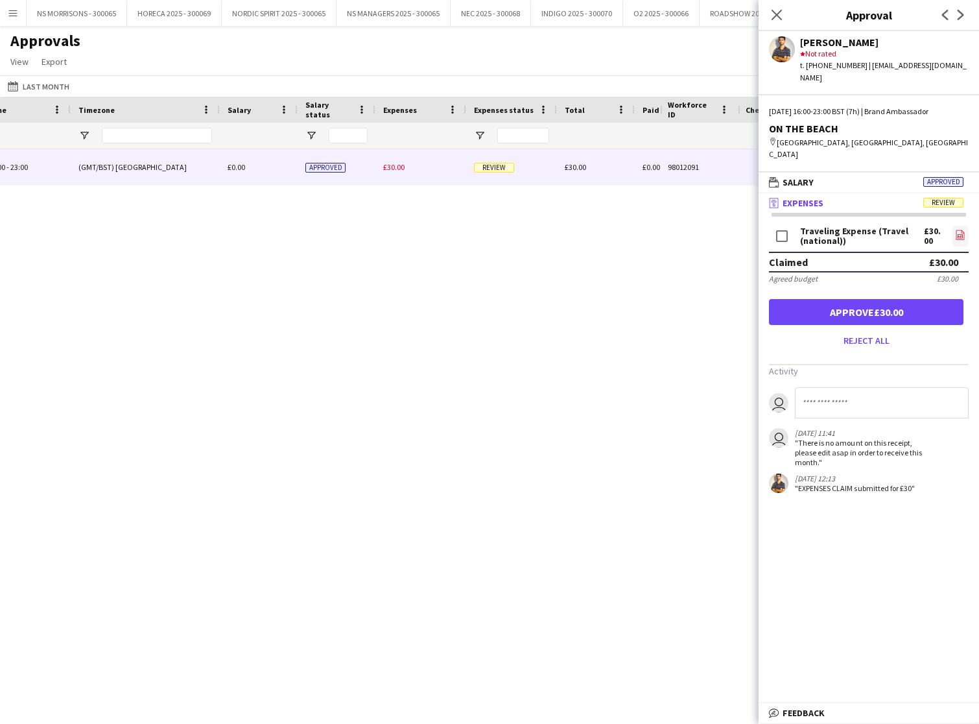
click at [966, 226] on link "file-image" at bounding box center [961, 236] width 16 height 21
drag, startPoint x: 775, startPoint y: 13, endPoint x: 766, endPoint y: 14, distance: 9.2
click at [774, 13] on icon at bounding box center [777, 15] width 10 height 10
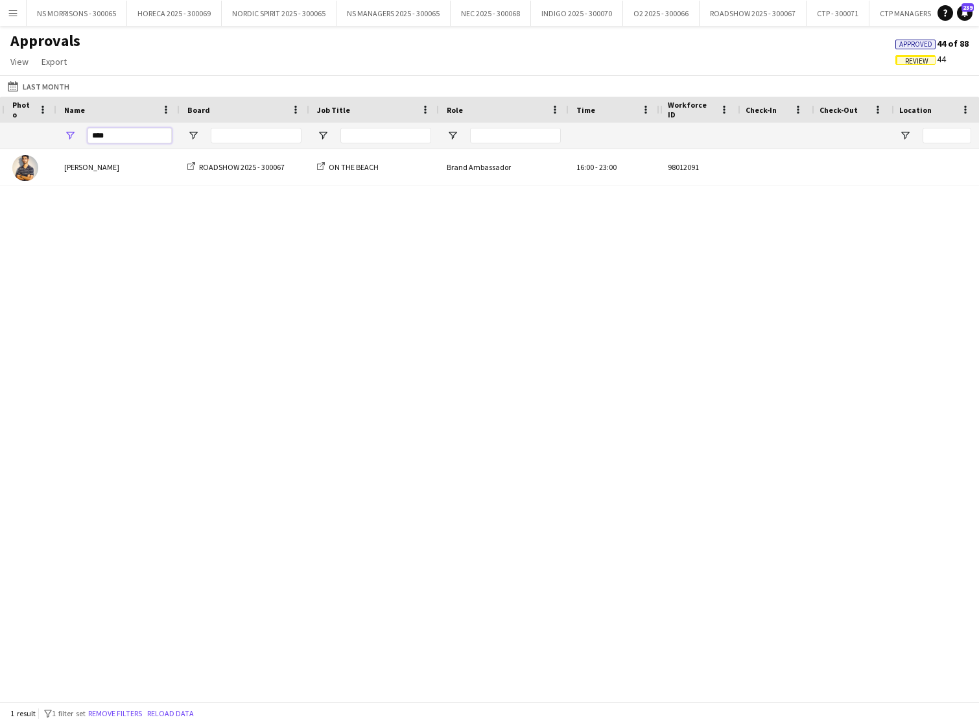
drag, startPoint x: 100, startPoint y: 137, endPoint x: 71, endPoint y: 138, distance: 29.2
type input "*"
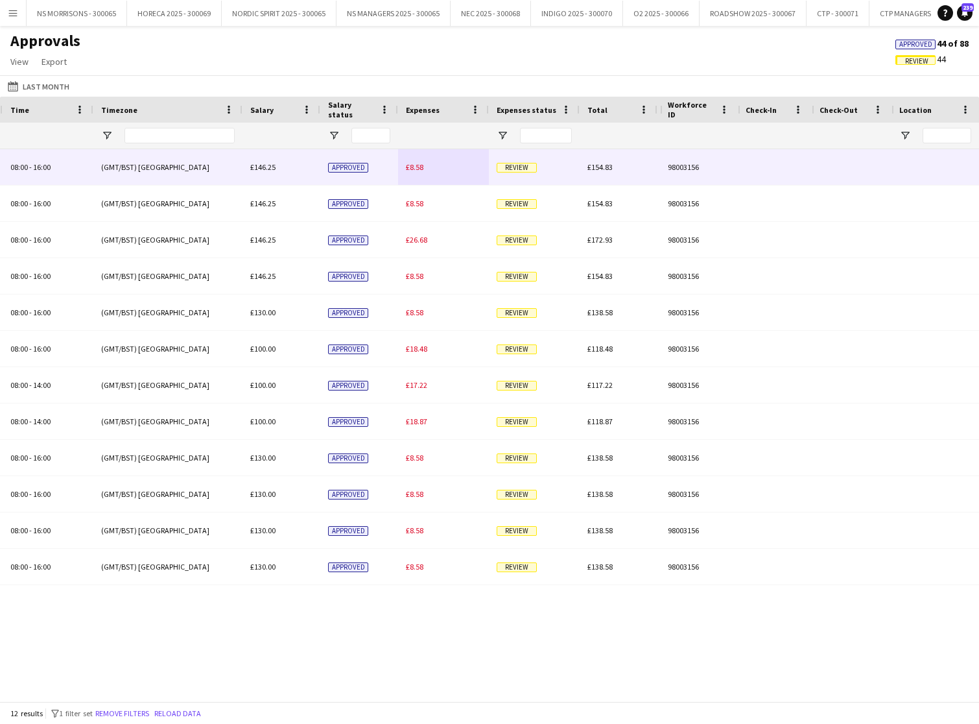
type input "***"
click at [413, 165] on span "£8.58" at bounding box center [415, 167] width 18 height 10
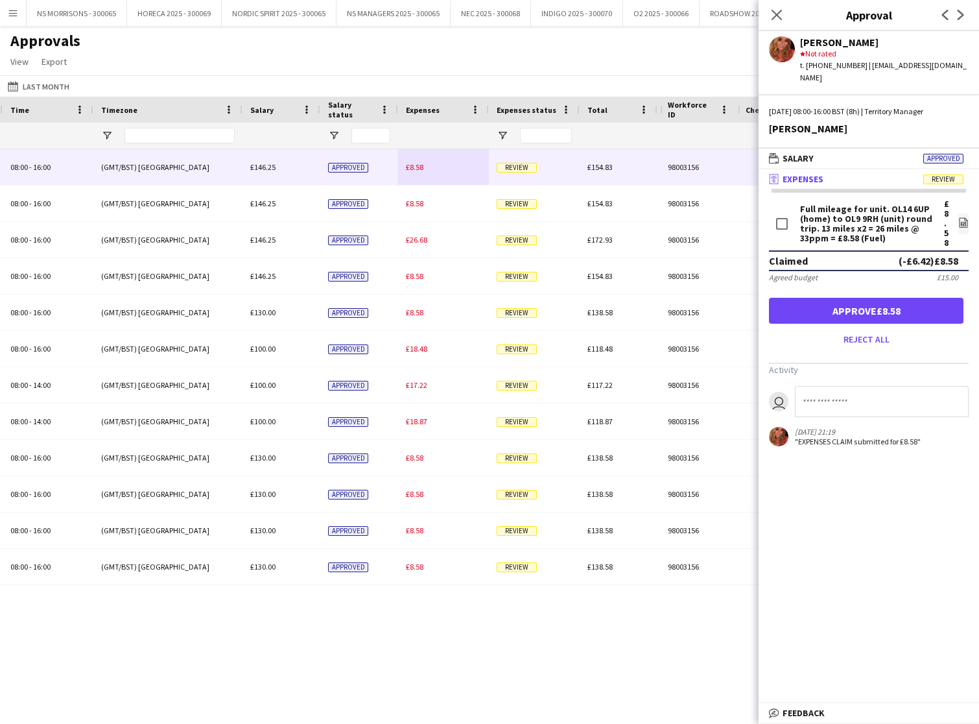
click at [836, 303] on button "Approve £8.58" at bounding box center [866, 311] width 195 height 26
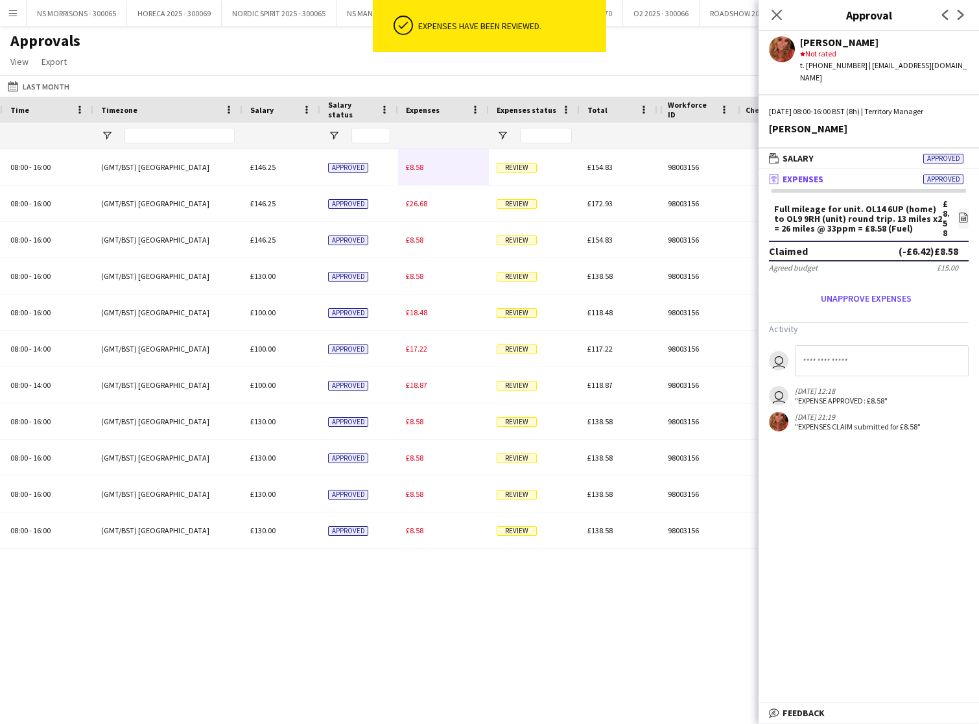
click at [421, 168] on span "£8.58" at bounding box center [415, 167] width 18 height 10
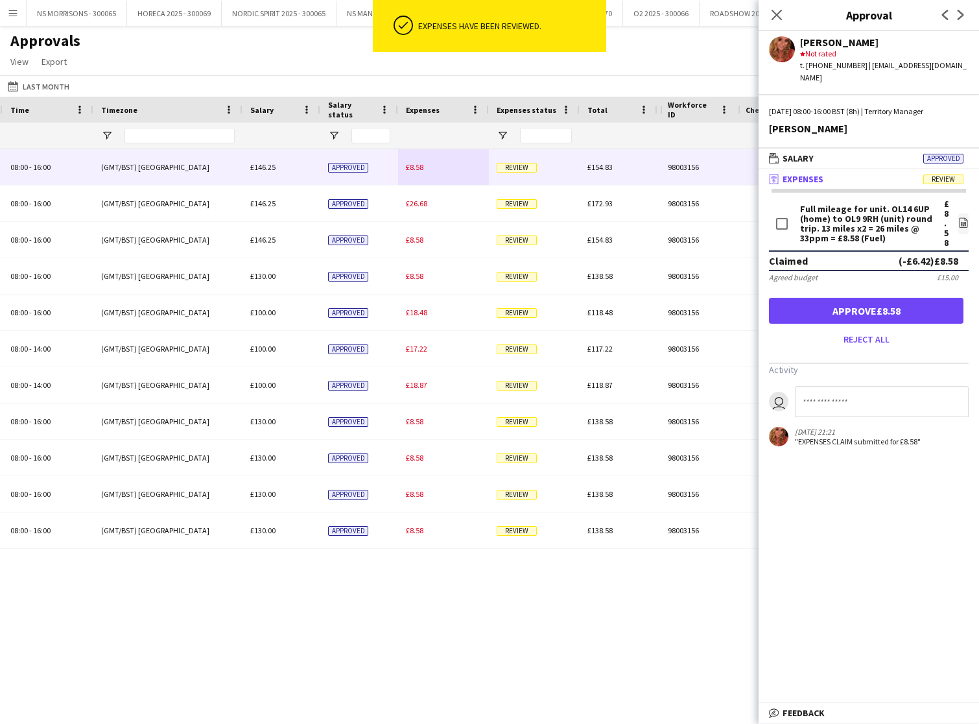
click at [802, 298] on button "Approve £8.58" at bounding box center [866, 311] width 195 height 26
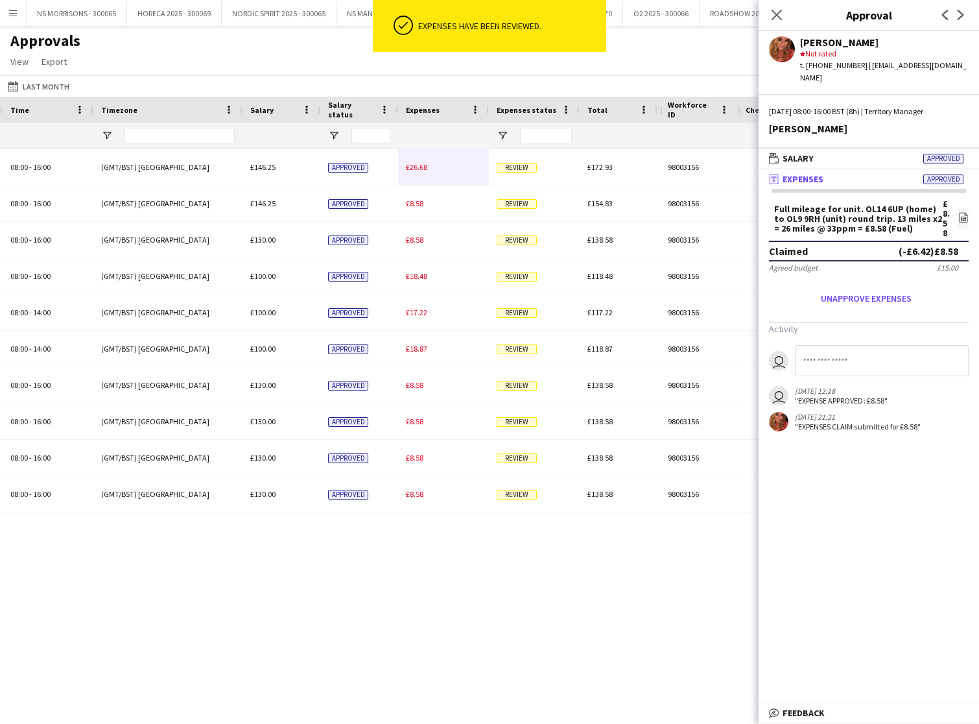
drag, startPoint x: 416, startPoint y: 165, endPoint x: 435, endPoint y: 167, distance: 18.9
click at [416, 165] on span "£26.68" at bounding box center [416, 167] width 21 height 10
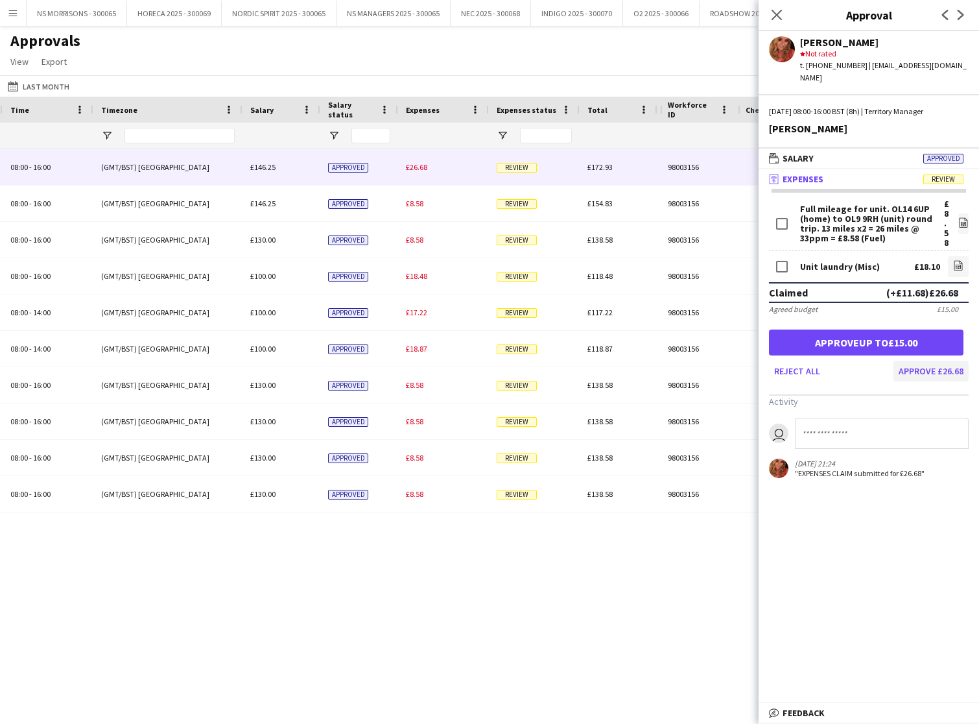
click at [919, 363] on button "Approve £26.68" at bounding box center [931, 371] width 75 height 21
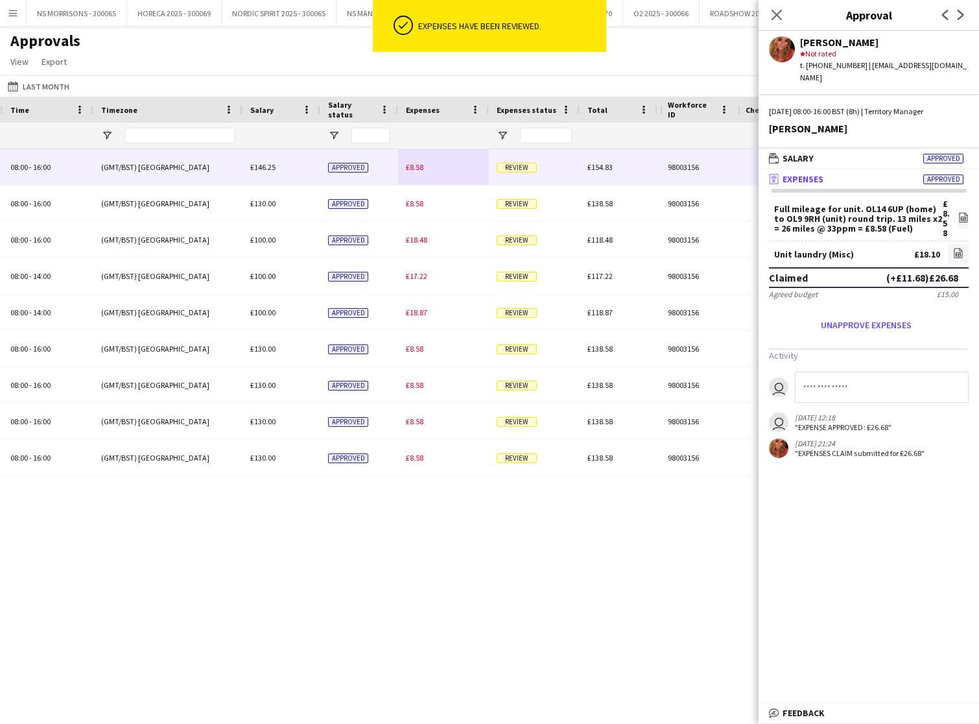
drag, startPoint x: 409, startPoint y: 165, endPoint x: 564, endPoint y: 198, distance: 158.5
click at [410, 165] on span "£8.58" at bounding box center [415, 167] width 18 height 10
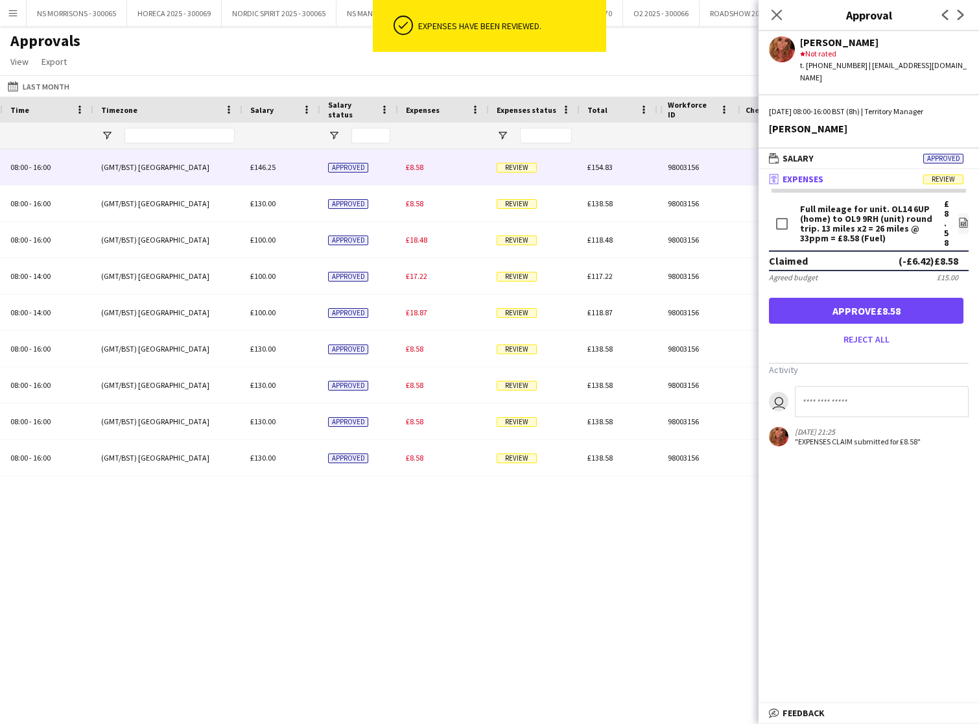
drag, startPoint x: 841, startPoint y: 302, endPoint x: 757, endPoint y: 285, distance: 86.1
click at [841, 302] on button "Approve £8.58" at bounding box center [866, 311] width 195 height 26
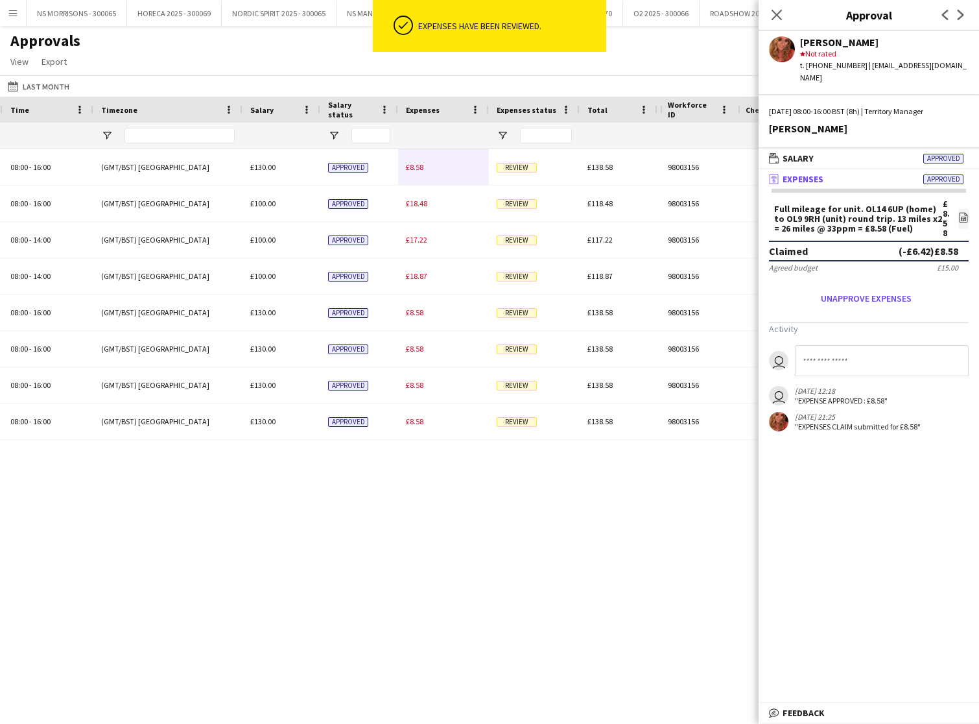
click at [409, 170] on span "£8.58" at bounding box center [415, 167] width 18 height 10
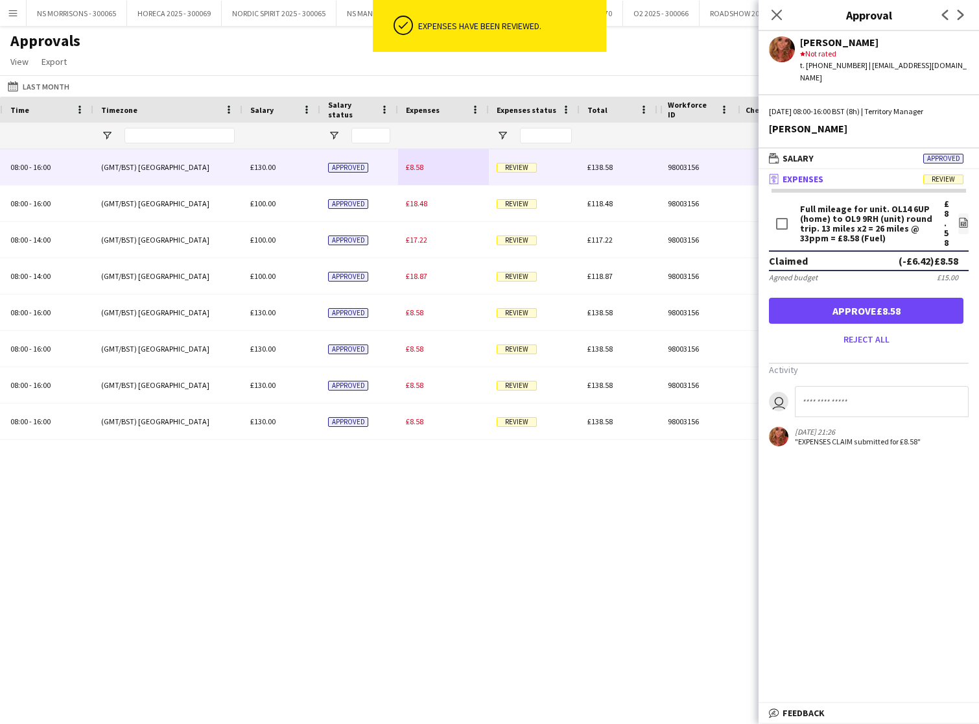
click at [793, 298] on button "Approve £8.58" at bounding box center [866, 311] width 195 height 26
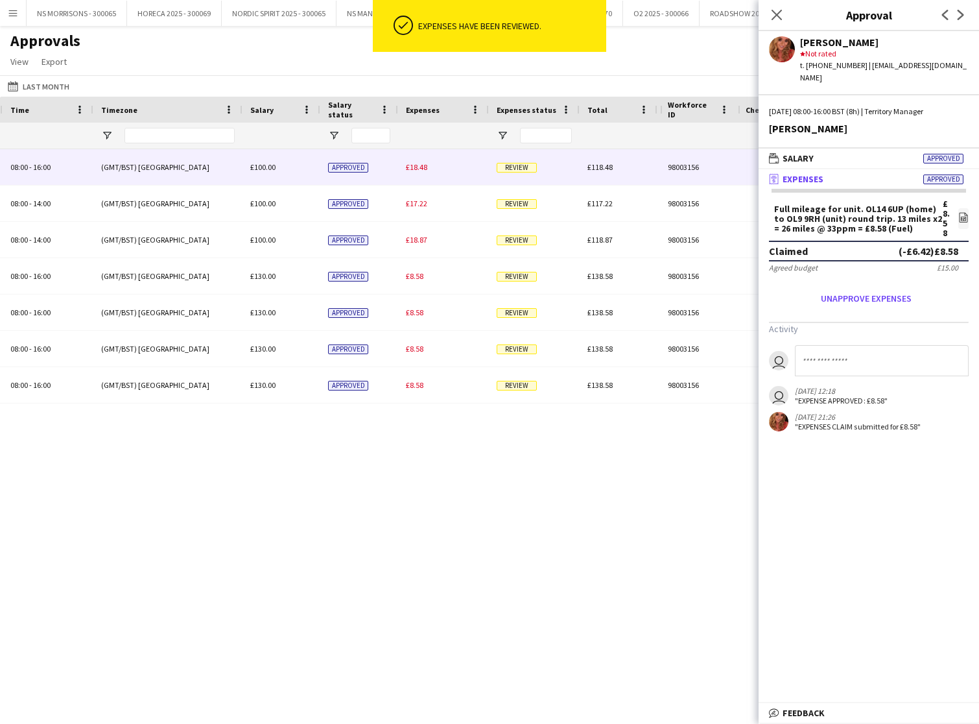
click at [418, 171] on span "£18.48" at bounding box center [416, 167] width 21 height 10
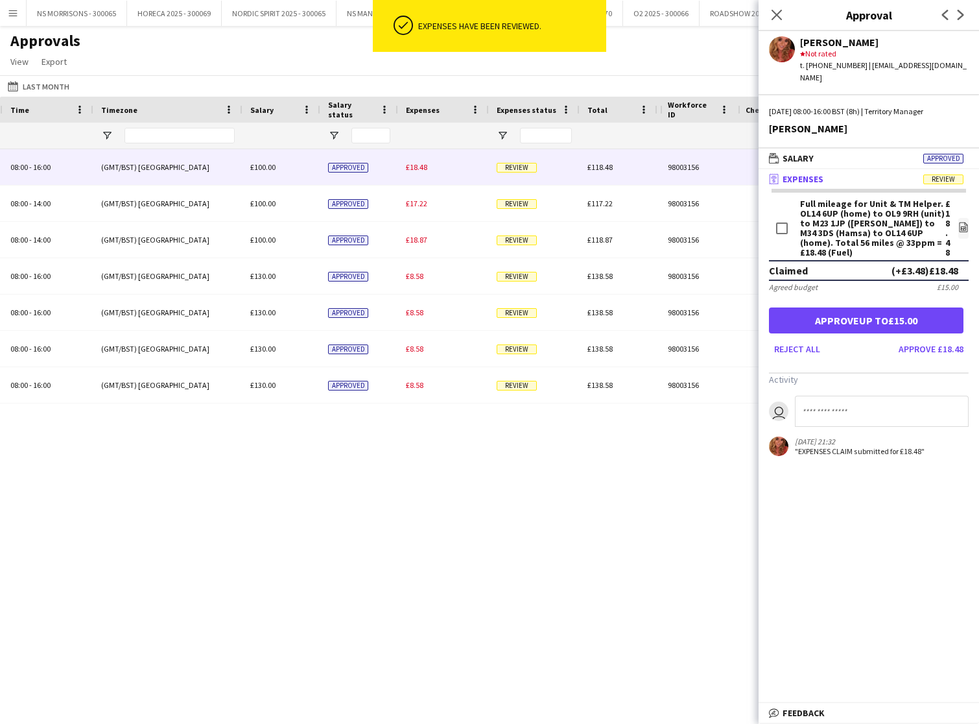
click at [960, 339] on button "Approve £18.48" at bounding box center [931, 349] width 75 height 21
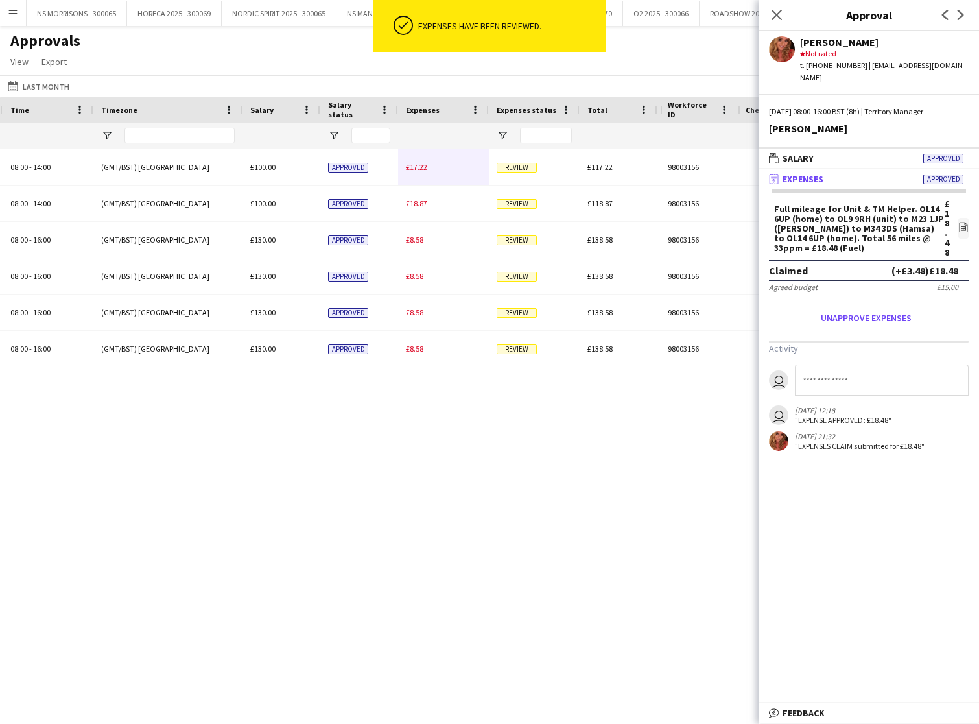
drag, startPoint x: 421, startPoint y: 169, endPoint x: 437, endPoint y: 170, distance: 16.3
click at [421, 169] on span "£17.22" at bounding box center [416, 167] width 21 height 10
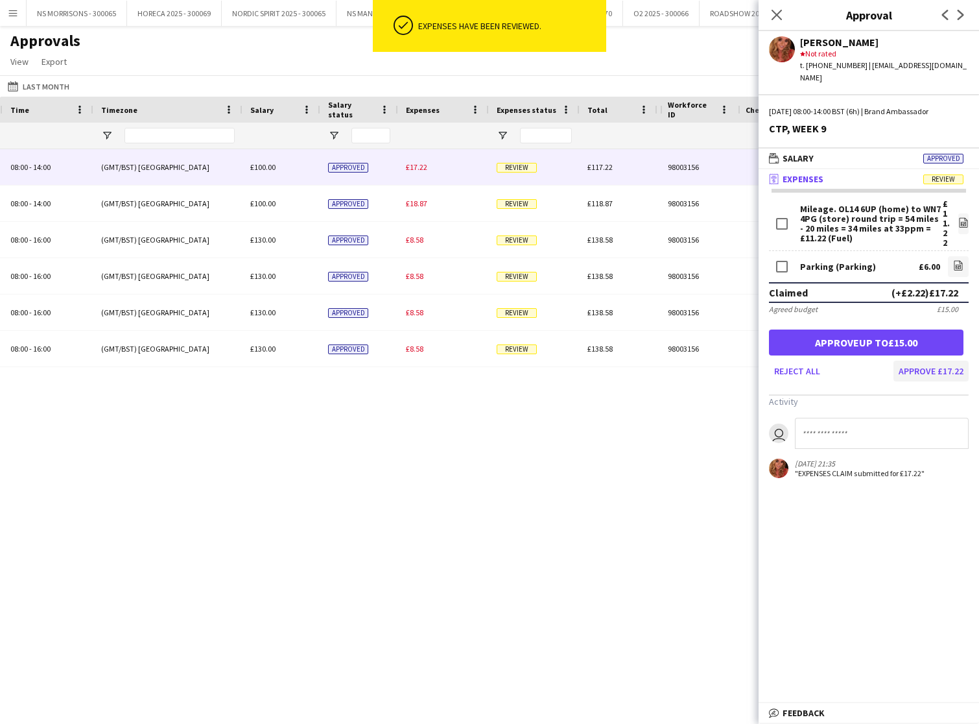
click at [940, 365] on button "Approve £17.22" at bounding box center [931, 371] width 75 height 21
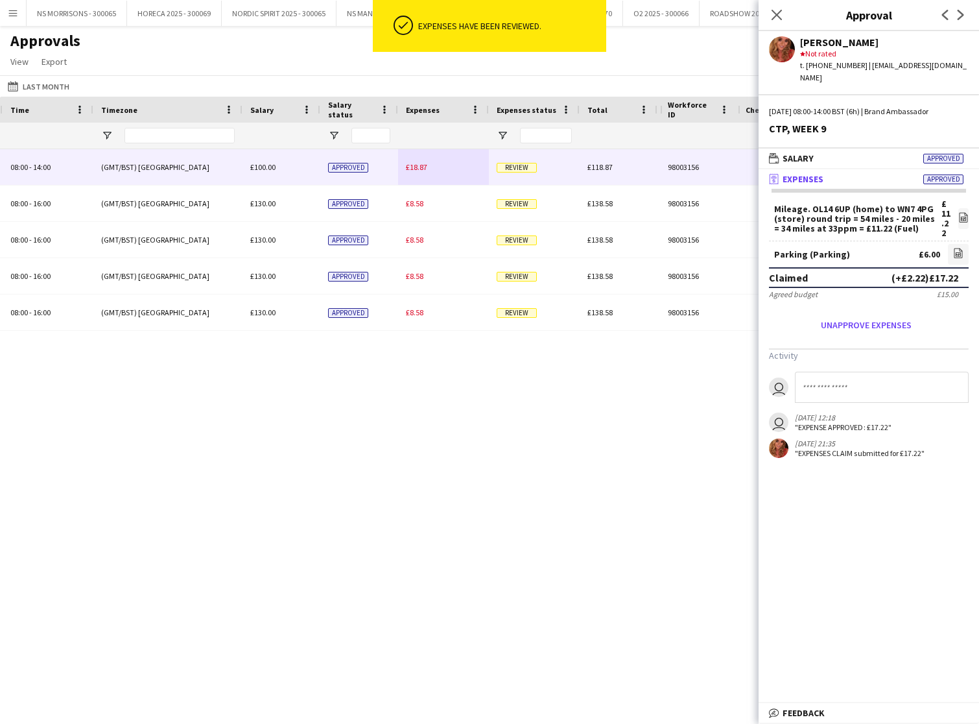
click at [411, 165] on span "£18.87" at bounding box center [416, 167] width 21 height 10
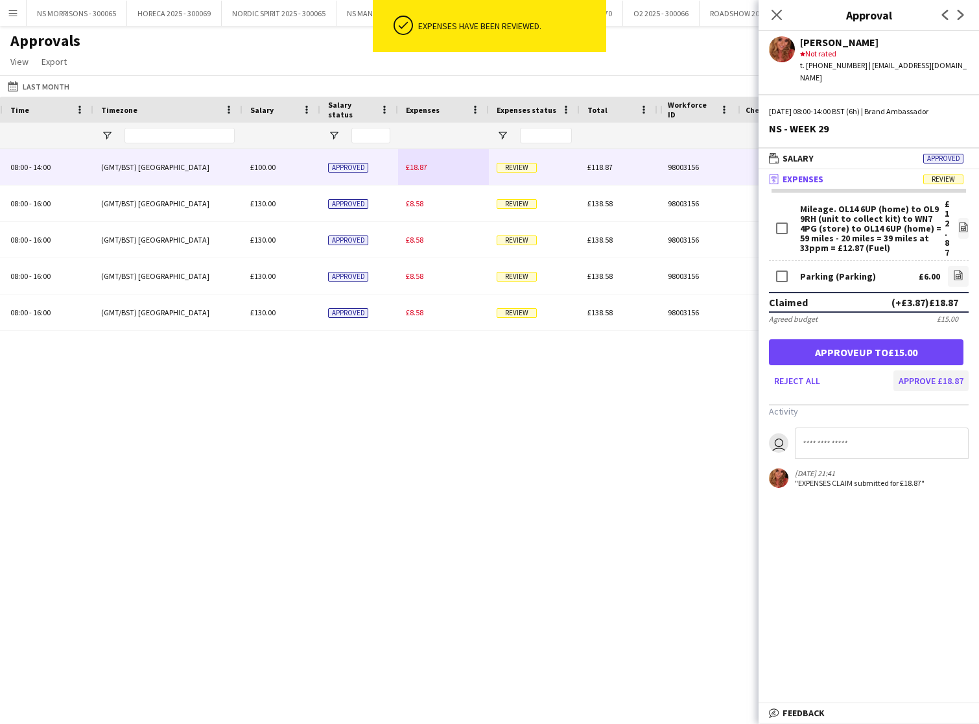
click at [945, 370] on button "Approve £18.87" at bounding box center [931, 380] width 75 height 21
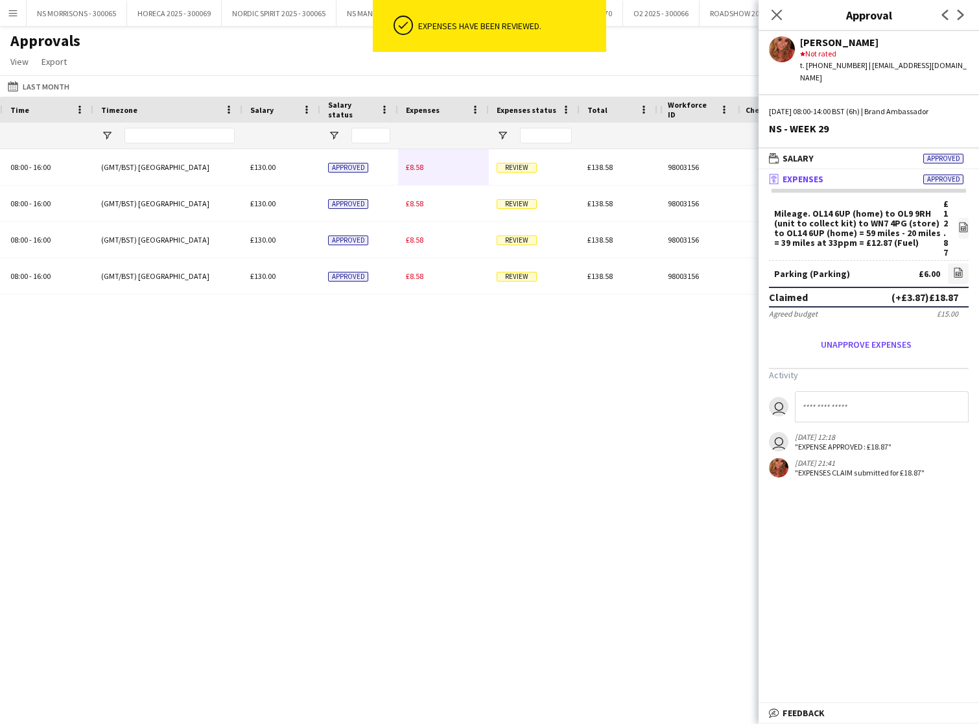
click at [410, 169] on span "£8.58" at bounding box center [415, 167] width 18 height 10
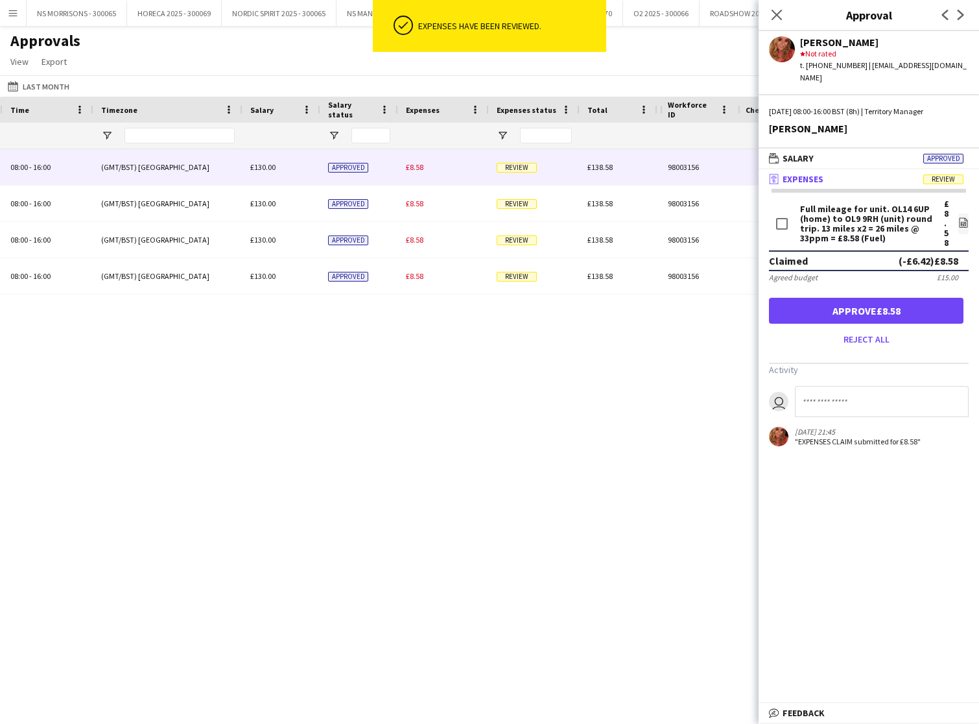
click at [846, 299] on button "Approve £8.58" at bounding box center [866, 311] width 195 height 26
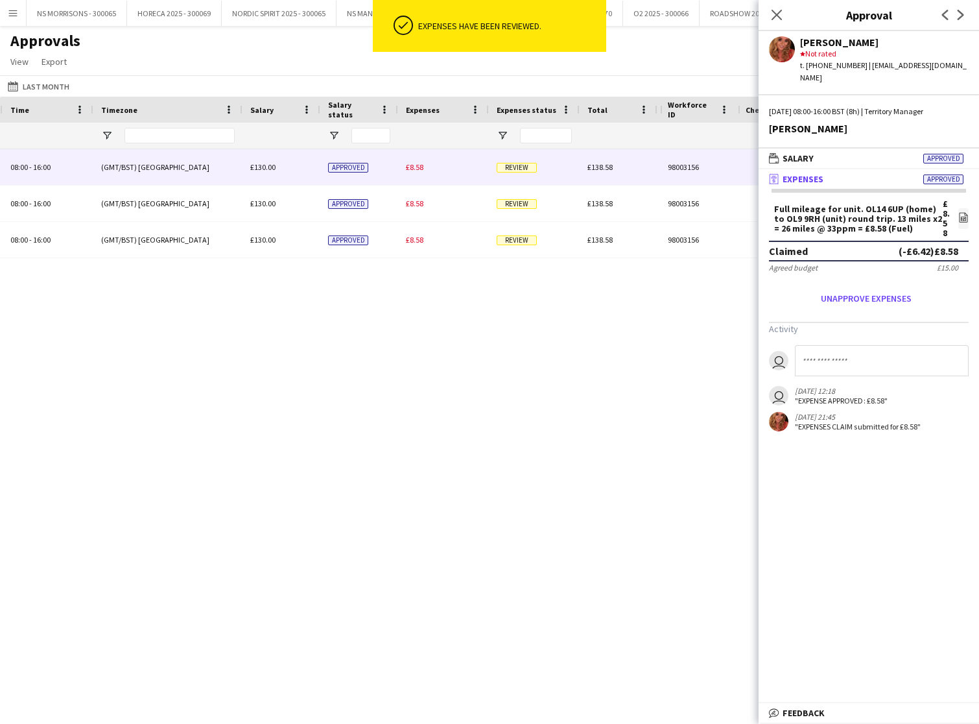
click at [414, 166] on span "£8.58" at bounding box center [415, 167] width 18 height 10
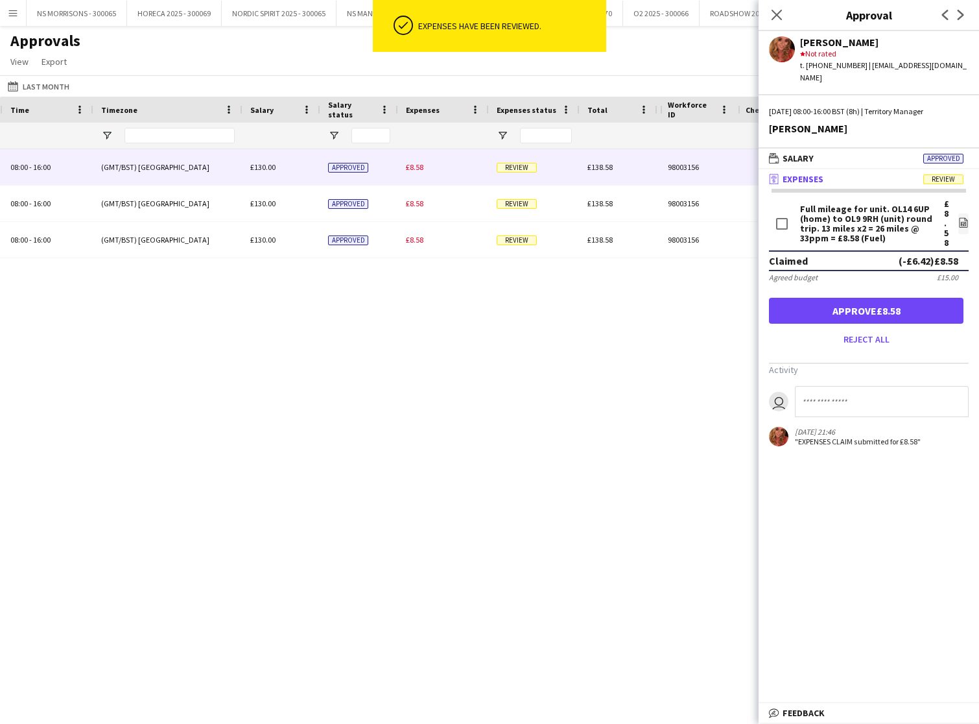
click at [848, 298] on button "Approve £8.58" at bounding box center [866, 311] width 195 height 26
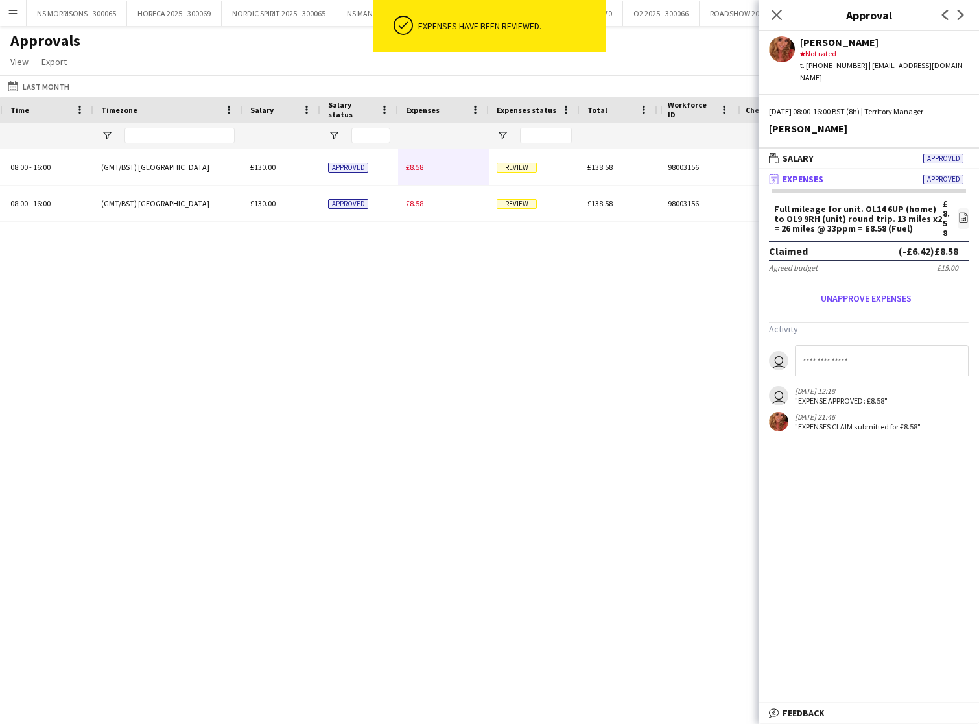
click at [409, 166] on span "£8.58" at bounding box center [415, 167] width 18 height 10
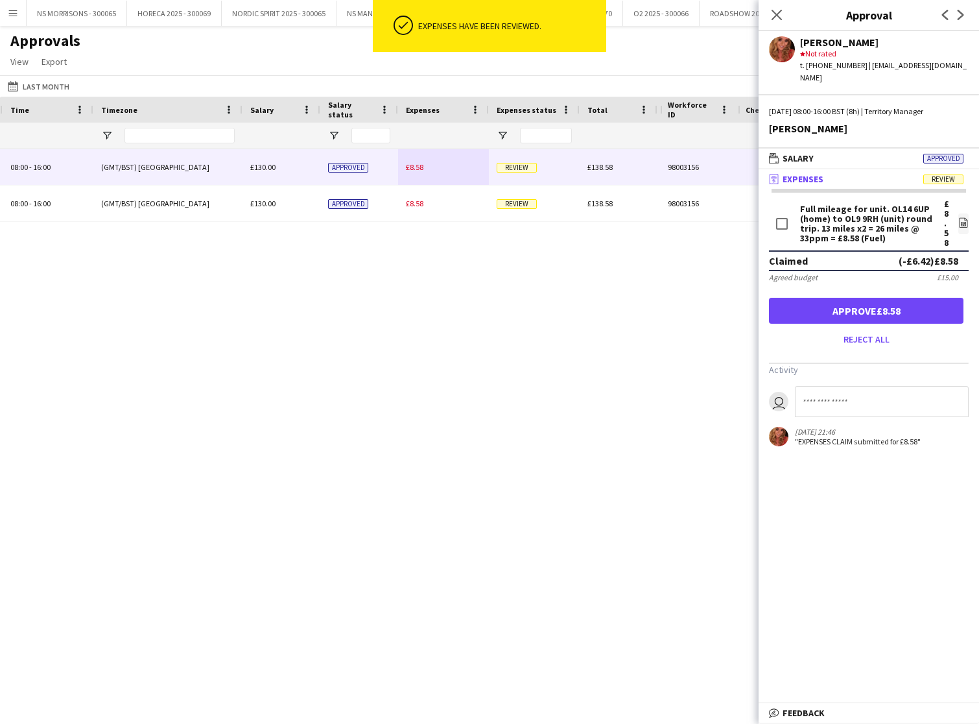
click at [858, 298] on button "Approve £8.58" at bounding box center [866, 311] width 195 height 26
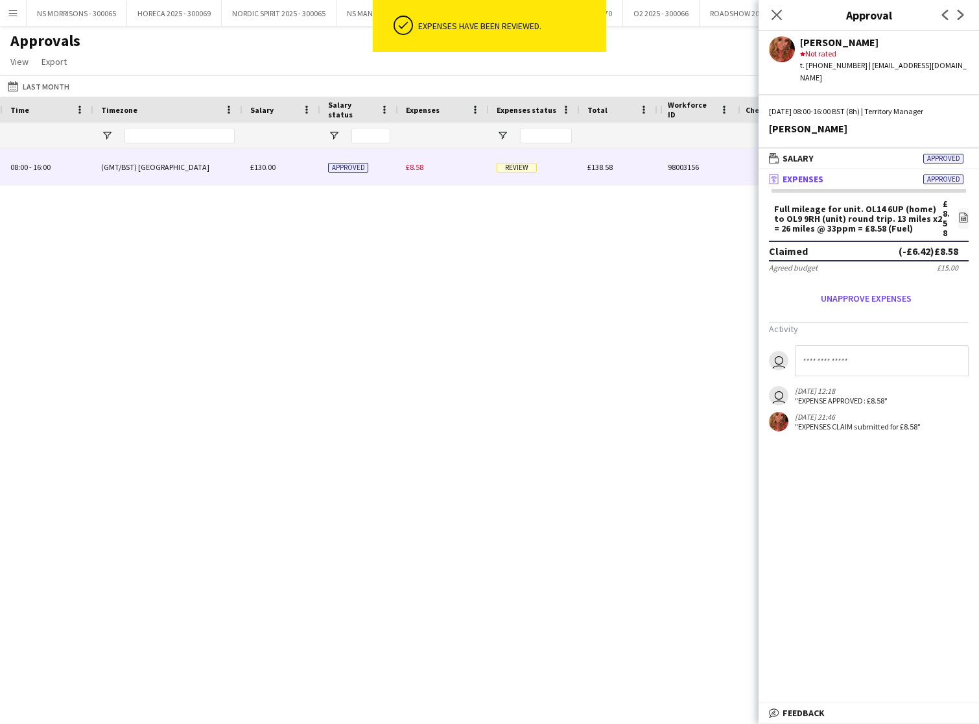
drag, startPoint x: 418, startPoint y: 165, endPoint x: 550, endPoint y: 198, distance: 136.4
click at [418, 165] on span "£8.58" at bounding box center [415, 167] width 18 height 10
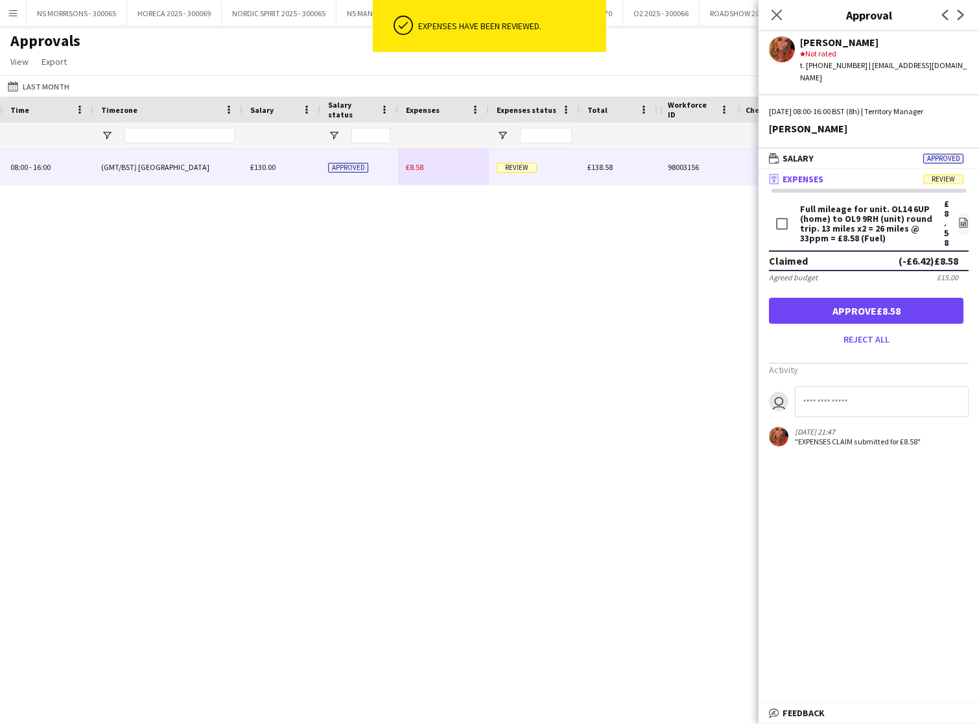
click at [890, 303] on button "Approve £8.58" at bounding box center [866, 311] width 195 height 26
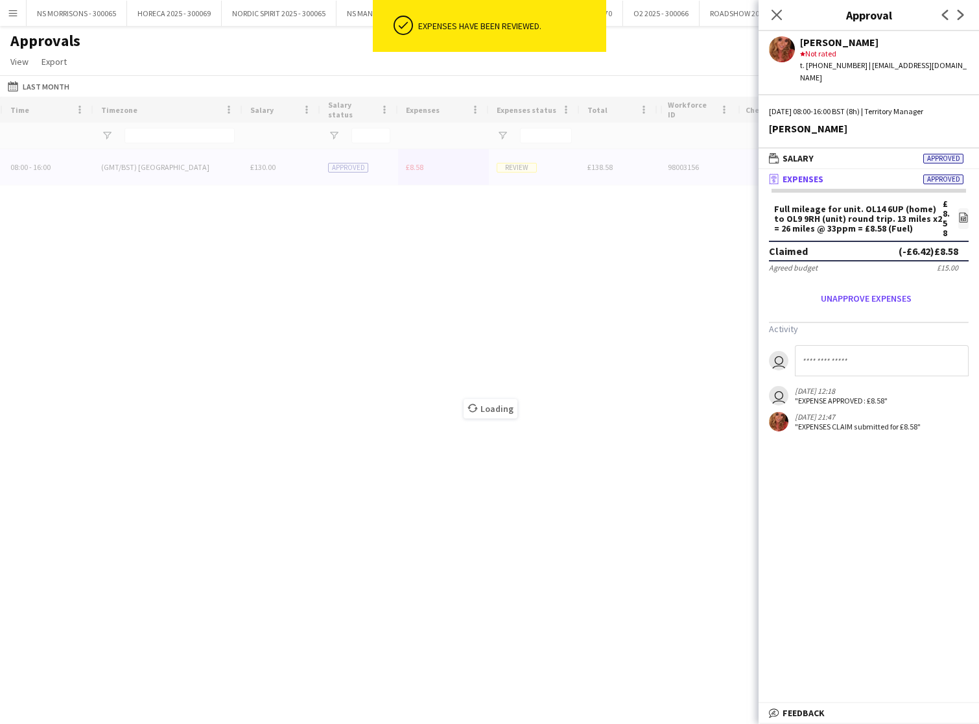
drag, startPoint x: 776, startPoint y: 16, endPoint x: 738, endPoint y: 40, distance: 45.5
click at [776, 16] on icon at bounding box center [777, 15] width 10 height 10
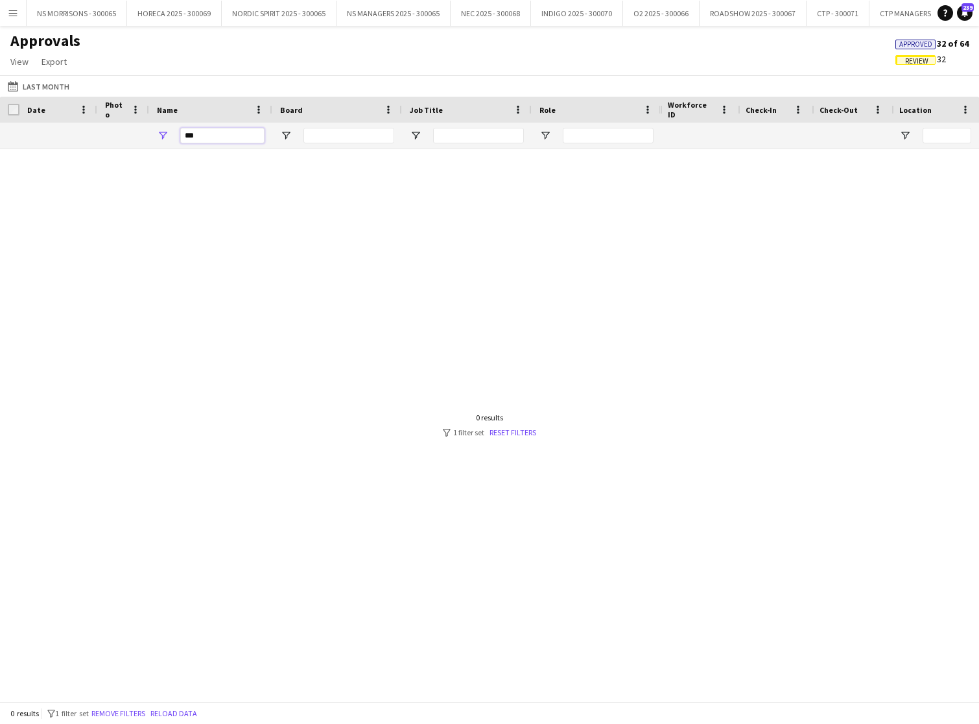
click at [241, 139] on input "***" at bounding box center [222, 136] width 84 height 16
type input "*"
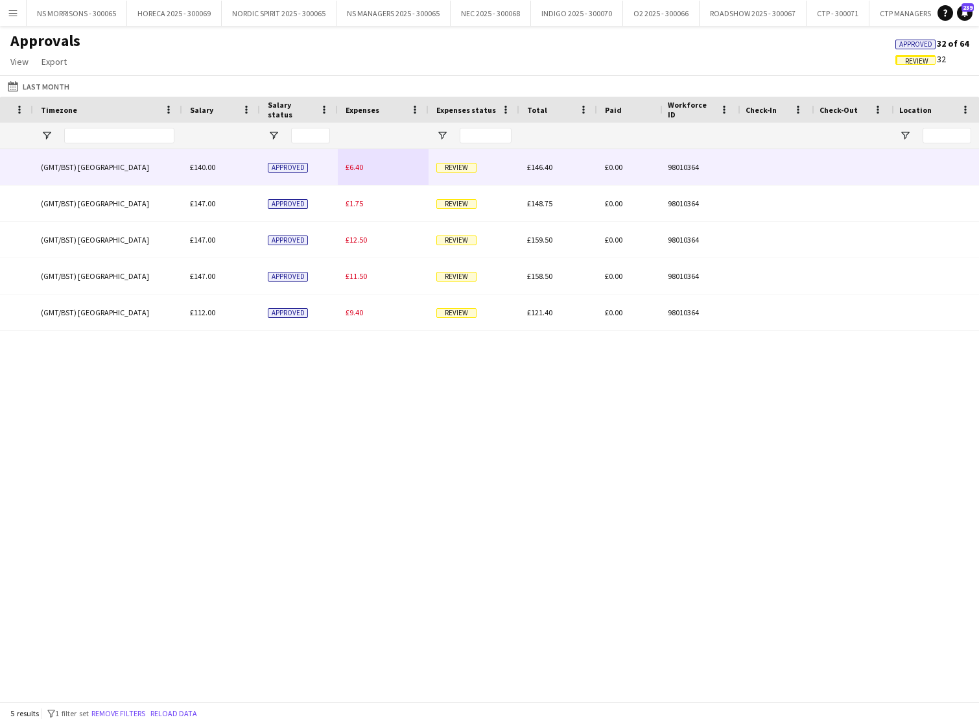
type input "*****"
click at [353, 168] on span "£6.40" at bounding box center [355, 167] width 18 height 10
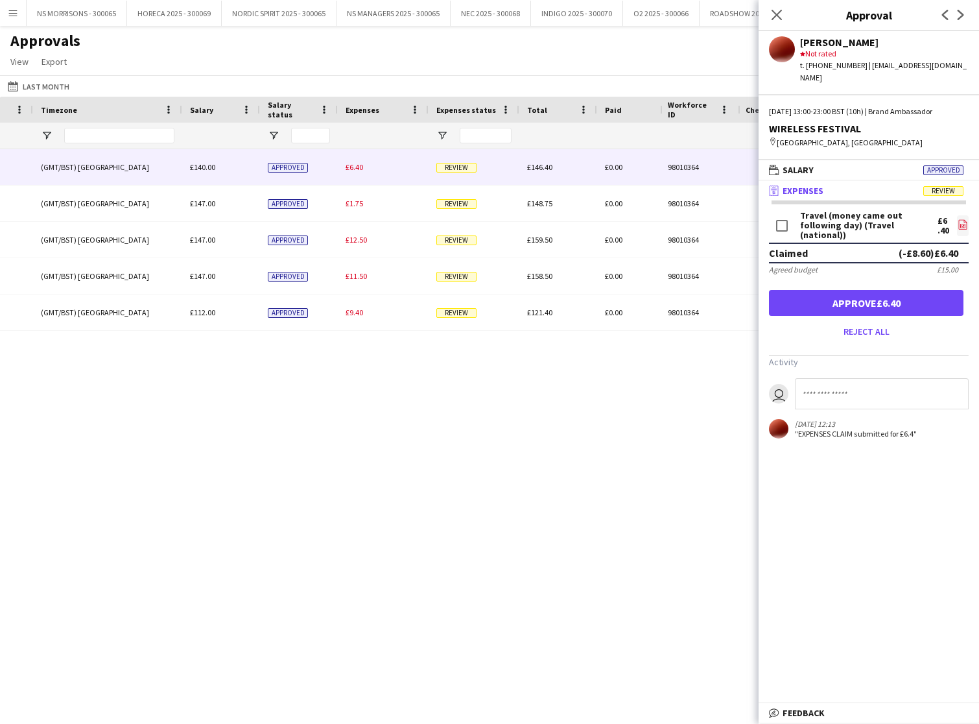
click at [966, 219] on icon "file-image" at bounding box center [963, 224] width 10 height 10
drag, startPoint x: 876, startPoint y: 284, endPoint x: 868, endPoint y: 283, distance: 7.3
click at [876, 290] on button "Approve £6.40" at bounding box center [866, 303] width 195 height 26
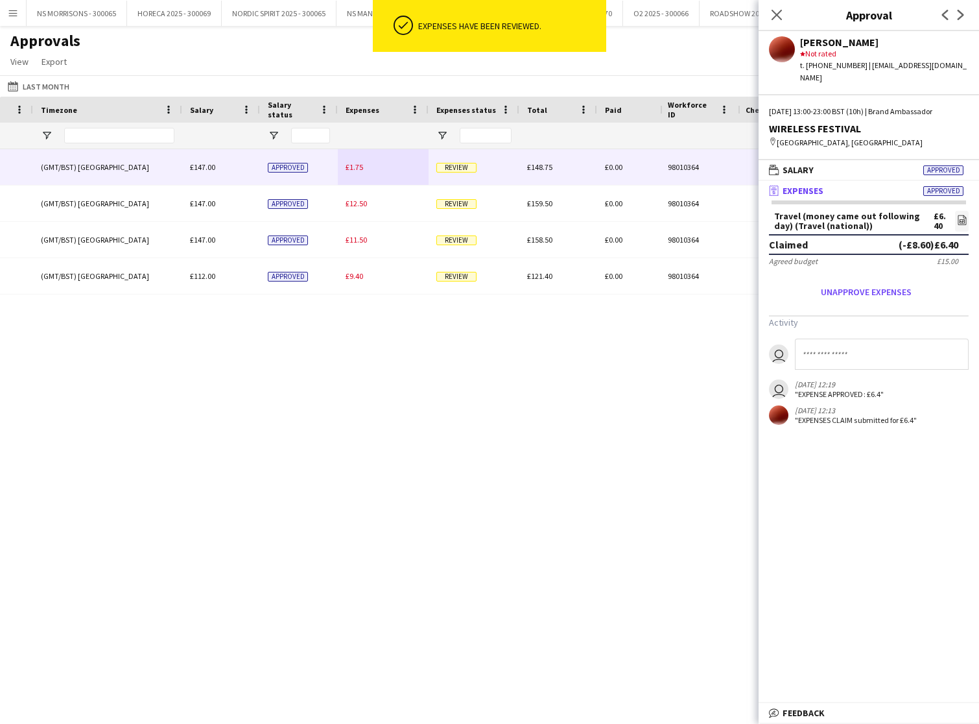
drag, startPoint x: 350, startPoint y: 163, endPoint x: 375, endPoint y: 163, distance: 25.3
click at [352, 163] on span "£1.75" at bounding box center [355, 167] width 18 height 10
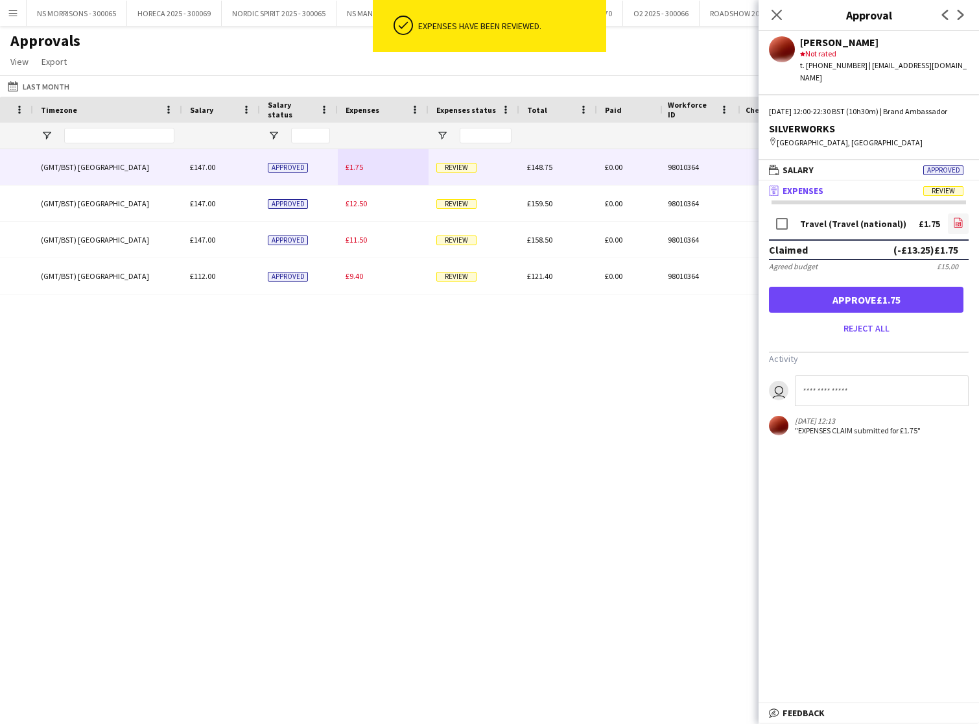
click at [959, 217] on icon "file-image" at bounding box center [958, 222] width 10 height 10
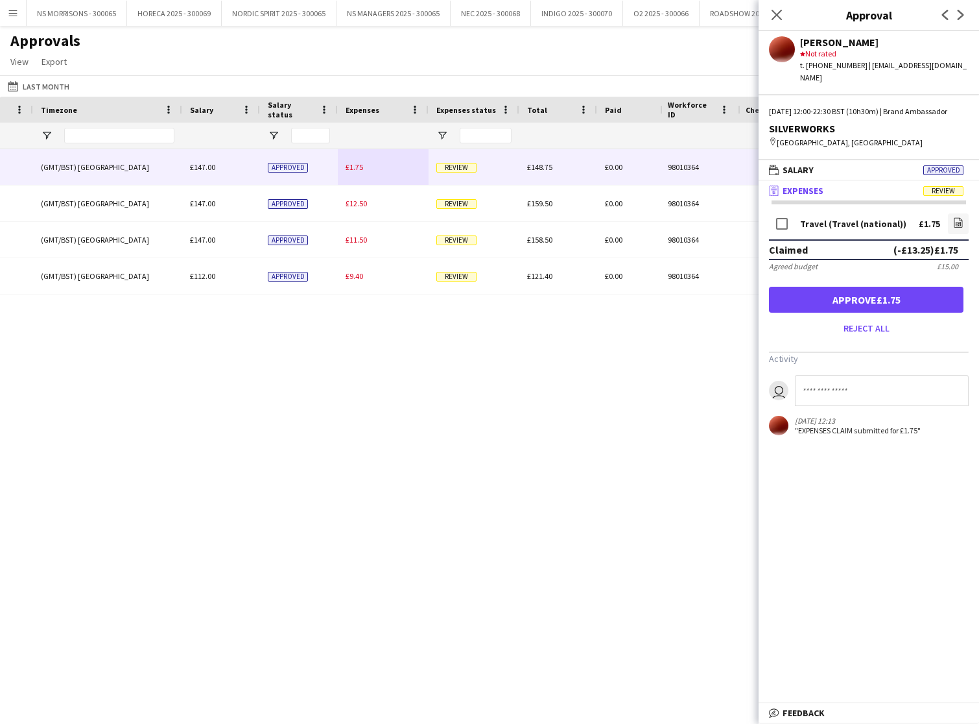
click at [879, 296] on button "Approve £1.75" at bounding box center [866, 300] width 195 height 26
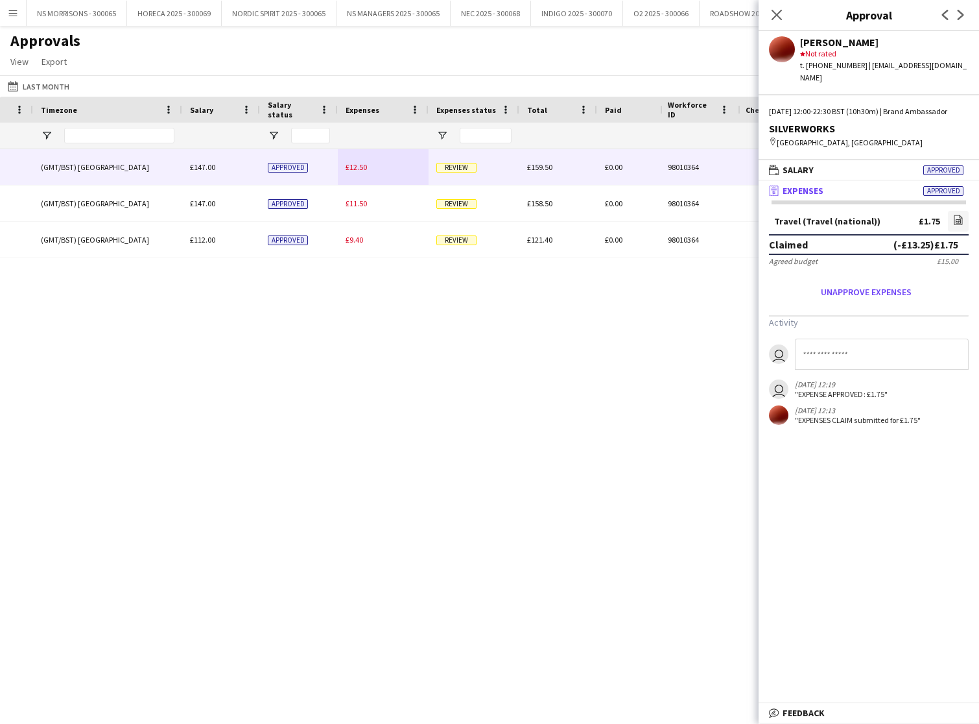
click at [352, 167] on span "£12.50" at bounding box center [356, 167] width 21 height 10
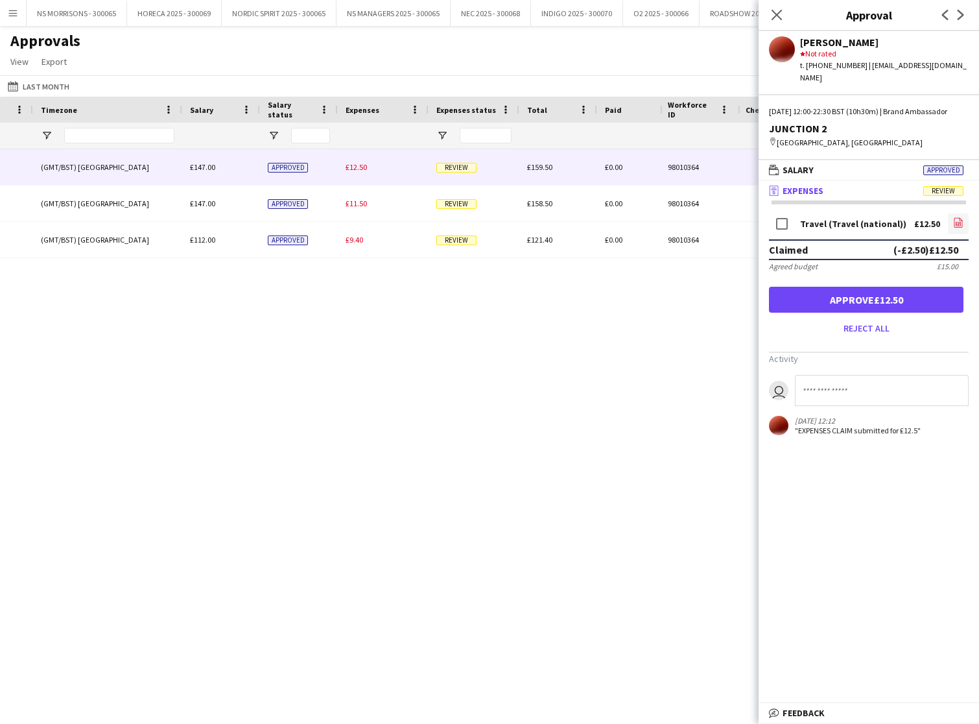
click at [958, 221] on icon "file-image" at bounding box center [958, 222] width 10 height 10
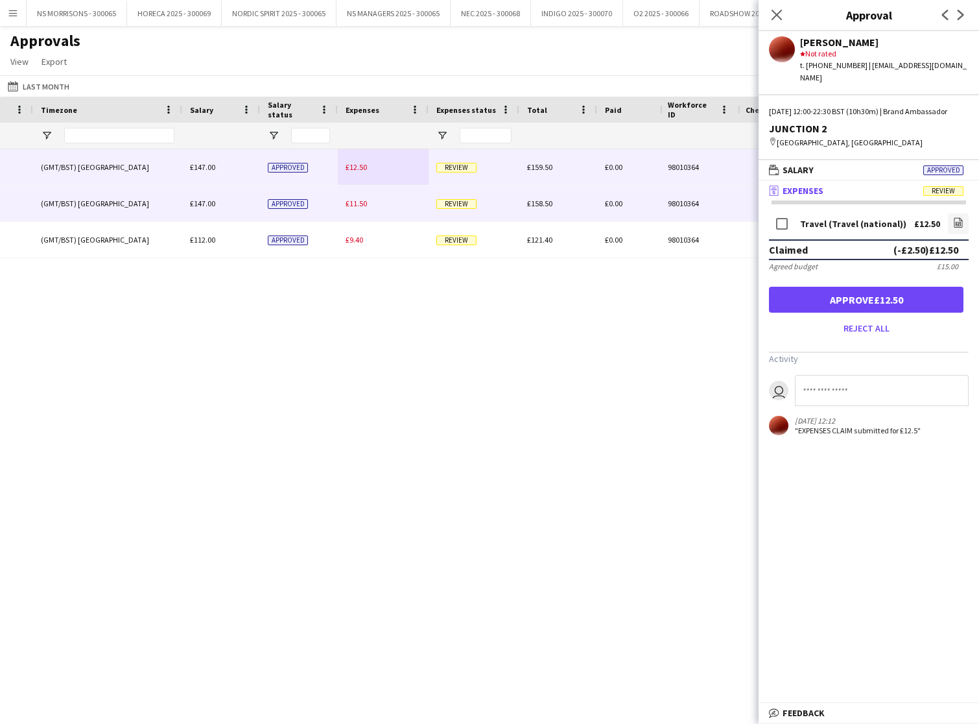
drag, startPoint x: 351, startPoint y: 199, endPoint x: 490, endPoint y: 204, distance: 139.5
click at [351, 199] on span "£11.50" at bounding box center [356, 203] width 21 height 10
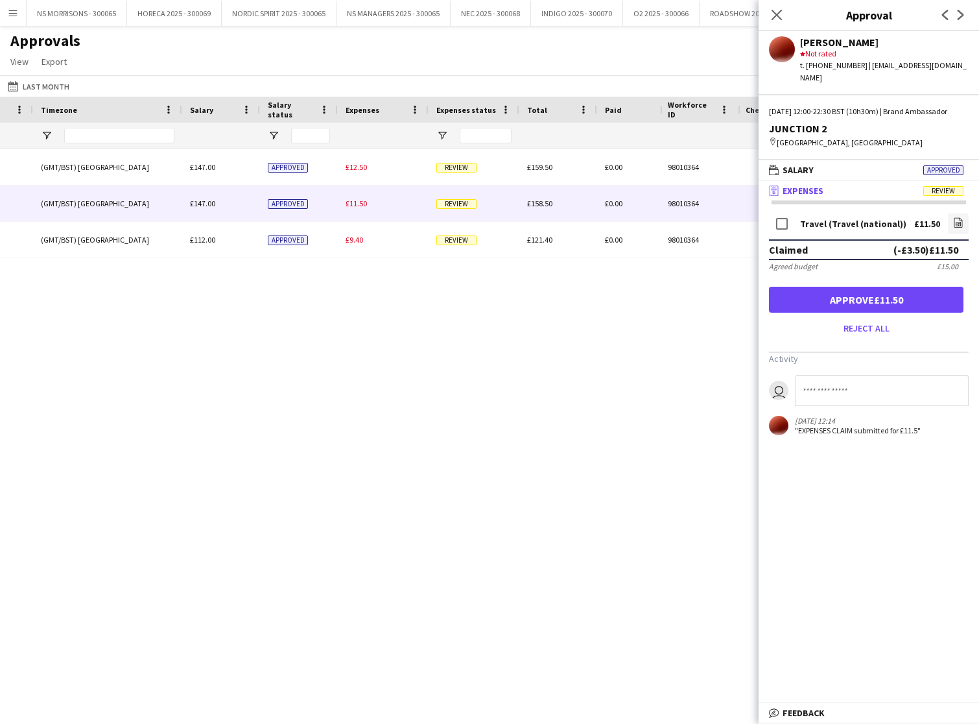
drag, startPoint x: 954, startPoint y: 222, endPoint x: 940, endPoint y: 220, distance: 13.8
click at [953, 222] on icon "file-image" at bounding box center [958, 222] width 10 height 10
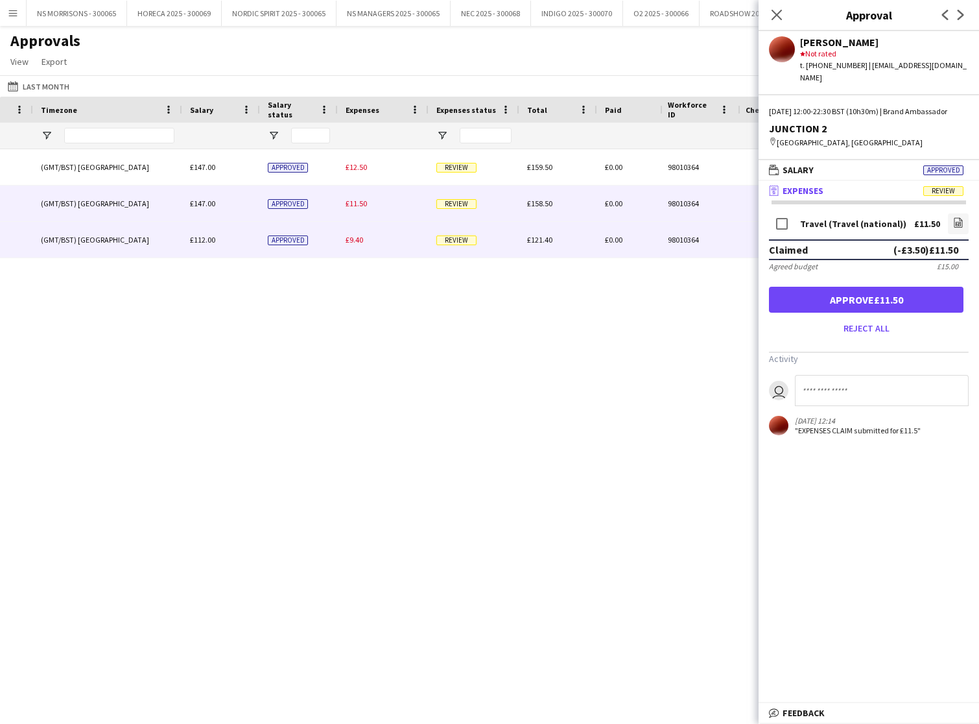
click at [360, 239] on span "£9.40" at bounding box center [355, 240] width 18 height 10
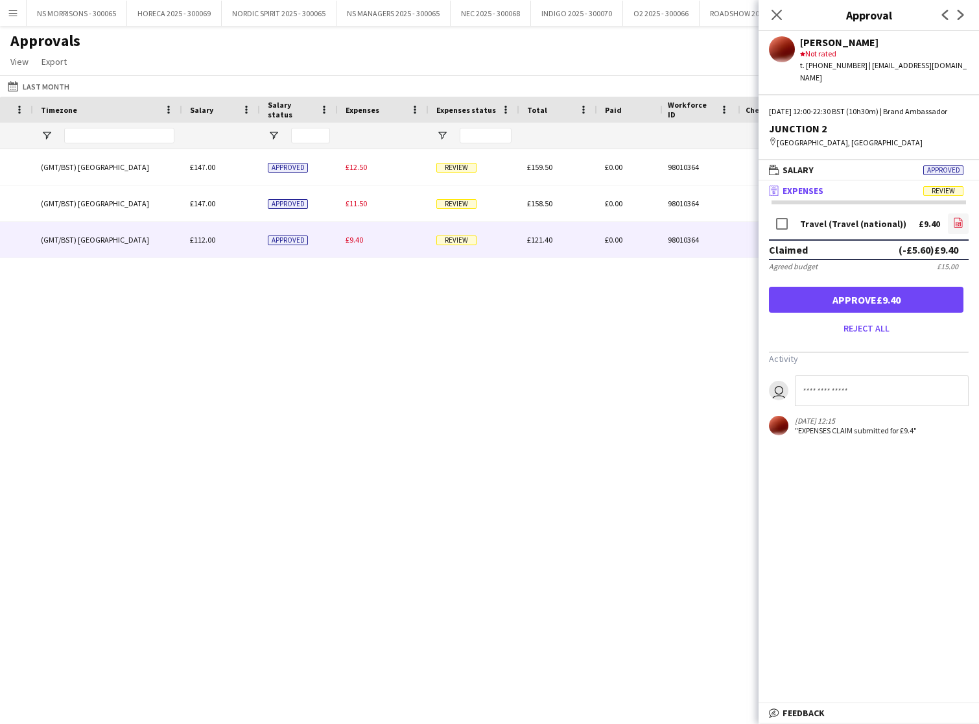
drag, startPoint x: 958, startPoint y: 221, endPoint x: 951, endPoint y: 222, distance: 6.6
click at [957, 221] on icon "file-image" at bounding box center [958, 222] width 10 height 10
drag, startPoint x: 791, startPoint y: 291, endPoint x: 747, endPoint y: 280, distance: 45.0
click at [791, 291] on button "Approve £9.40" at bounding box center [866, 300] width 195 height 26
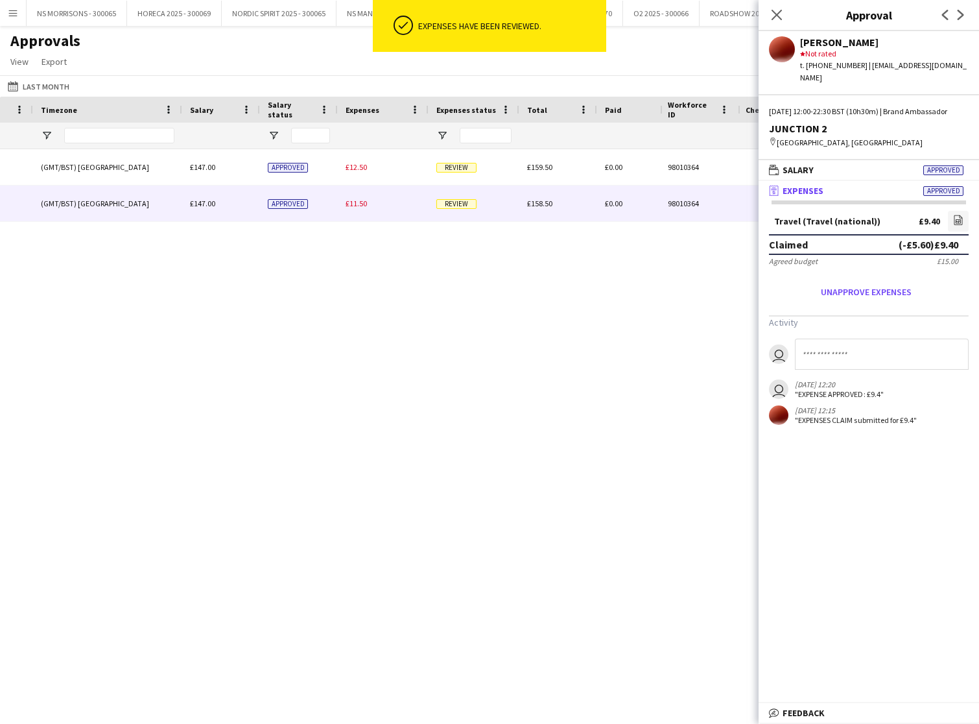
click at [362, 207] on span "£11.50" at bounding box center [356, 203] width 21 height 10
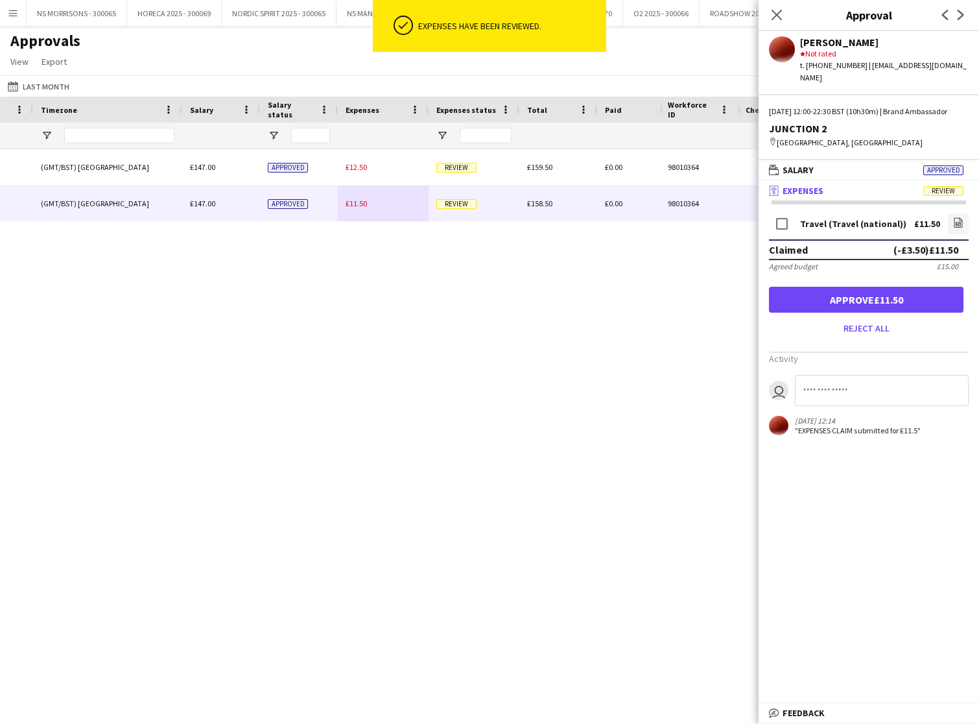
drag, startPoint x: 865, startPoint y: 294, endPoint x: 780, endPoint y: 270, distance: 87.5
click at [865, 294] on button "Approve £11.50" at bounding box center [866, 300] width 195 height 26
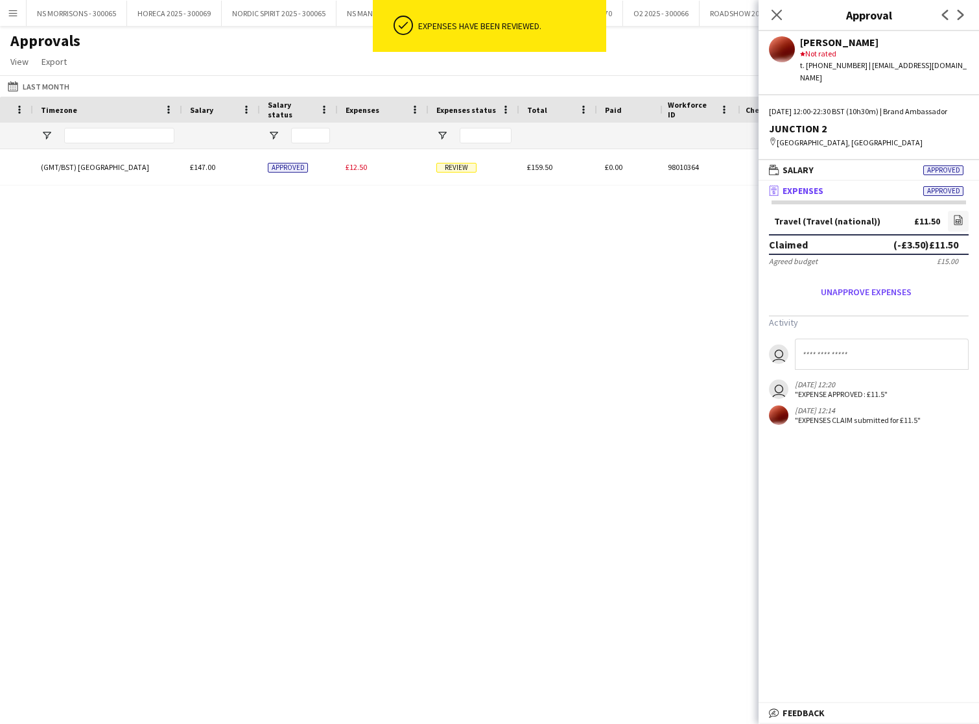
click at [355, 167] on span "£12.50" at bounding box center [356, 167] width 21 height 10
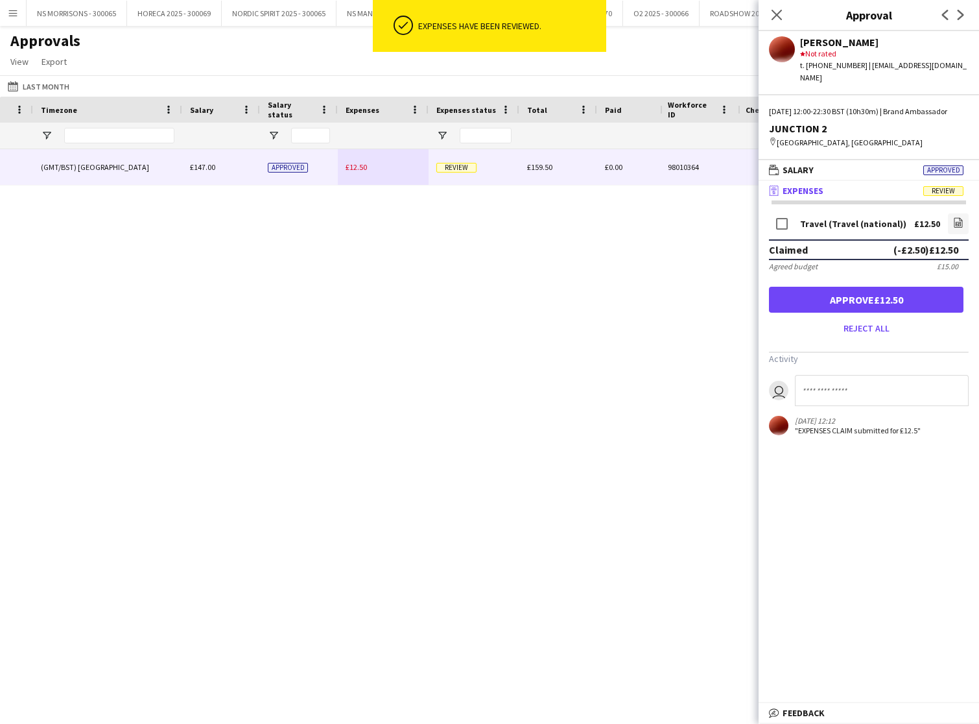
drag, startPoint x: 850, startPoint y: 296, endPoint x: 846, endPoint y: 269, distance: 27.5
click at [850, 296] on button "Approve £12.50" at bounding box center [866, 300] width 195 height 26
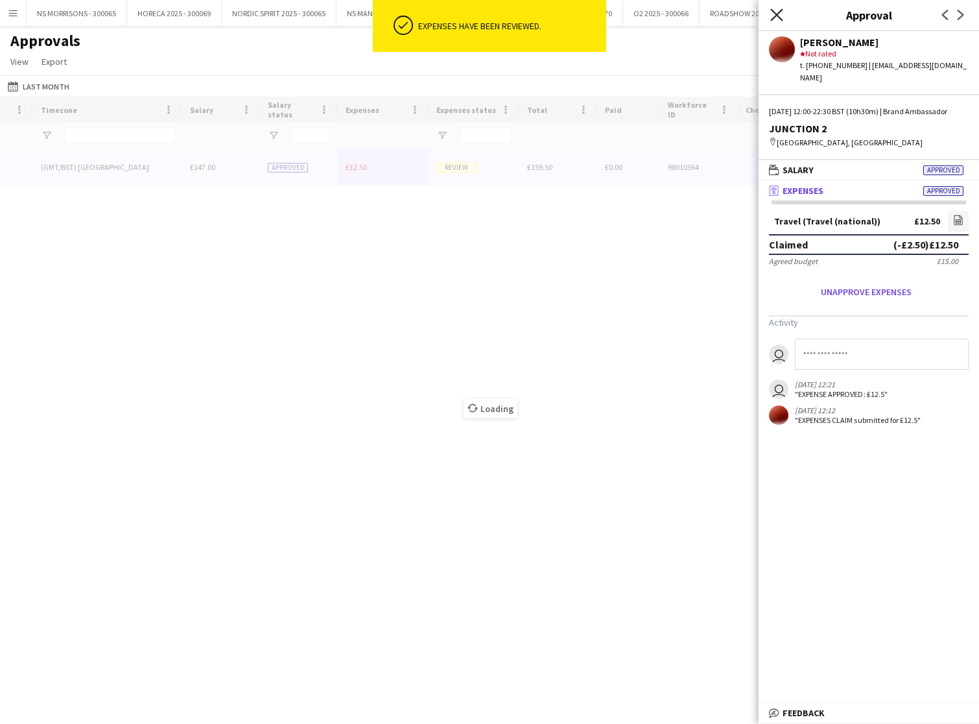
click at [778, 12] on icon "Close pop-in" at bounding box center [777, 14] width 12 height 12
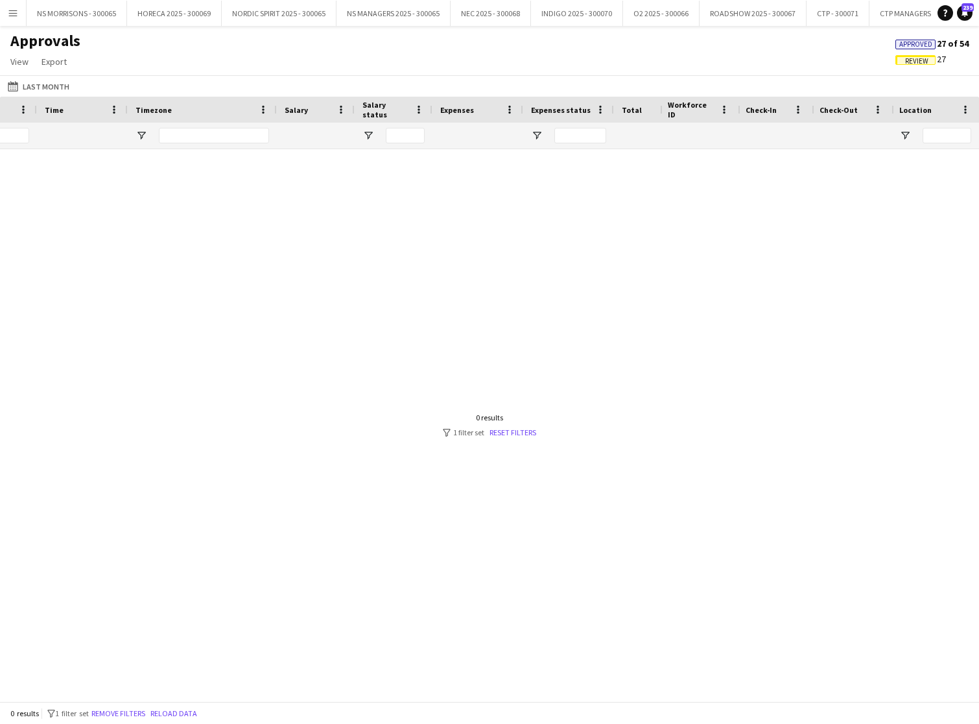
scroll to position [0, 540]
type input "*"
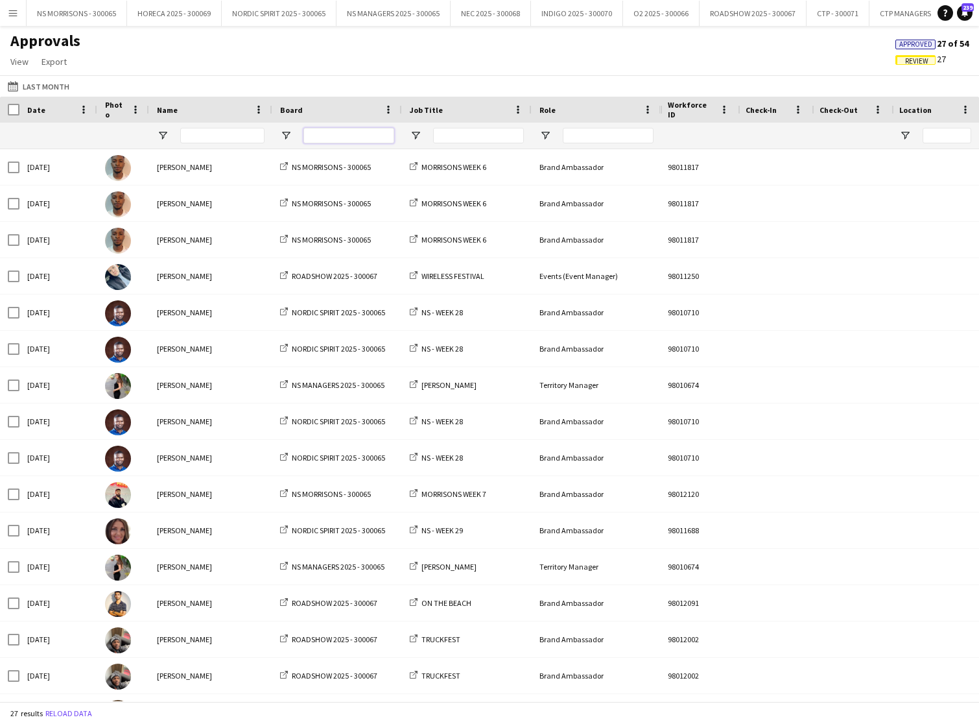
click at [342, 134] on input "Board Filter Input" at bounding box center [349, 136] width 91 height 16
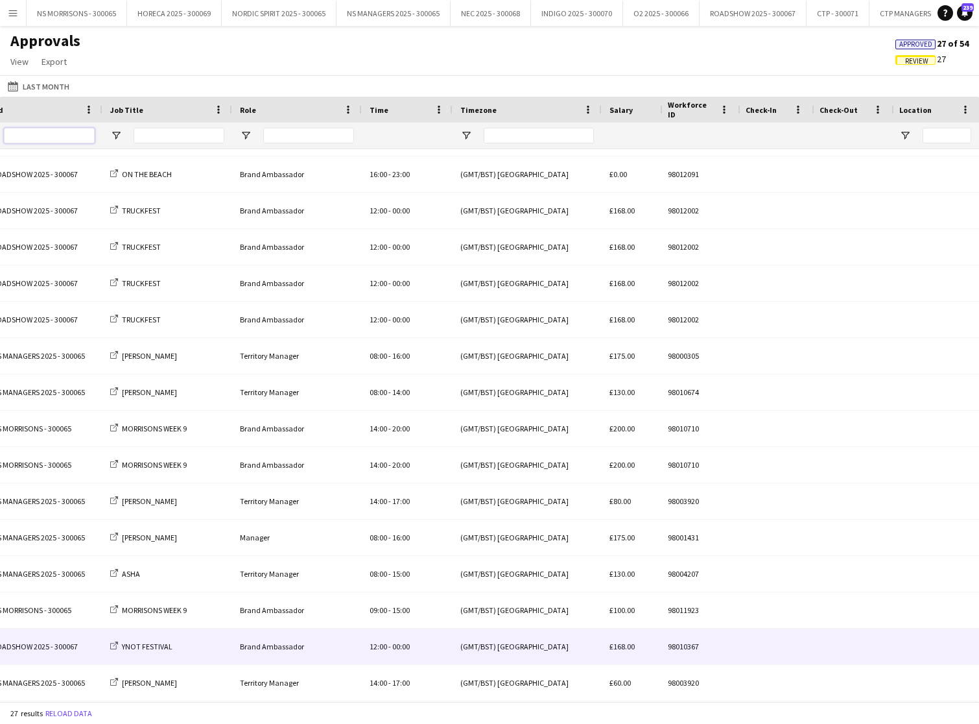
scroll to position [0, 418]
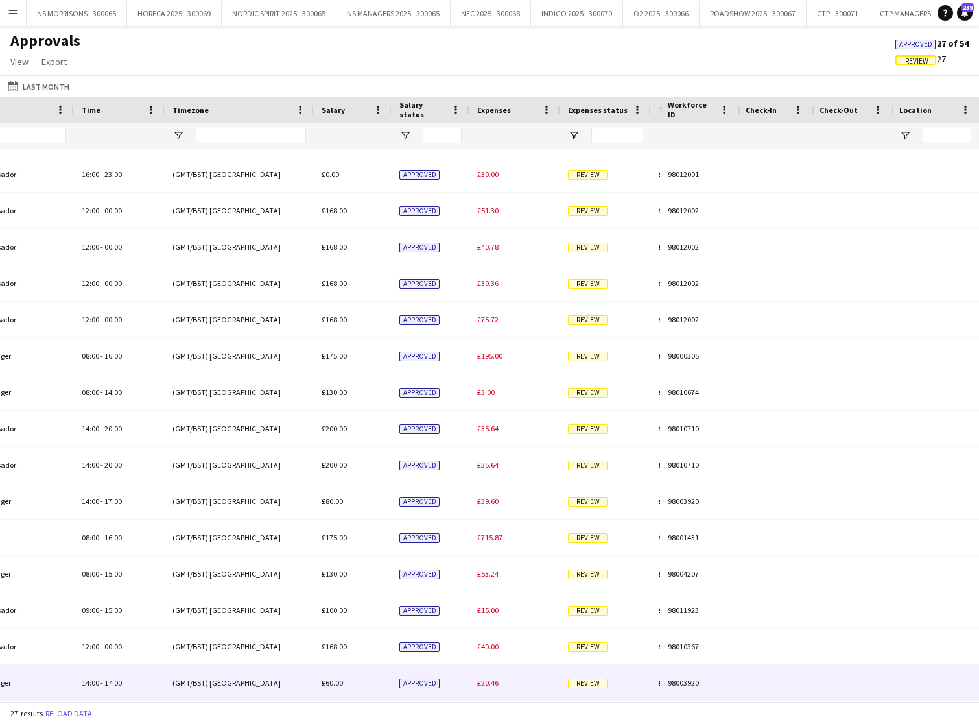
click at [497, 684] on span "£20.46" at bounding box center [487, 683] width 21 height 10
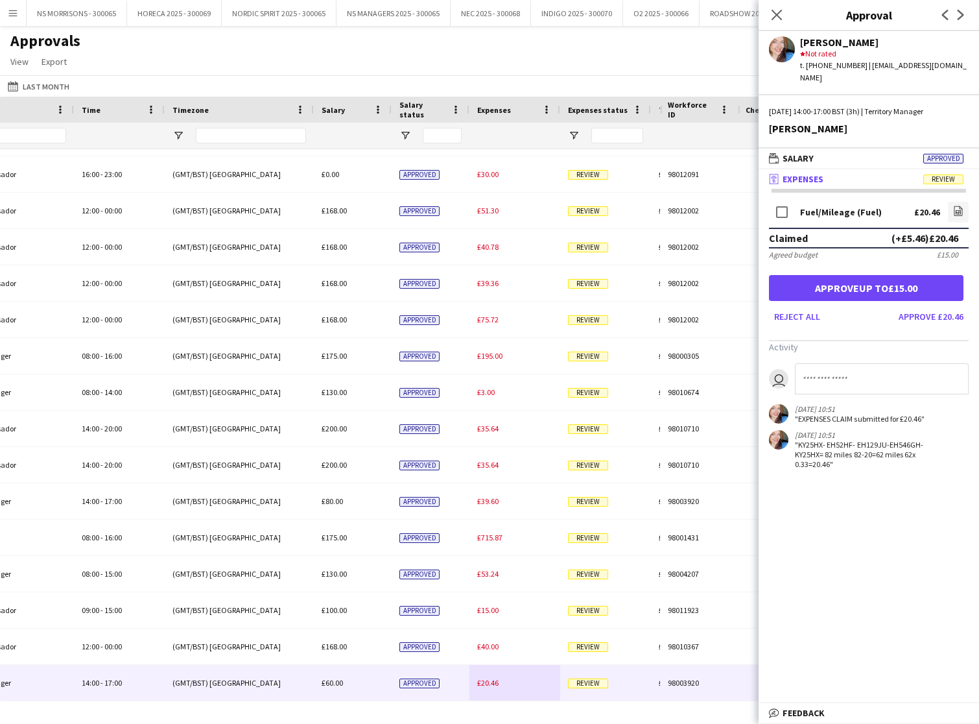
drag, startPoint x: 965, startPoint y: 305, endPoint x: 798, endPoint y: 403, distance: 193.9
click at [964, 306] on button "Approve £20.46" at bounding box center [931, 316] width 75 height 21
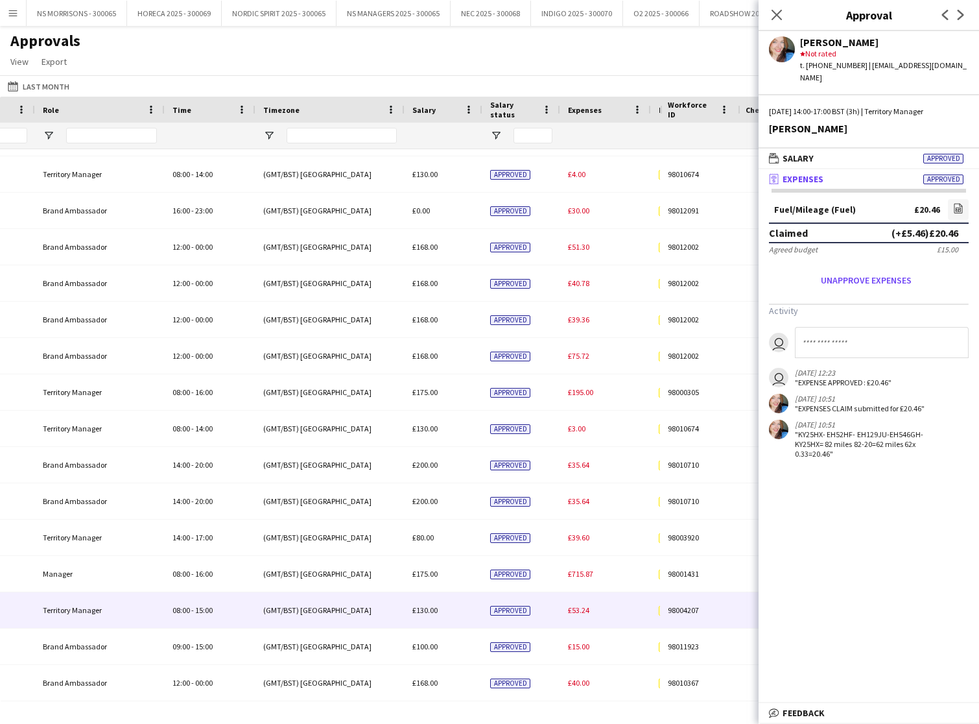
click at [577, 610] on span "£53.24" at bounding box center [578, 610] width 21 height 10
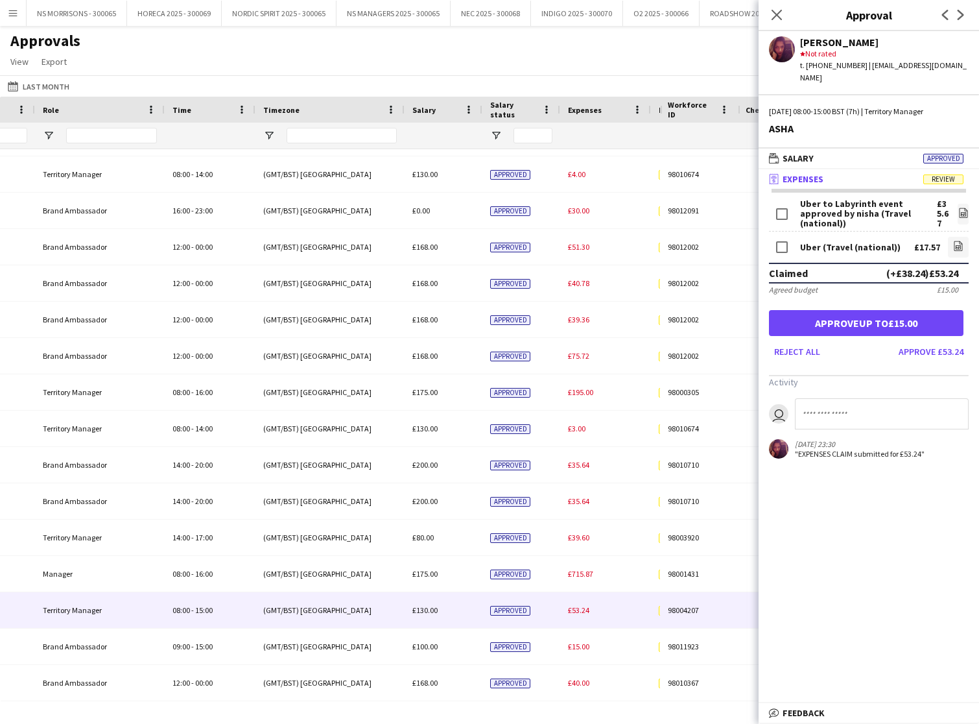
click at [936, 341] on button "Approve £53.24" at bounding box center [931, 351] width 75 height 21
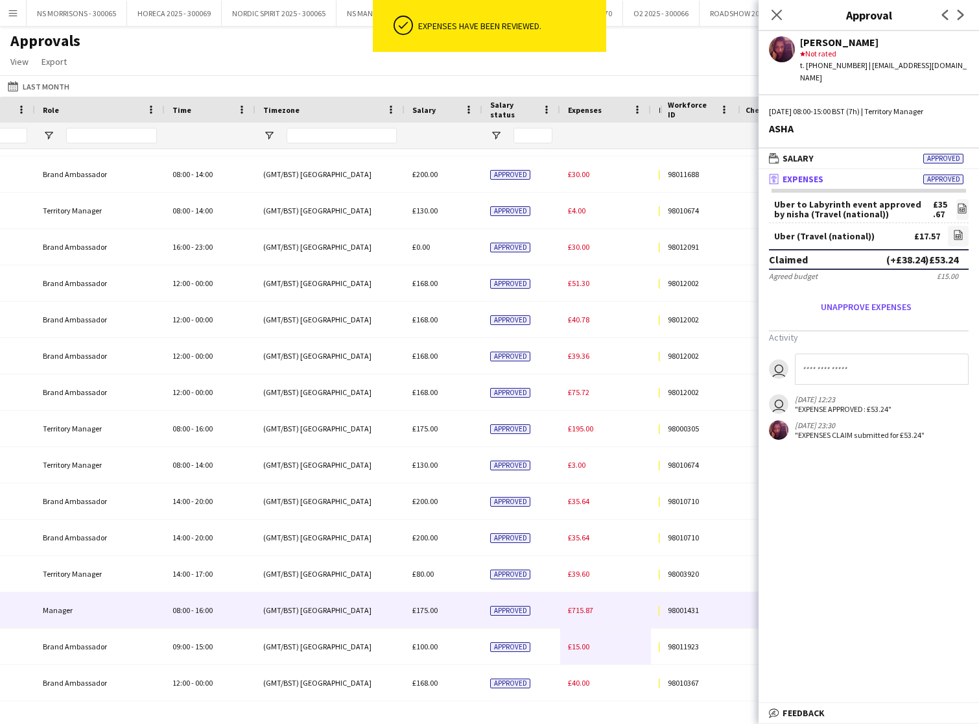
click at [575, 608] on span "£715.87" at bounding box center [580, 610] width 25 height 10
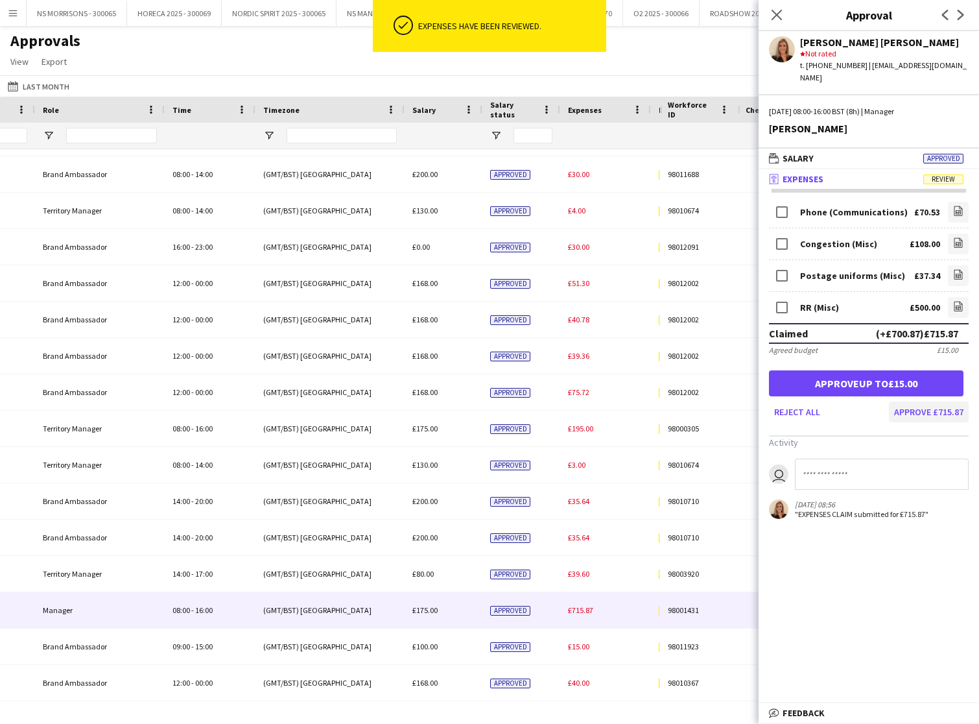
click at [910, 401] on button "Approve £715.87" at bounding box center [929, 411] width 80 height 21
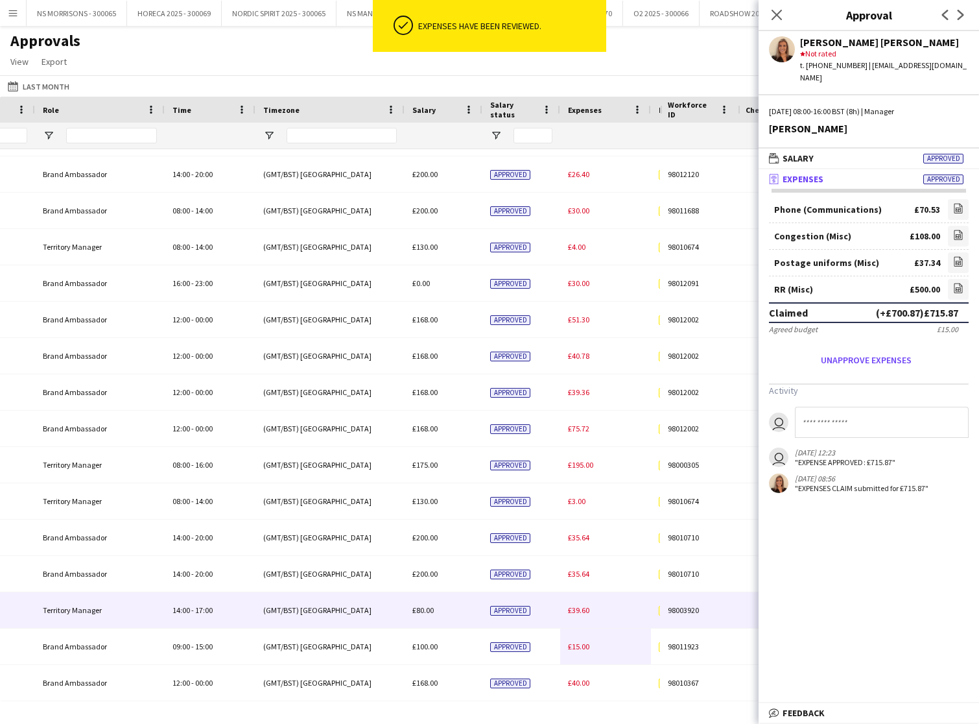
click at [588, 612] on span "£39.60" at bounding box center [578, 610] width 21 height 10
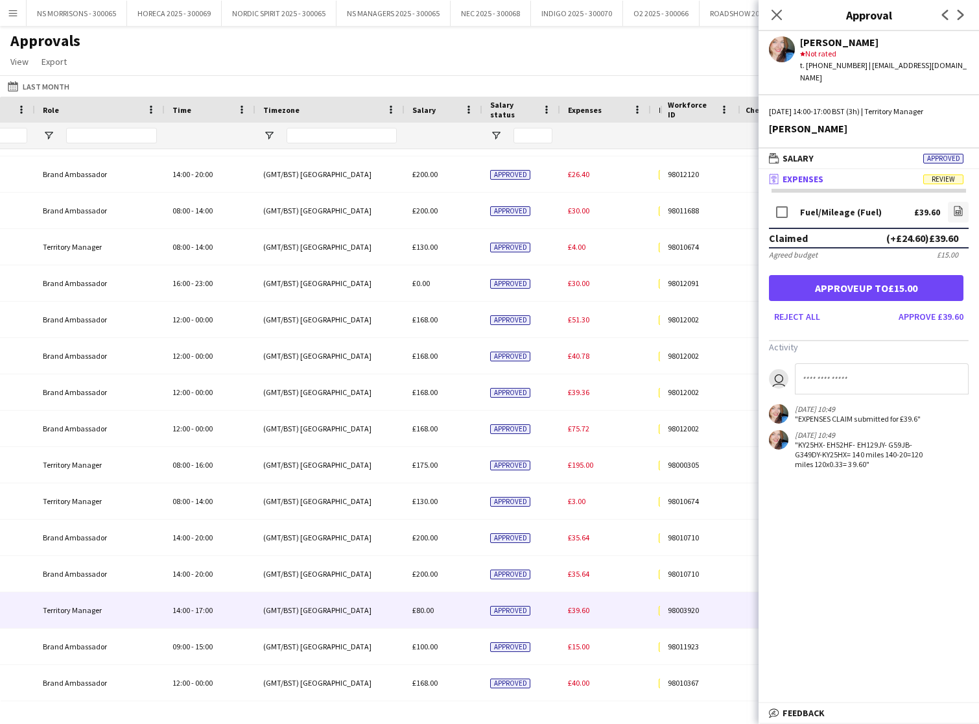
drag, startPoint x: 910, startPoint y: 303, endPoint x: 827, endPoint y: 342, distance: 91.7
click at [909, 306] on button "Approve £39.60" at bounding box center [931, 316] width 75 height 21
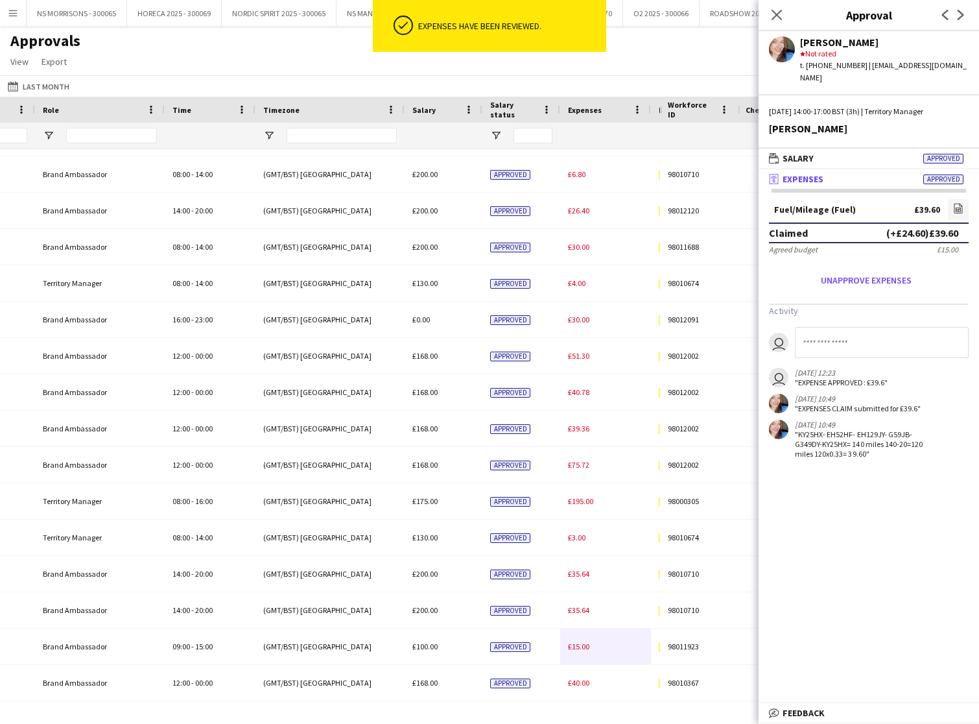
click at [580, 573] on span "£35.64" at bounding box center [578, 574] width 21 height 10
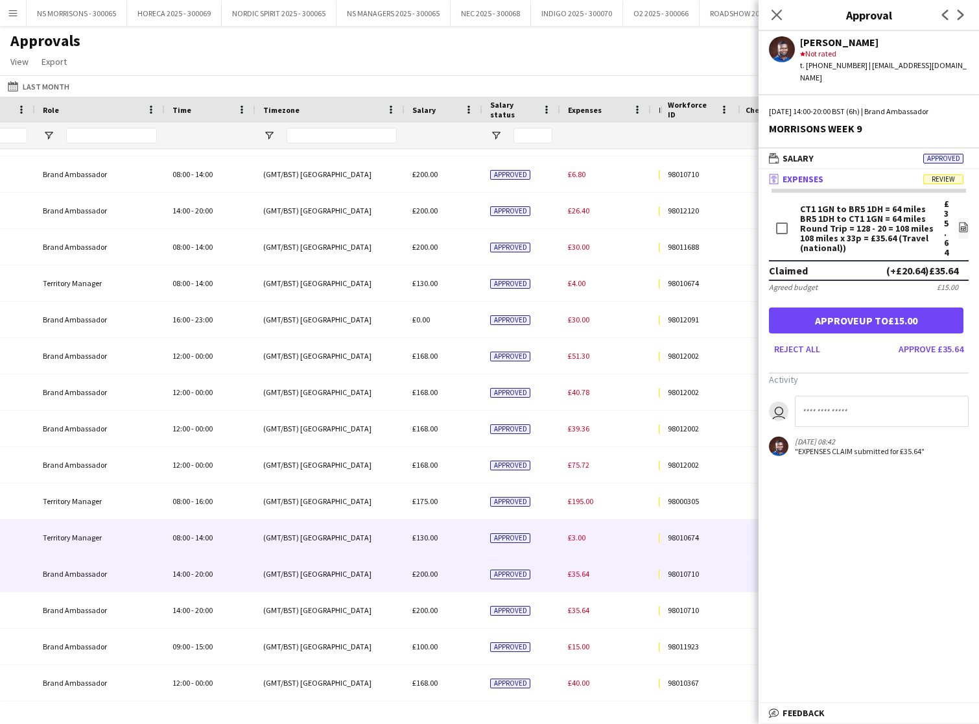
click at [577, 537] on span "£3.00" at bounding box center [577, 537] width 18 height 10
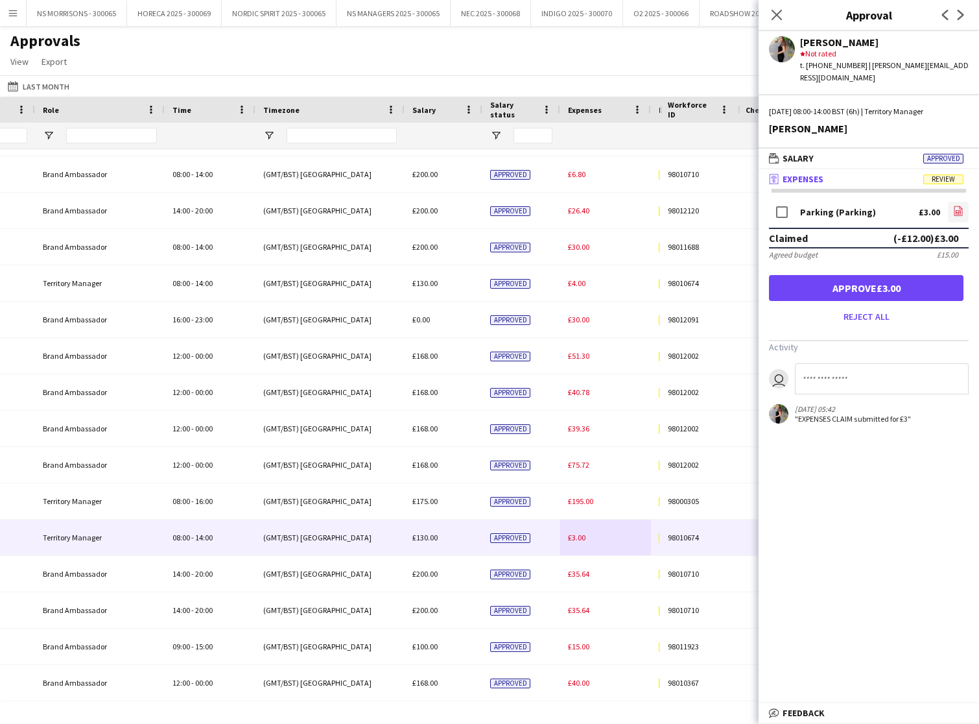
click at [959, 206] on icon "file-image" at bounding box center [958, 211] width 10 height 10
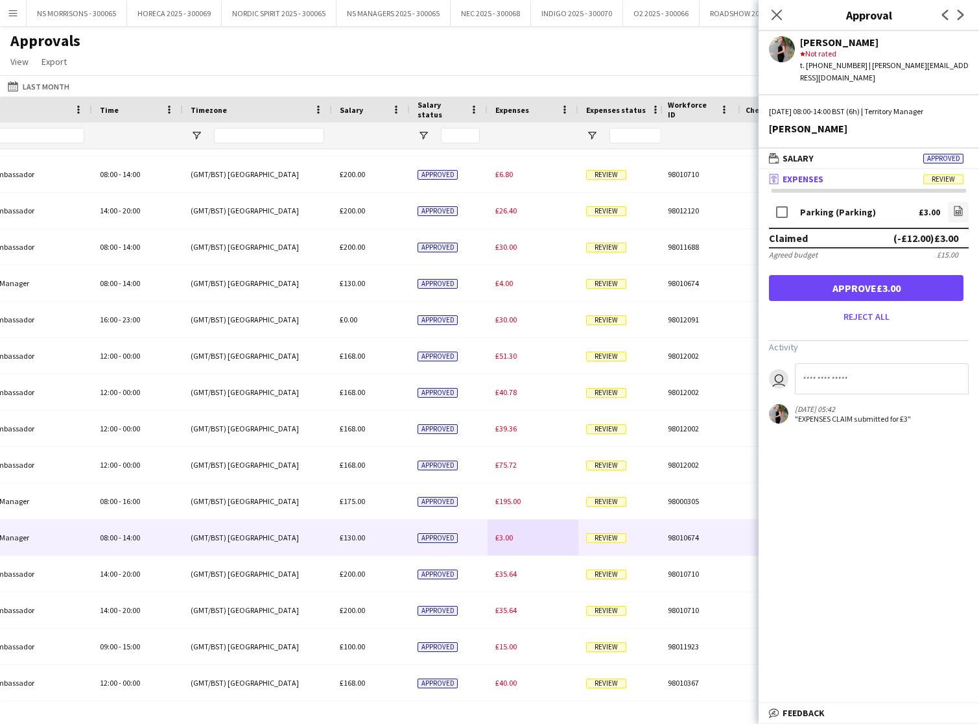
drag, startPoint x: 826, startPoint y: 285, endPoint x: 811, endPoint y: 289, distance: 15.3
click at [826, 285] on button "Approve £3.00" at bounding box center [866, 288] width 195 height 26
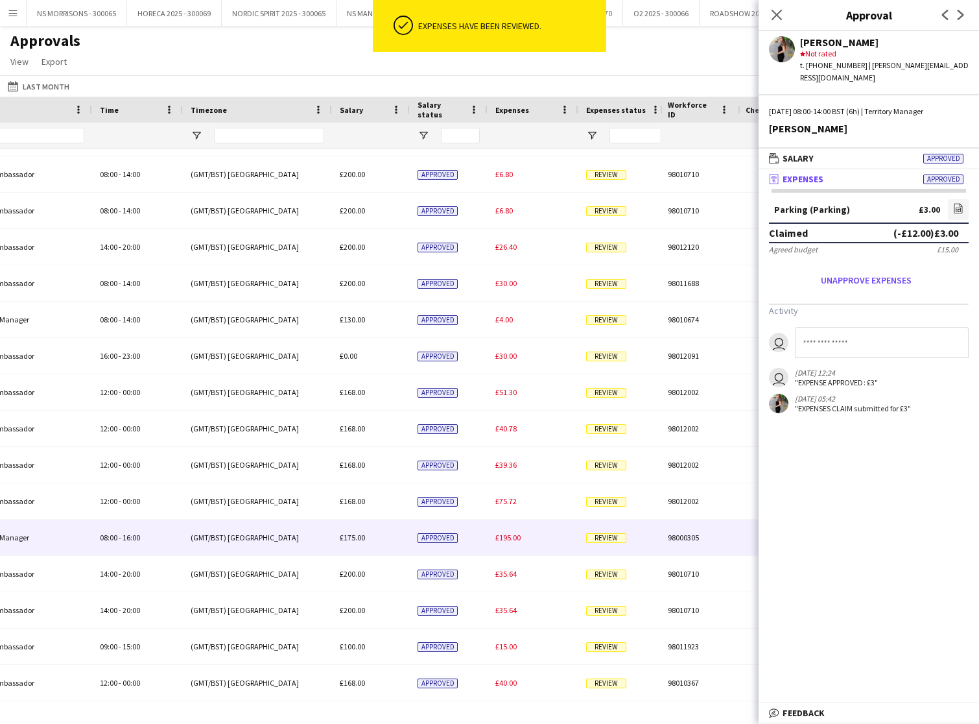
click at [505, 537] on span "£195.00" at bounding box center [508, 537] width 25 height 10
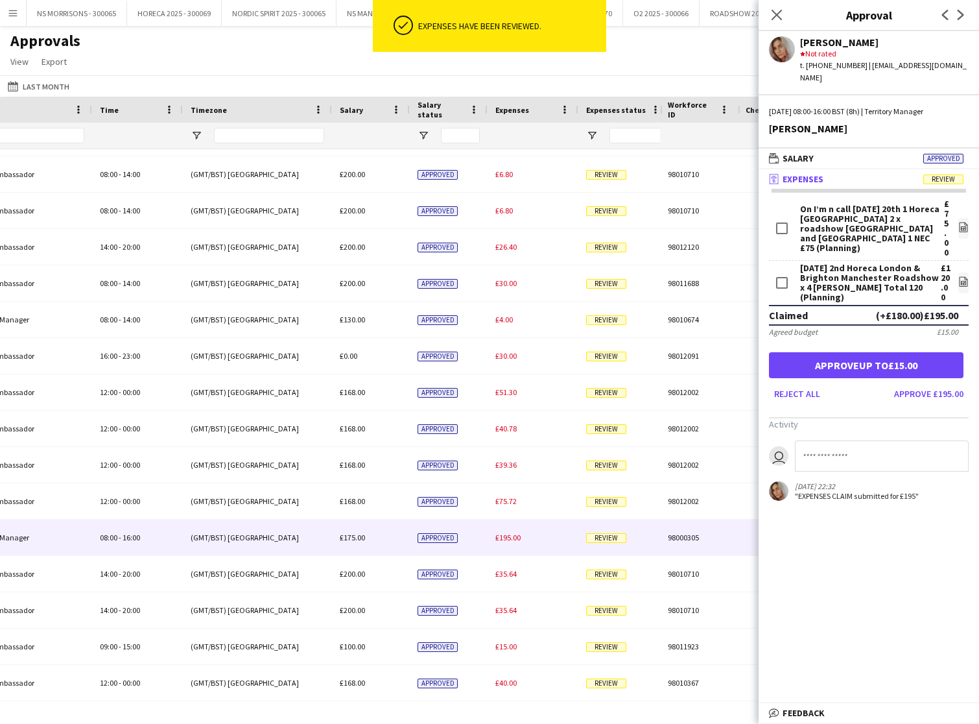
click at [918, 383] on button "Approve £195.00" at bounding box center [929, 393] width 80 height 21
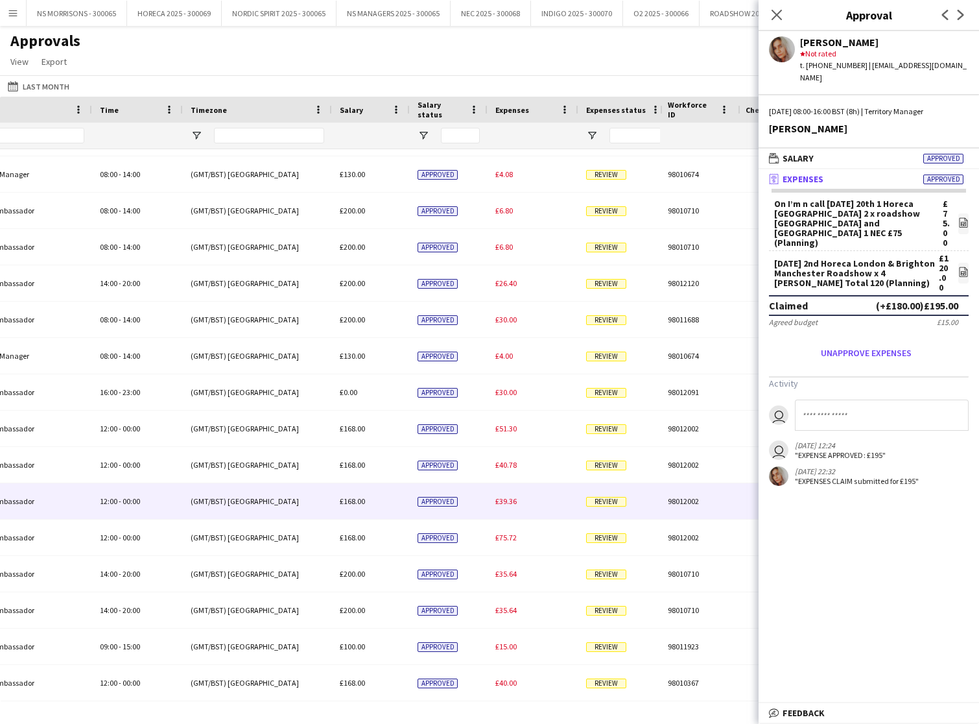
click at [518, 503] on div "£39.36" at bounding box center [533, 501] width 91 height 36
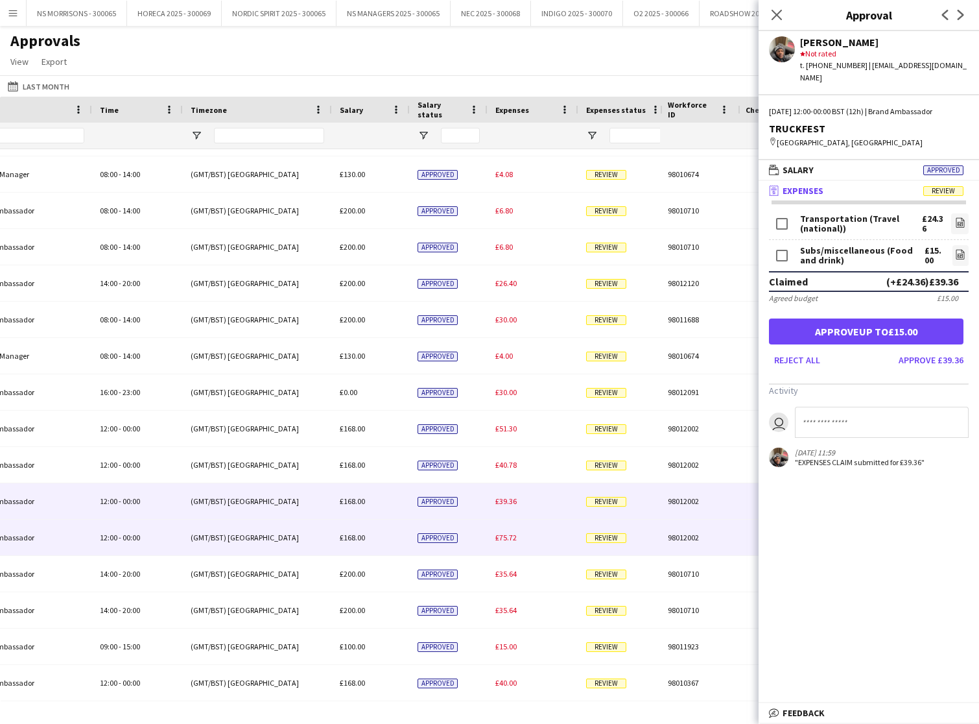
click at [503, 537] on span "£75.72" at bounding box center [506, 537] width 21 height 10
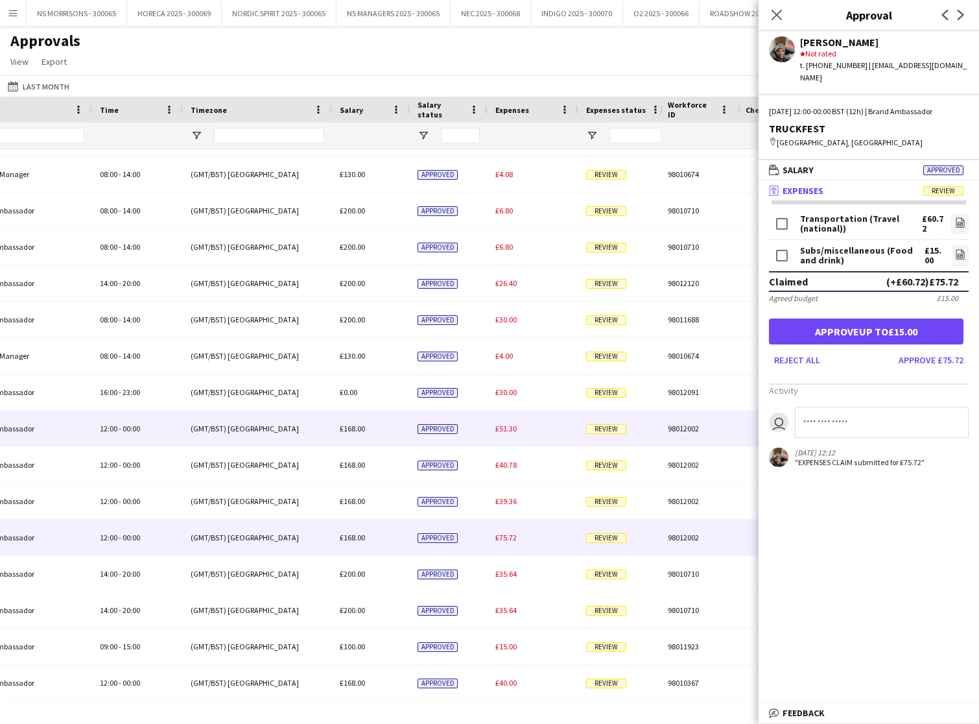
click at [508, 427] on span "£51.30" at bounding box center [506, 429] width 21 height 10
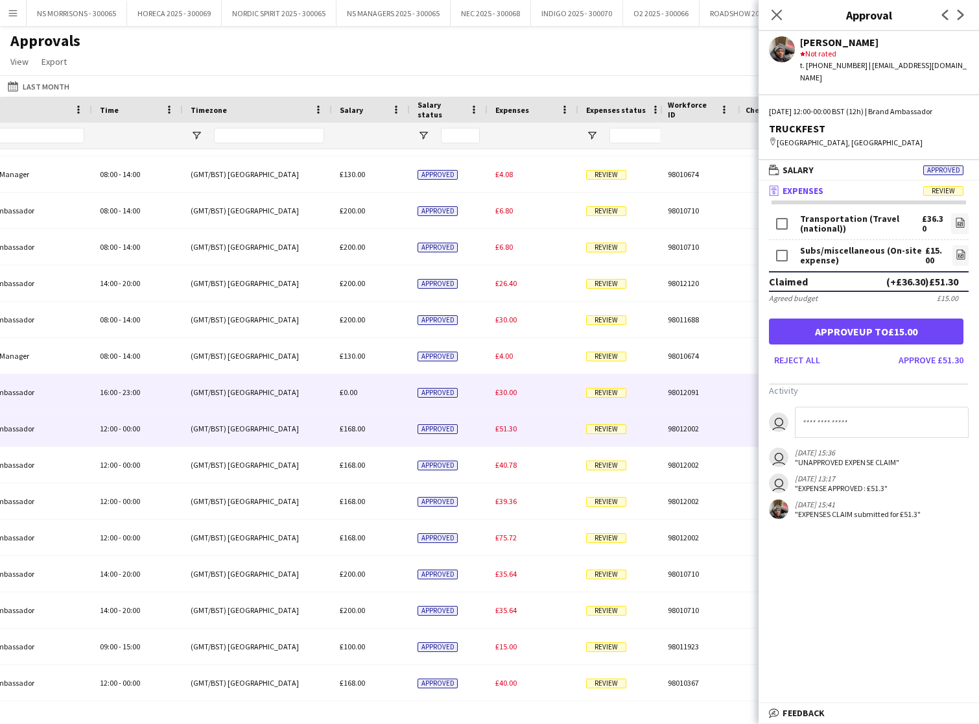
drag, startPoint x: 503, startPoint y: 390, endPoint x: 507, endPoint y: 363, distance: 27.5
click at [503, 390] on span "£30.00" at bounding box center [506, 392] width 21 height 10
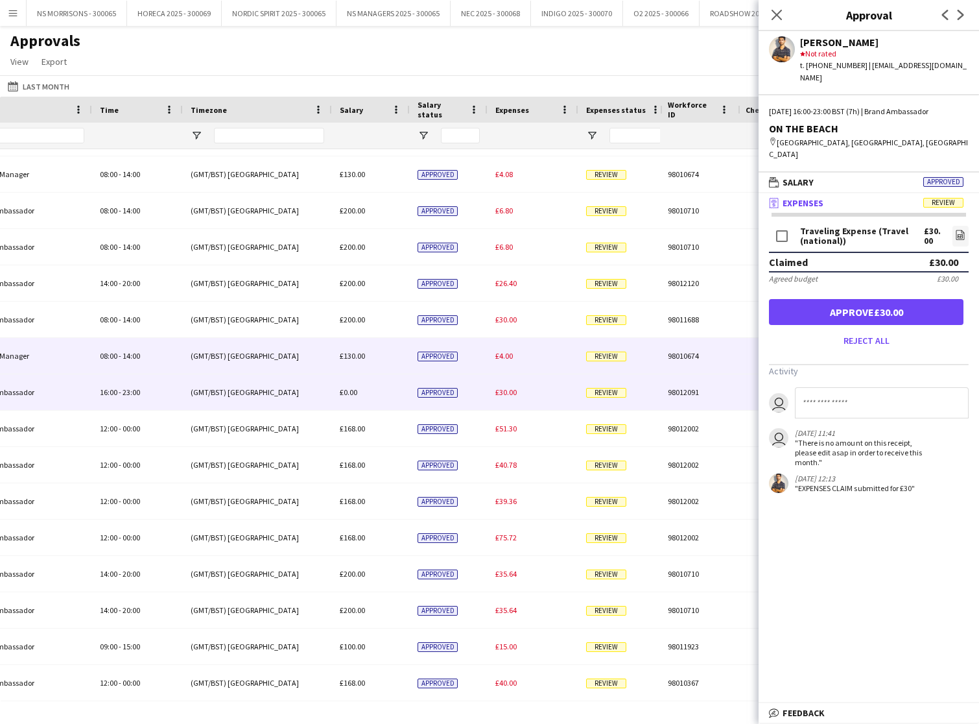
click at [508, 355] on span "£4.00" at bounding box center [505, 356] width 18 height 10
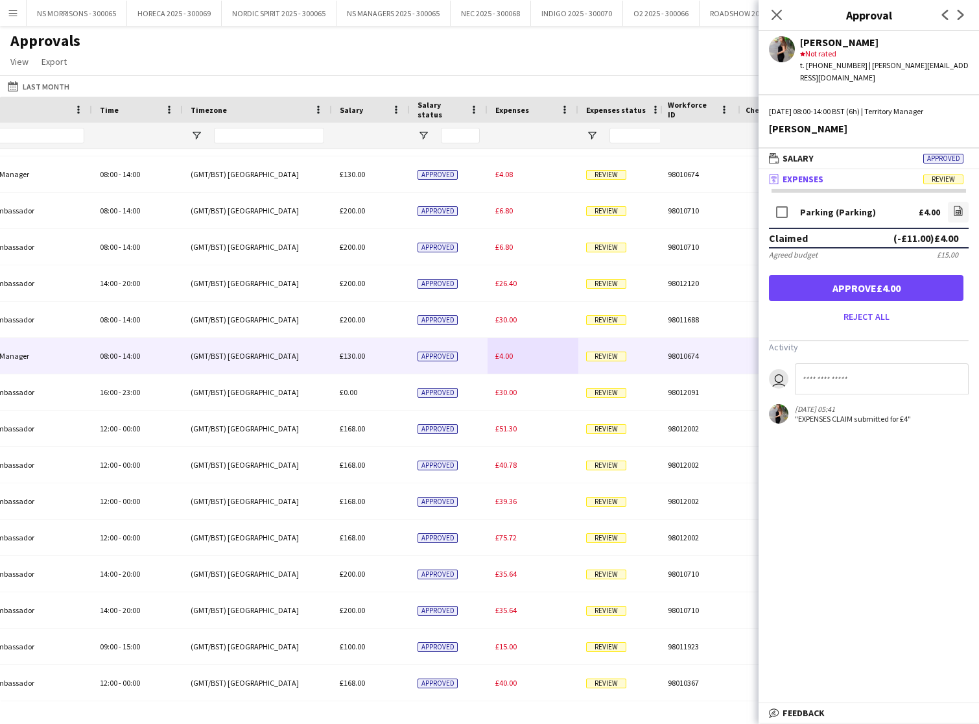
drag, startPoint x: 854, startPoint y: 278, endPoint x: 657, endPoint y: 311, distance: 200.0
click at [854, 278] on button "Approve £4.00" at bounding box center [866, 288] width 195 height 26
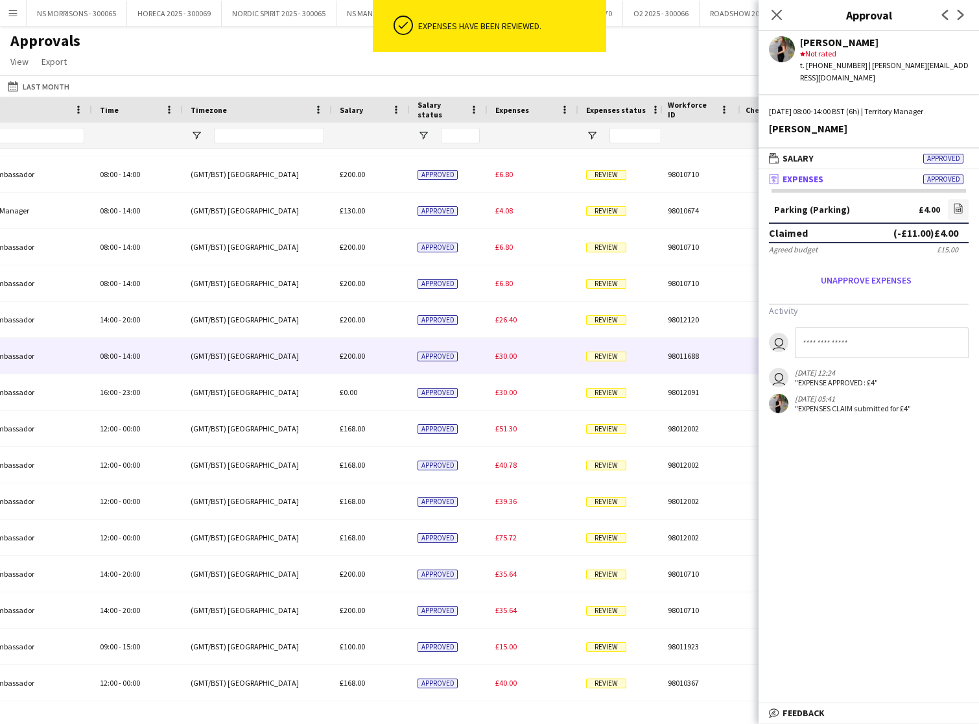
click at [506, 353] on span "£30.00" at bounding box center [506, 356] width 21 height 10
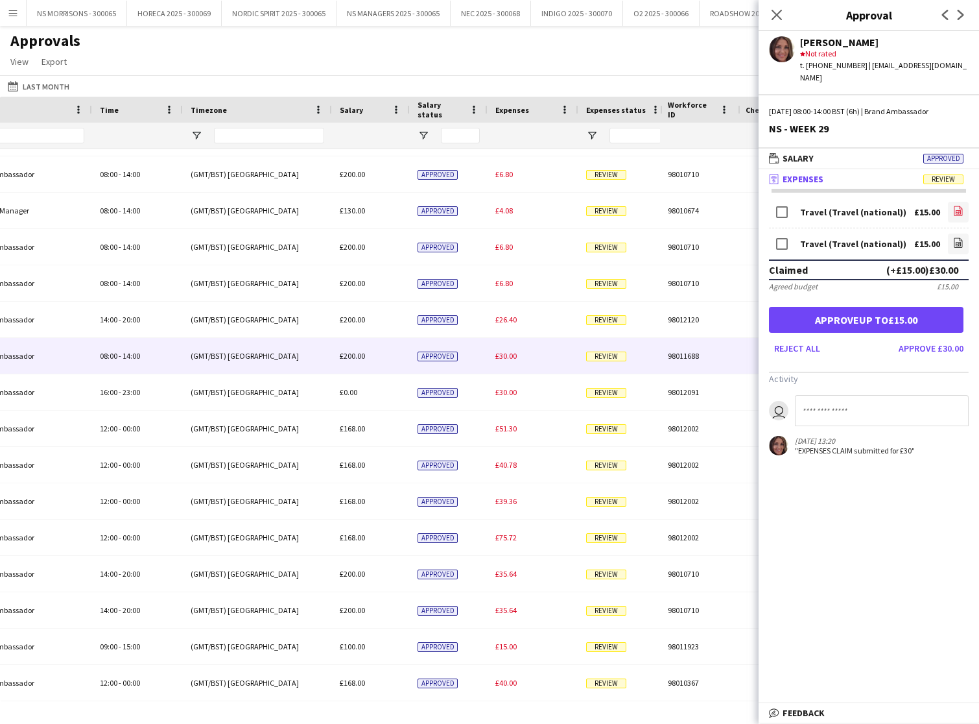
click at [959, 210] on icon at bounding box center [958, 212] width 5 height 4
click at [958, 237] on icon "file-image" at bounding box center [958, 242] width 10 height 10
click at [913, 338] on button "Approve £30.00" at bounding box center [931, 348] width 75 height 21
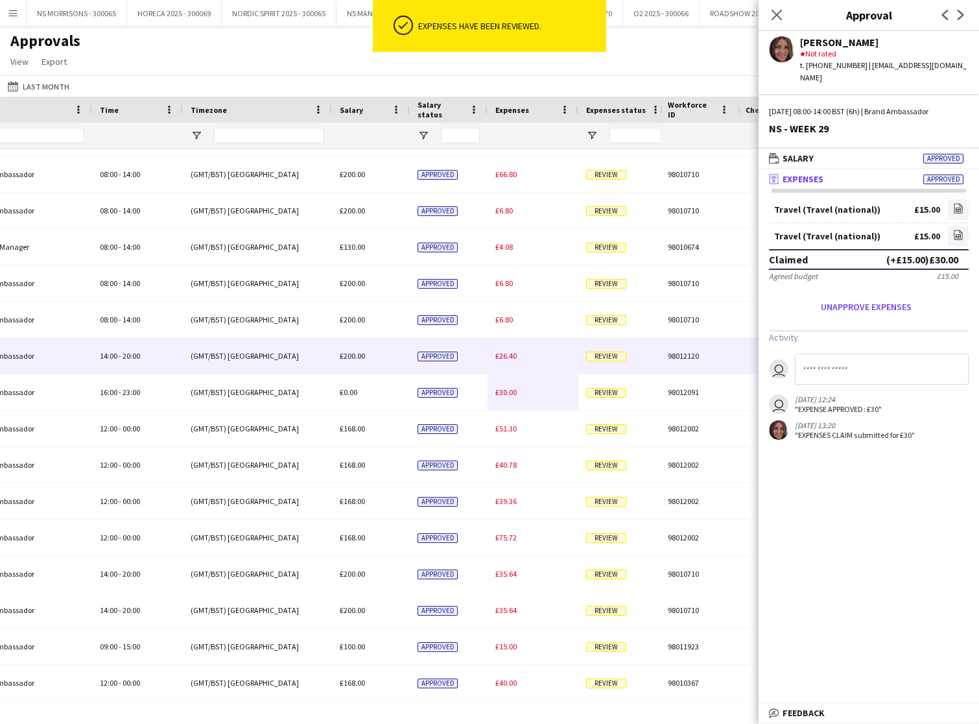
click at [506, 353] on span "£26.40" at bounding box center [506, 356] width 21 height 10
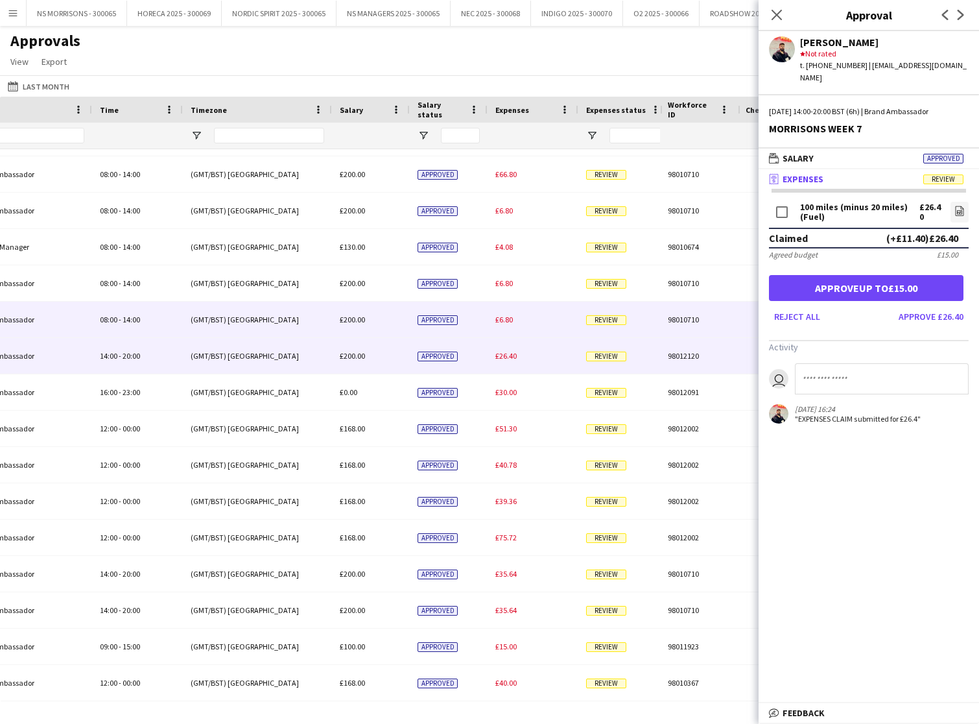
click at [503, 321] on span "£6.80" at bounding box center [505, 320] width 18 height 10
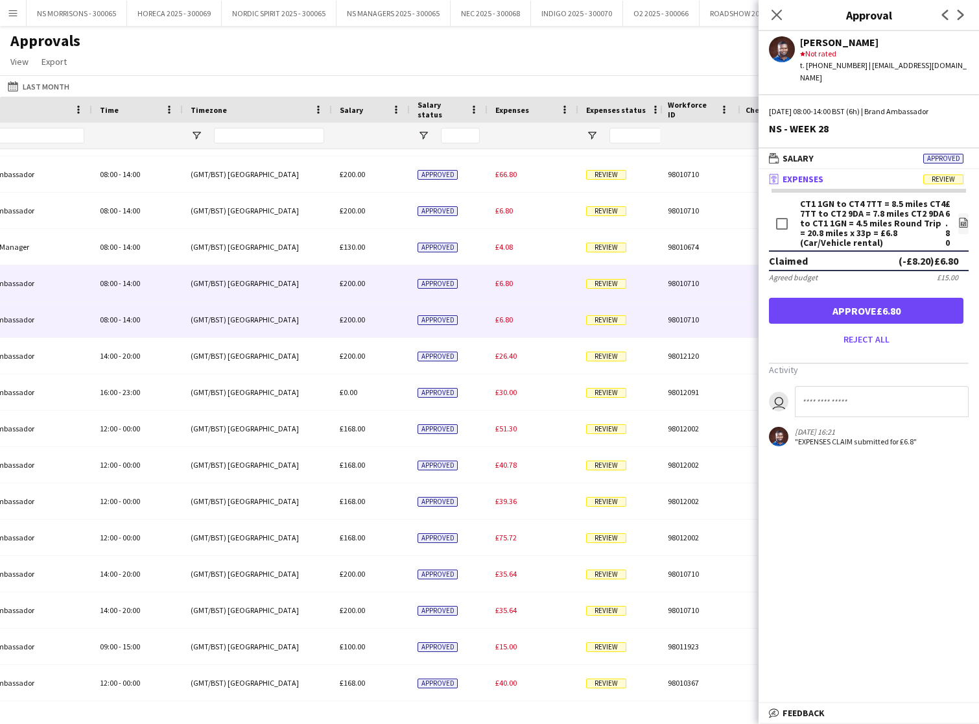
click at [501, 282] on span "£6.80" at bounding box center [505, 283] width 18 height 10
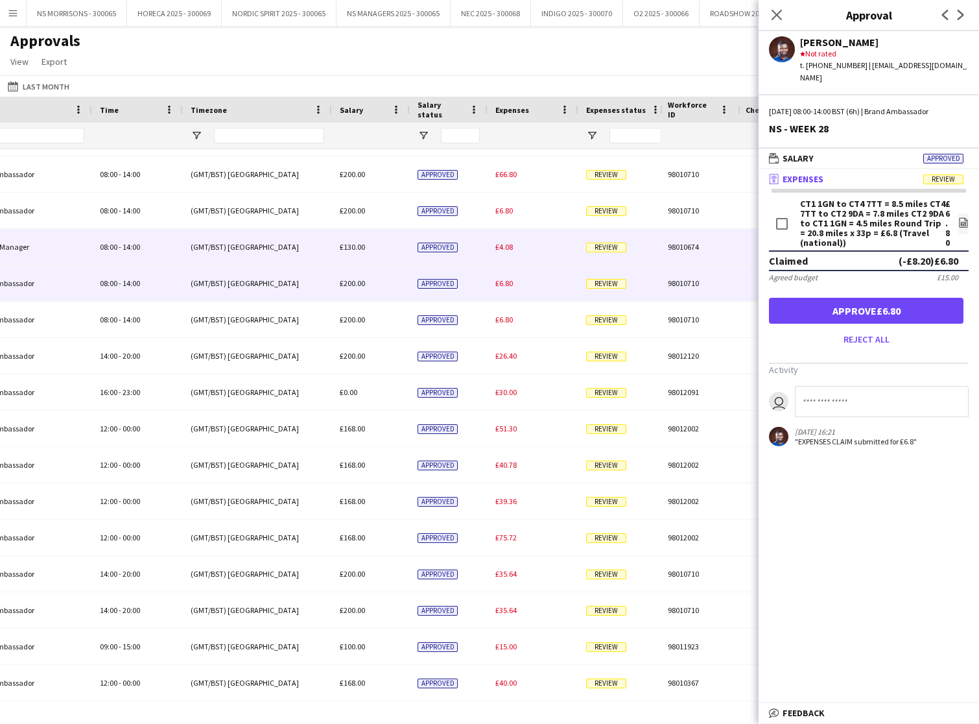
click at [506, 245] on span "£4.08" at bounding box center [505, 247] width 18 height 10
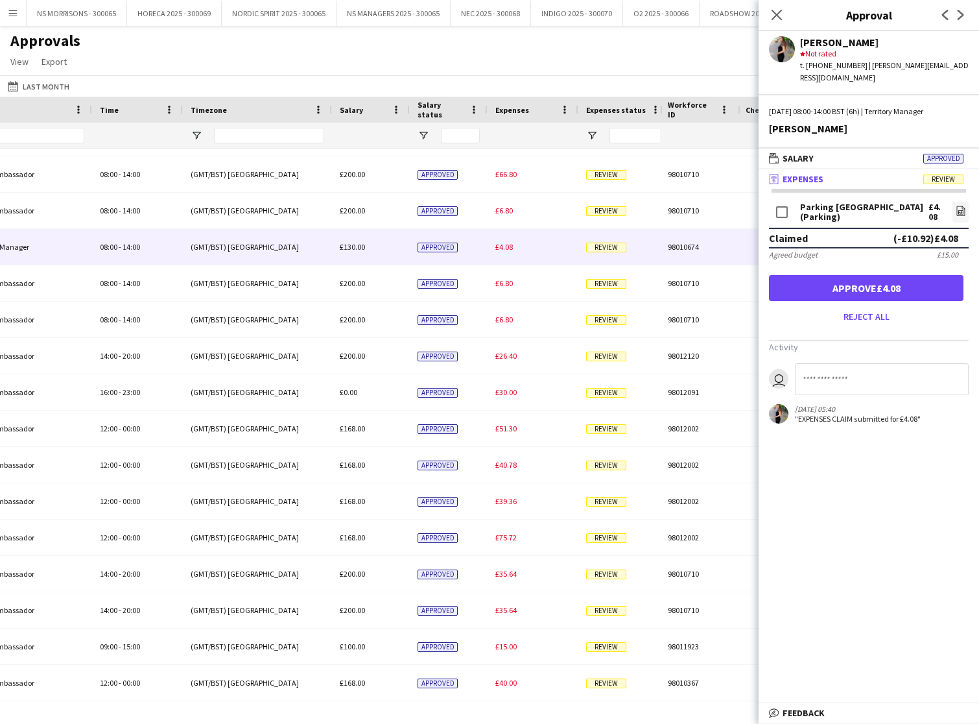
drag, startPoint x: 918, startPoint y: 276, endPoint x: 908, endPoint y: 276, distance: 10.4
click at [918, 276] on button "Approve £4.08" at bounding box center [866, 288] width 195 height 26
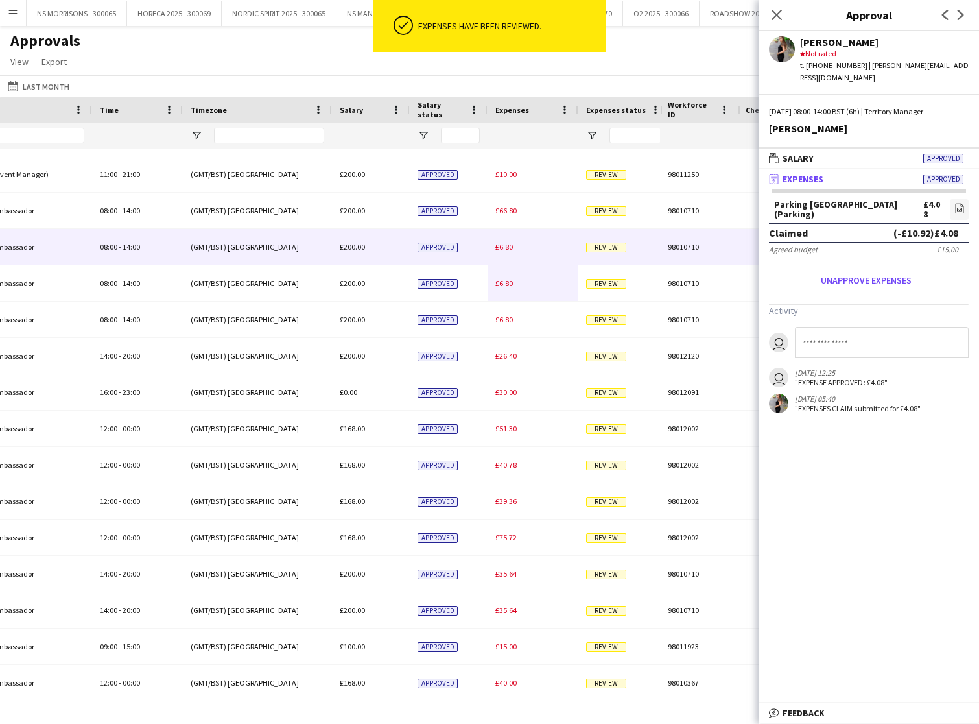
click at [501, 250] on span "£6.80" at bounding box center [505, 247] width 18 height 10
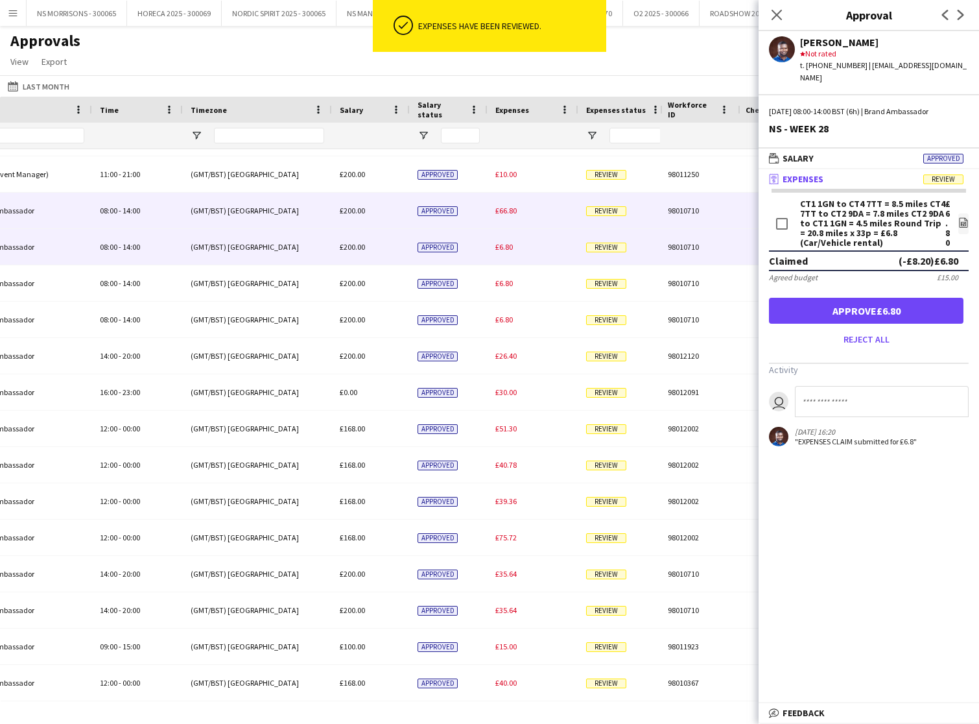
click at [505, 210] on span "£66.80" at bounding box center [506, 211] width 21 height 10
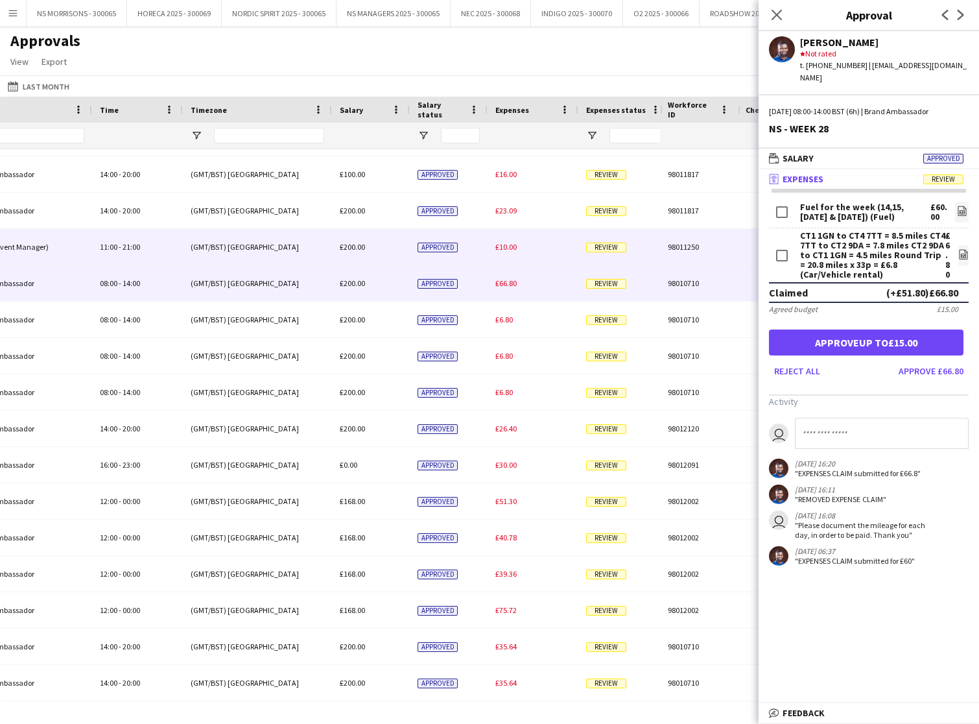
click at [508, 246] on span "£10.00" at bounding box center [506, 247] width 21 height 10
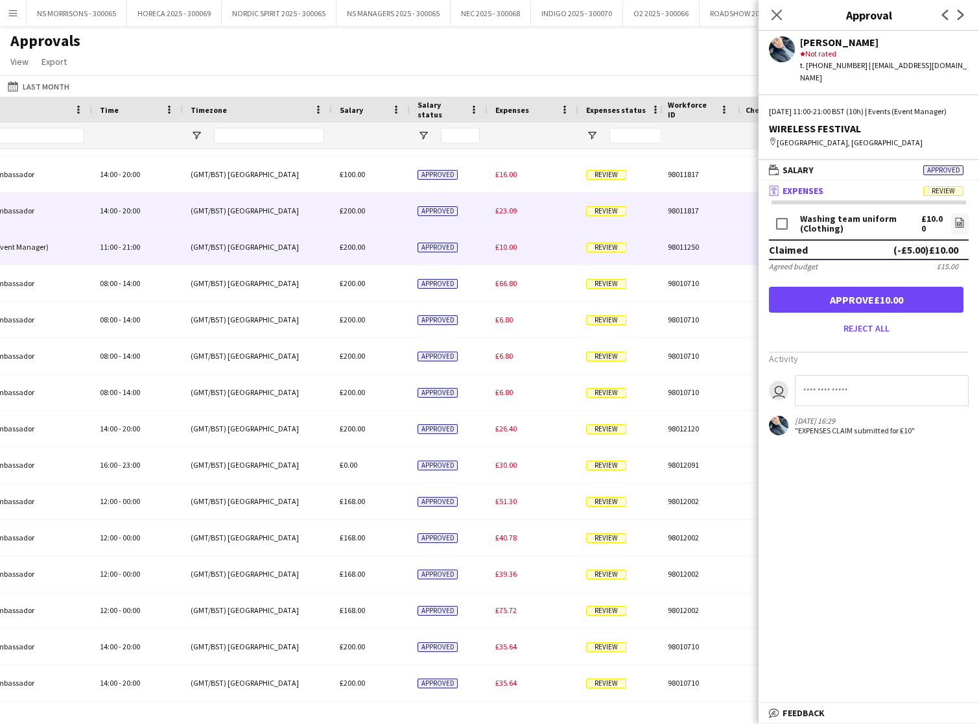
click at [505, 215] on span "£23.09" at bounding box center [506, 211] width 21 height 10
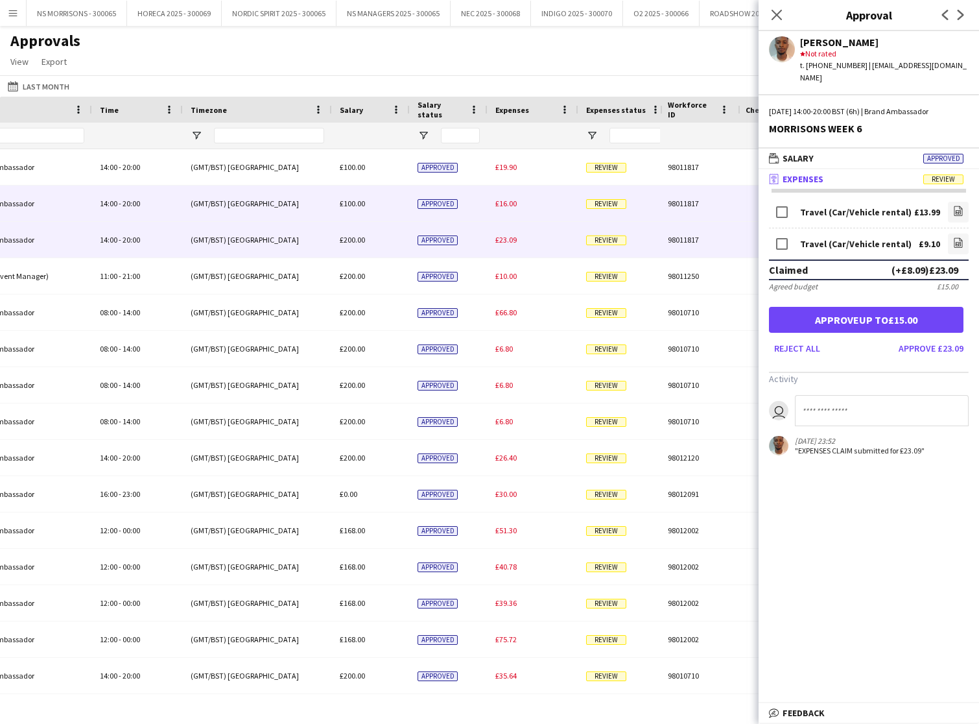
scroll to position [0, 0]
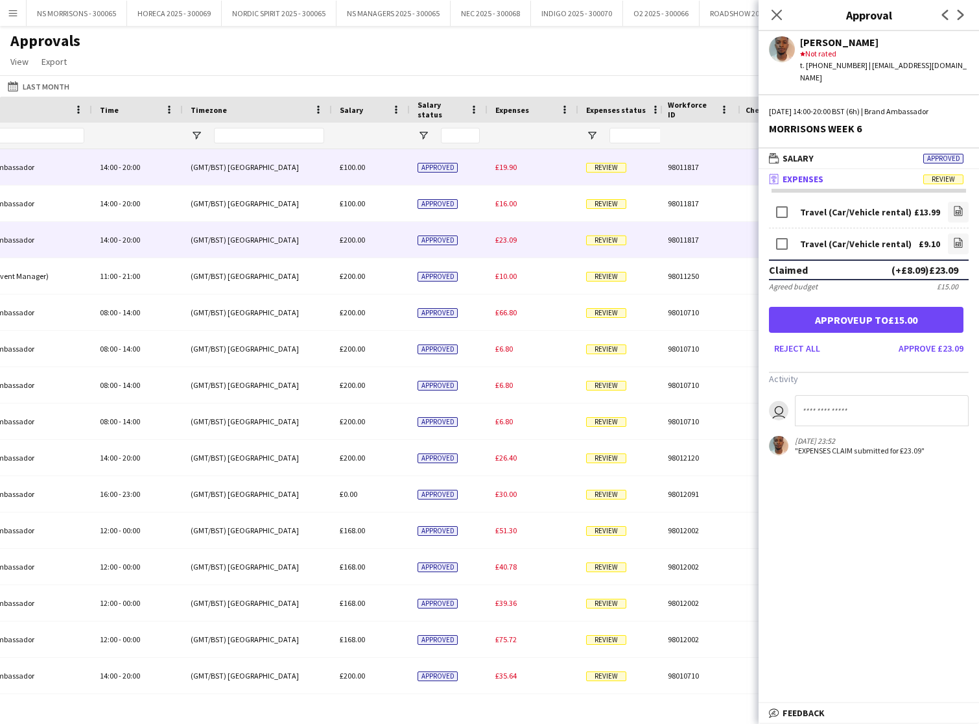
click at [505, 163] on span "£19.90" at bounding box center [506, 167] width 21 height 10
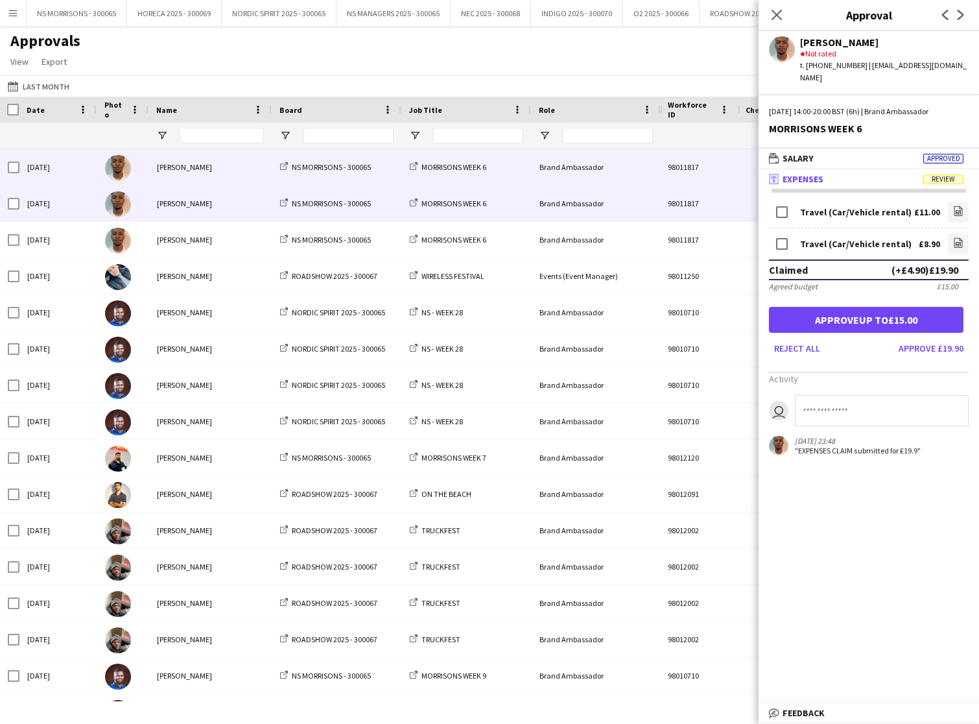
scroll to position [0, -14]
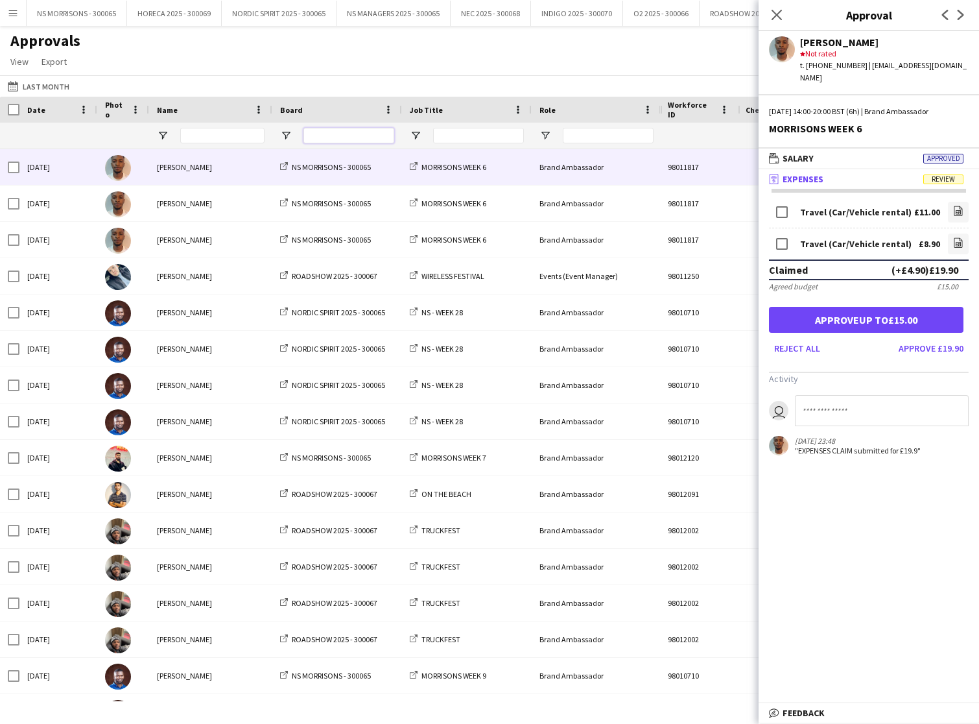
click at [365, 132] on input "Board Filter Input" at bounding box center [349, 136] width 91 height 16
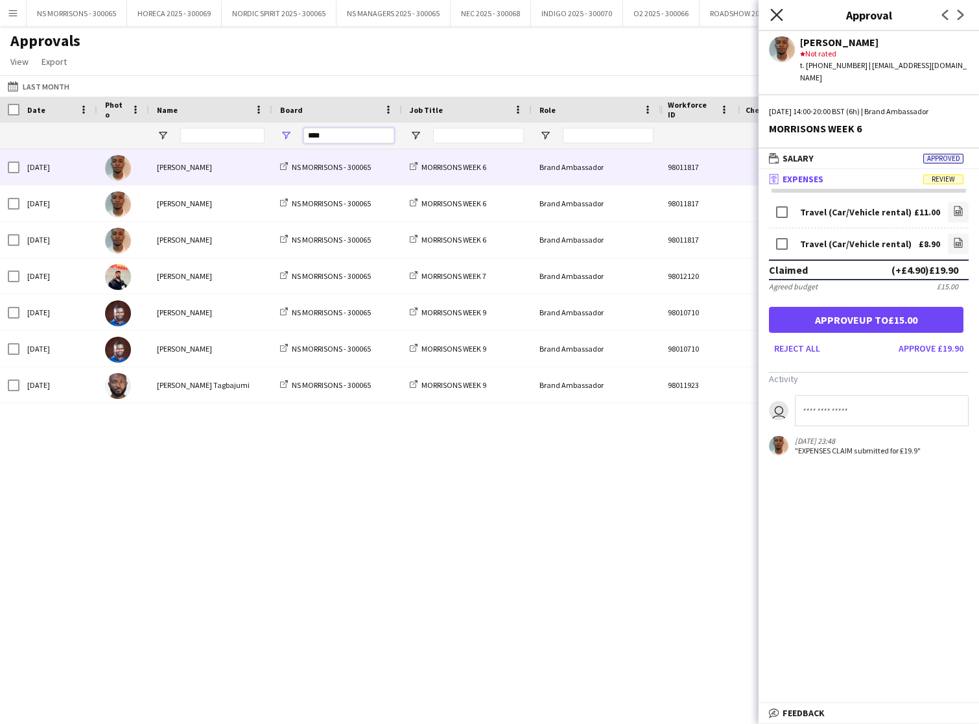
type input "****"
click at [779, 18] on icon at bounding box center [777, 14] width 12 height 12
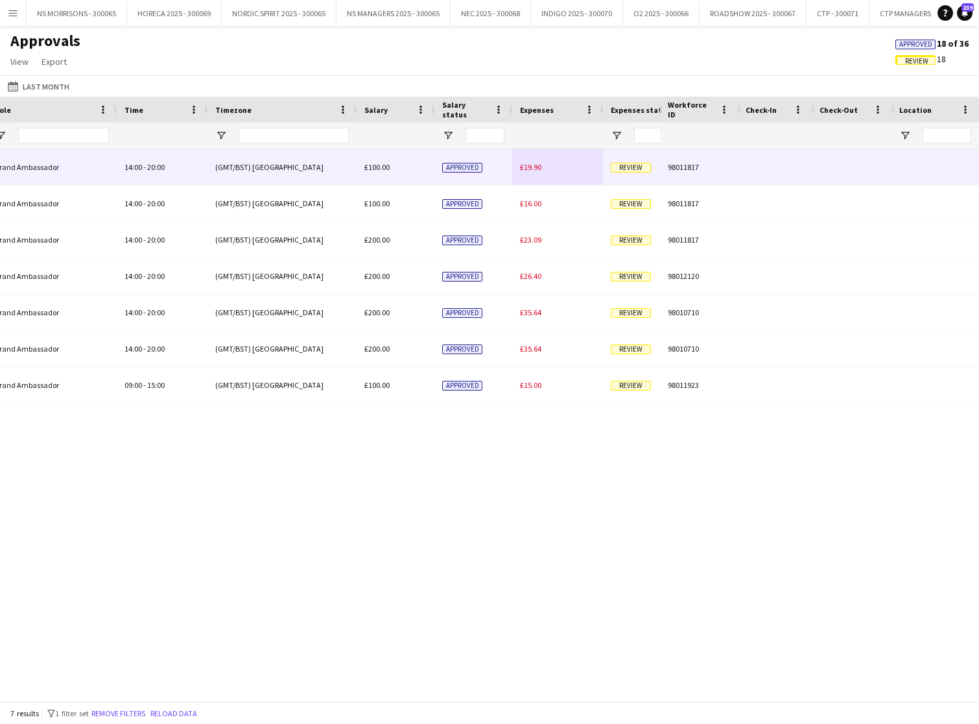
click at [544, 167] on div "£19.90" at bounding box center [557, 167] width 91 height 36
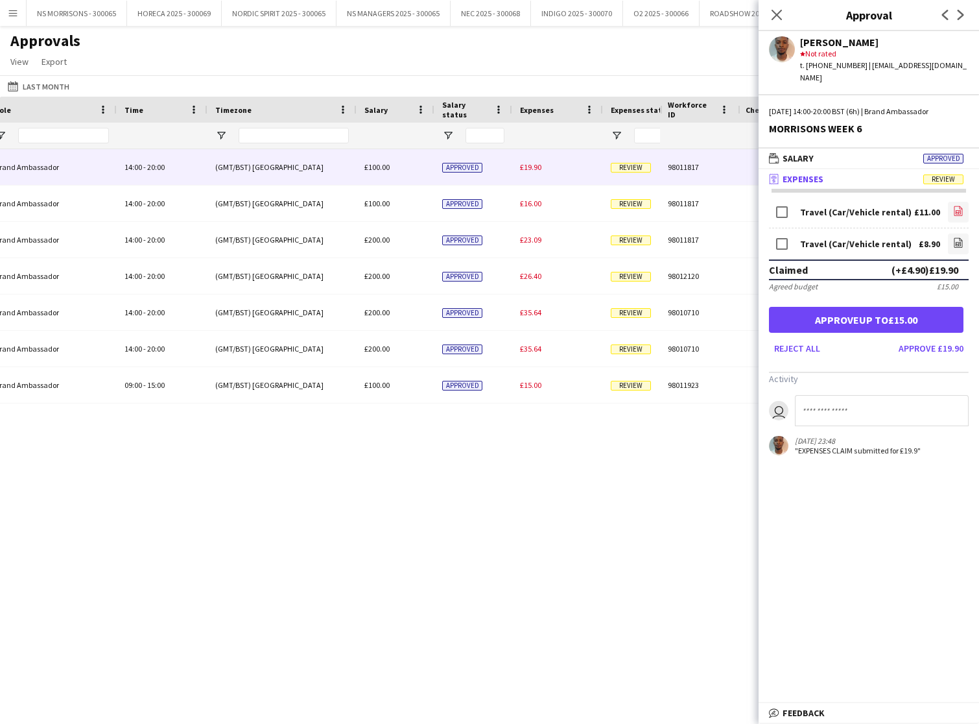
click at [960, 210] on icon at bounding box center [958, 212] width 5 height 4
click at [959, 237] on icon "file-image" at bounding box center [958, 242] width 10 height 10
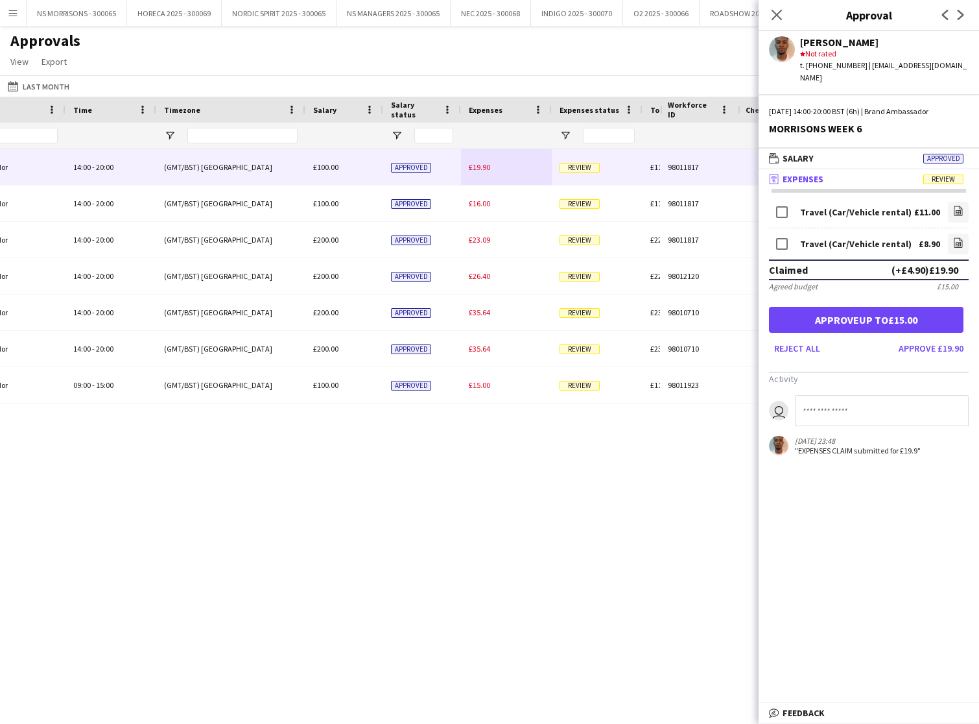
click at [925, 313] on button "Approve up to £15.00" at bounding box center [866, 320] width 195 height 26
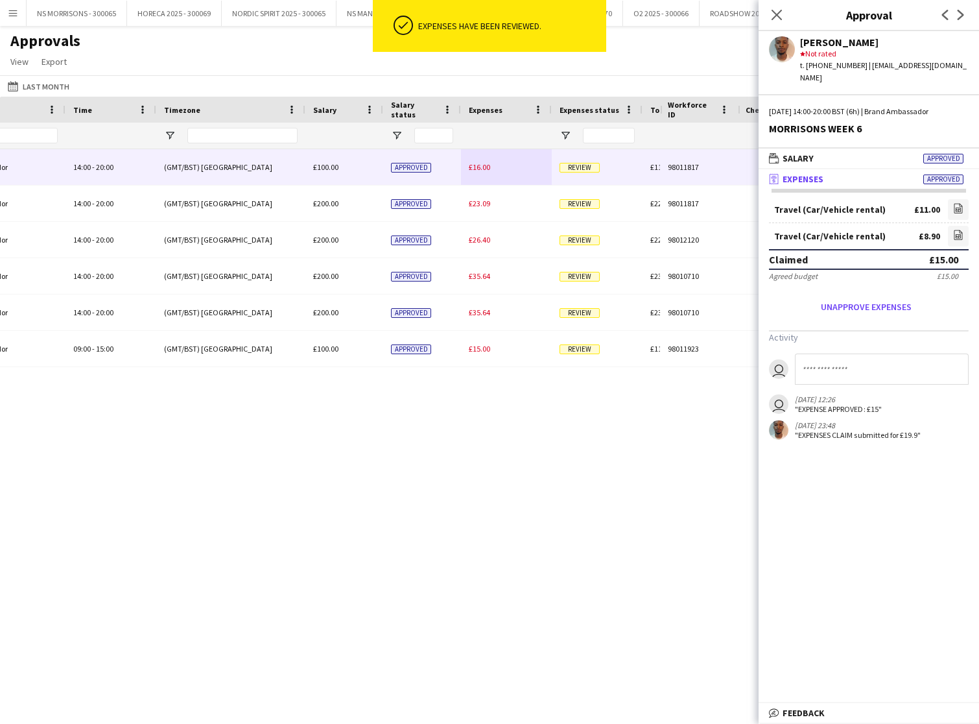
drag, startPoint x: 485, startPoint y: 169, endPoint x: 592, endPoint y: 182, distance: 107.8
click at [485, 170] on span "£16.00" at bounding box center [479, 167] width 21 height 10
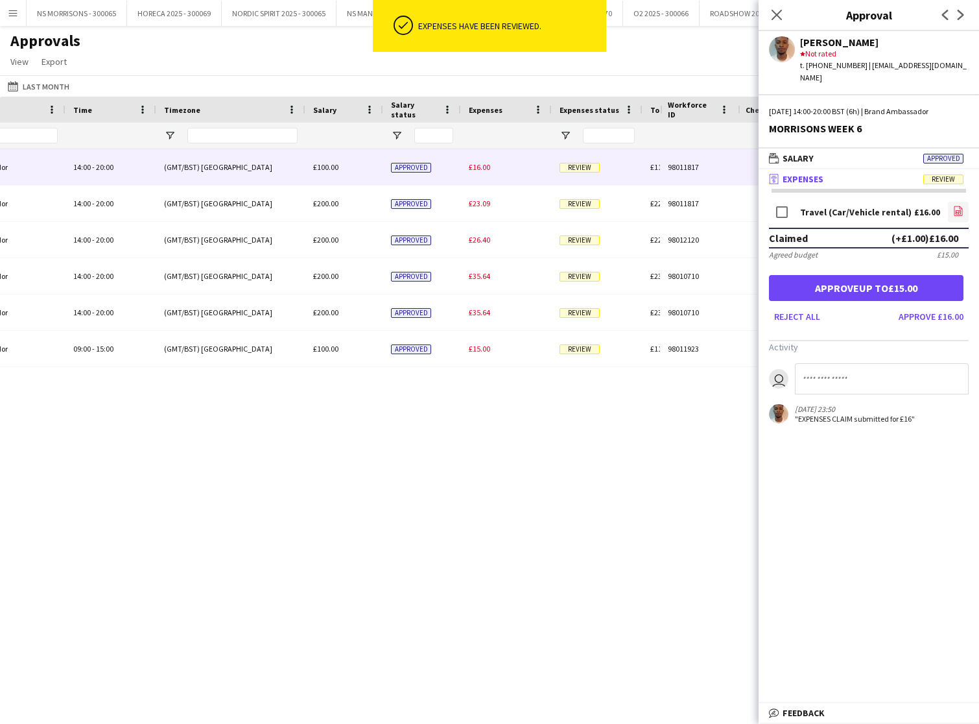
click at [958, 206] on icon "file-image" at bounding box center [958, 211] width 10 height 10
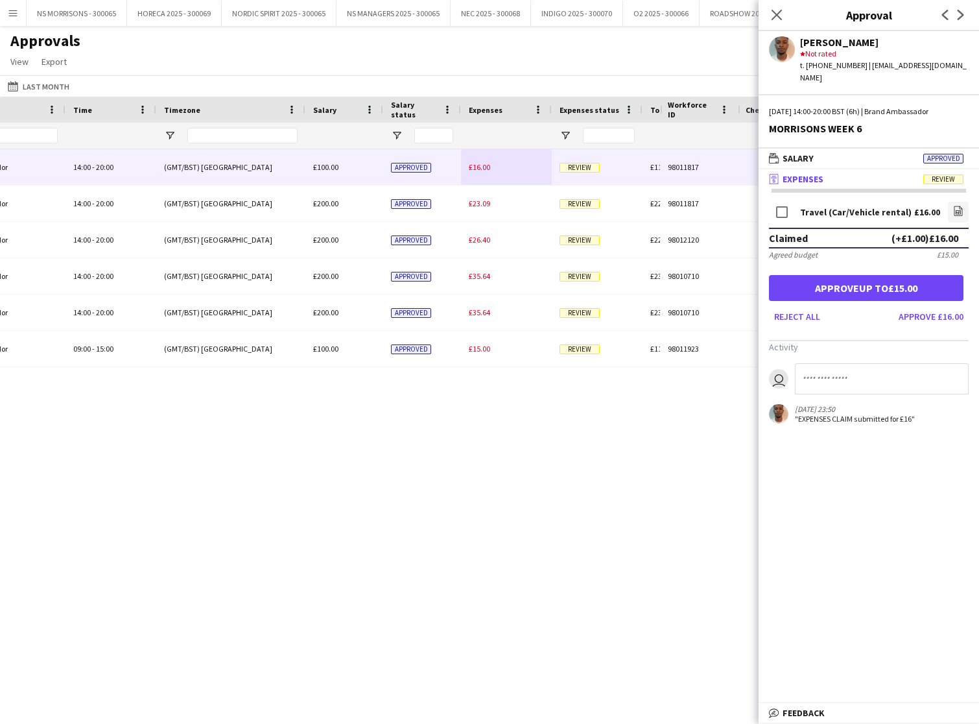
click at [936, 275] on button "Approve up to £15.00" at bounding box center [866, 288] width 195 height 26
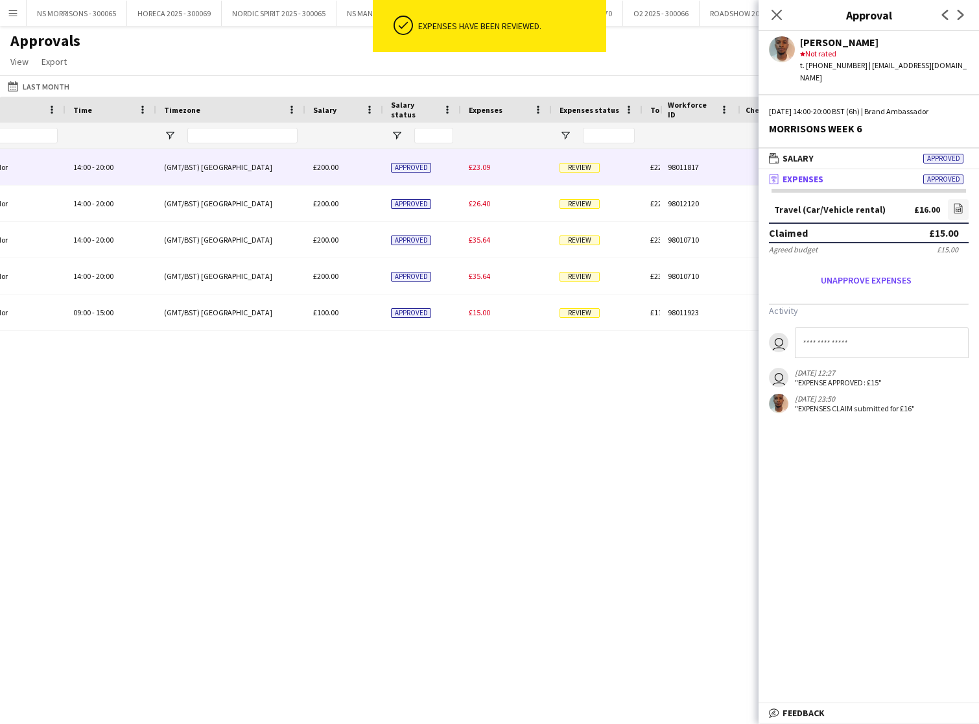
click at [480, 173] on div "£23.09" at bounding box center [506, 167] width 91 height 36
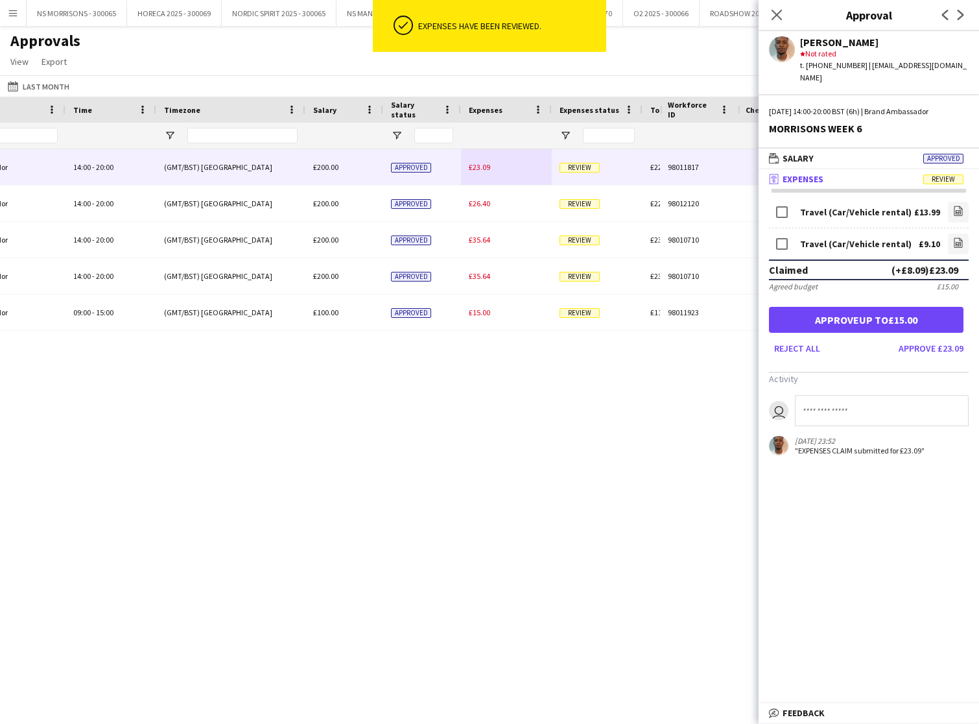
drag, startPoint x: 963, startPoint y: 195, endPoint x: 946, endPoint y: 198, distance: 17.8
click at [963, 206] on icon "file-image" at bounding box center [958, 211] width 10 height 10
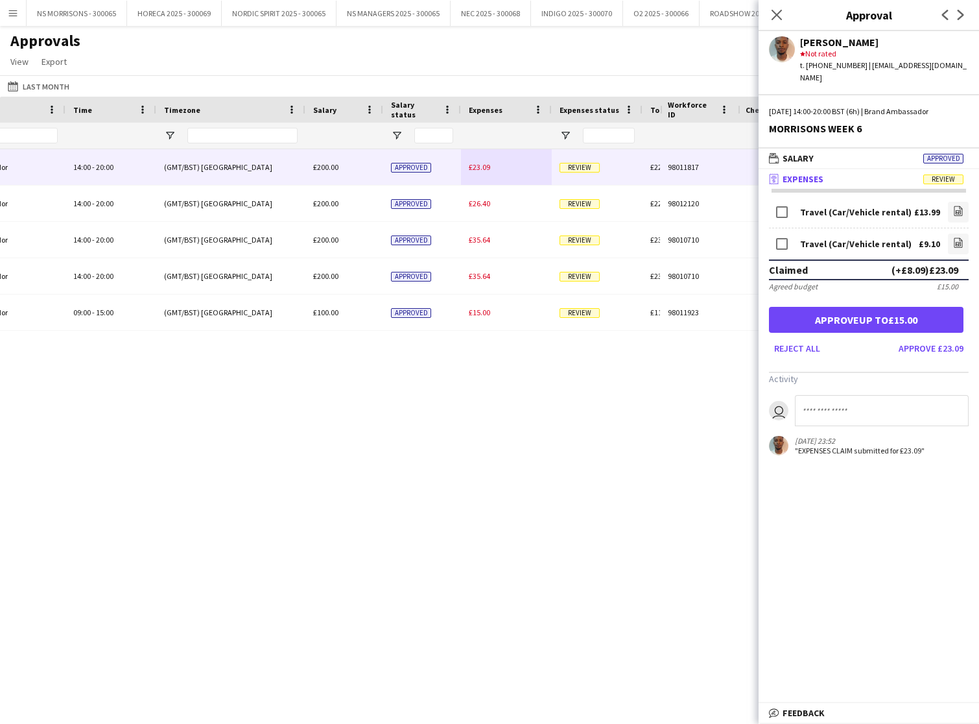
click at [953, 237] on icon "file-image" at bounding box center [958, 242] width 10 height 10
click at [911, 338] on button "Approve £23.09" at bounding box center [931, 348] width 75 height 21
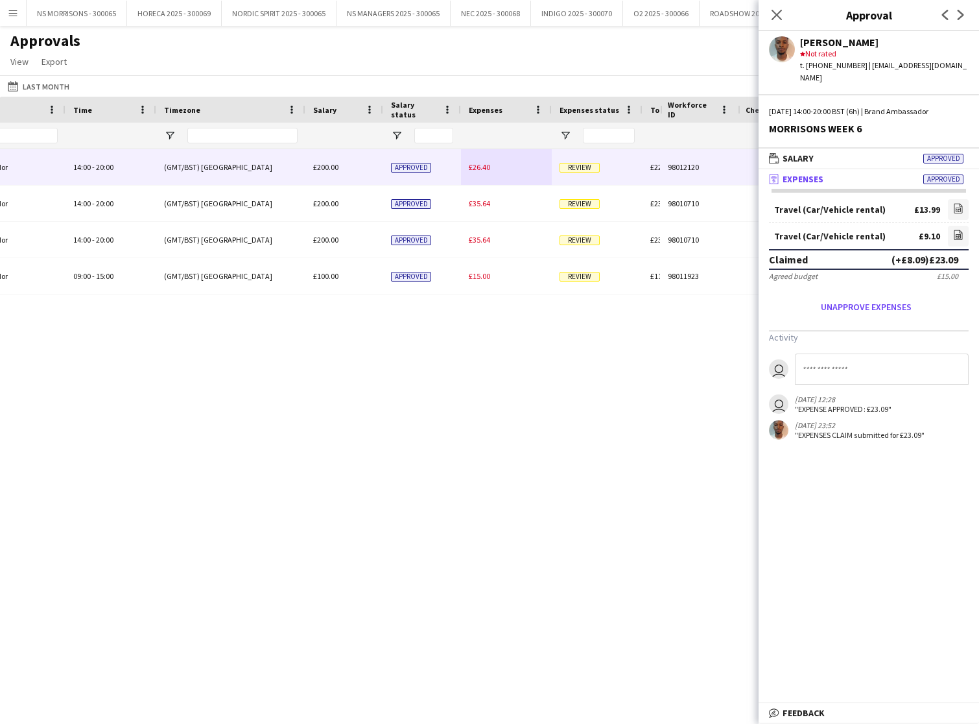
click at [484, 163] on span "£26.40" at bounding box center [479, 167] width 21 height 10
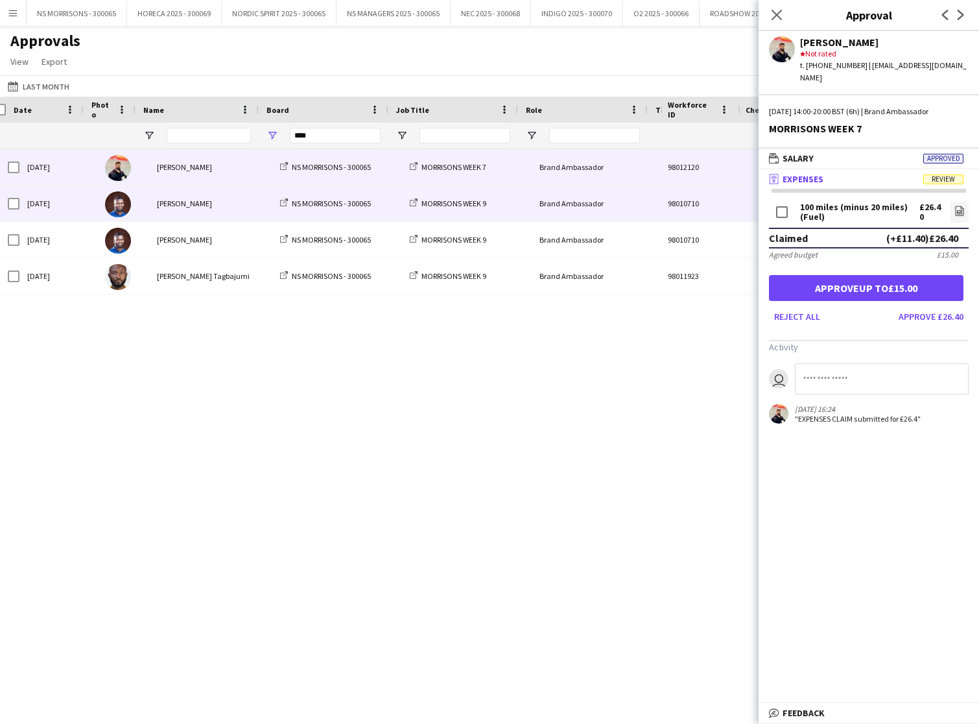
scroll to position [0, -4]
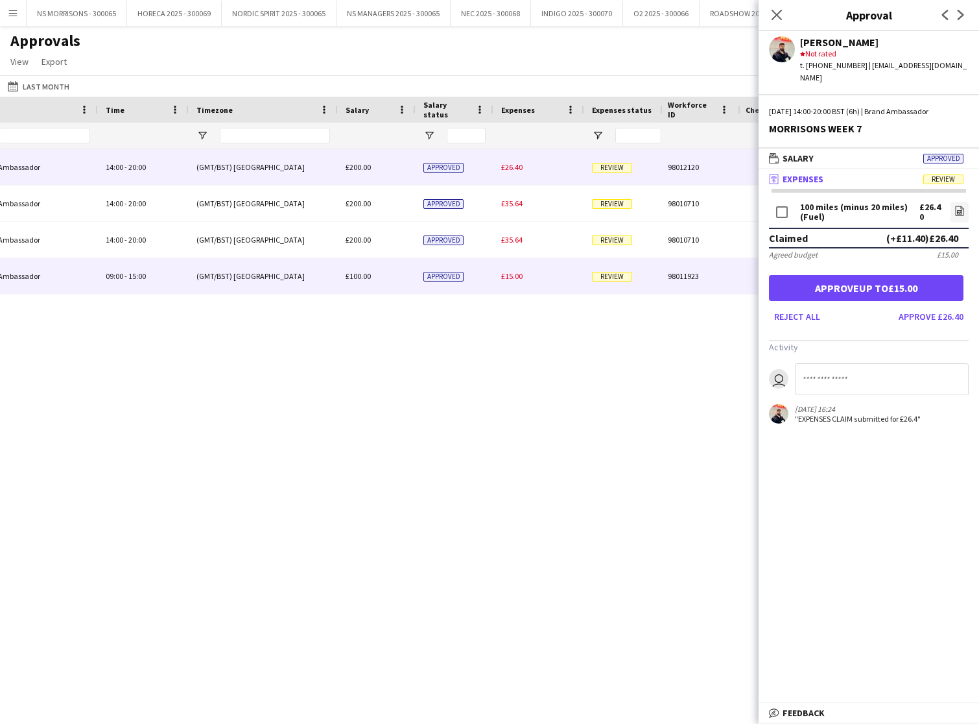
click at [512, 281] on div "£15.00" at bounding box center [539, 276] width 91 height 36
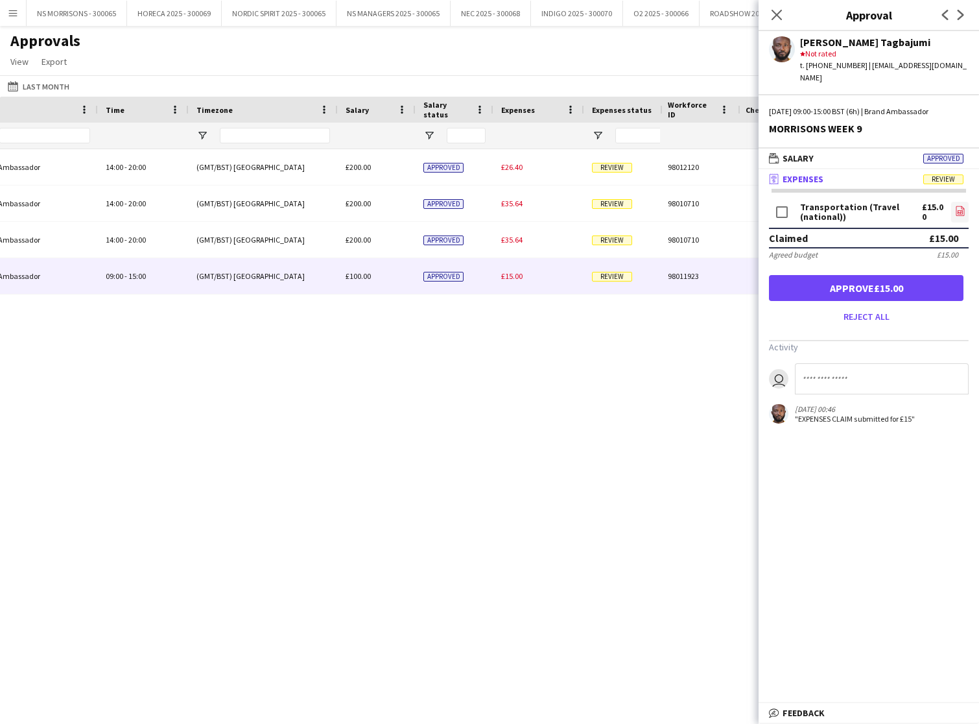
click at [961, 206] on icon "file-image" at bounding box center [960, 211] width 10 height 10
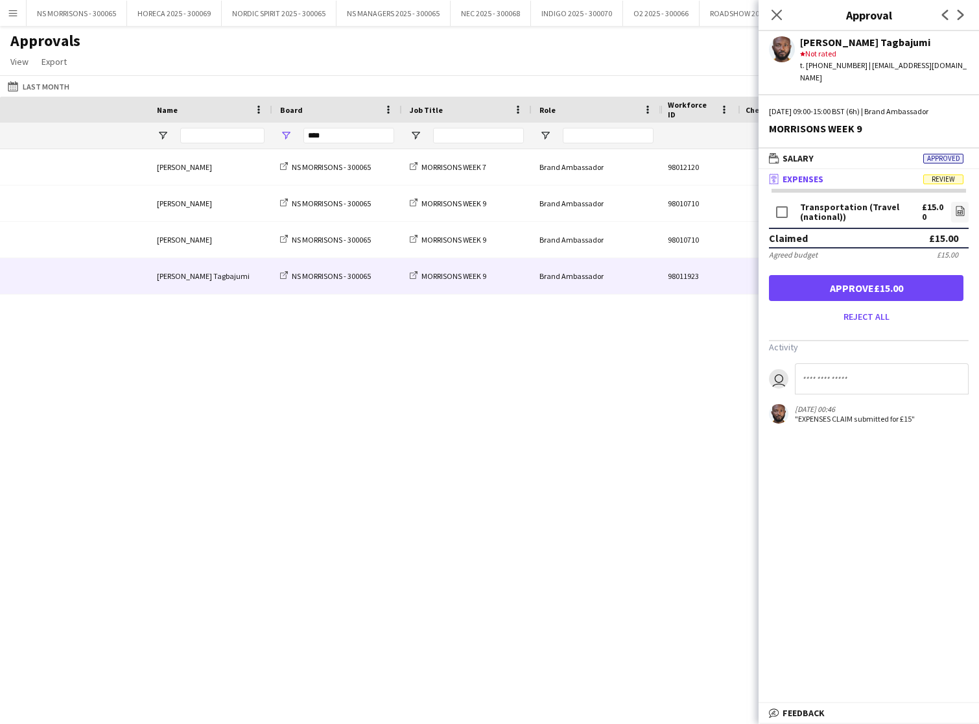
scroll to position [0, -28]
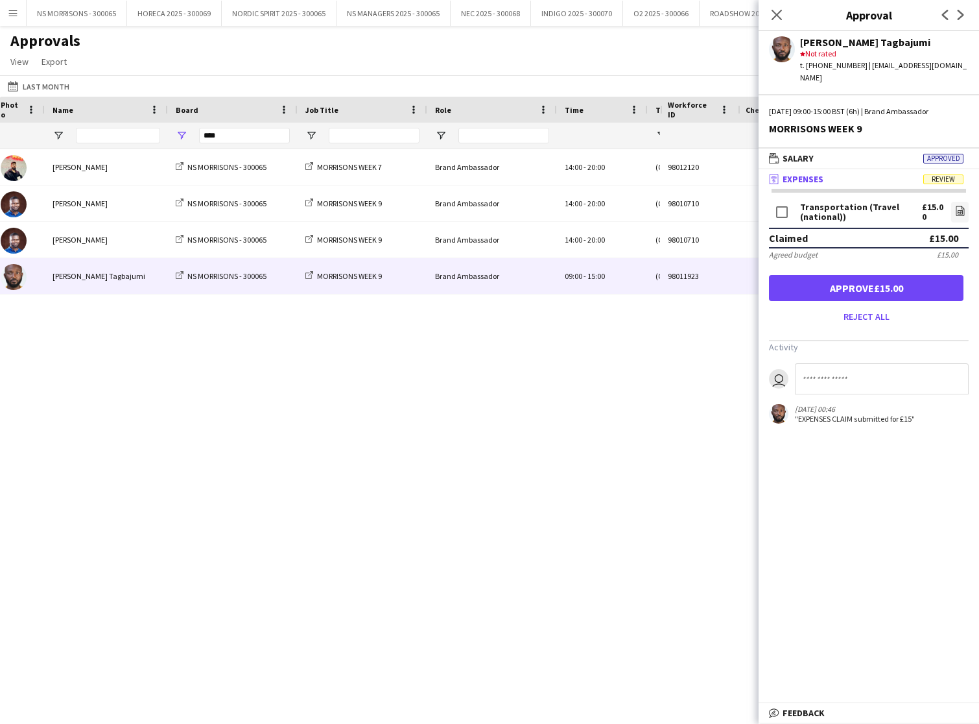
click at [885, 280] on button "Approve £15.00" at bounding box center [866, 288] width 195 height 26
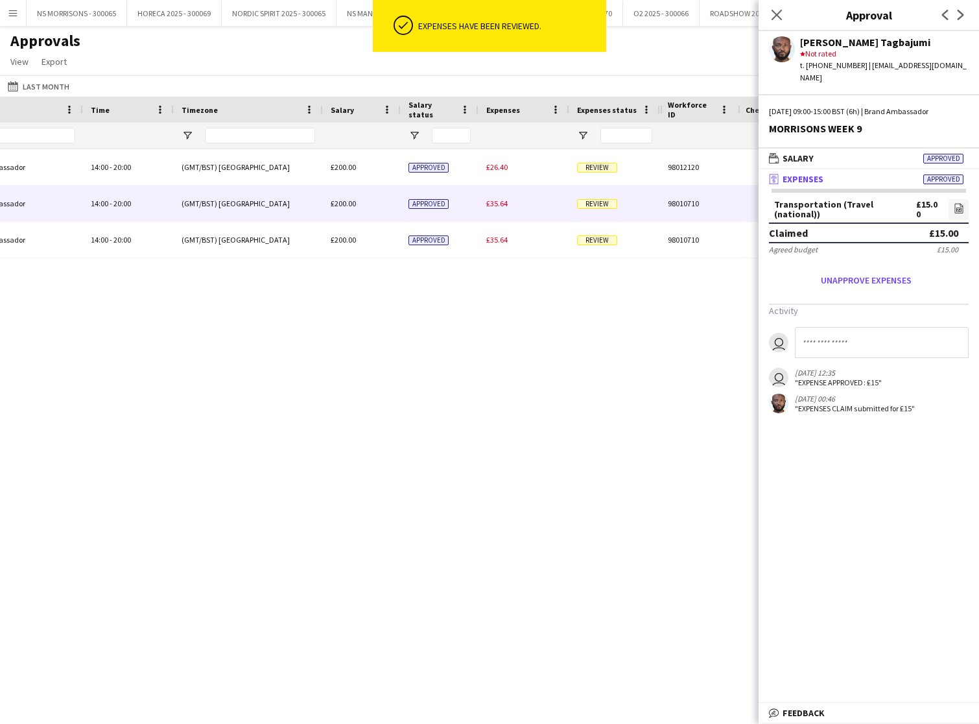
click at [494, 204] on span "£35.64" at bounding box center [496, 203] width 21 height 10
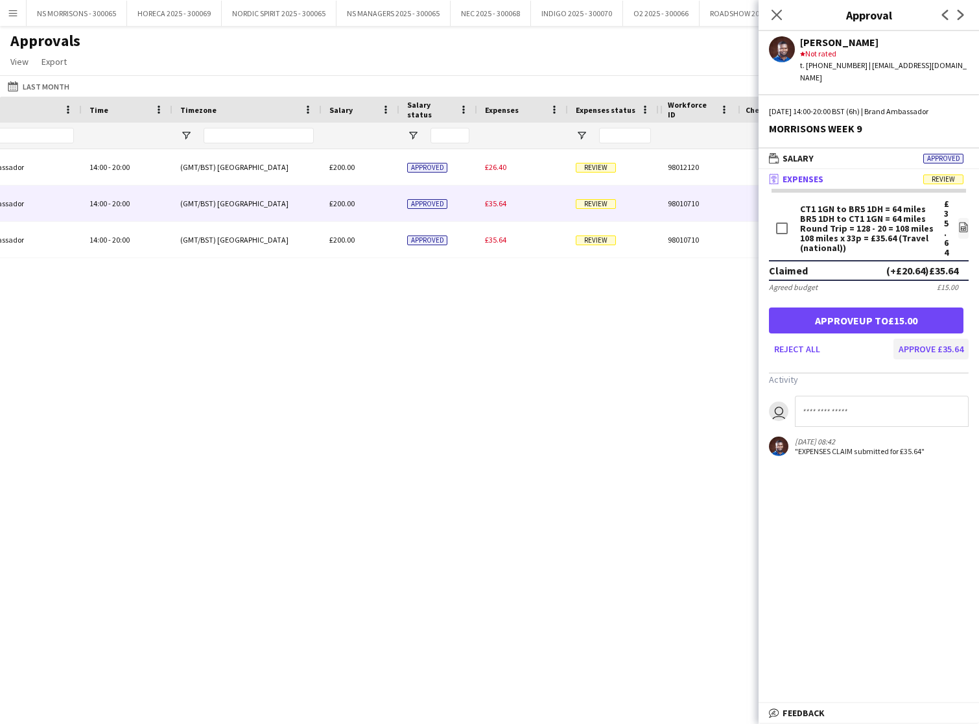
click at [935, 340] on button "Approve £35.64" at bounding box center [931, 349] width 75 height 21
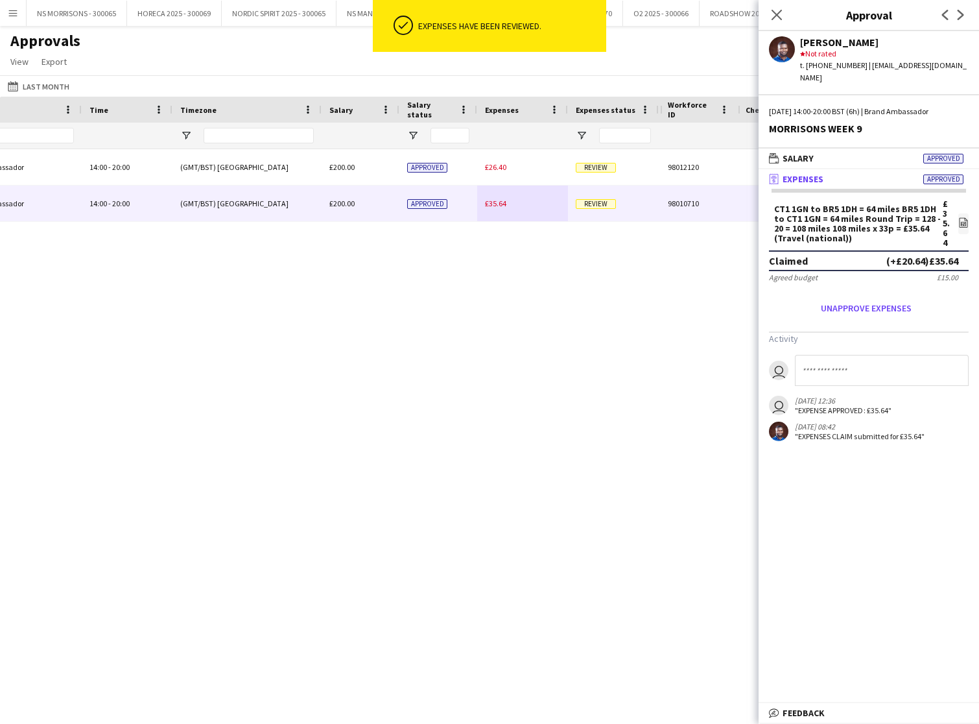
click at [501, 204] on span "£35.64" at bounding box center [495, 203] width 21 height 10
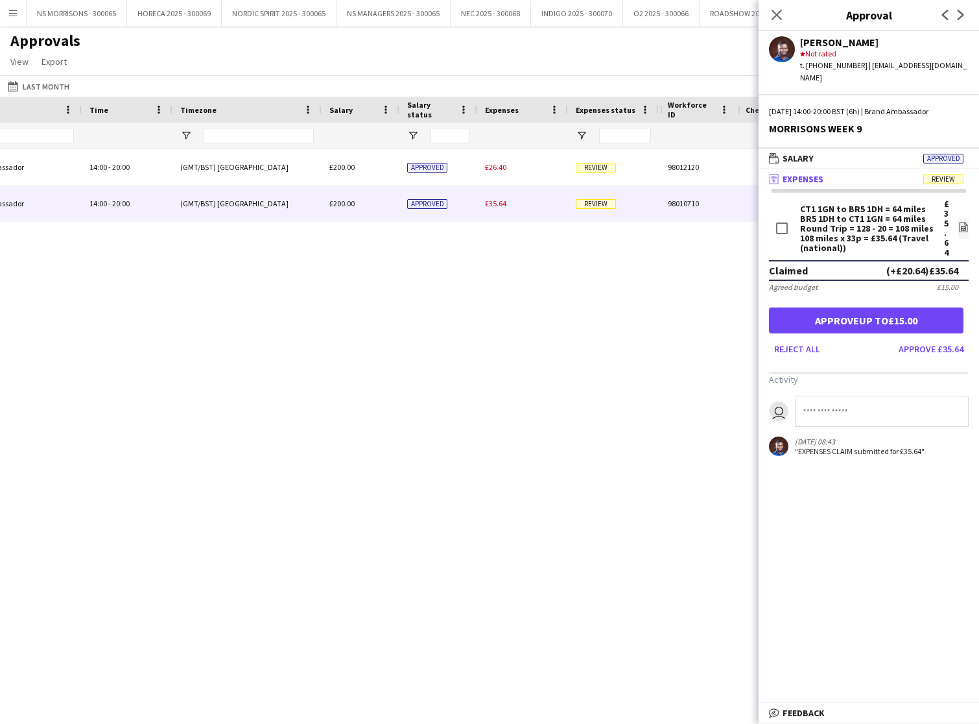
click at [937, 339] on button "Approve £35.64" at bounding box center [931, 349] width 75 height 21
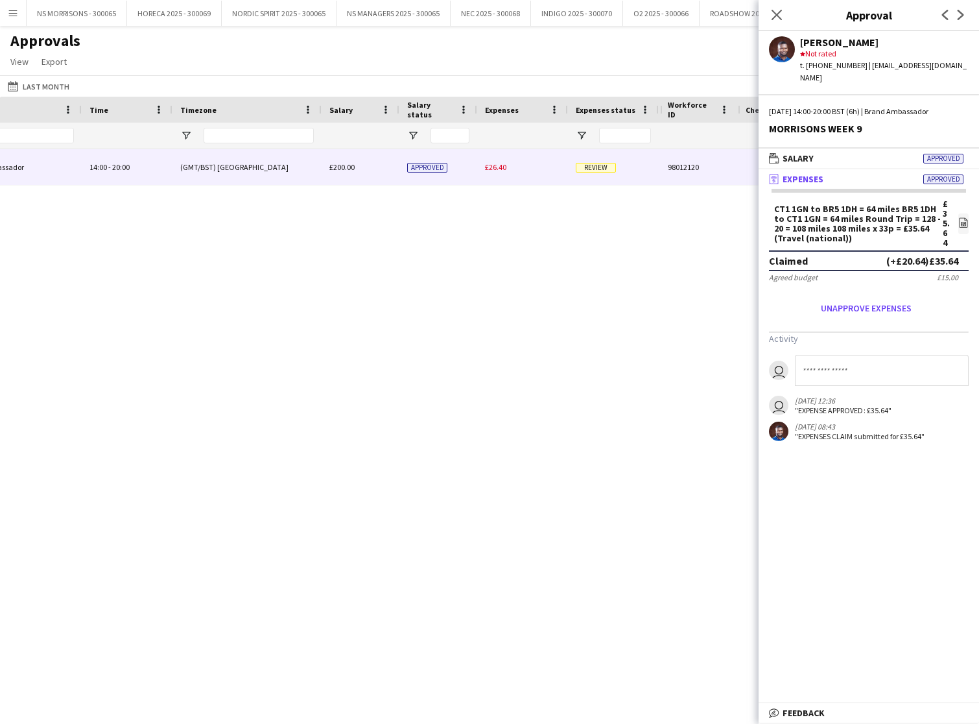
click at [499, 163] on span "£26.40" at bounding box center [495, 167] width 21 height 10
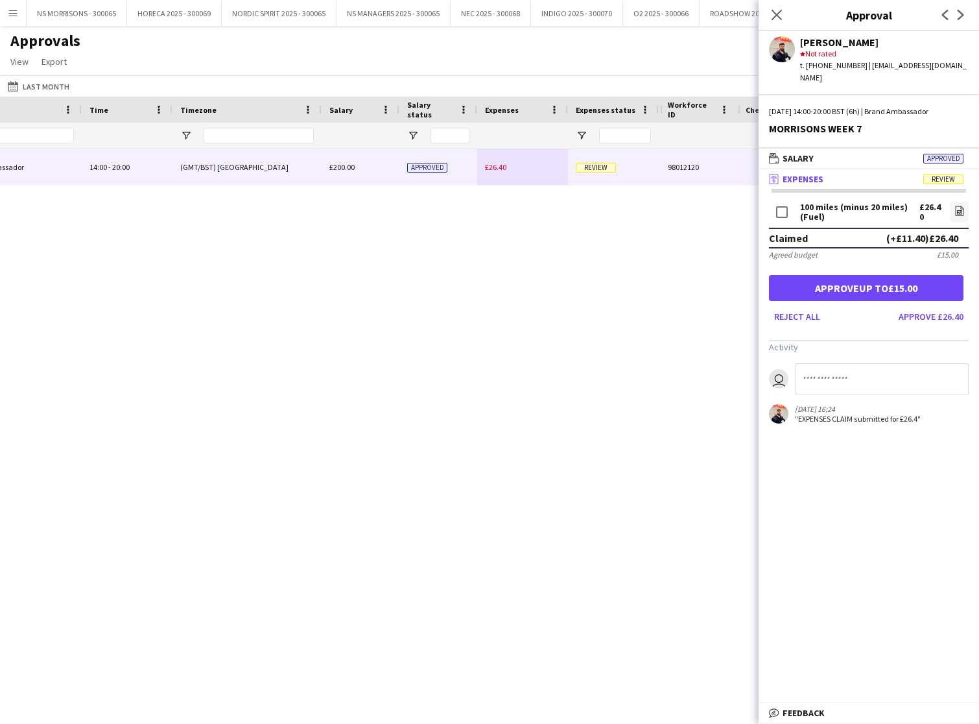
drag, startPoint x: 915, startPoint y: 306, endPoint x: 831, endPoint y: 220, distance: 120.2
click at [914, 306] on button "Approve £26.40" at bounding box center [931, 316] width 75 height 21
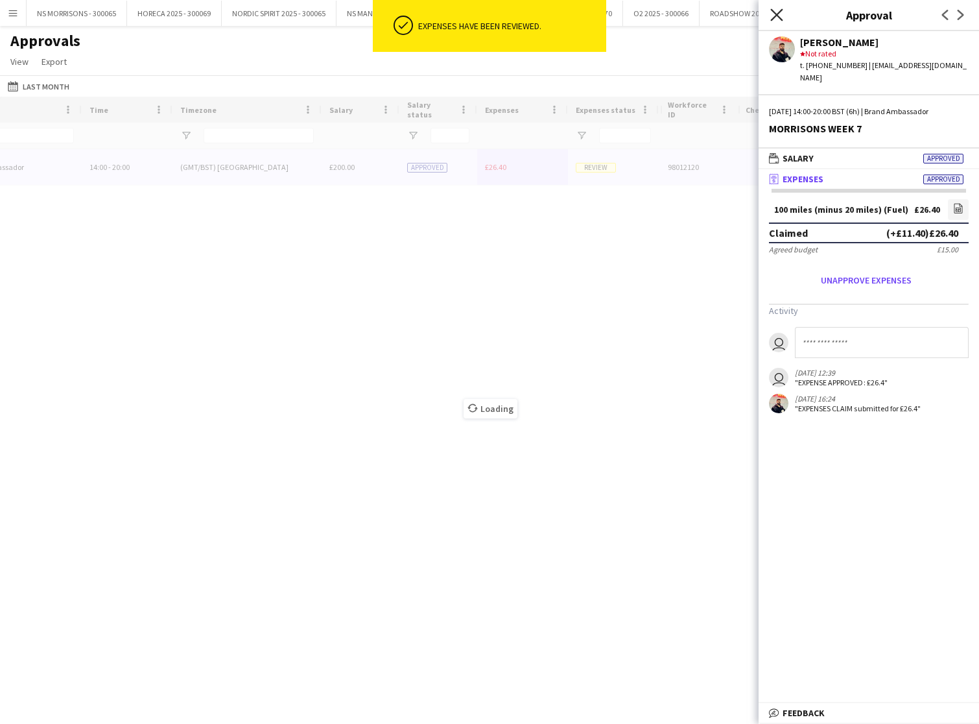
click at [774, 18] on icon at bounding box center [777, 14] width 12 height 12
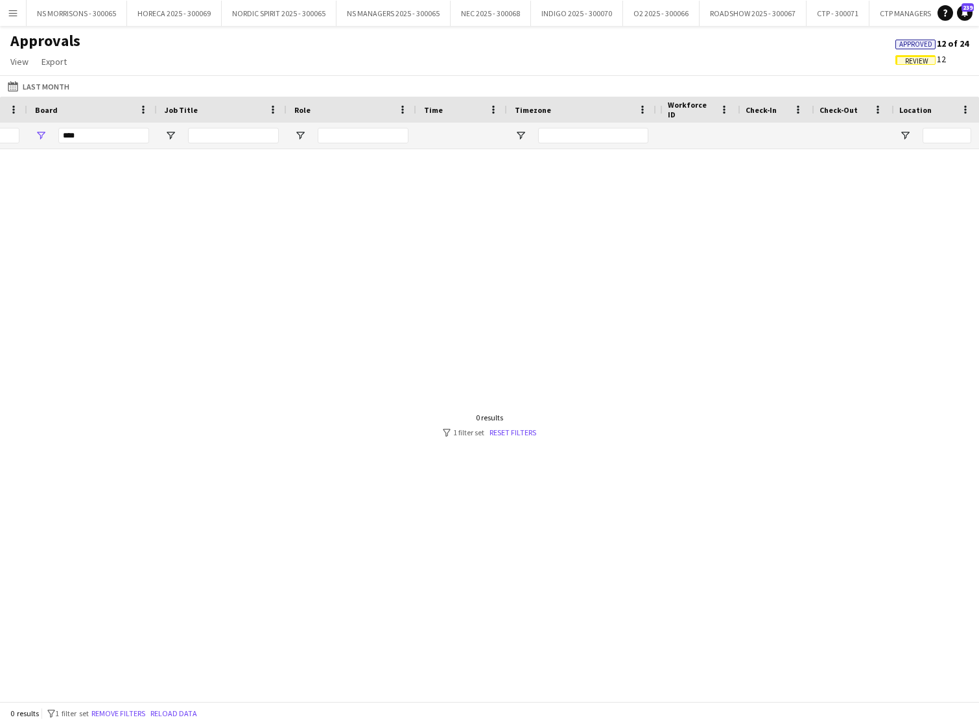
scroll to position [0, -11]
drag, startPoint x: 339, startPoint y: 137, endPoint x: 277, endPoint y: 133, distance: 62.4
click at [274, 134] on div "****" at bounding box center [337, 136] width 130 height 26
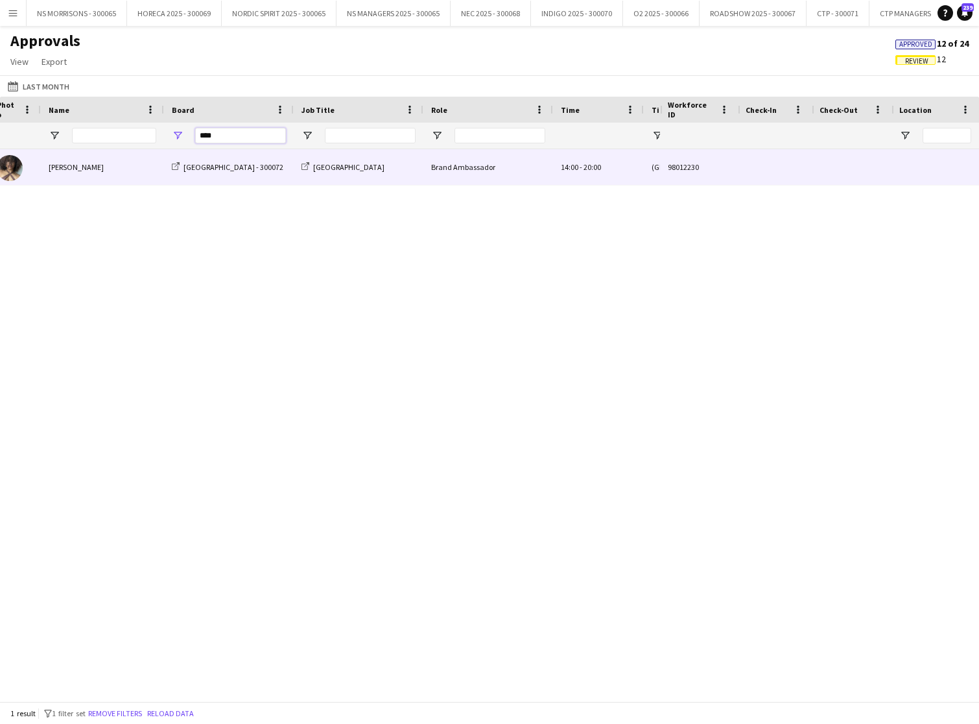
scroll to position [0, 225]
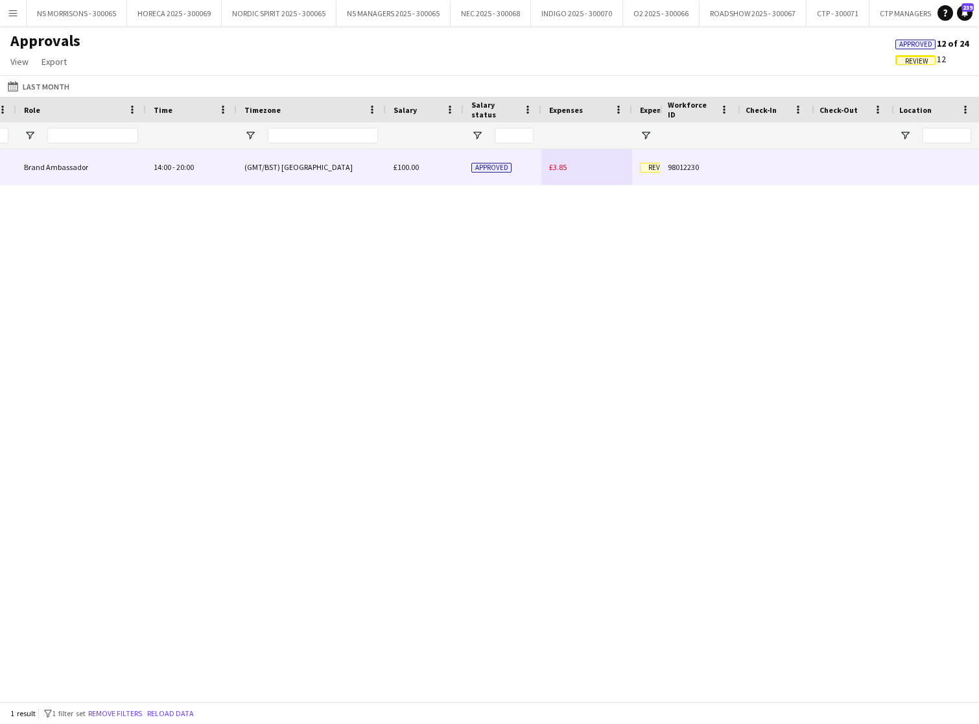
type input "****"
click at [560, 170] on span "£3.85" at bounding box center [558, 167] width 18 height 10
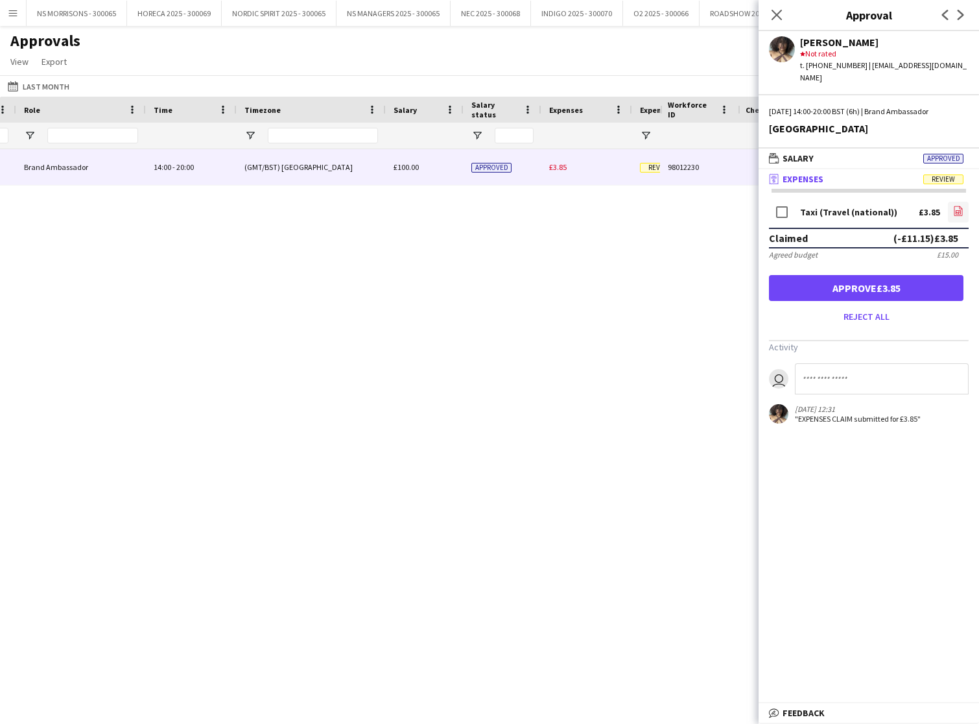
click at [955, 206] on icon "file-image" at bounding box center [958, 211] width 10 height 10
click at [847, 275] on button "Approve £3.85" at bounding box center [866, 288] width 195 height 26
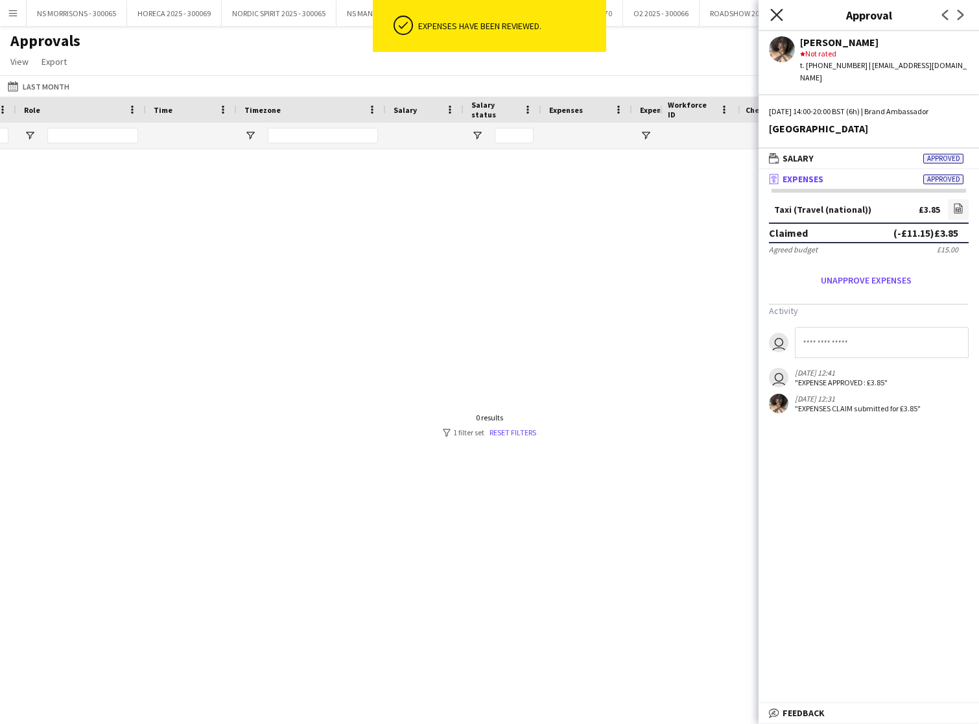
click at [778, 19] on icon "Close pop-in" at bounding box center [777, 14] width 12 height 12
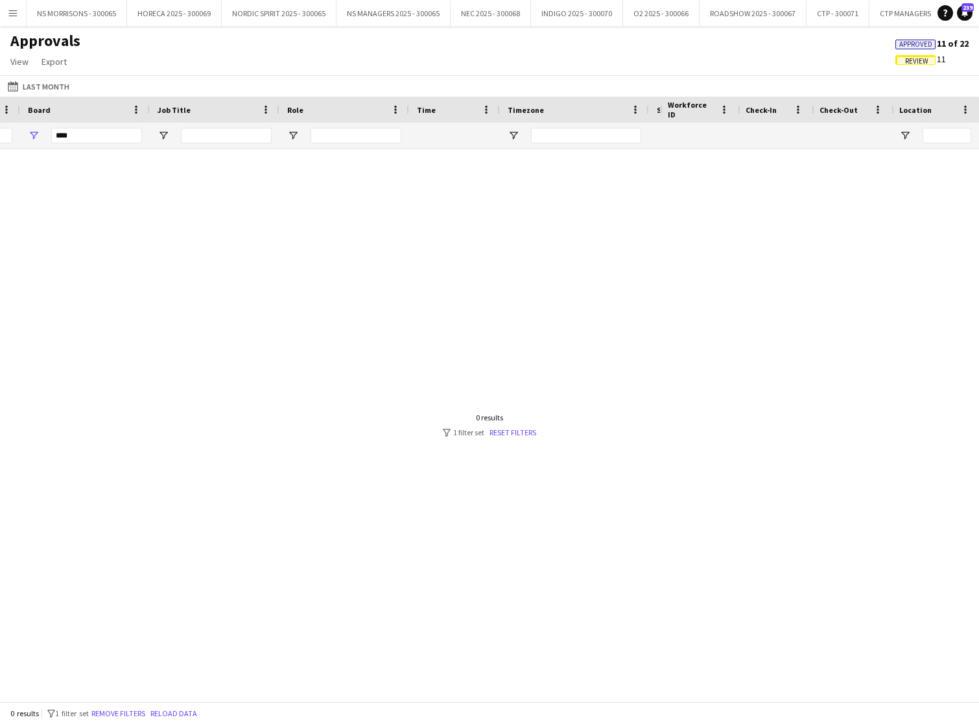
scroll to position [0, 181]
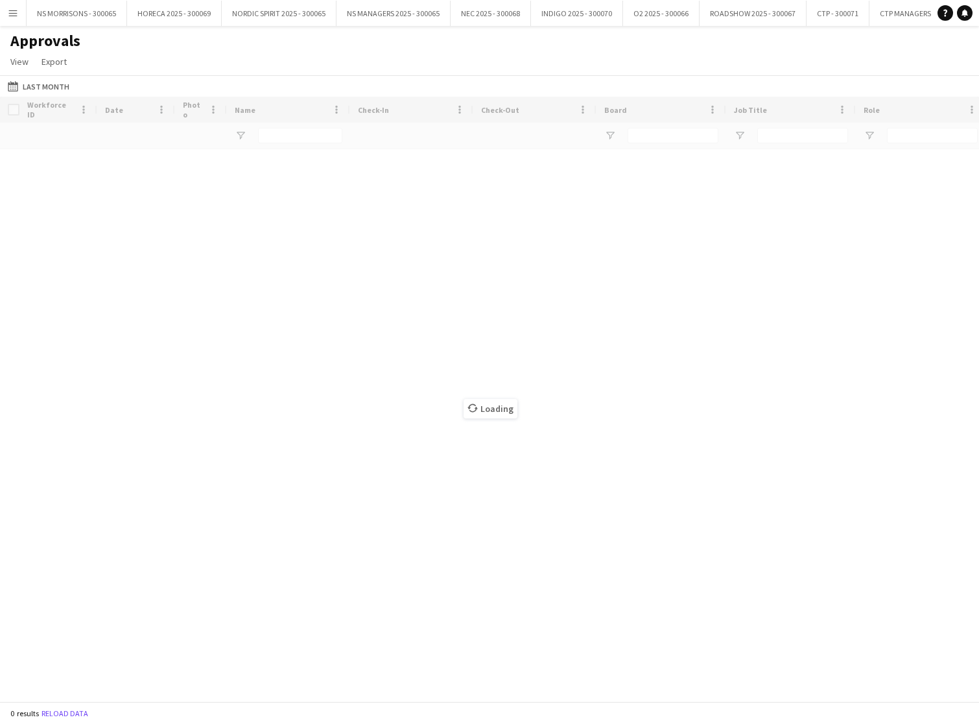
type input "****"
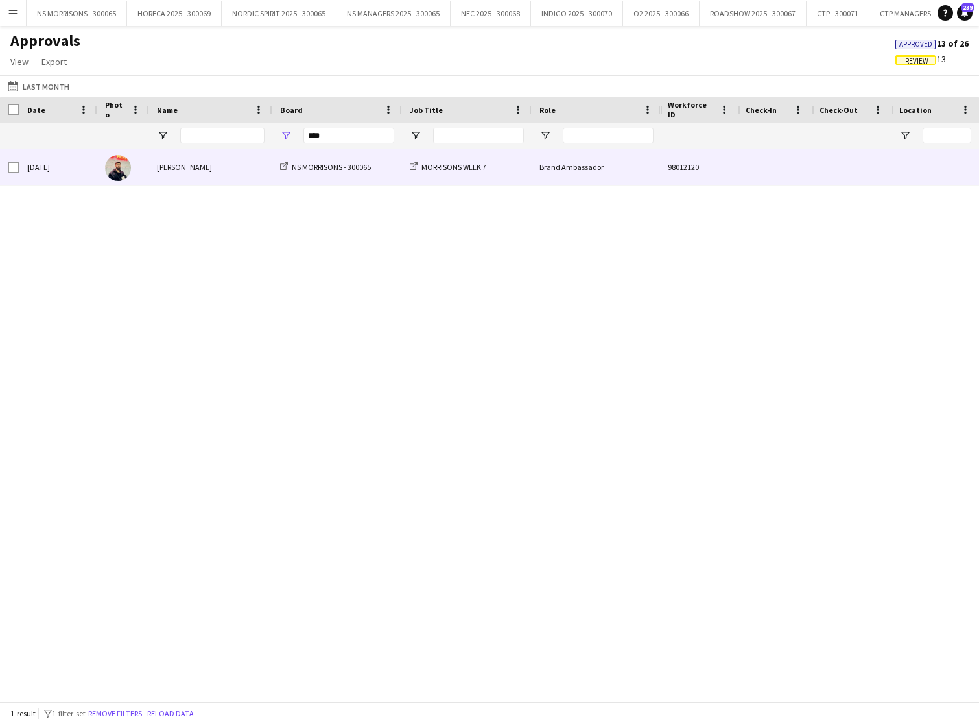
click at [176, 170] on div "Muhammad Awan" at bounding box center [210, 167] width 123 height 36
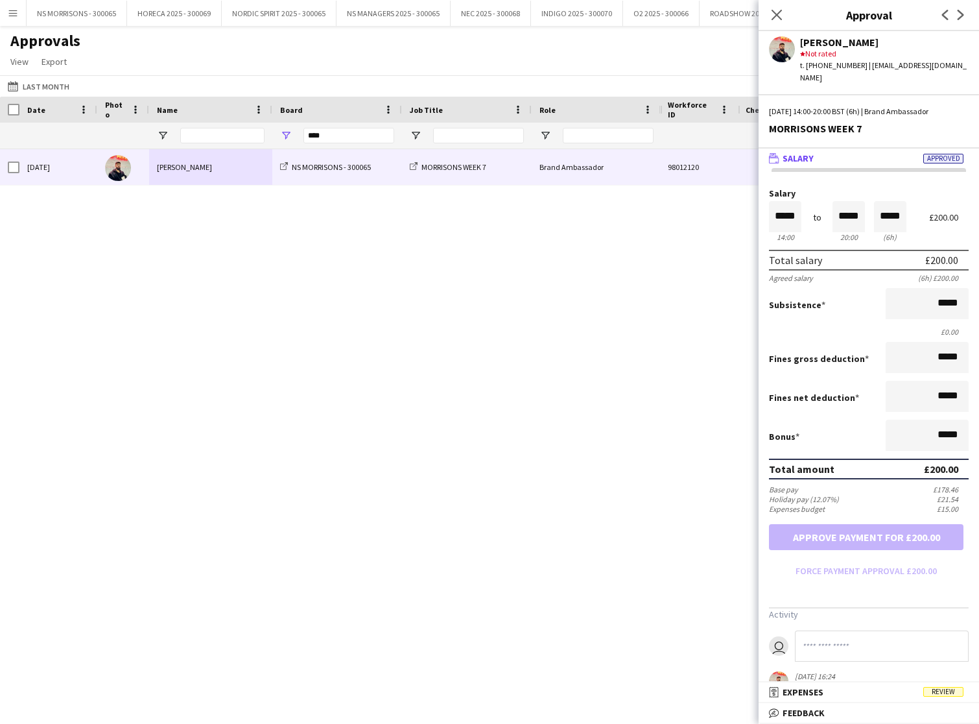
click at [11, 16] on app-icon "Menu" at bounding box center [13, 13] width 10 height 10
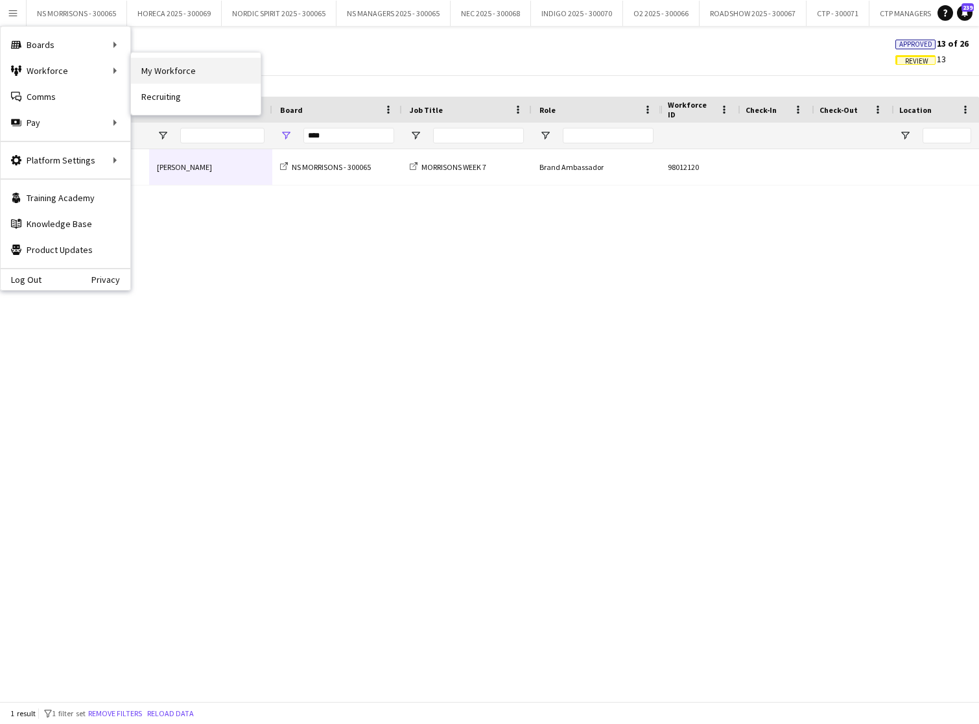
click at [191, 77] on link "My Workforce" at bounding box center [196, 71] width 130 height 26
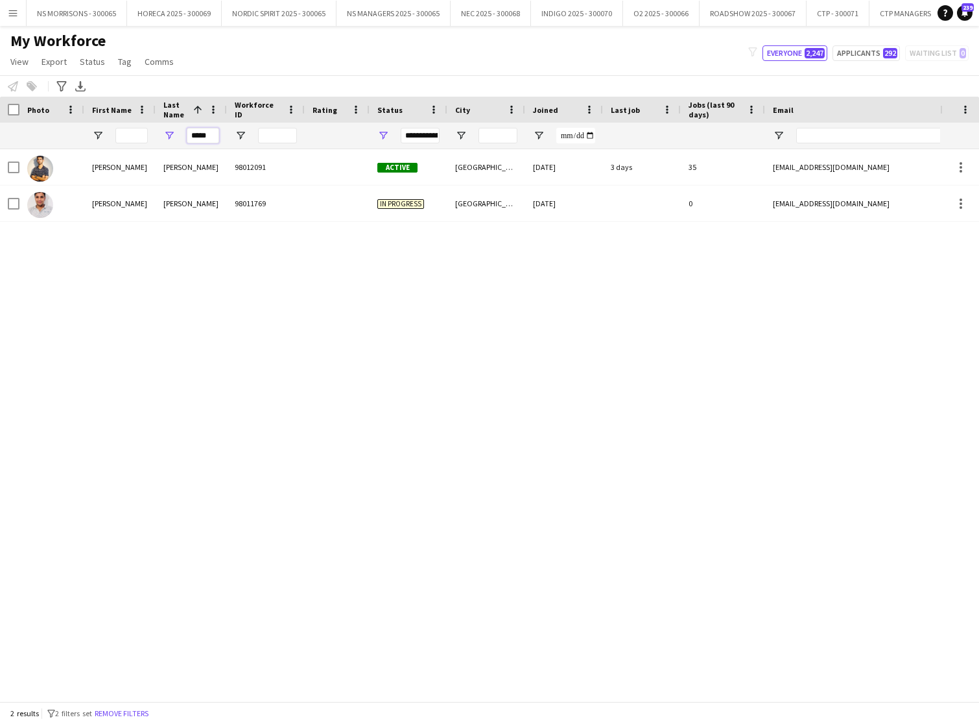
drag, startPoint x: 215, startPoint y: 134, endPoint x: 188, endPoint y: 136, distance: 26.7
click at [188, 136] on input "*****" at bounding box center [203, 136] width 32 height 16
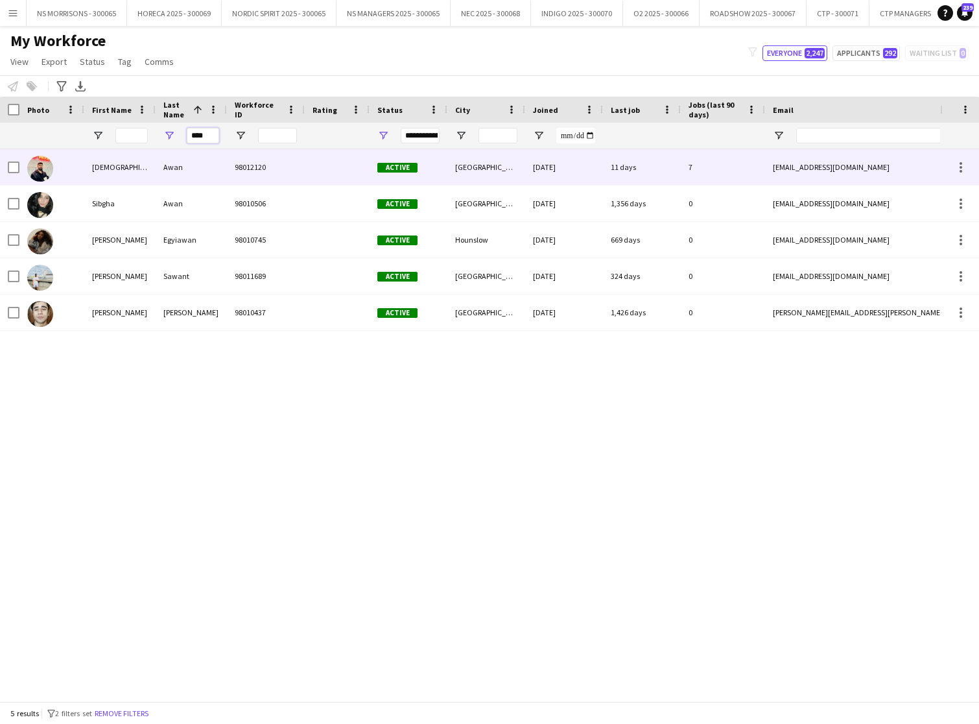
type input "****"
click at [126, 174] on div "Muhammad" at bounding box center [119, 167] width 71 height 36
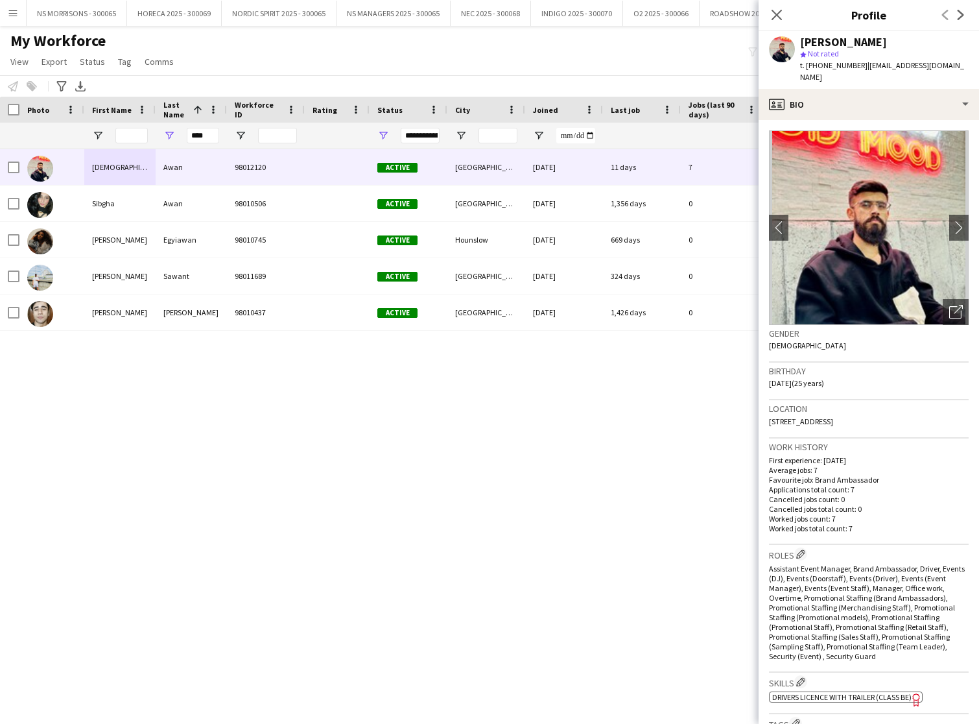
drag, startPoint x: 881, startPoint y: 409, endPoint x: 916, endPoint y: 406, distance: 34.5
click at [916, 406] on div "Location 1134 Coventry Road, Birmingham, B25 8DU" at bounding box center [869, 419] width 200 height 38
copy span "B25 8DU"
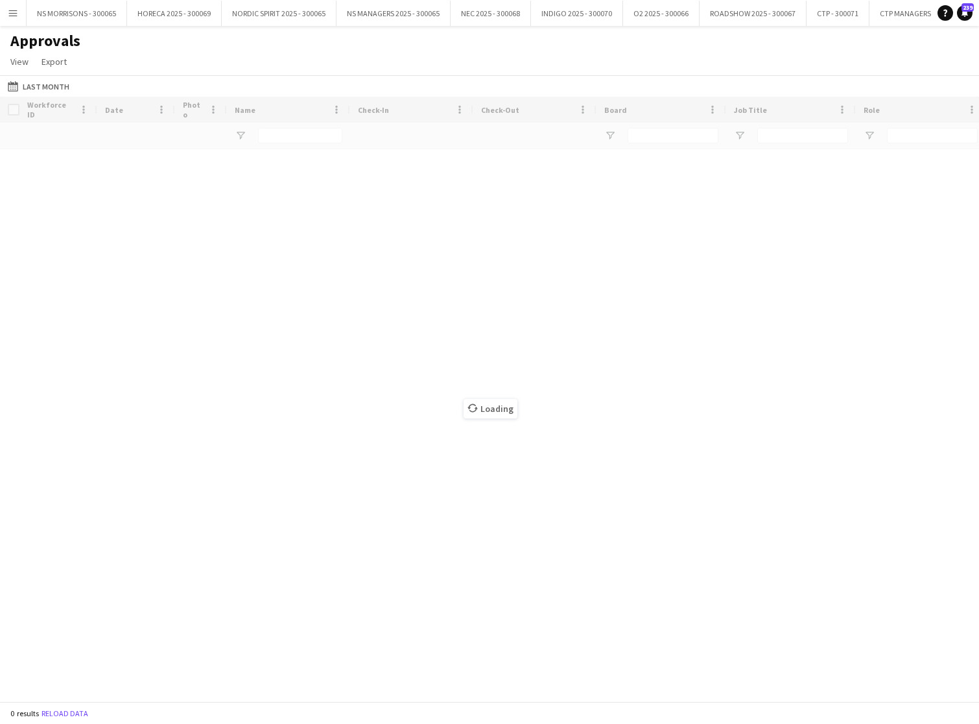
type input "****"
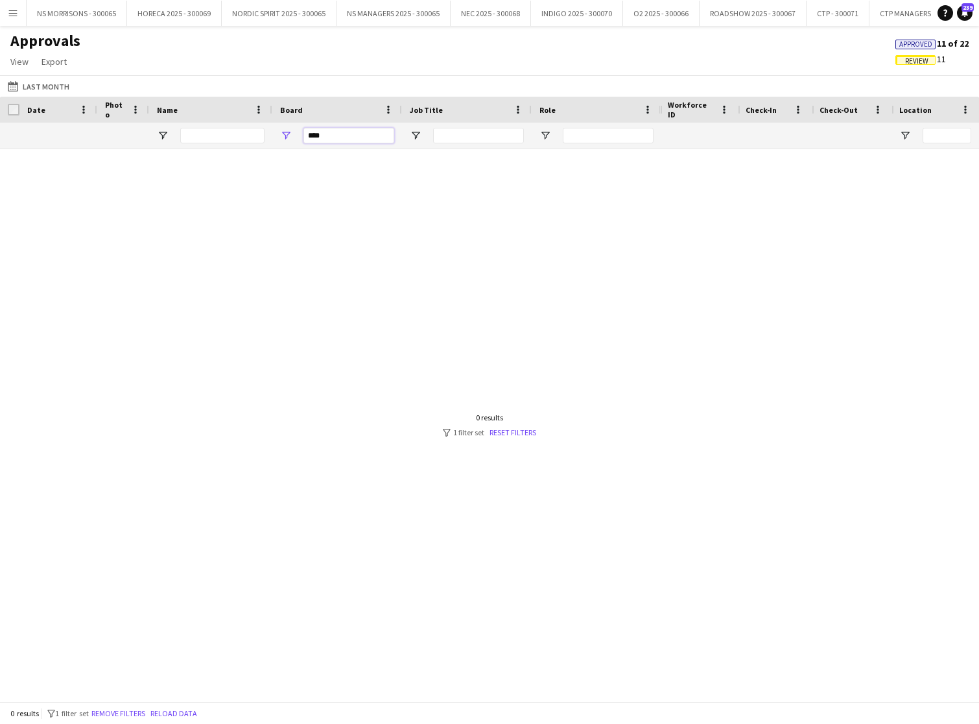
click at [339, 139] on input "****" at bounding box center [349, 136] width 91 height 16
drag, startPoint x: 333, startPoint y: 138, endPoint x: 294, endPoint y: 137, distance: 39.6
click at [291, 139] on div "****" at bounding box center [337, 136] width 130 height 26
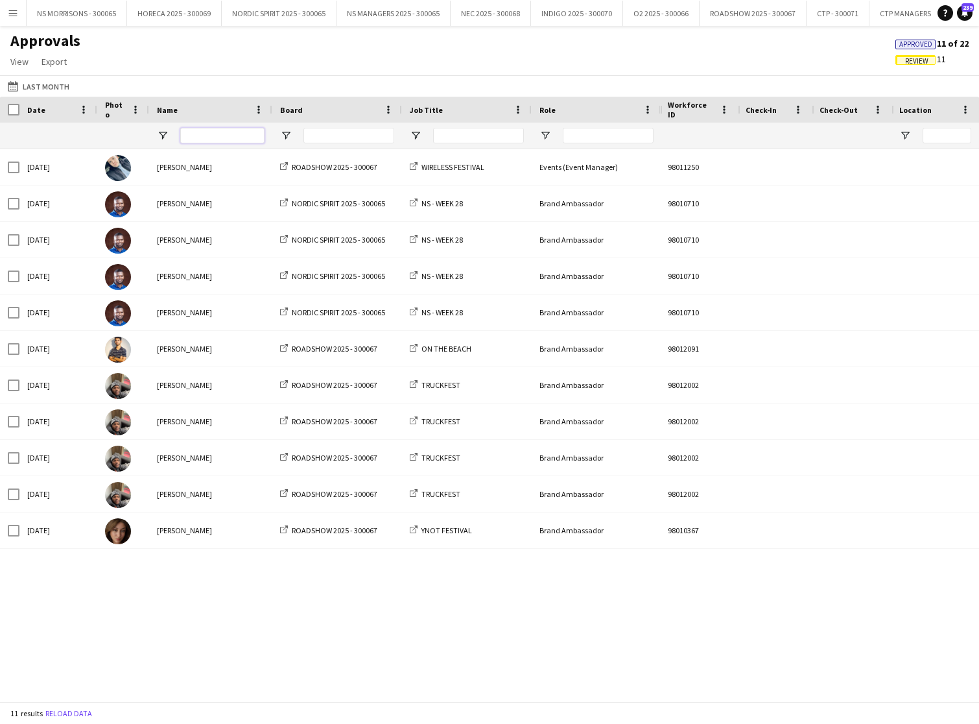
click at [223, 130] on input "Name Filter Input" at bounding box center [222, 136] width 84 height 16
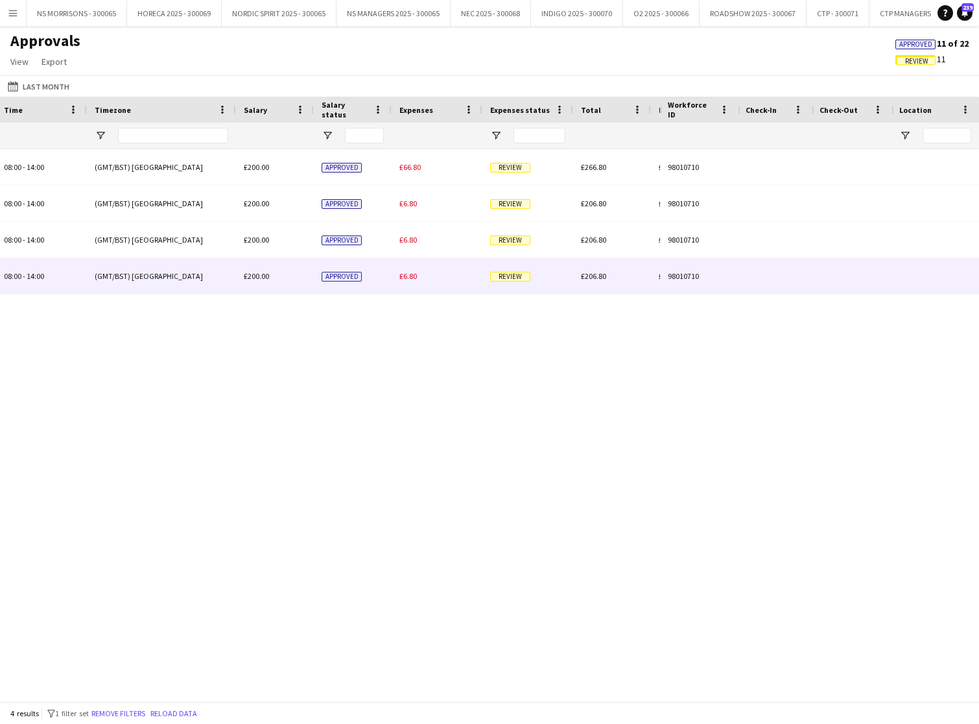
type input "****"
click at [408, 274] on span "£6.80" at bounding box center [409, 276] width 18 height 10
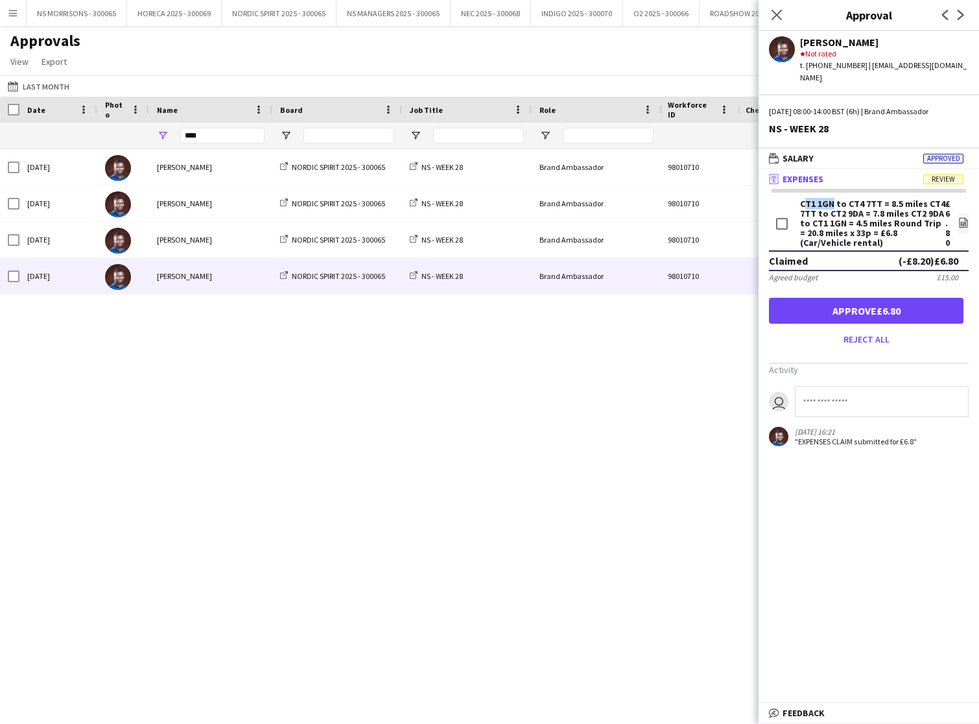
drag, startPoint x: 802, startPoint y: 193, endPoint x: 830, endPoint y: 191, distance: 28.0
click at [830, 199] on div "CT1 1GN to CT4 7TT = 8.5 miles CT4 7TT to CT2 9DA = 7.8 miles CT2 9DA to CT1 1G…" at bounding box center [872, 223] width 145 height 49
copy div "CT1 1G"
drag, startPoint x: 846, startPoint y: 191, endPoint x: 876, endPoint y: 188, distance: 29.4
click at [876, 199] on div "CT1 1GN to CT4 7TT = 8.5 miles CT4 7TT to CT2 9DA = 7.8 miles CT2 9DA to CT1 1G…" at bounding box center [872, 223] width 145 height 49
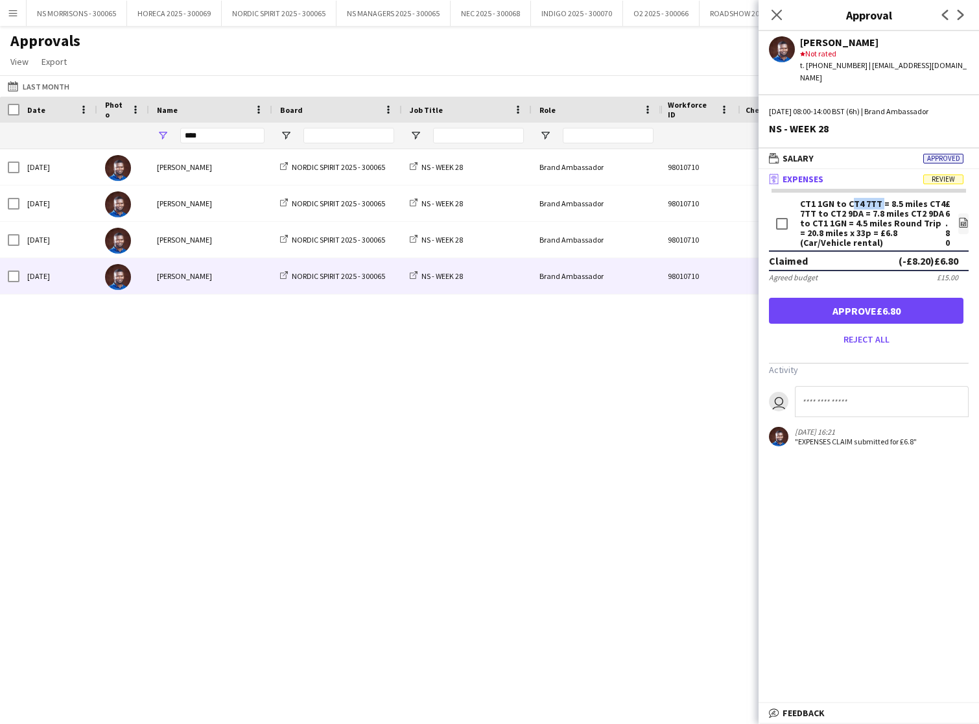
copy div "CT4 7TT"
drag, startPoint x: 826, startPoint y: 202, endPoint x: 856, endPoint y: 199, distance: 30.0
click at [857, 199] on div "CT1 1GN to CT4 7TT = 8.5 miles CT4 7TT to CT2 9DA = 7.8 miles CT2 9DA to CT1 1G…" at bounding box center [872, 223] width 145 height 49
copy div "CT2 9D"
click at [711, 302] on div "Brand Ambassador 08:00 - 14:00 (GMT/BST) London NS - WEEK 28 NORDIC SPIRIT 2025…" at bounding box center [489, 425] width 979 height 552
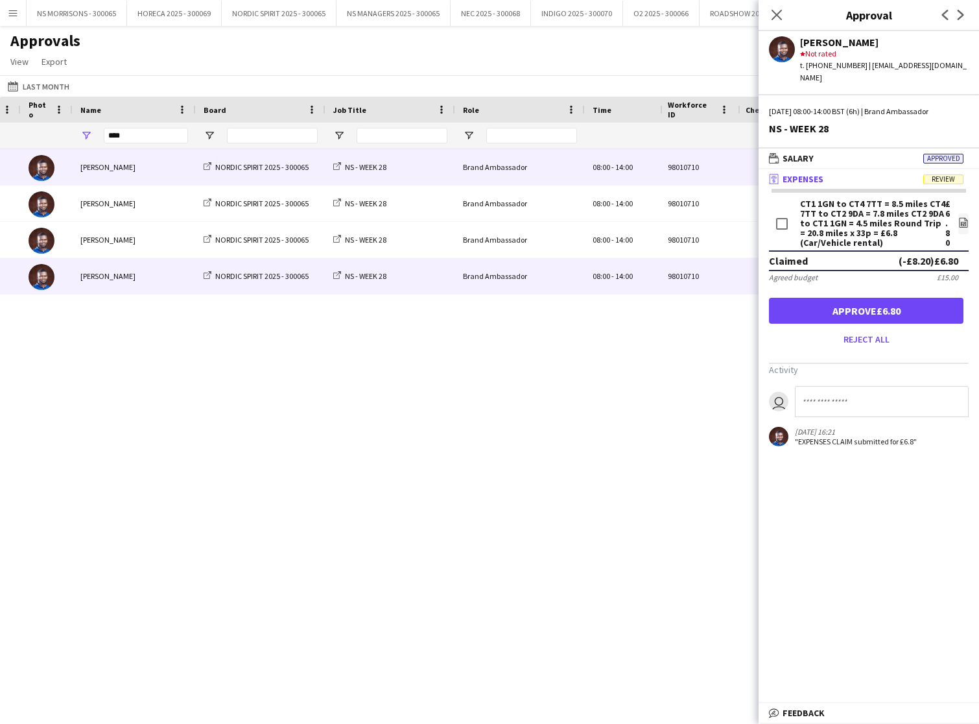
scroll to position [0, 140]
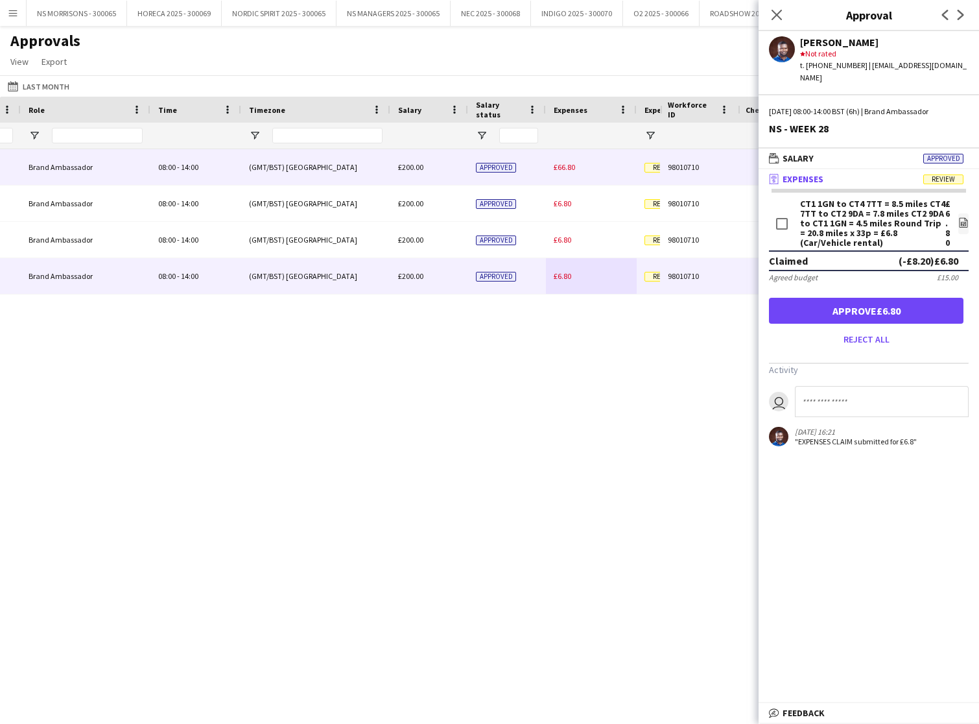
click at [577, 167] on div "£66.80" at bounding box center [591, 167] width 91 height 36
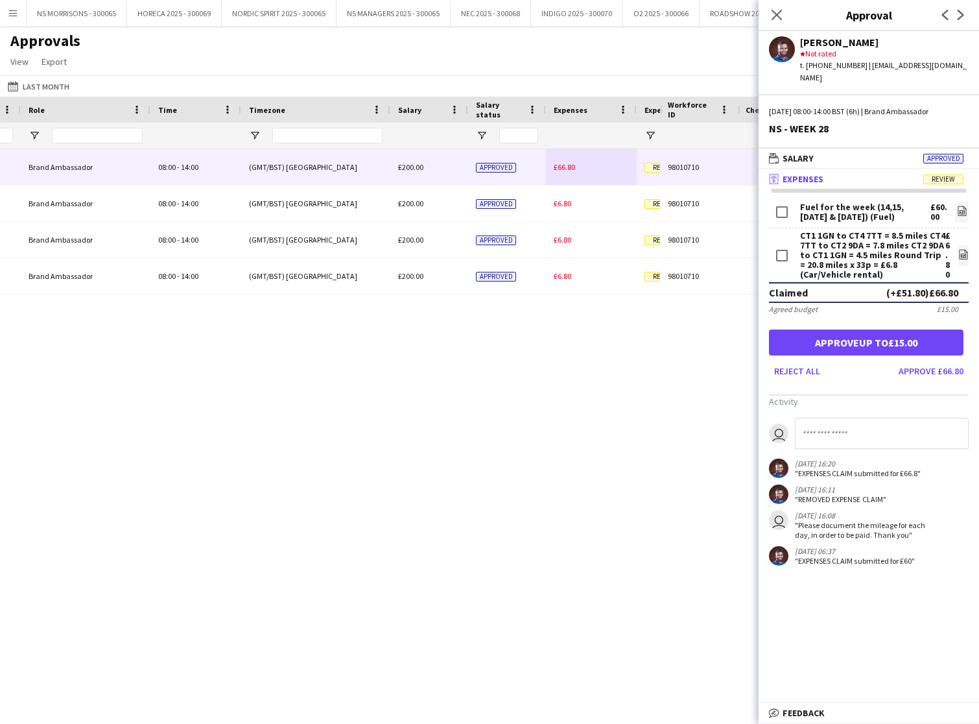
drag, startPoint x: 777, startPoint y: 14, endPoint x: 708, endPoint y: 91, distance: 103.4
click at [776, 14] on icon "Close pop-in" at bounding box center [777, 15] width 10 height 10
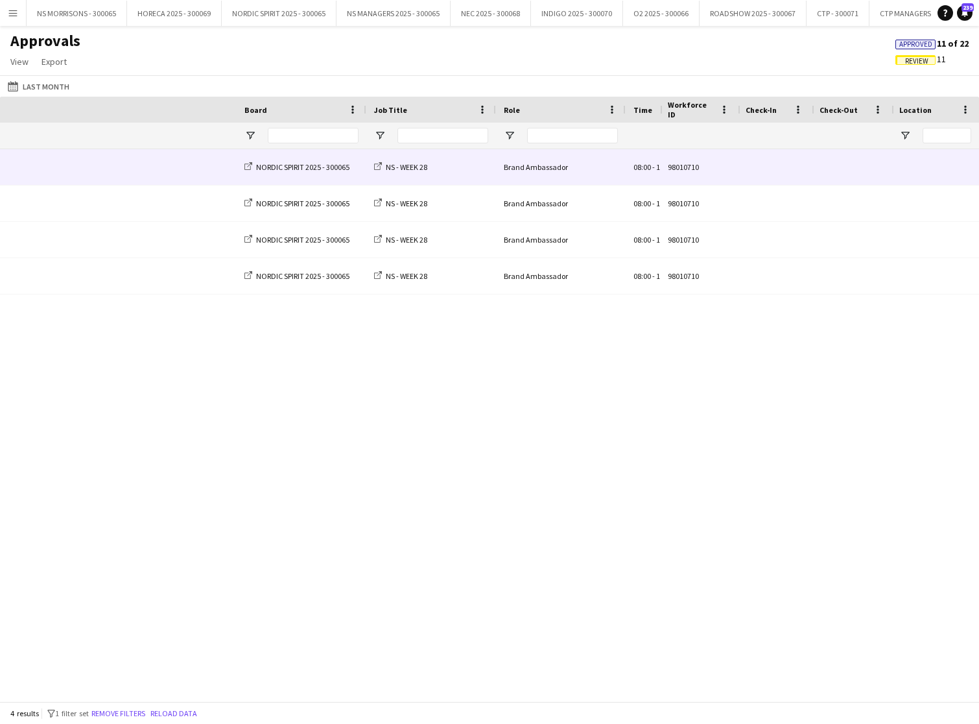
scroll to position [0, -49]
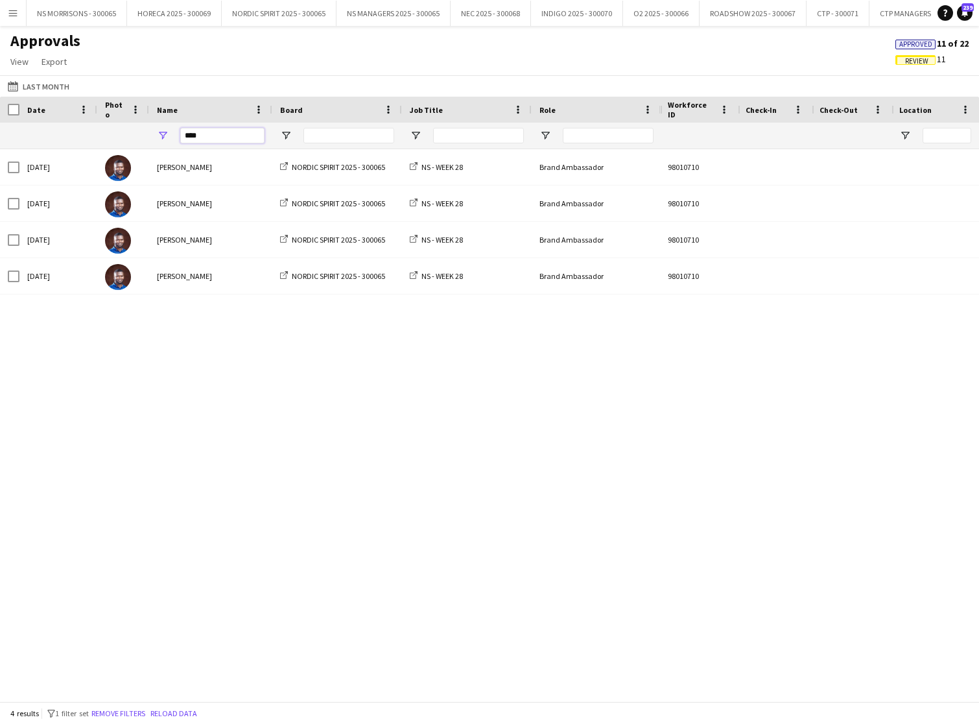
drag, startPoint x: 228, startPoint y: 131, endPoint x: 185, endPoint y: 133, distance: 42.9
type input "***"
drag, startPoint x: 197, startPoint y: 136, endPoint x: 183, endPoint y: 138, distance: 14.4
click at [183, 138] on input "***" at bounding box center [222, 136] width 84 height 16
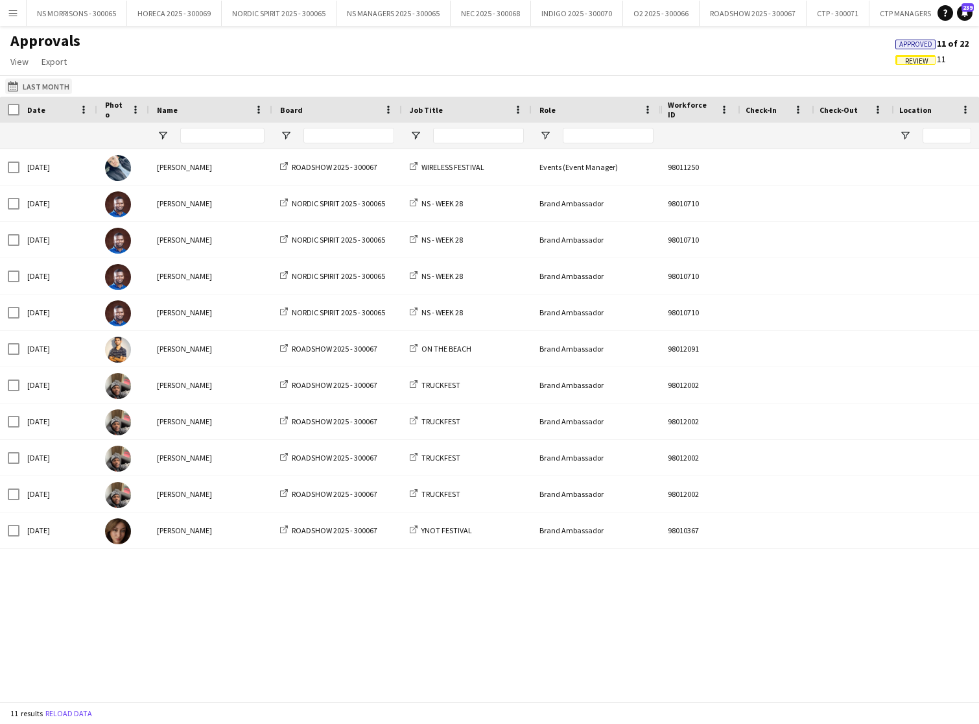
click at [18, 86] on app-icon "Last Month" at bounding box center [15, 86] width 15 height 10
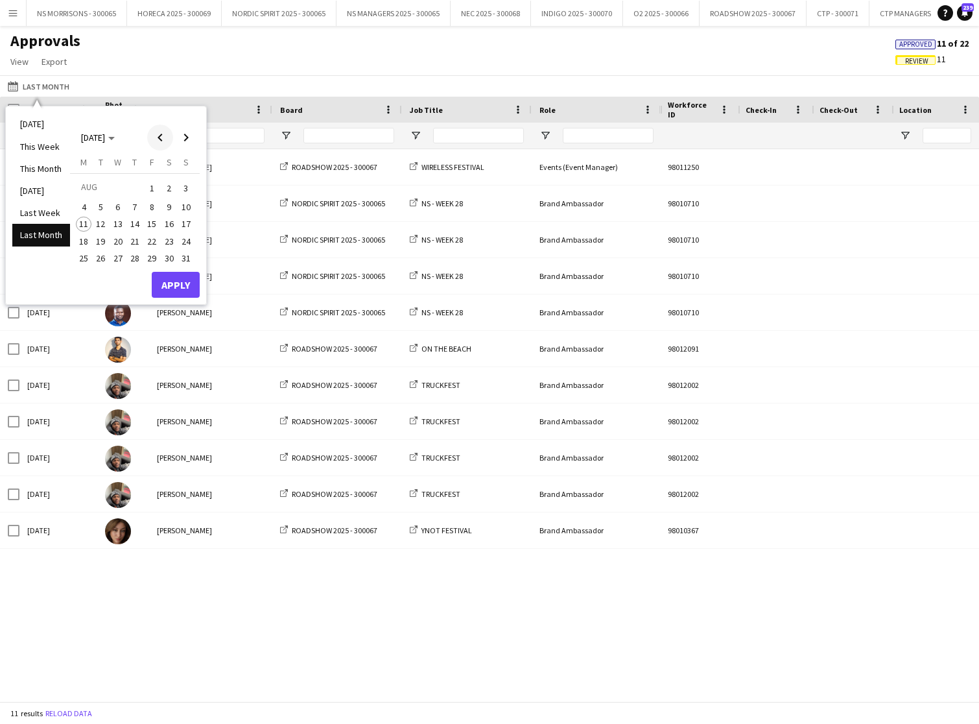
click at [155, 138] on span "Previous month" at bounding box center [160, 138] width 26 height 26
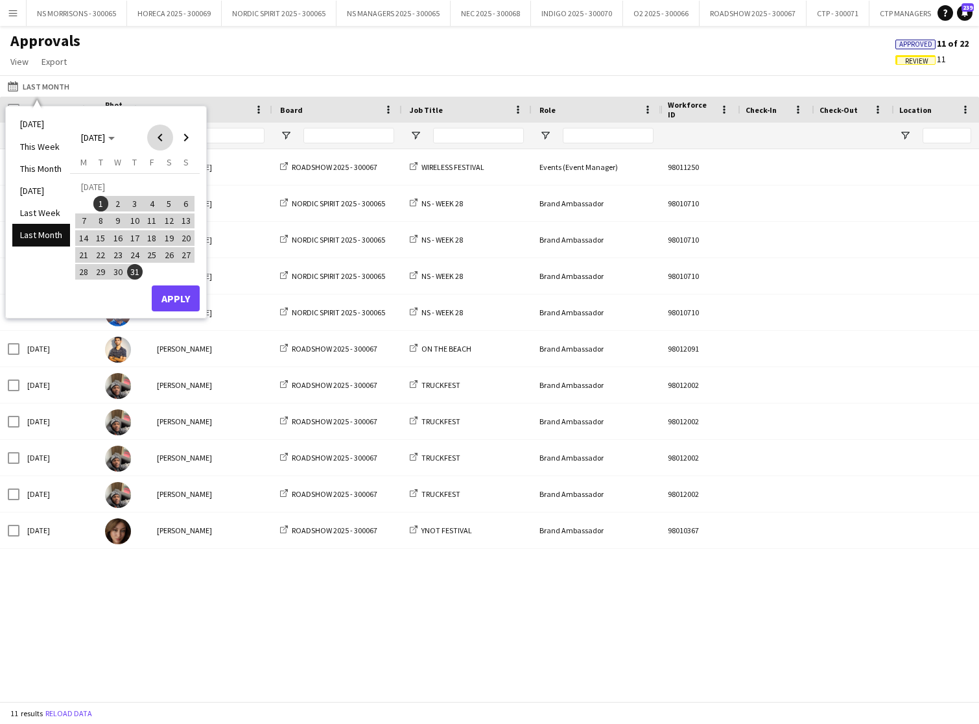
click at [155, 138] on span "Previous month" at bounding box center [160, 138] width 26 height 26
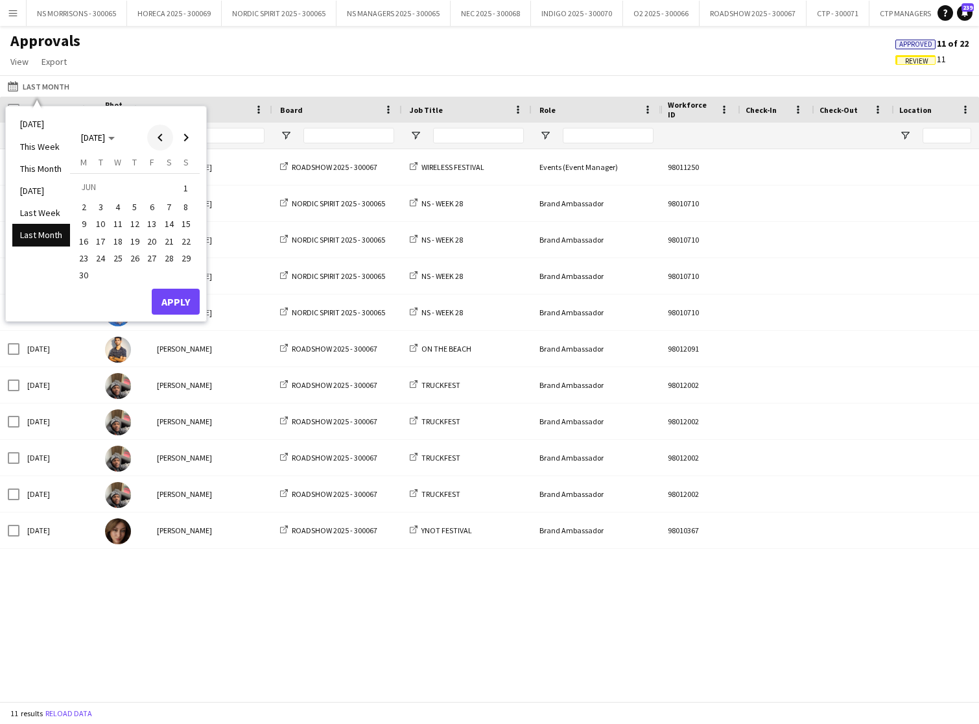
click at [155, 138] on span "Previous month" at bounding box center [160, 138] width 26 height 26
click at [154, 138] on span "Previous month" at bounding box center [160, 138] width 26 height 26
click at [181, 135] on span "Next month" at bounding box center [186, 138] width 26 height 26
drag, startPoint x: 138, startPoint y: 204, endPoint x: 150, endPoint y: 241, distance: 39.0
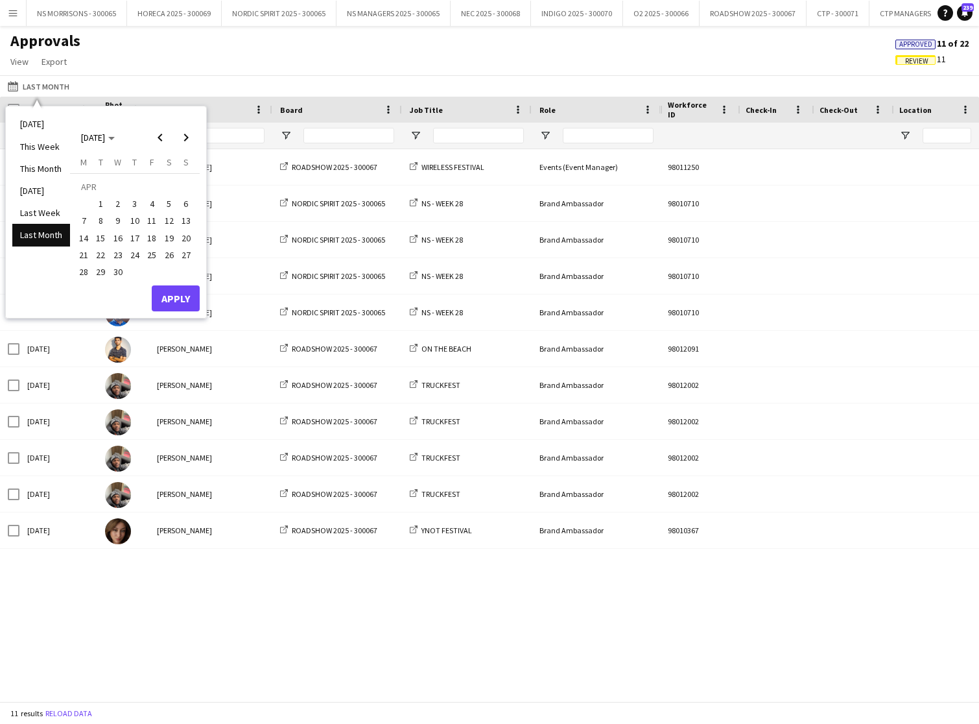
click at [138, 204] on span "3" at bounding box center [135, 204] width 16 height 16
click at [174, 298] on button "Apply" at bounding box center [176, 298] width 48 height 26
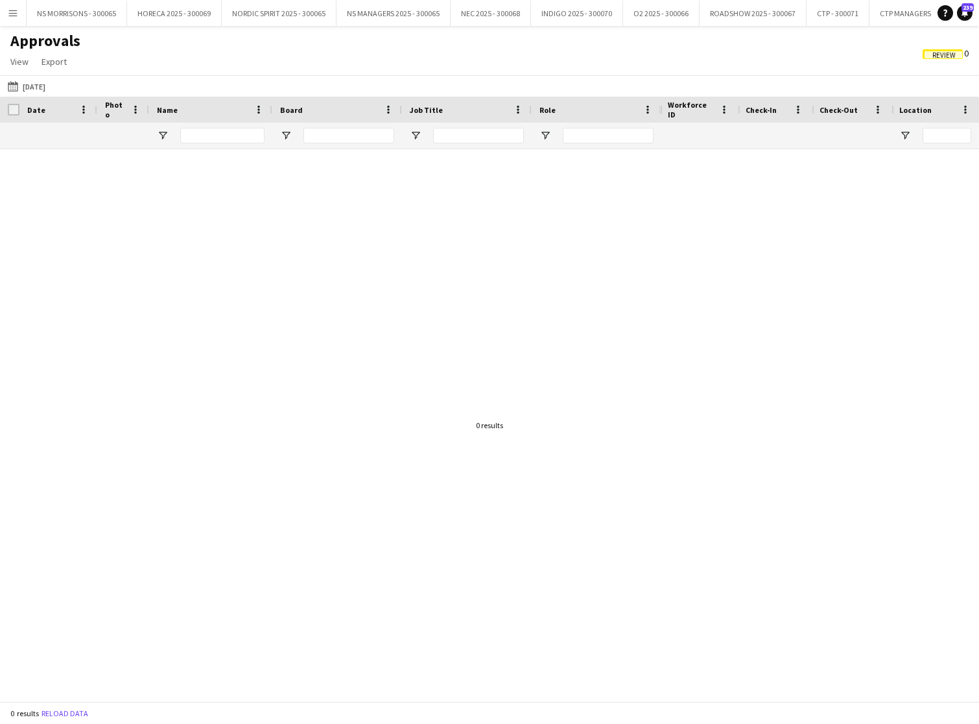
click at [948, 53] on span "Review" at bounding box center [944, 55] width 23 height 8
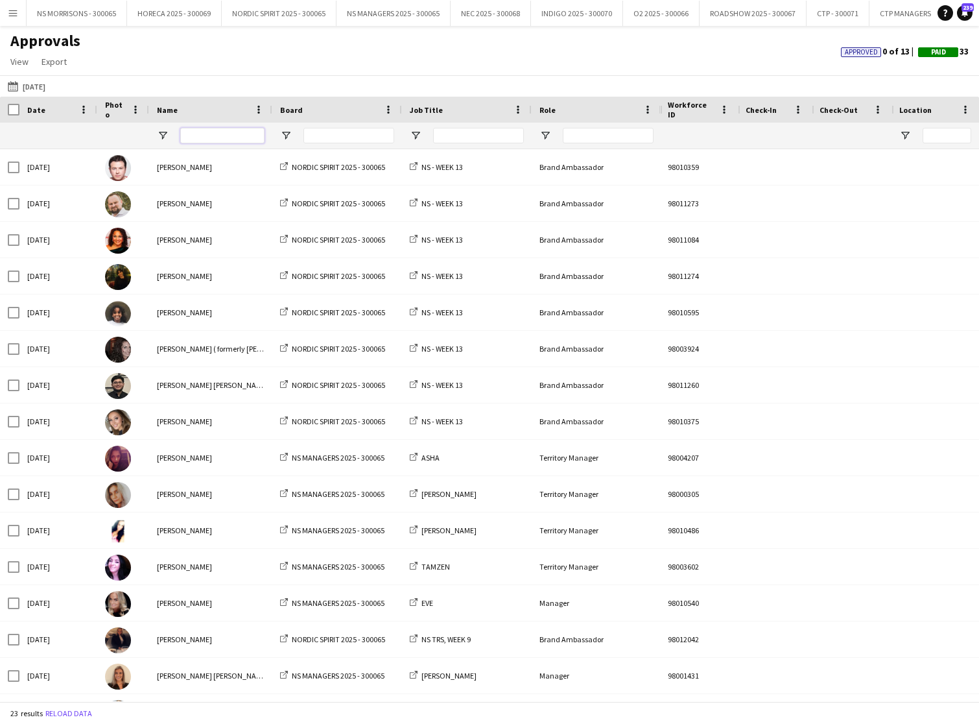
click at [231, 134] on input "Name Filter Input" at bounding box center [222, 136] width 84 height 16
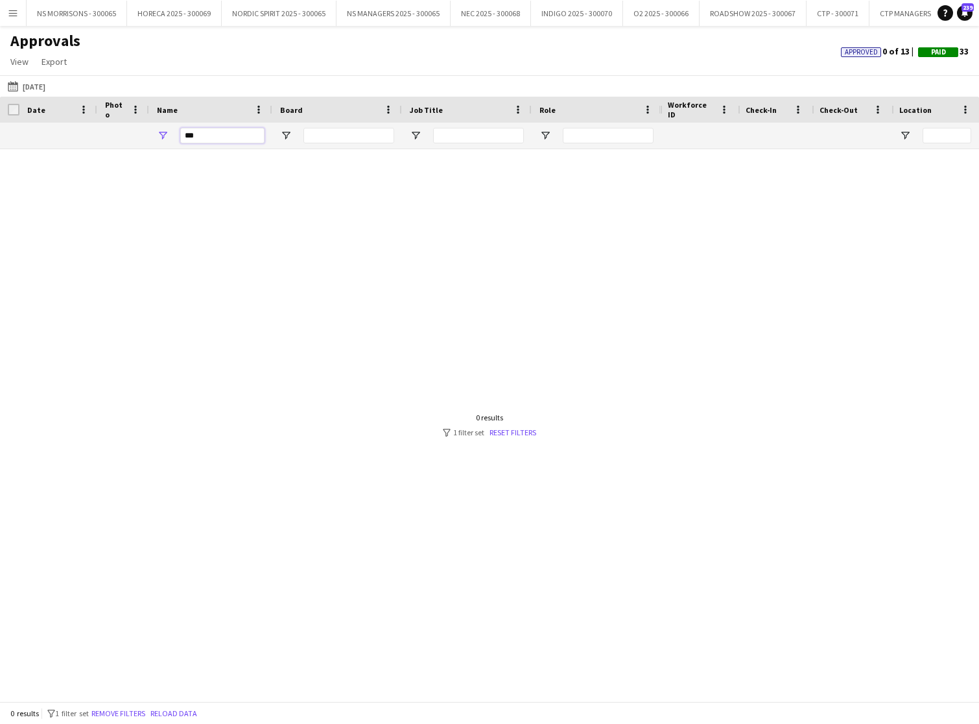
drag, startPoint x: 233, startPoint y: 134, endPoint x: 163, endPoint y: 128, distance: 69.6
click at [164, 128] on div "***" at bounding box center [210, 136] width 123 height 26
drag, startPoint x: 219, startPoint y: 138, endPoint x: 178, endPoint y: 135, distance: 40.3
click at [175, 137] on div "***" at bounding box center [210, 136] width 123 height 26
type input "*"
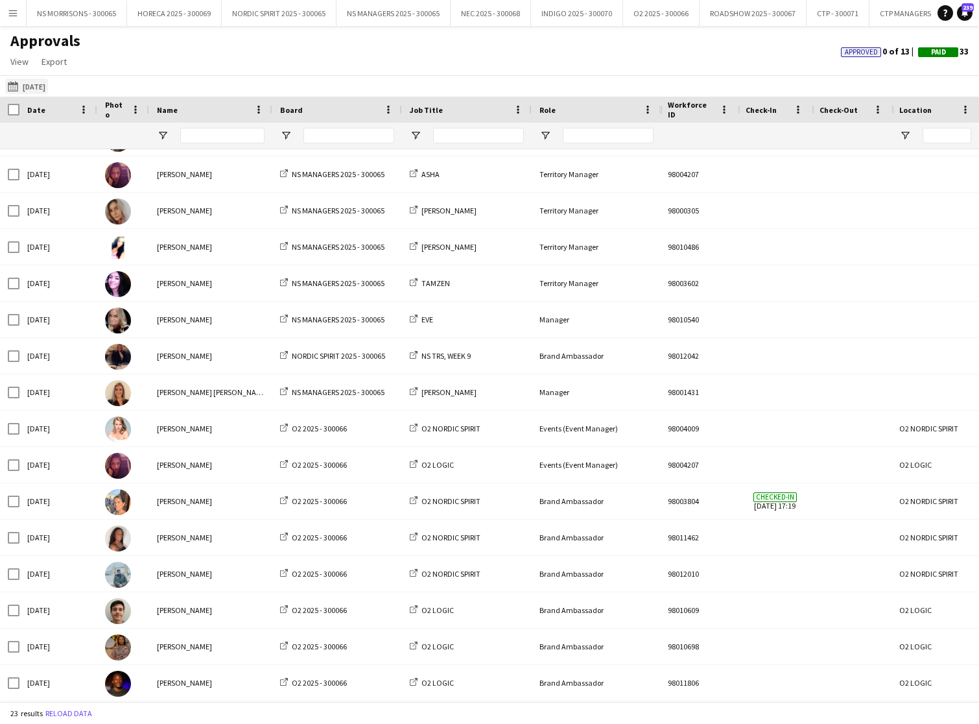
click at [46, 89] on button "Last Month [DATE]" at bounding box center [26, 86] width 43 height 16
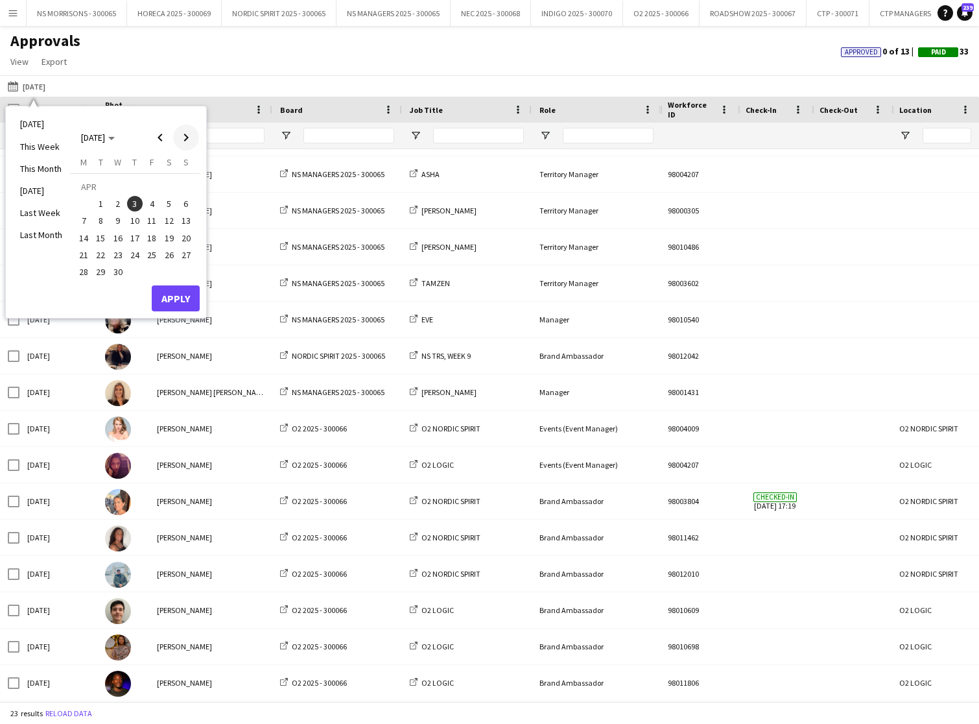
click at [184, 135] on span "Next month" at bounding box center [186, 138] width 26 height 26
click at [167, 182] on span "3" at bounding box center [169, 188] width 16 height 18
click at [176, 279] on button "Apply" at bounding box center [176, 285] width 48 height 26
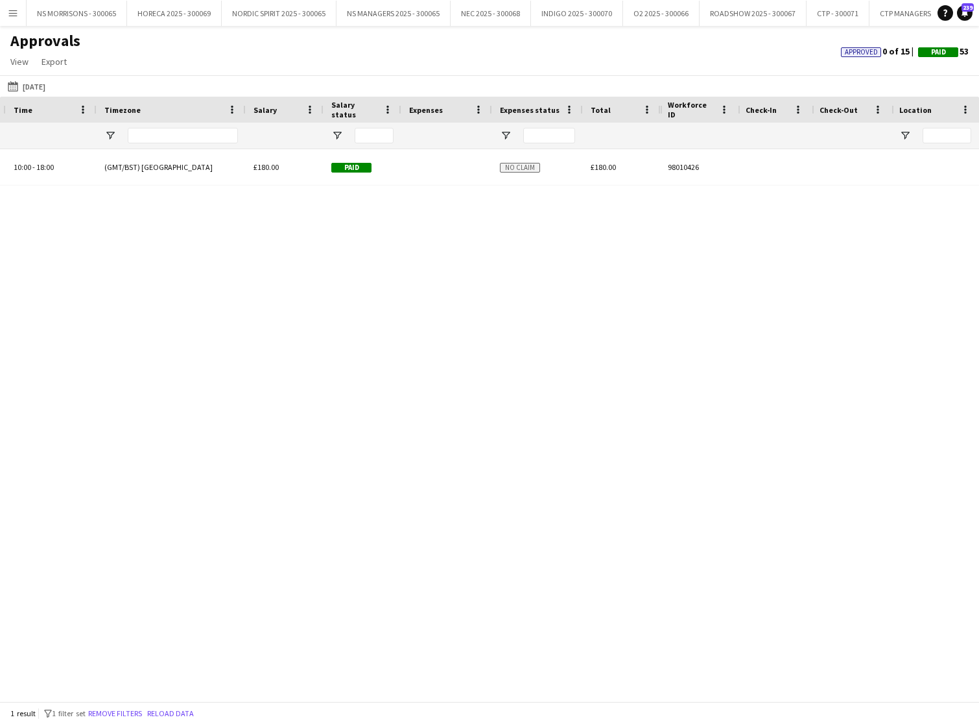
type input "***"
click at [233, 336] on div "10:00 - 18:00 (GMT/BST) [GEOGRAPHIC_DATA] Assistant Event Manager LAND BEYOND F…" at bounding box center [330, 425] width 660 height 552
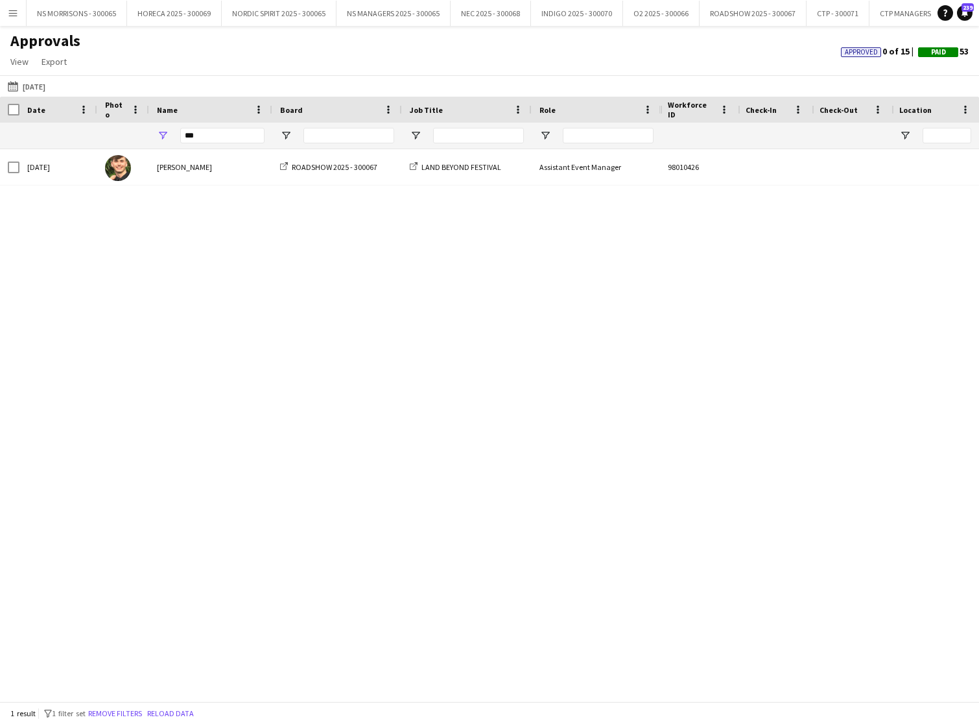
click at [275, 283] on div "10:00 - 18:00 (GMT/BST) [GEOGRAPHIC_DATA] Assistant Event Manager LAND BEYOND F…" at bounding box center [330, 425] width 660 height 552
